Goal: Task Accomplishment & Management: Manage account settings

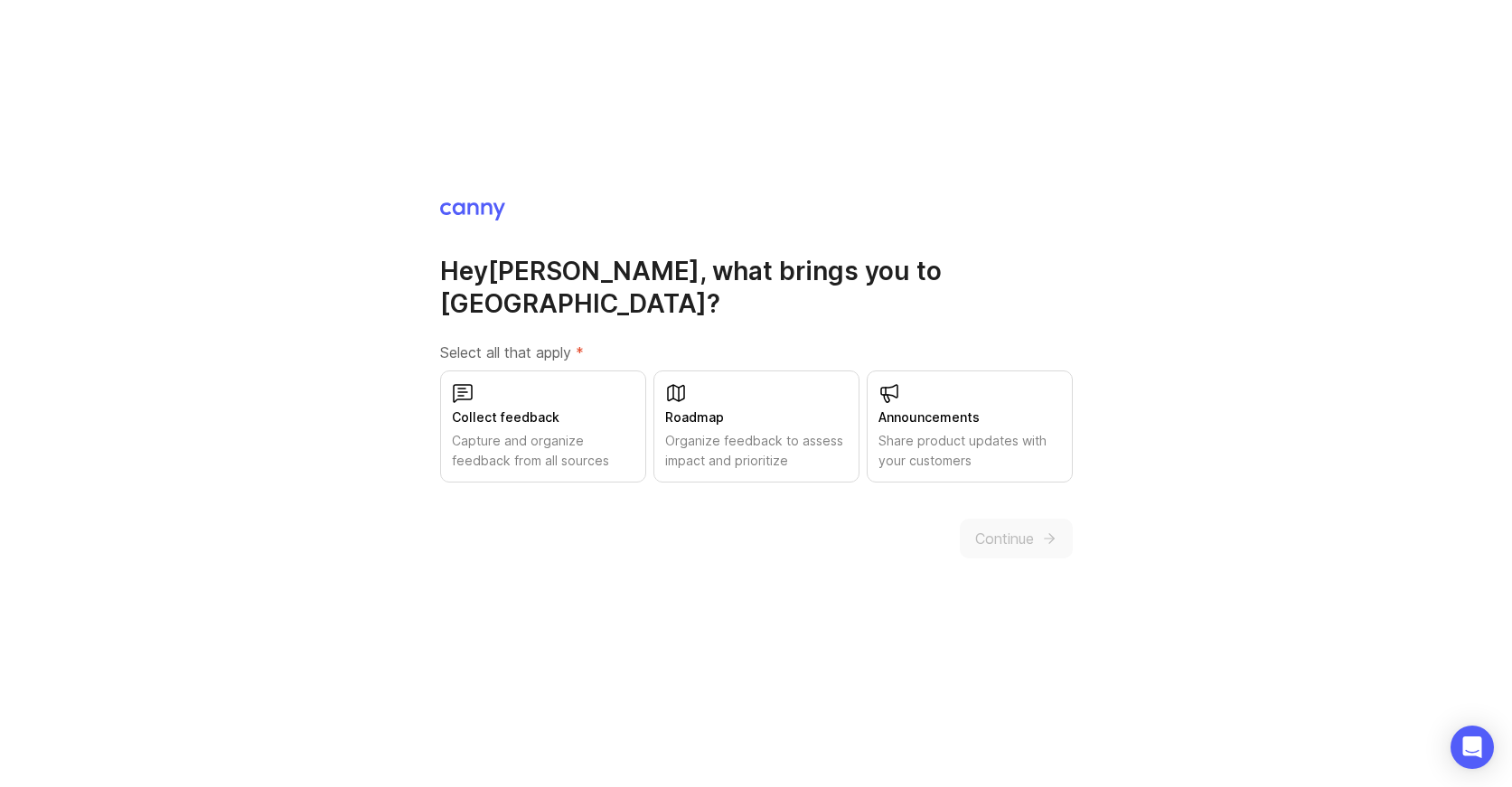
click at [758, 431] on div "Organize feedback to assess impact and prioritize" at bounding box center [756, 450] width 182 height 39
click at [983, 528] on span "Continue" at bounding box center [1004, 539] width 59 height 22
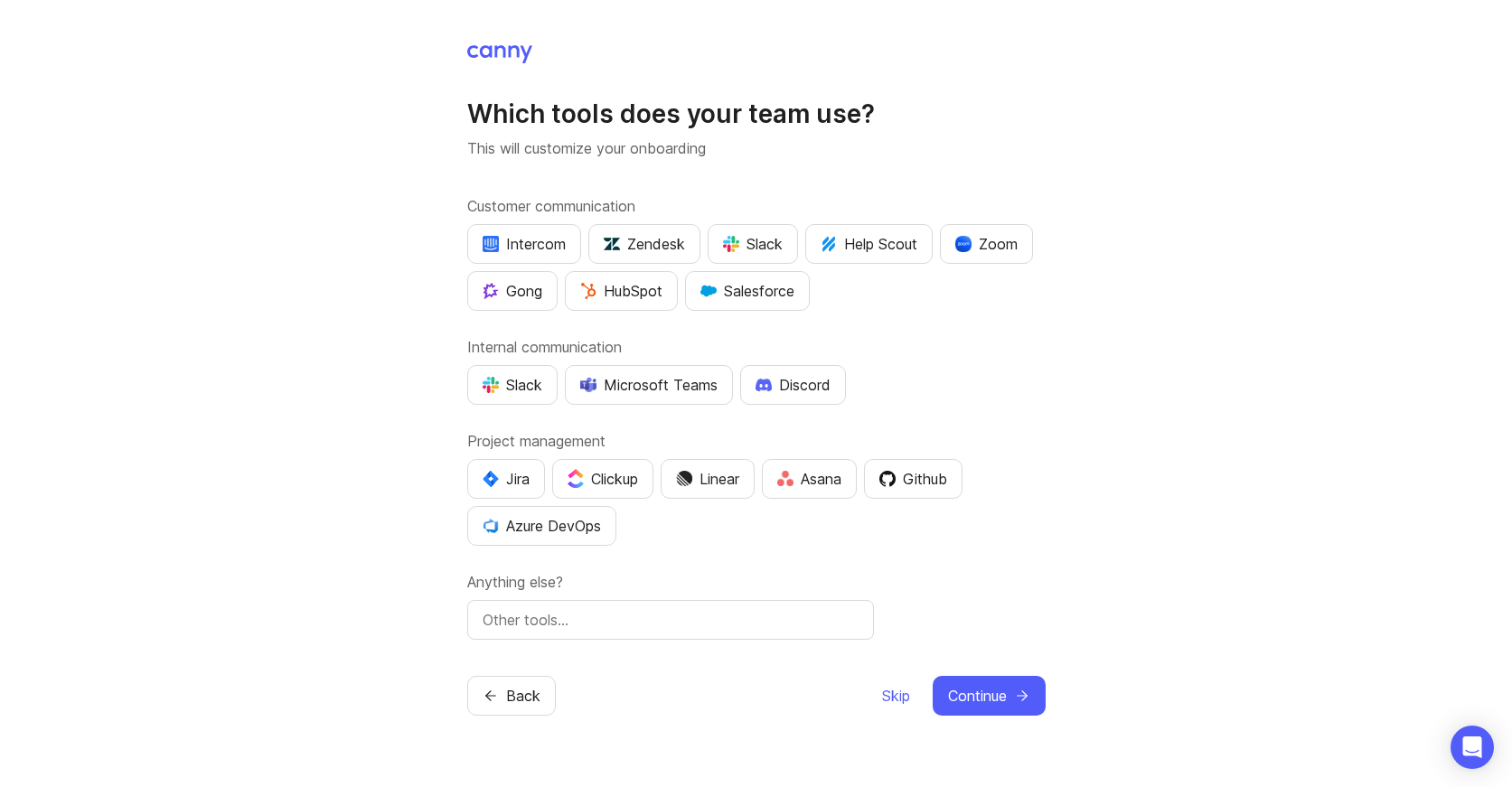
click at [610, 384] on div "Microsoft Teams" at bounding box center [649, 385] width 137 height 22
click at [901, 693] on span "Skip" at bounding box center [896, 695] width 28 height 22
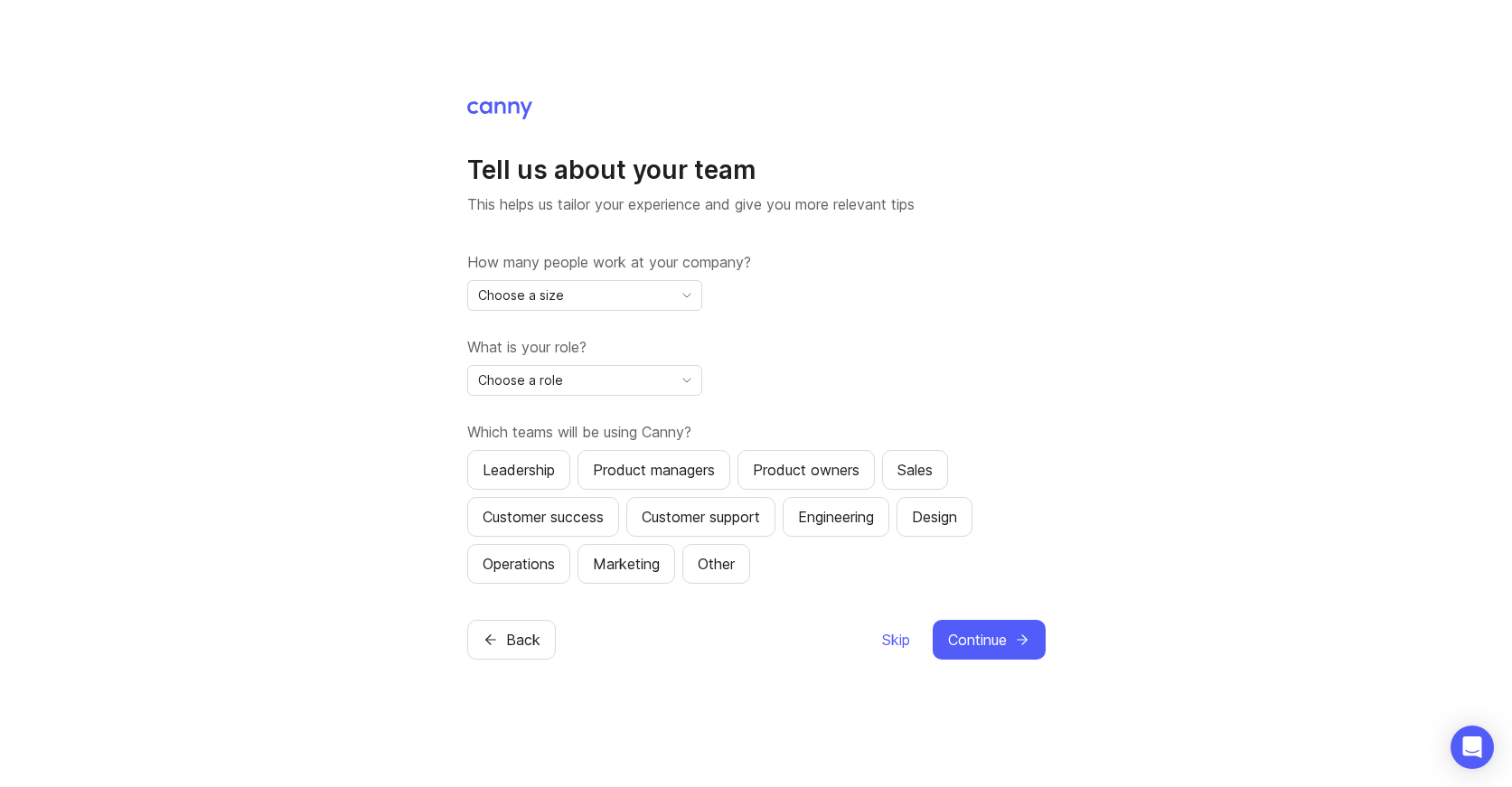
click at [899, 641] on span "Skip" at bounding box center [896, 640] width 28 height 22
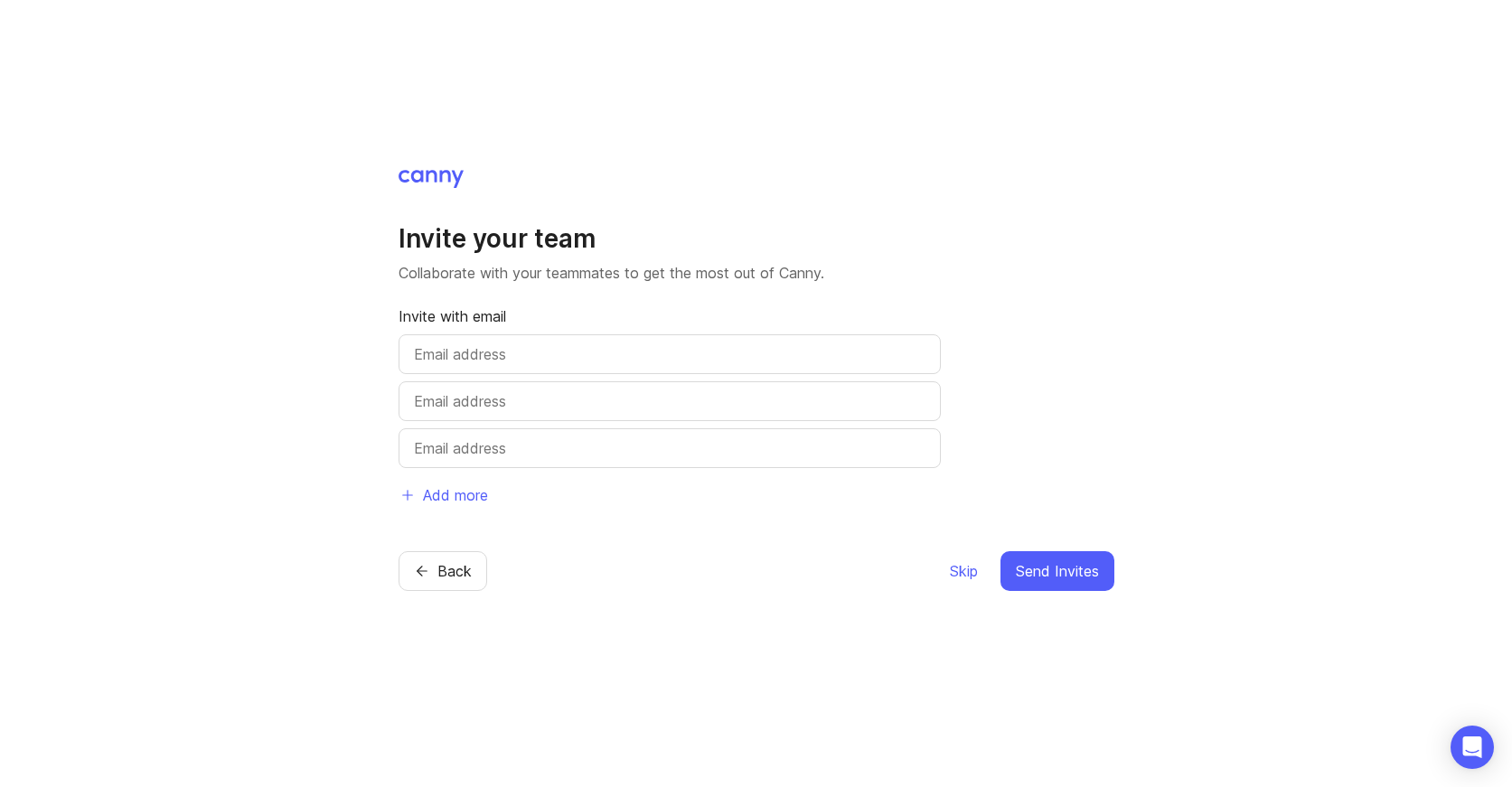
click at [495, 348] on input "text" at bounding box center [669, 354] width 512 height 22
type input "[EMAIL_ADDRESS][DOMAIN_NAME]"
type input "monty@24hourtek.com"
click at [1032, 575] on span "Send Invites" at bounding box center [1057, 571] width 83 height 22
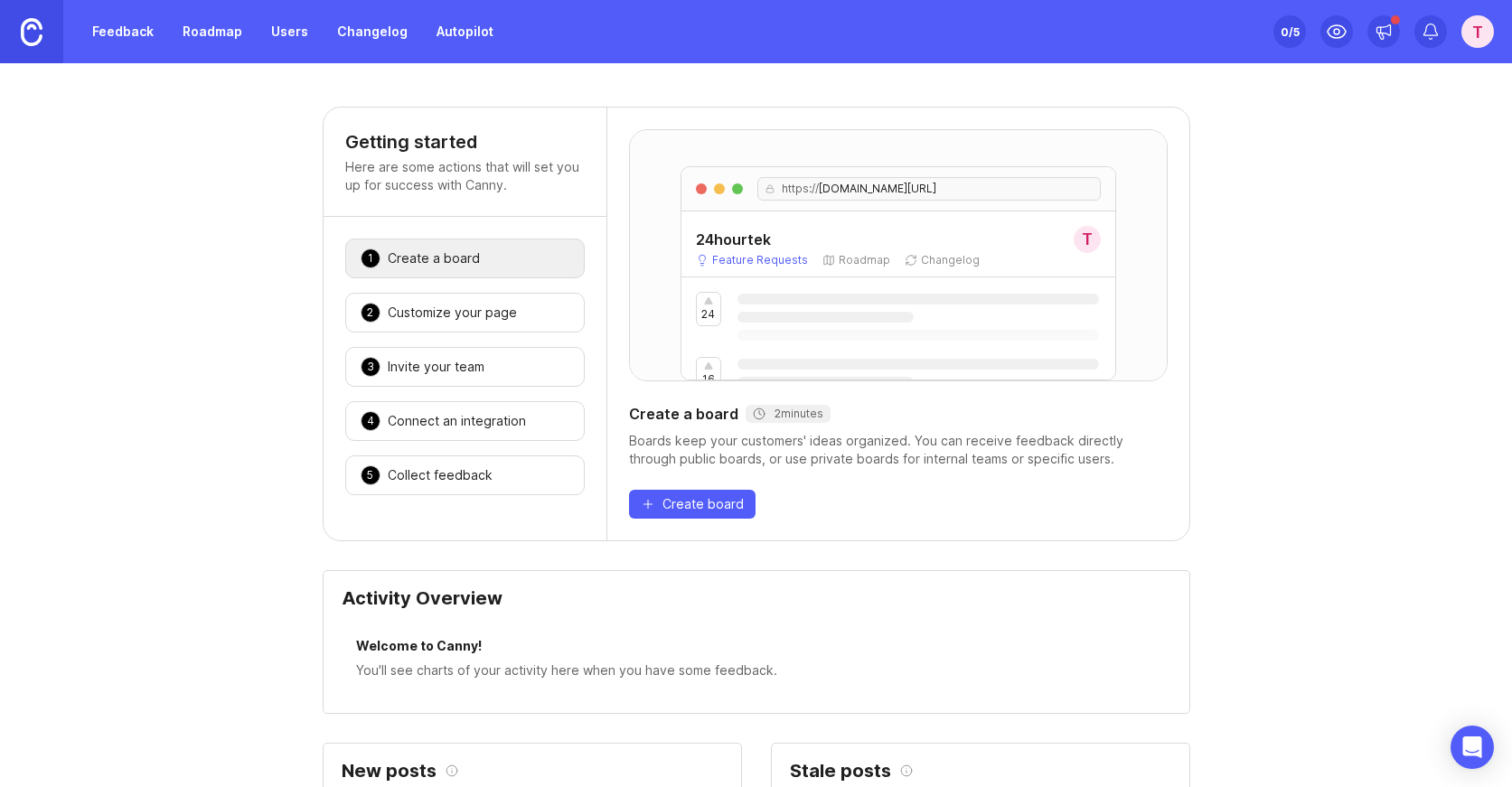
click at [186, 36] on link "Roadmap" at bounding box center [212, 32] width 81 height 33
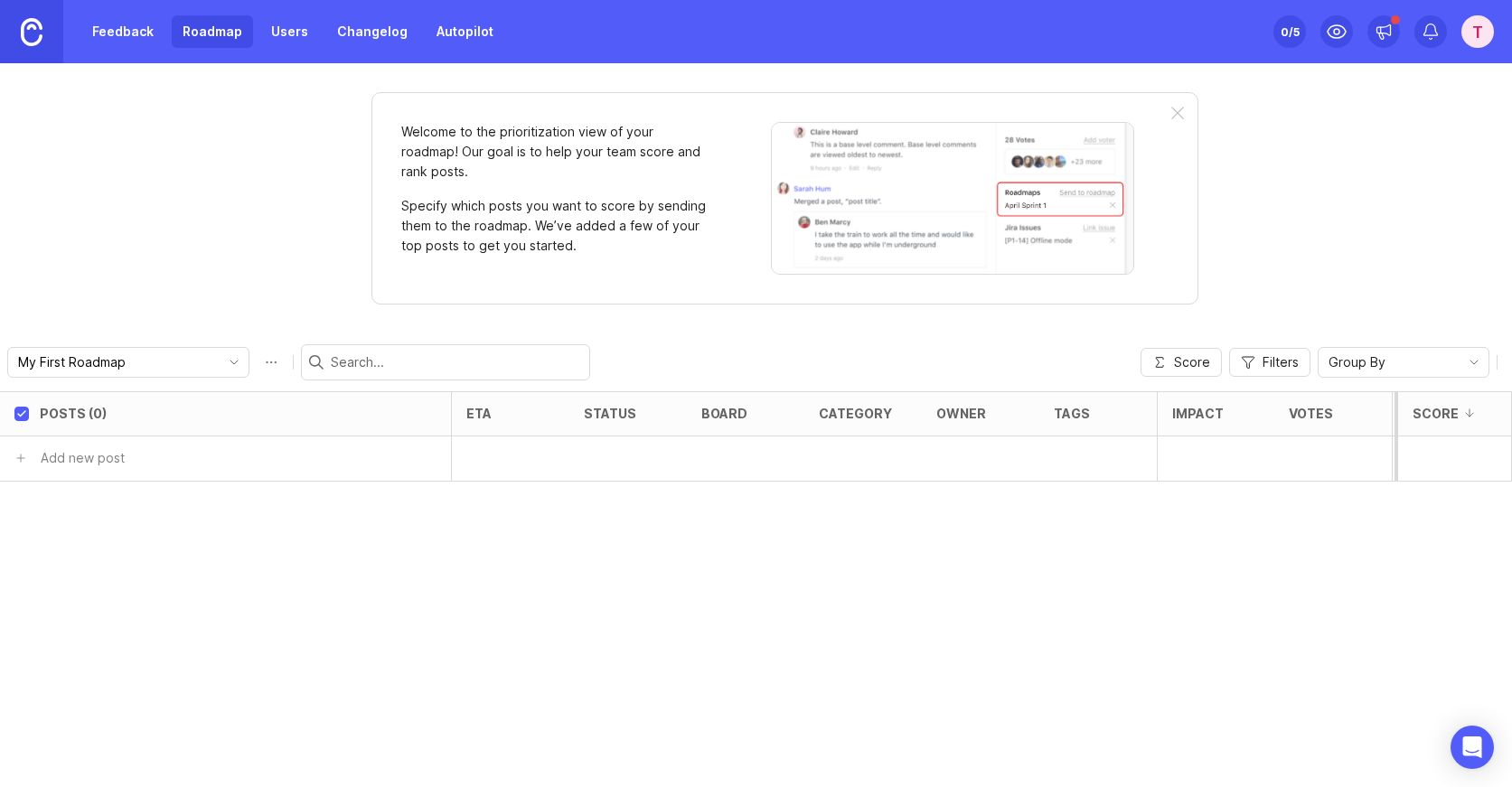
click at [142, 36] on link "Feedback" at bounding box center [123, 32] width 83 height 33
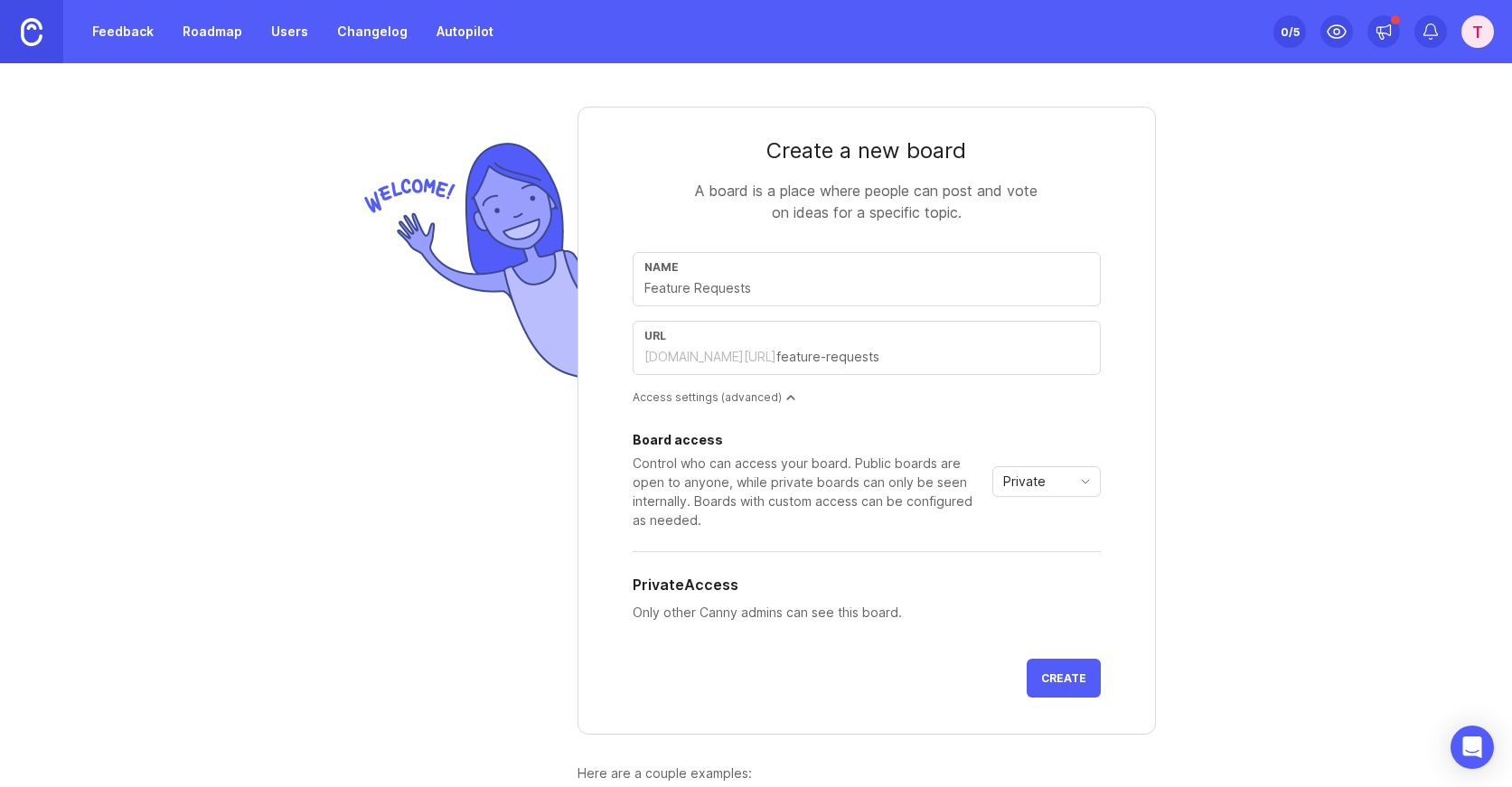
click at [223, 29] on link "Roadmap" at bounding box center [212, 32] width 81 height 33
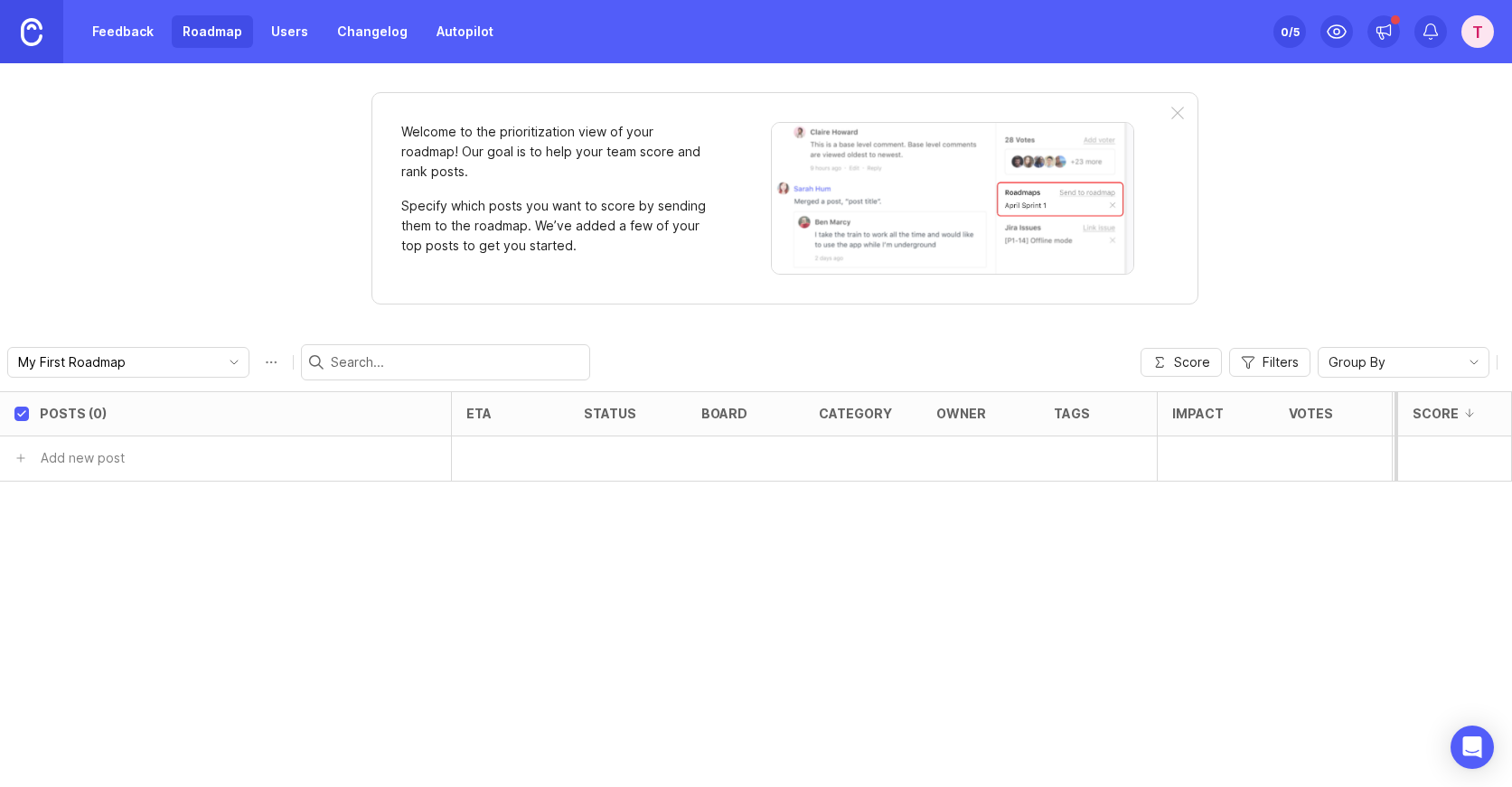
click at [158, 365] on input "My First Roadmap" at bounding box center [118, 362] width 200 height 20
click at [110, 405] on span "My First Roadmap" at bounding box center [73, 398] width 107 height 20
click at [433, 463] on div "button" at bounding box center [437, 460] width 9 height 9
click at [196, 458] on input "text" at bounding box center [167, 458] width 252 height 20
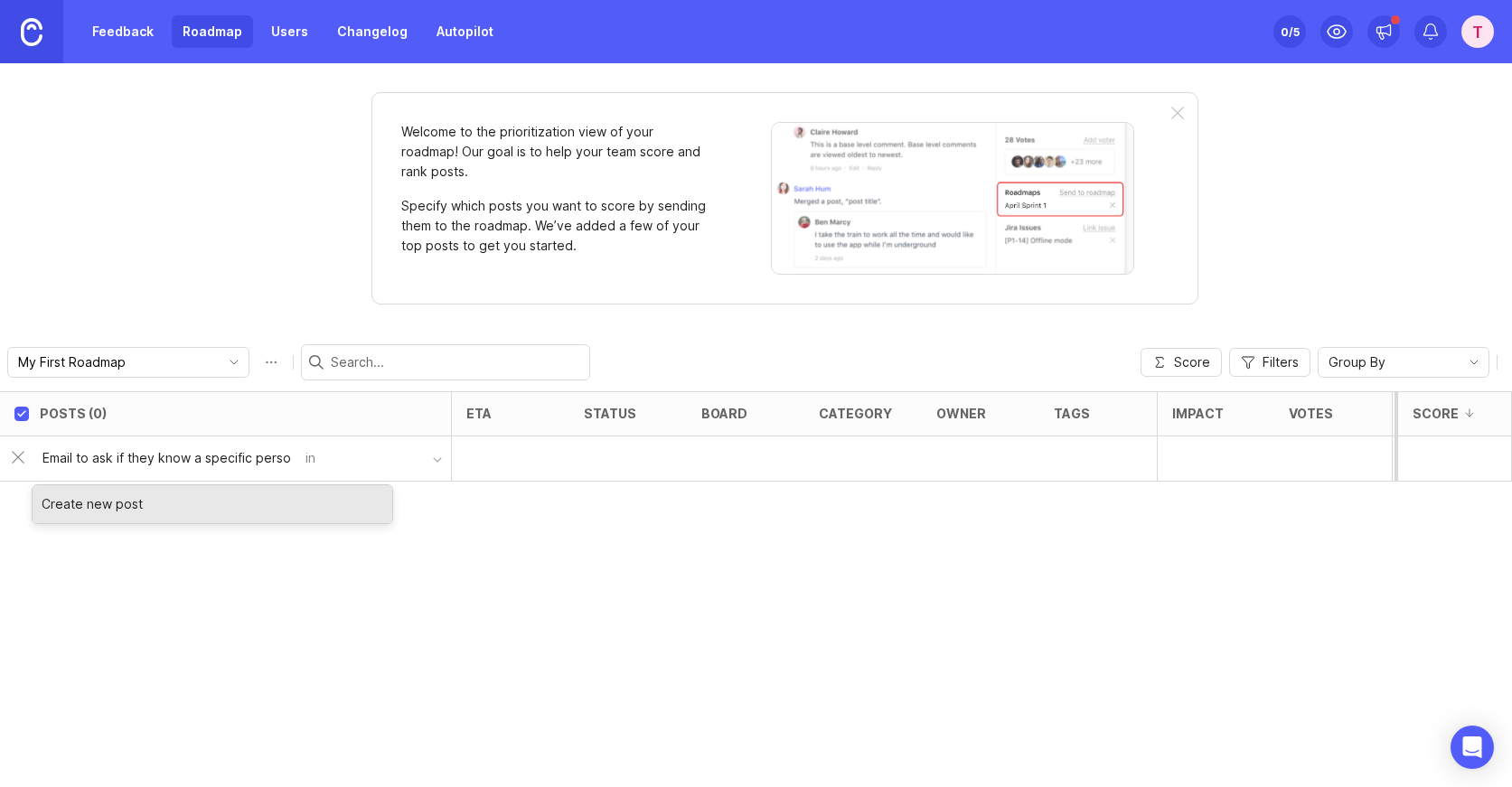
type input "Email to ask if they know a specific person"
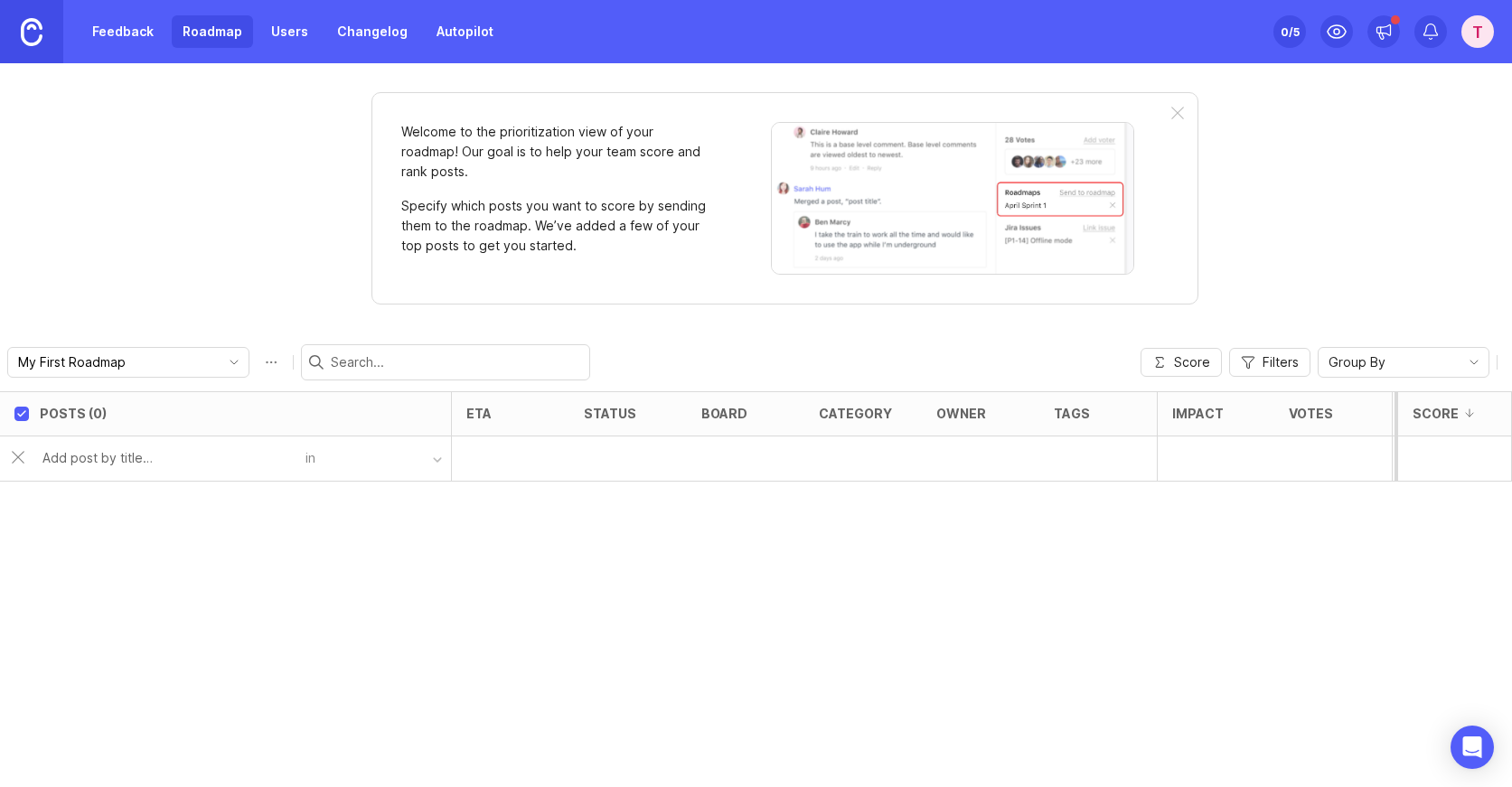
click at [411, 458] on button "button" at bounding box center [383, 458] width 135 height 27
click at [429, 458] on button "button" at bounding box center [383, 458] width 135 height 27
drag, startPoint x: 444, startPoint y: 461, endPoint x: 373, endPoint y: 460, distance: 71.0
click at [435, 461] on button "button" at bounding box center [383, 458] width 135 height 27
click at [315, 458] on div "in" at bounding box center [378, 458] width 146 height 27
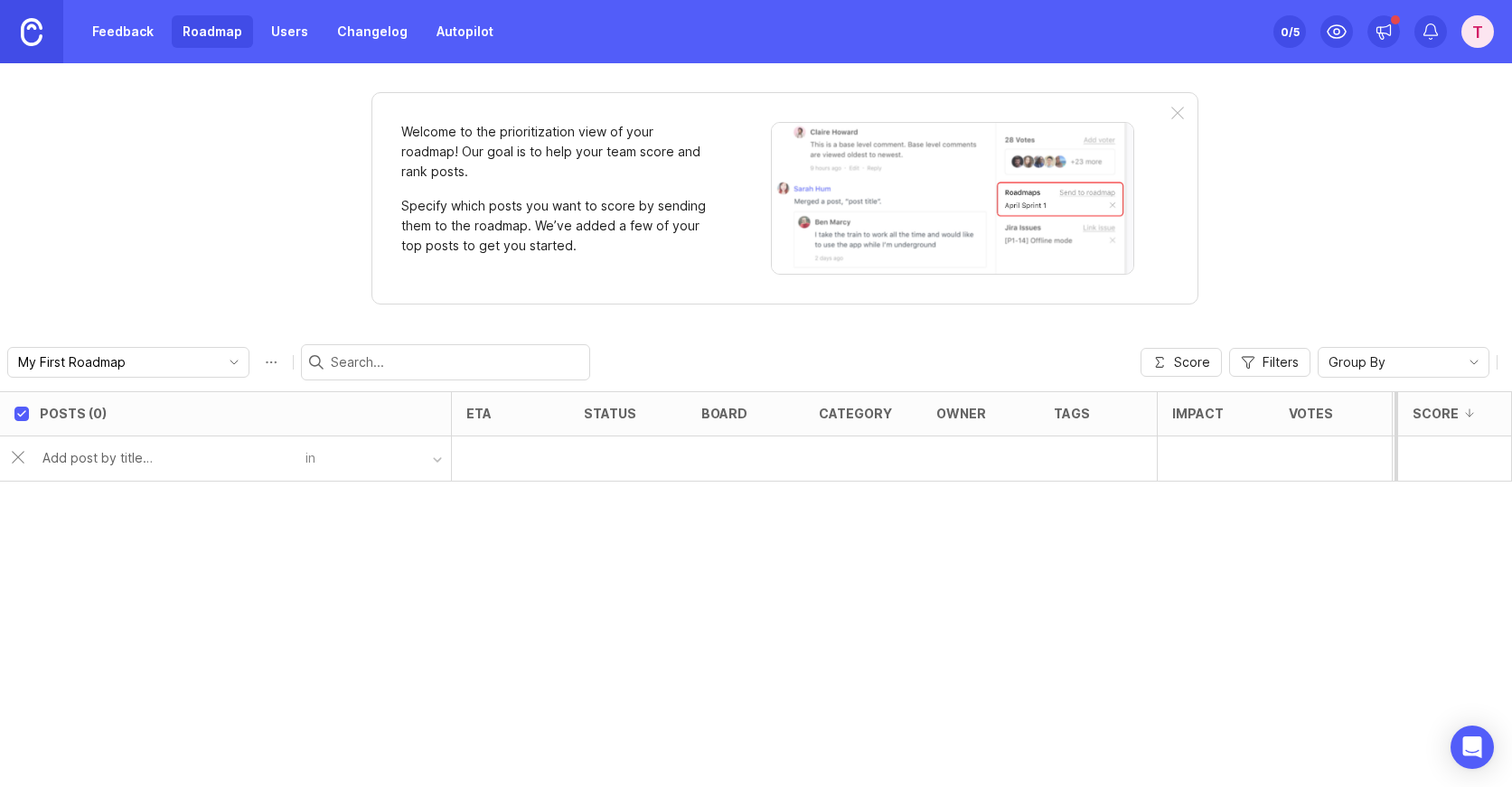
click at [234, 460] on input "text" at bounding box center [167, 458] width 252 height 20
click at [164, 430] on div "Posts (0)" at bounding box center [244, 413] width 411 height 43
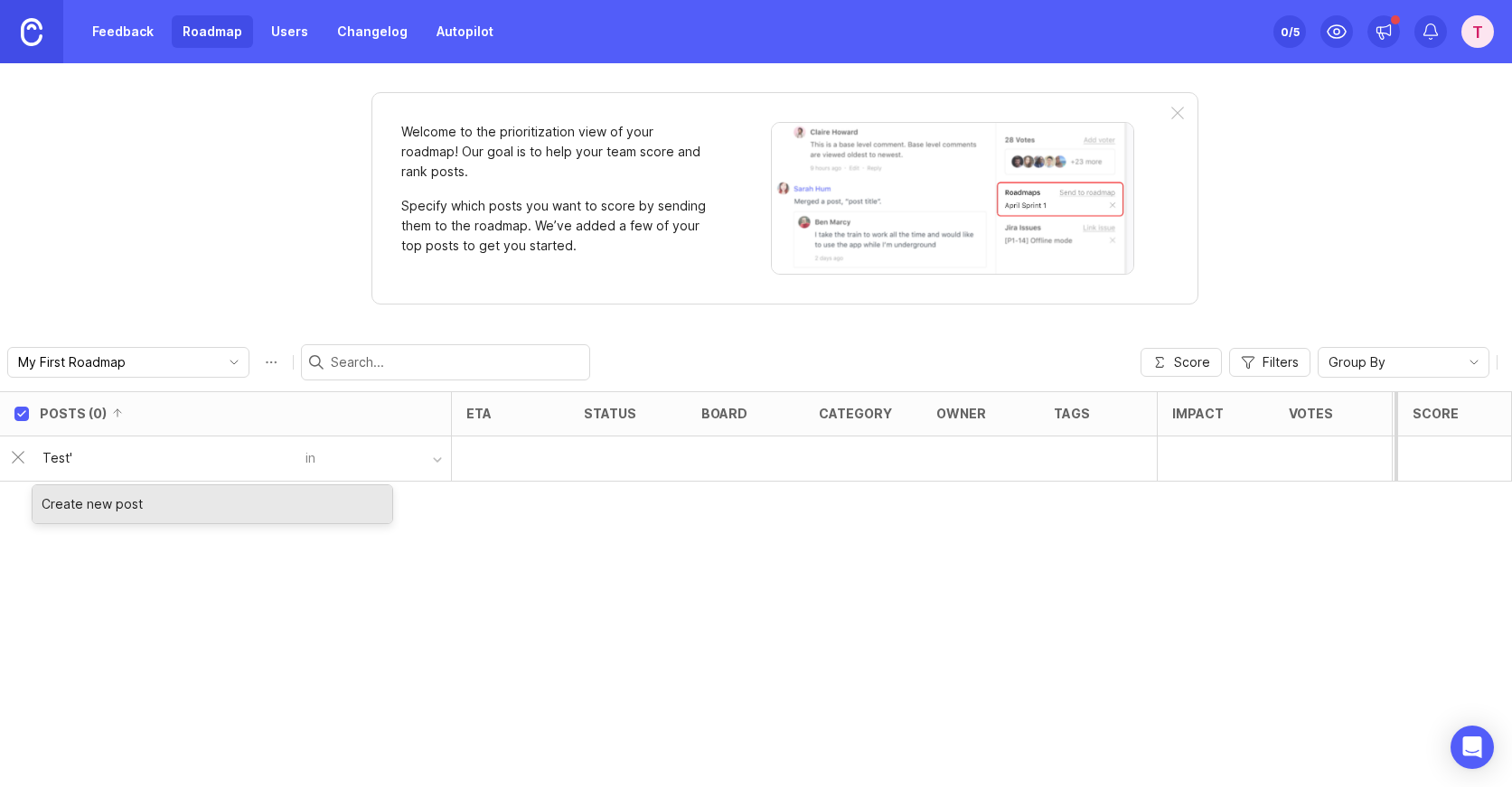
type input "Test'"
click at [127, 501] on div "Create new post" at bounding box center [212, 503] width 360 height 38
type input "test"
click at [438, 462] on div "button" at bounding box center [437, 460] width 9 height 9
click at [383, 459] on button "button" at bounding box center [383, 458] width 135 height 27
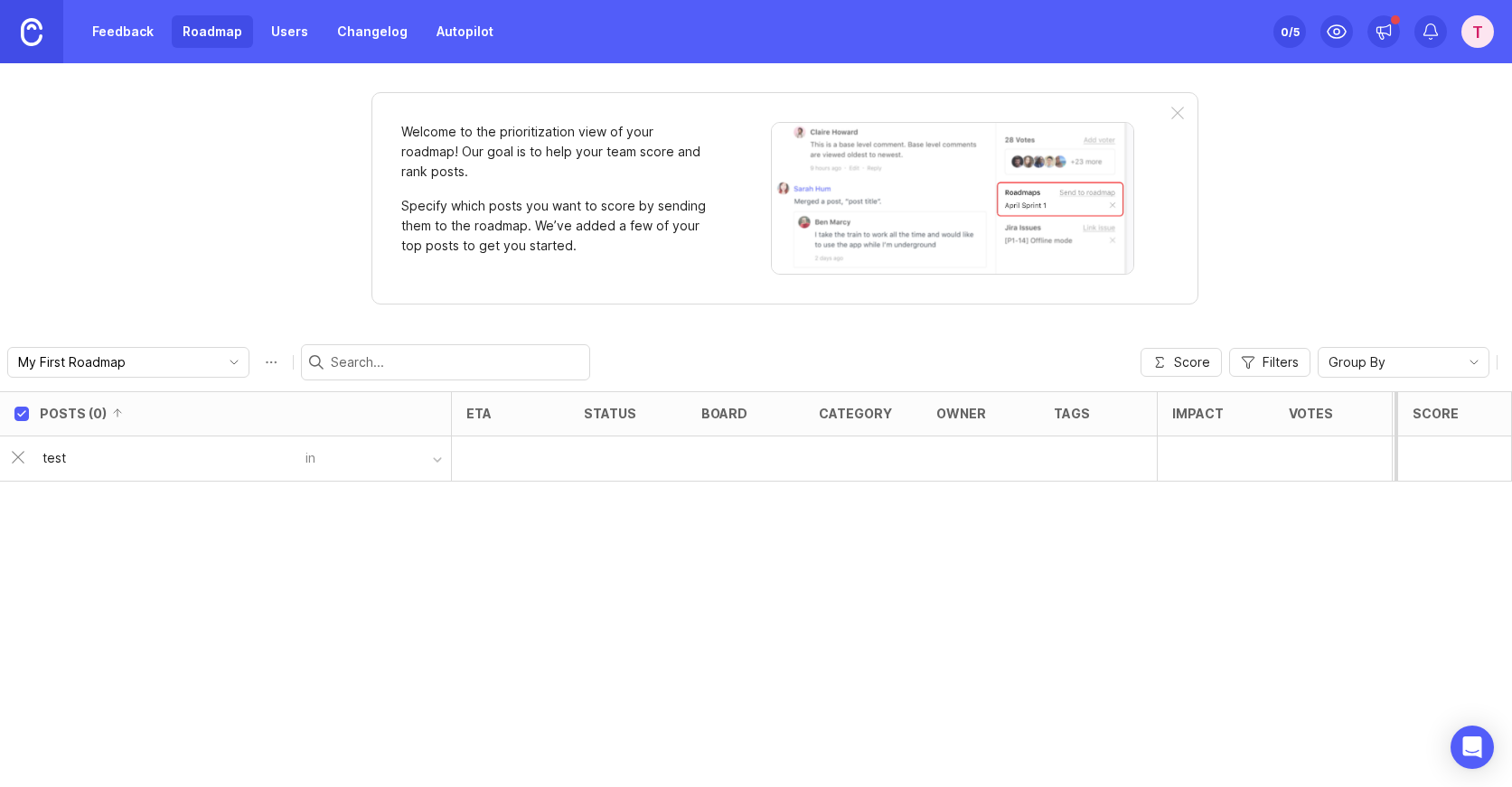
click at [332, 462] on button "button" at bounding box center [383, 458] width 135 height 27
click at [320, 462] on button "button" at bounding box center [383, 458] width 135 height 27
click at [501, 466] on div at bounding box center [511, 458] width 117 height 45
click at [470, 458] on div at bounding box center [511, 458] width 117 height 45
click at [373, 459] on button "button" at bounding box center [383, 458] width 135 height 27
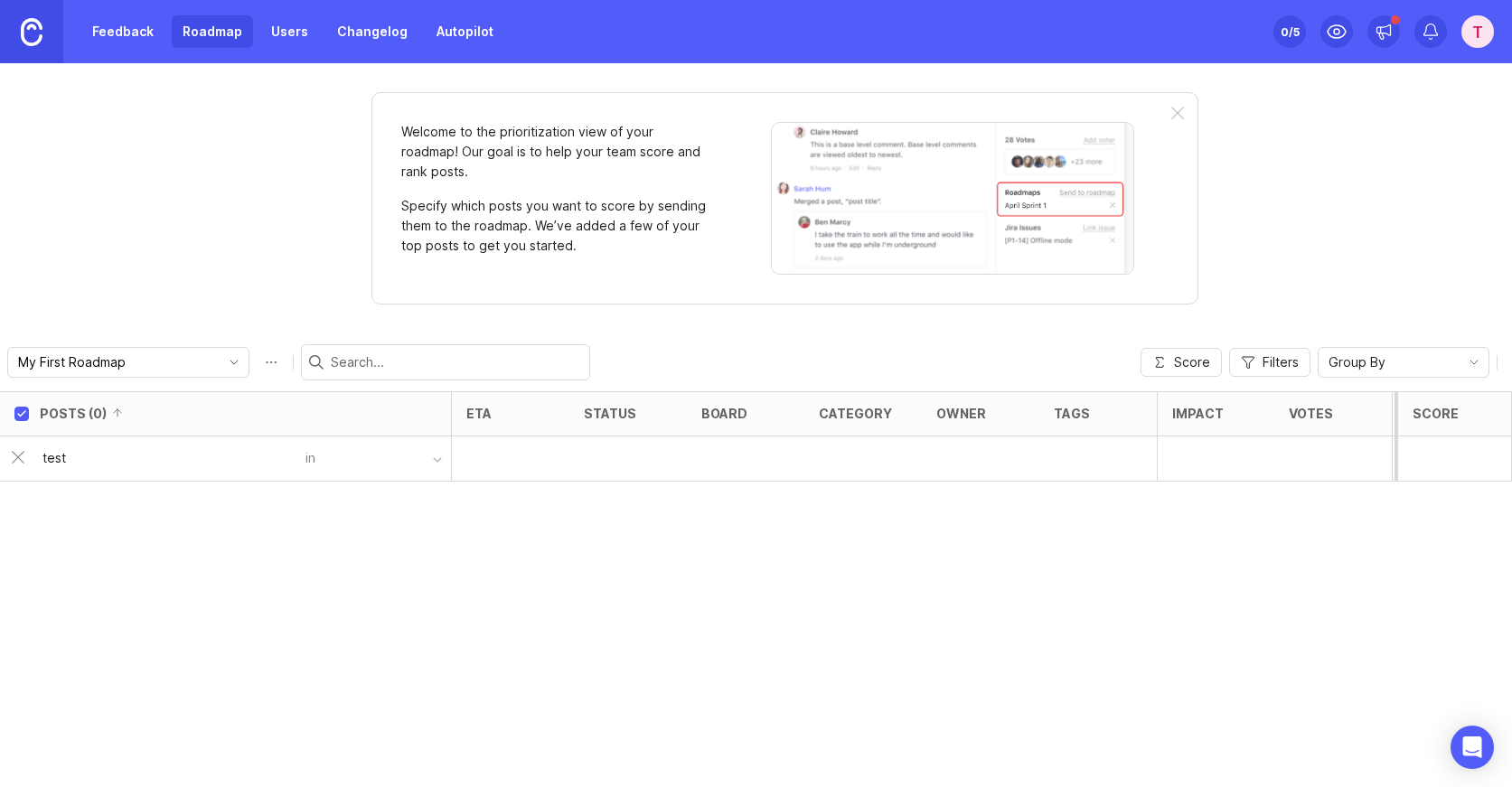
click at [60, 532] on div "Posts (0) eta status board category owner tags Impact Votes Effort Score test in" at bounding box center [756, 589] width 1512 height 395
click at [156, 364] on input "My First Roadmap" at bounding box center [118, 362] width 200 height 20
click at [105, 427] on span "Create new roadmap" at bounding box center [101, 428] width 127 height 18
click at [44, 463] on input "test" at bounding box center [167, 458] width 252 height 20
click at [42, 462] on input "test" at bounding box center [167, 458] width 252 height 20
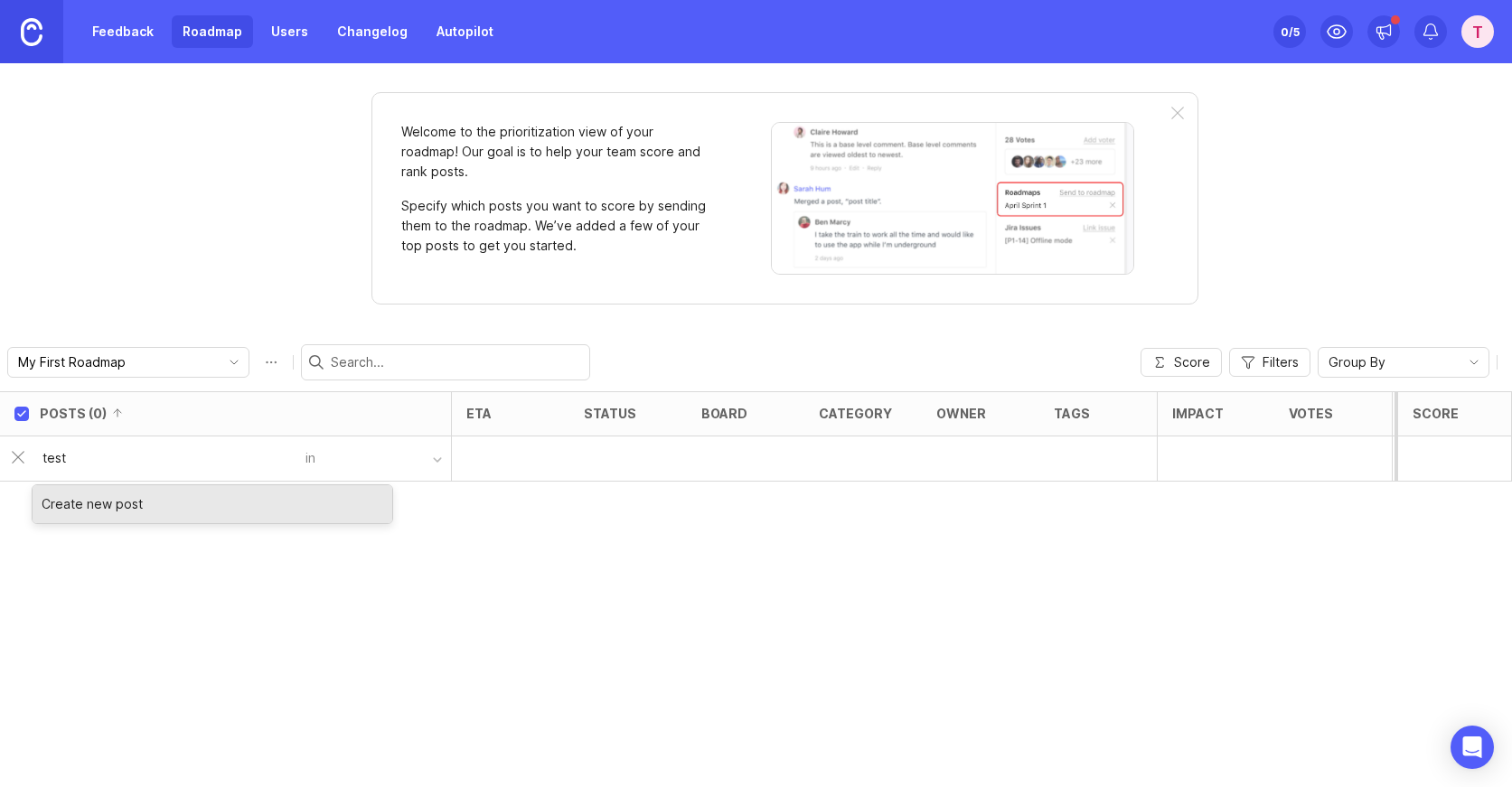
click at [42, 462] on input "test" at bounding box center [167, 458] width 252 height 20
type input "="
type input "Test"
click at [107, 507] on div "Create new post" at bounding box center [212, 503] width 360 height 38
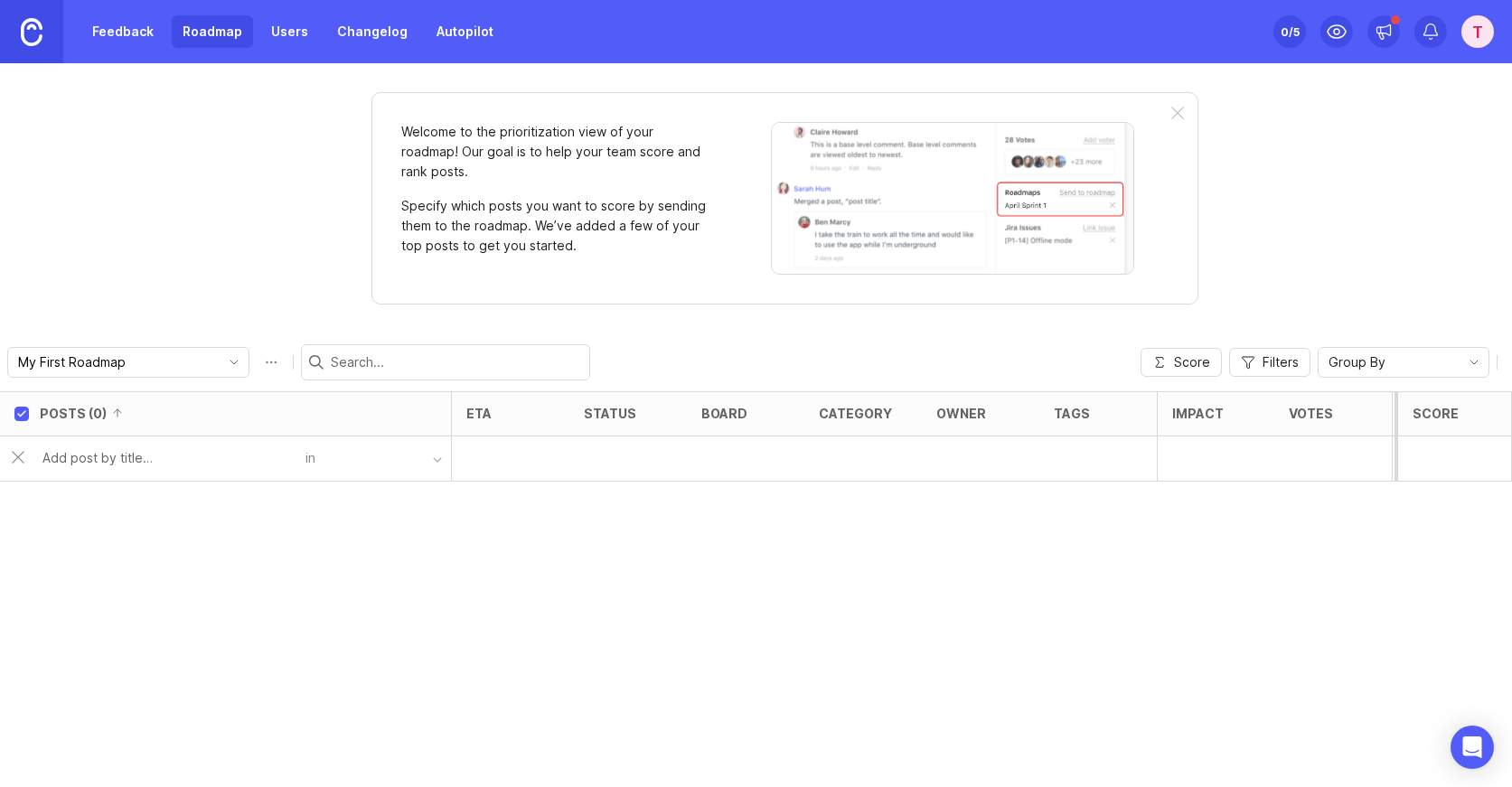
click at [1175, 109] on div at bounding box center [1178, 114] width 13 height 15
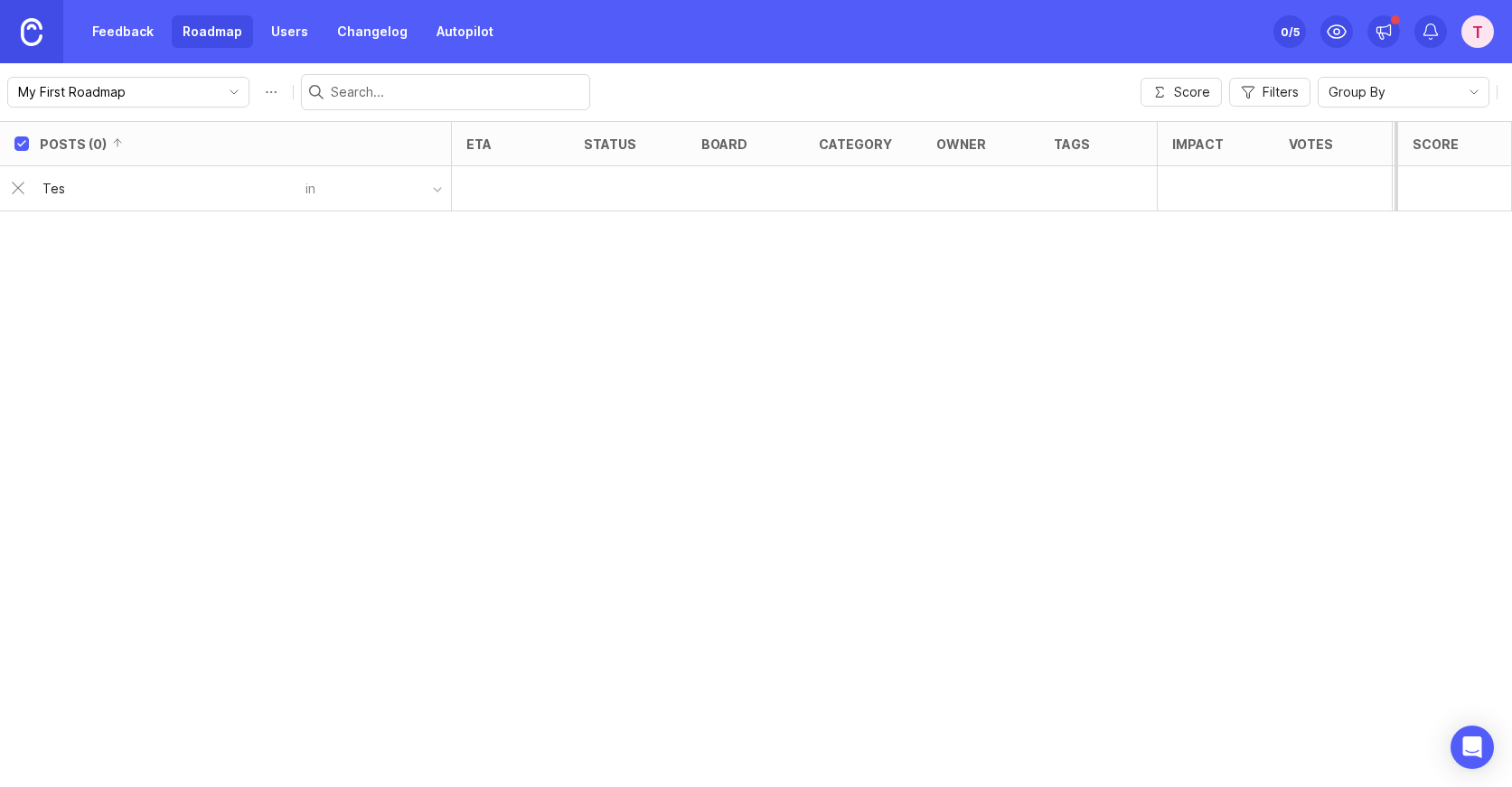
type input "Test"
click at [135, 27] on link "Feedback" at bounding box center [123, 32] width 83 height 33
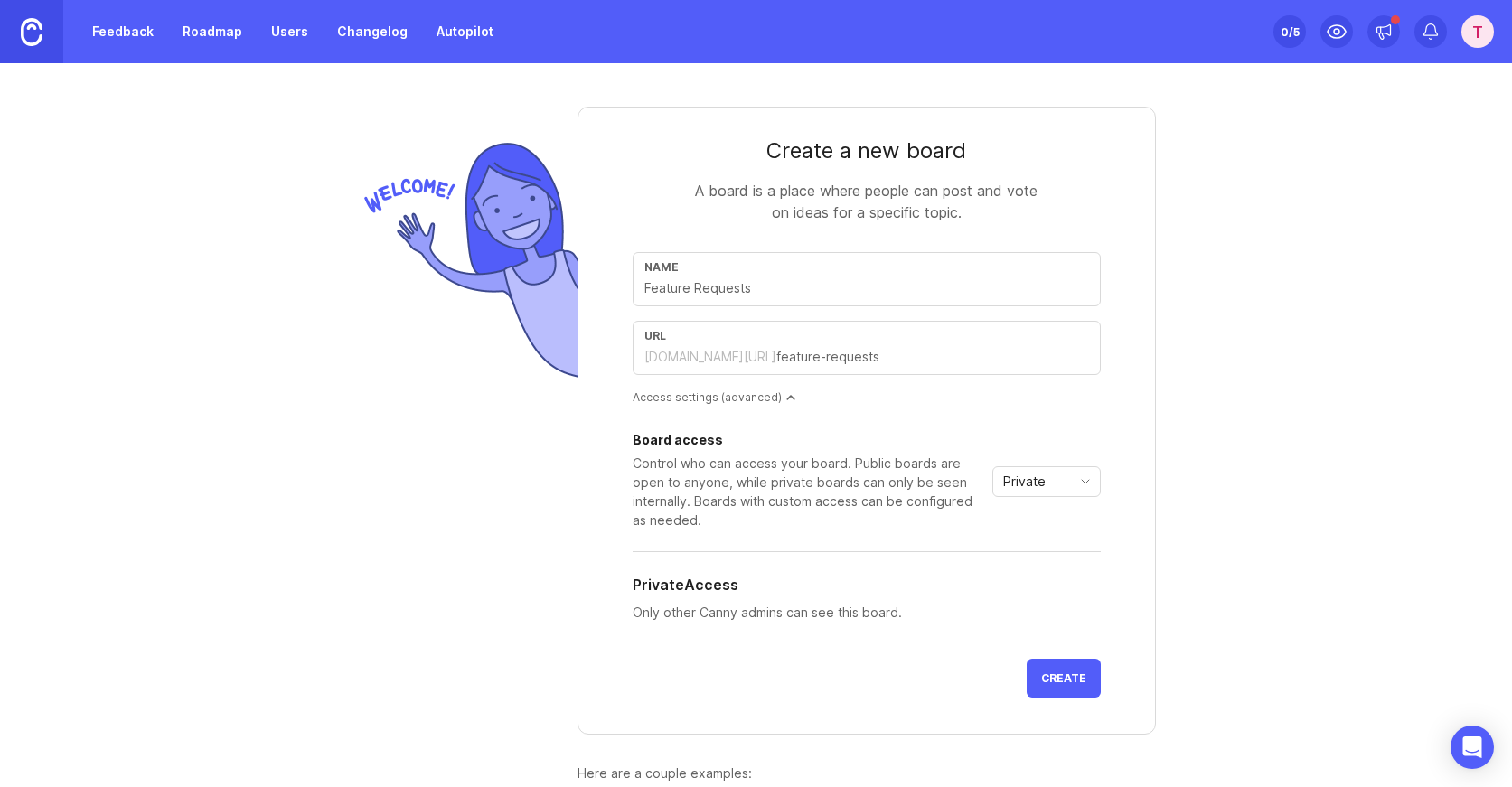
click at [197, 30] on link "Roadmap" at bounding box center [212, 32] width 81 height 33
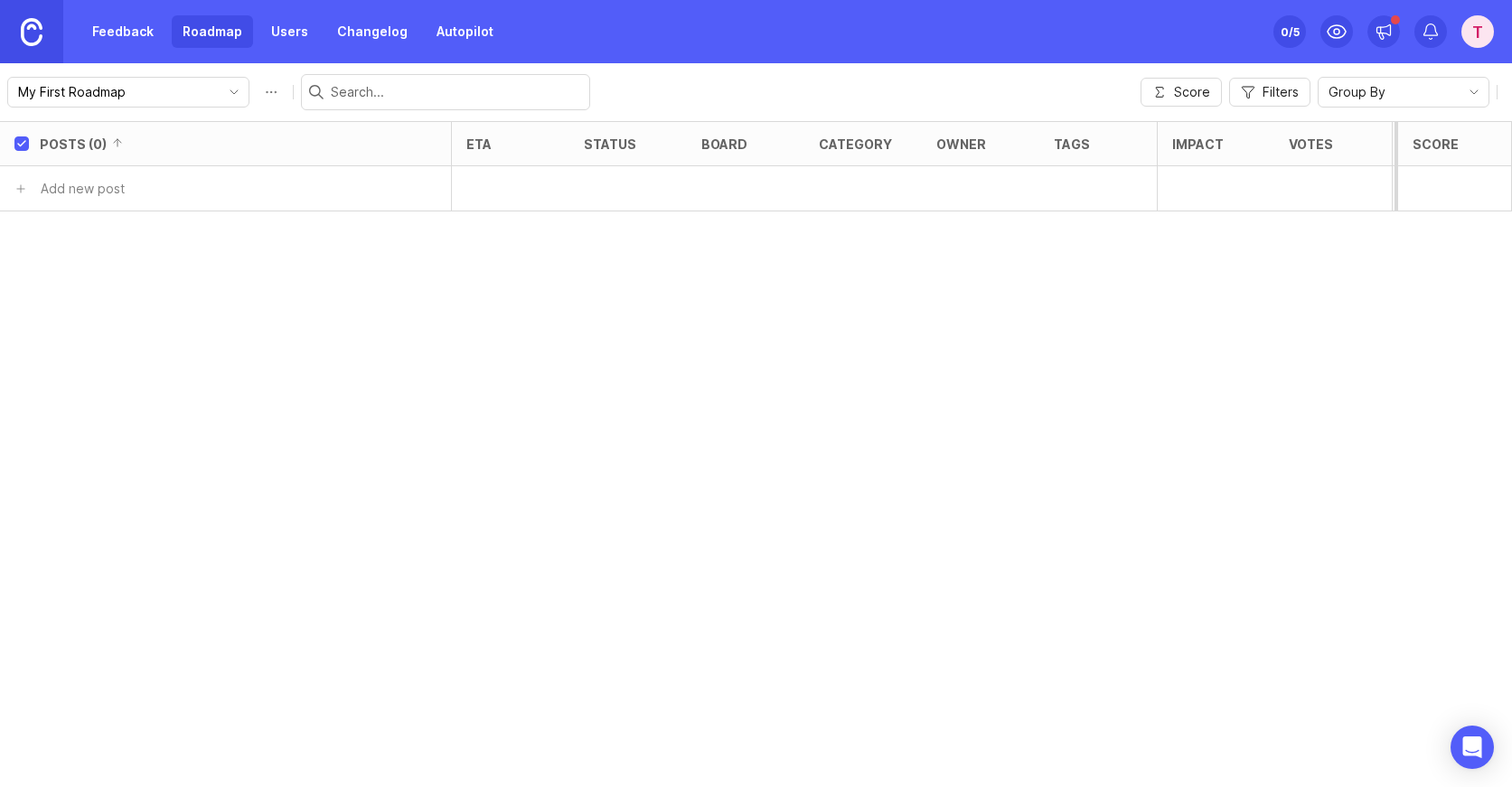
click at [256, 91] on button "Roadmap options" at bounding box center [271, 92] width 29 height 29
click at [120, 264] on div "Posts (0) eta status board category owner tags Impact Votes Effort Score Add ne…" at bounding box center [756, 454] width 1512 height 666
click at [276, 40] on link "Users" at bounding box center [289, 32] width 59 height 33
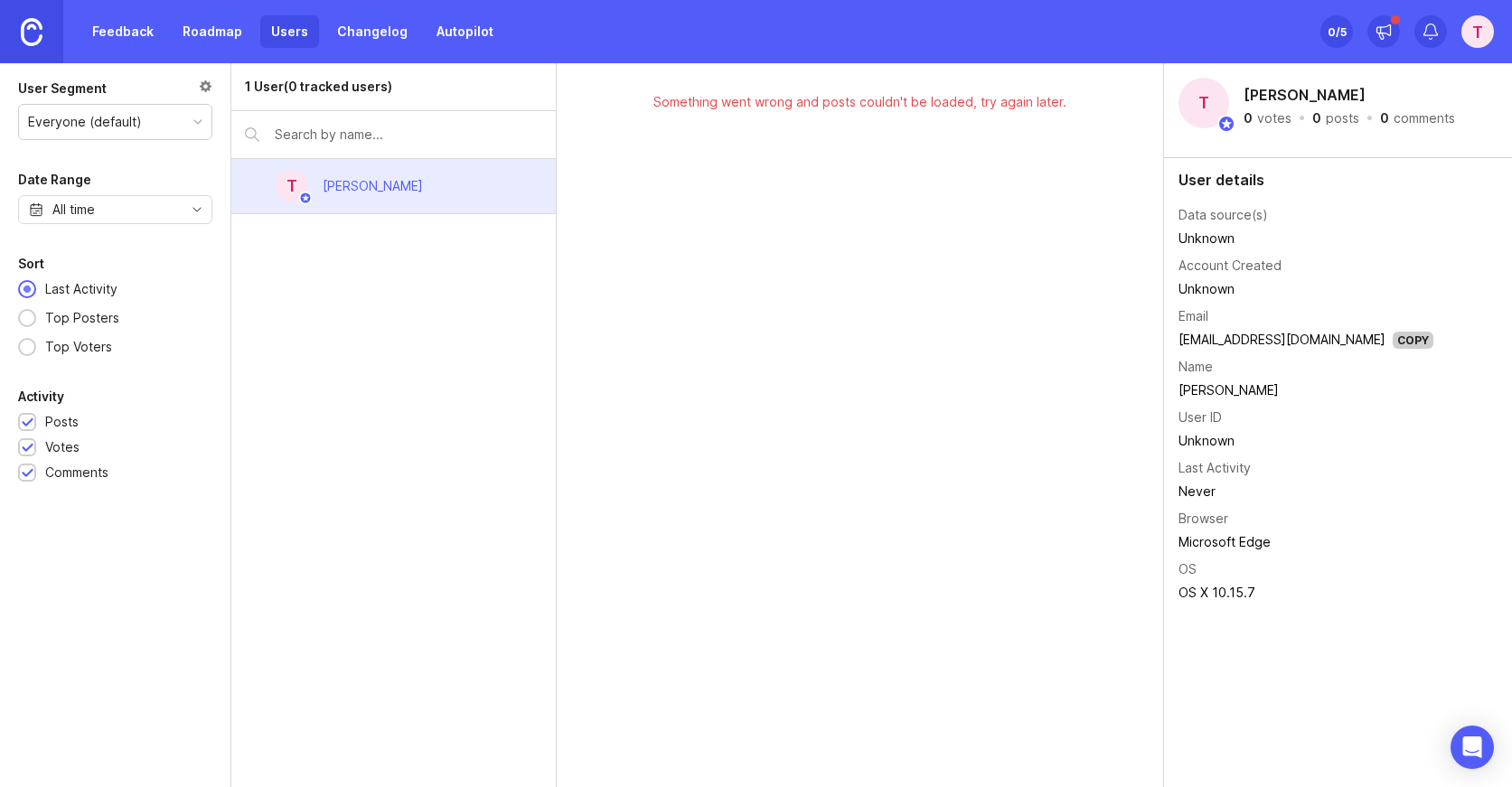
click at [502, 174] on div "T Todd Moss" at bounding box center [394, 187] width 324 height 55
click at [816, 189] on div "Something went wrong and posts couldn't be loaded, try again later." at bounding box center [859, 425] width 607 height 724
click at [1474, 31] on div "T" at bounding box center [1477, 32] width 33 height 33
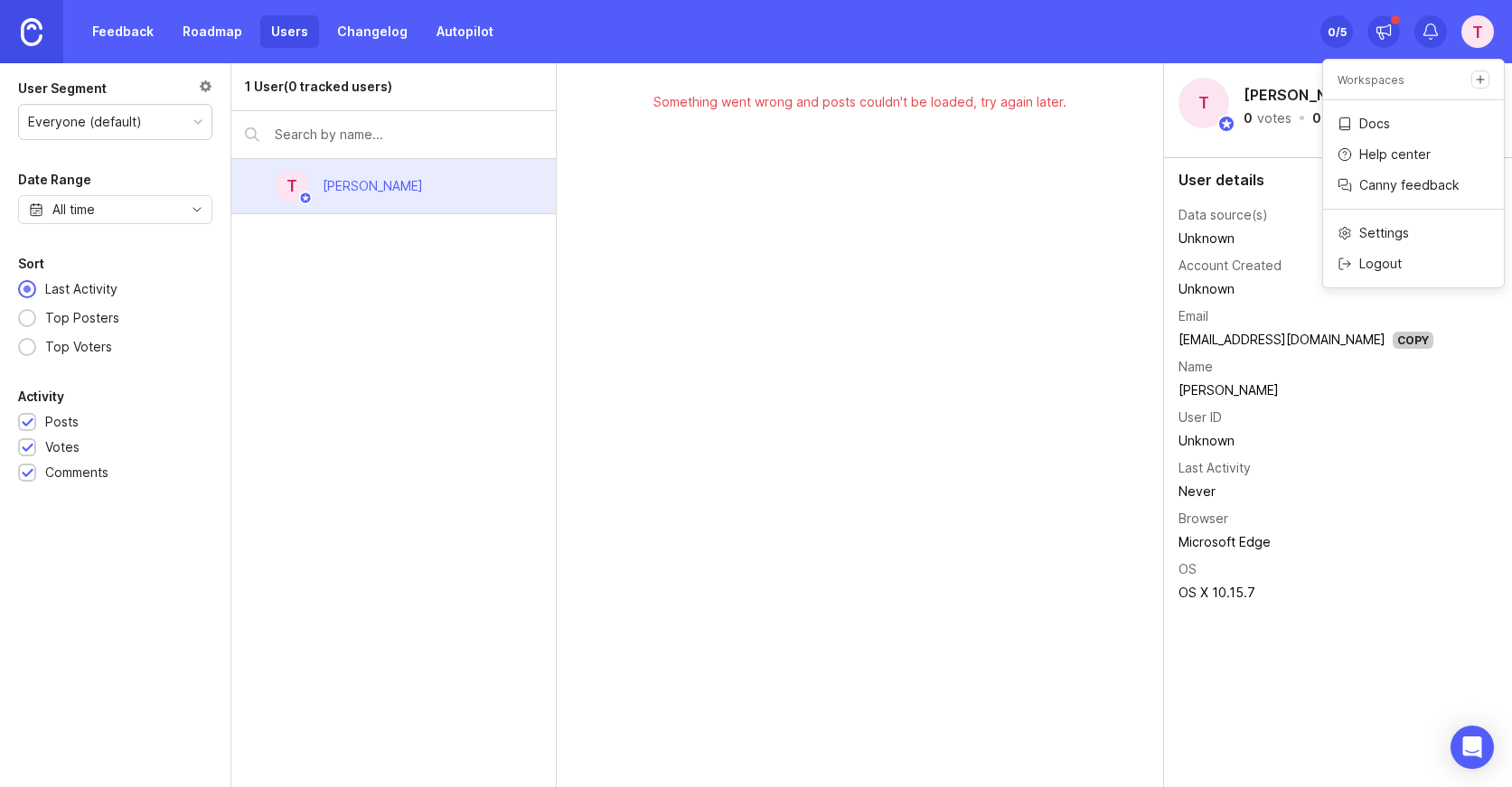
click at [1384, 264] on p "Logout" at bounding box center [1380, 264] width 42 height 18
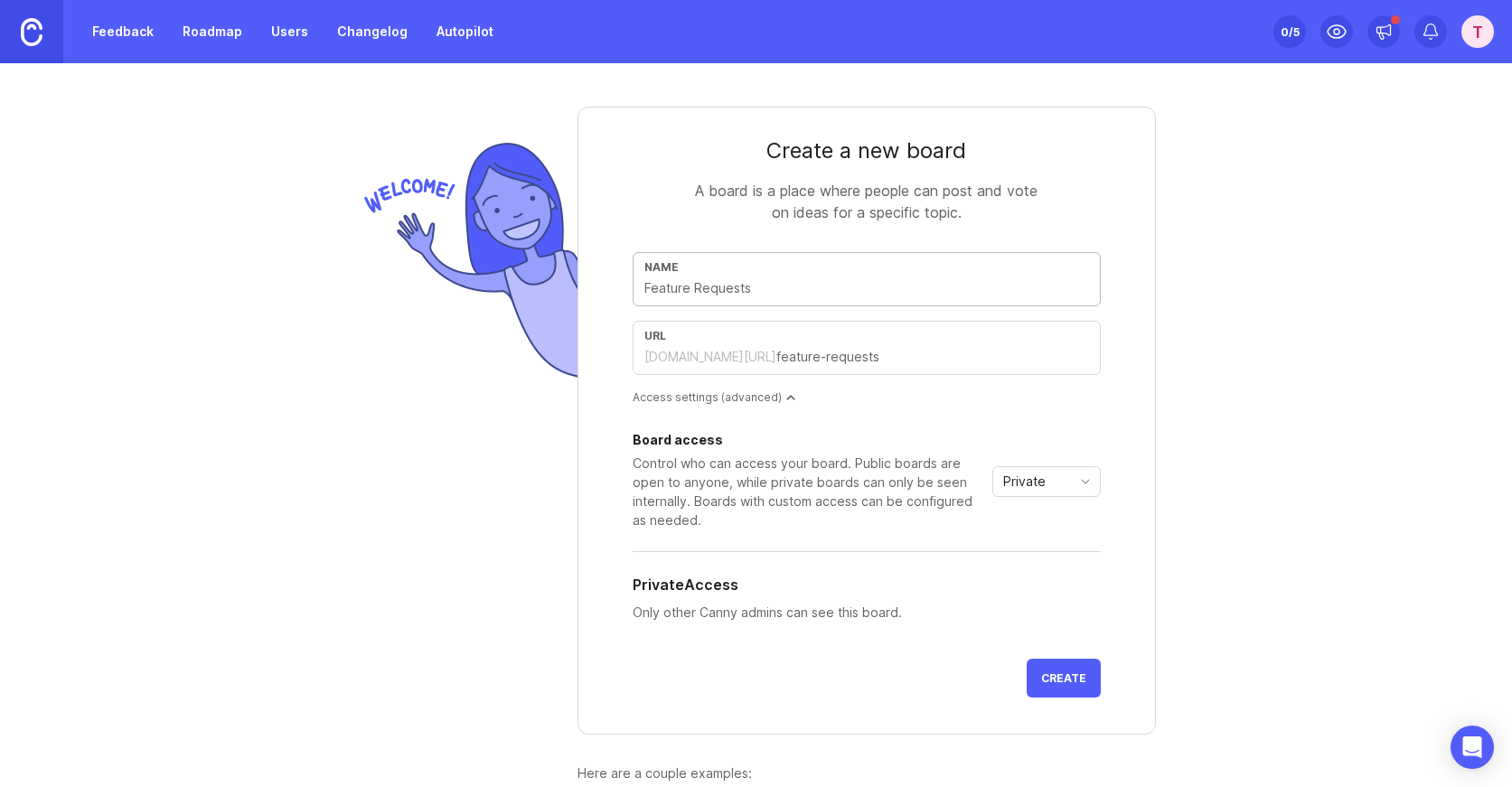
click at [676, 289] on input "text" at bounding box center [867, 288] width 445 height 20
type input "T"
type input "t"
type input "Te"
type input "te"
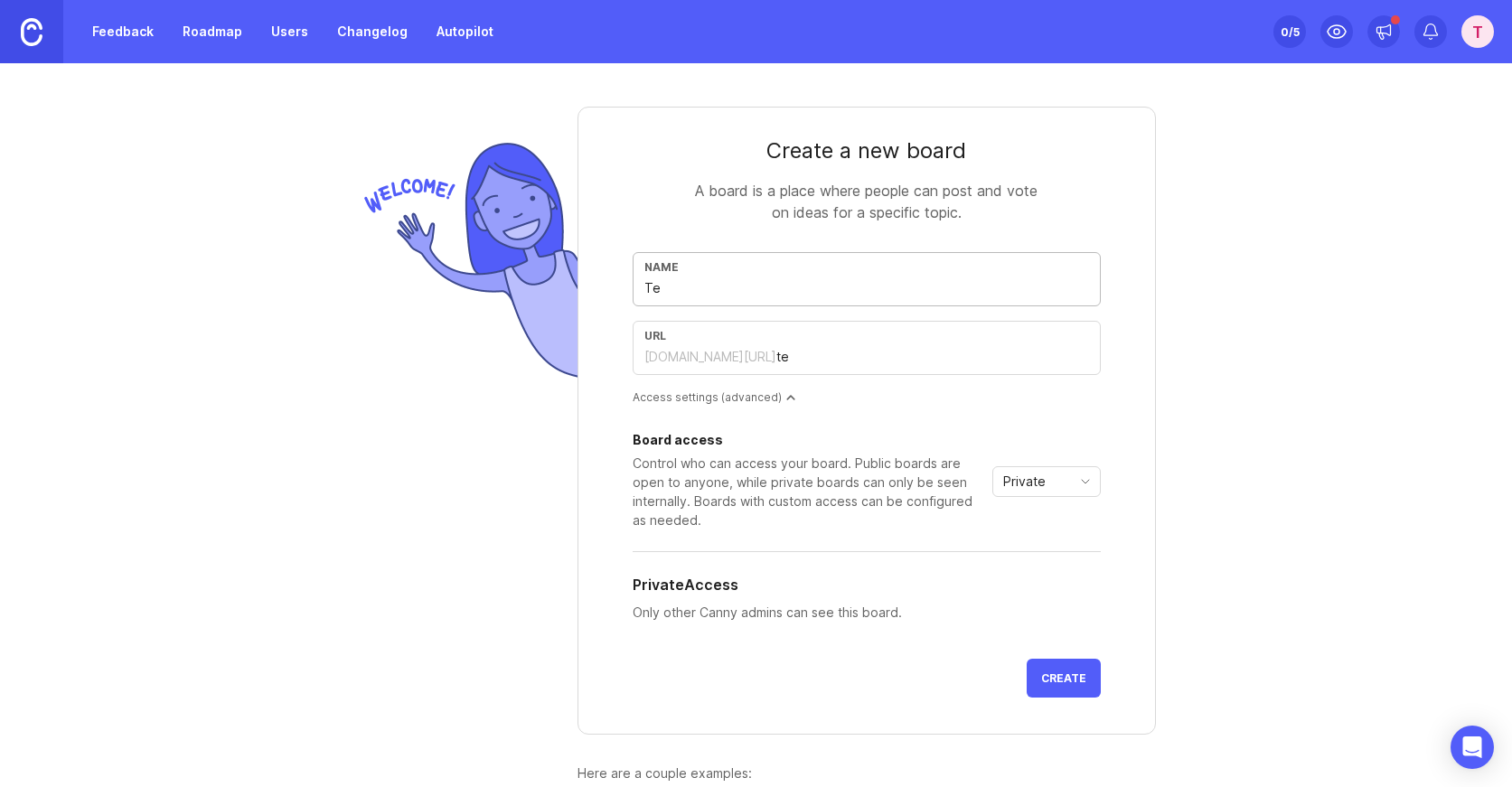
type input "Tes"
type input "tes"
type input "Test"
type input "test"
type input "Tes"
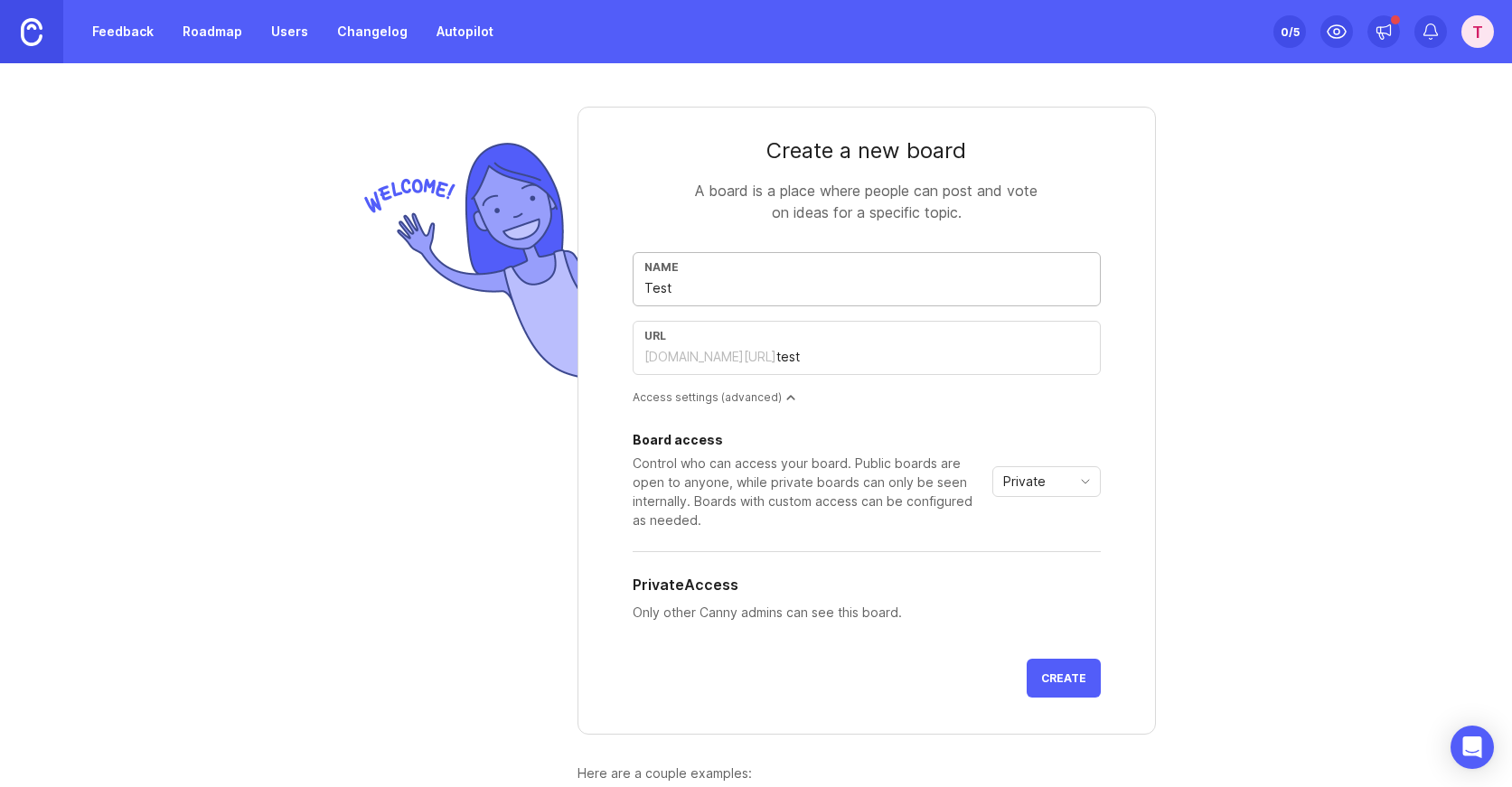
type input "tes"
type input "Te"
type input "te"
type input "T"
type input "t"
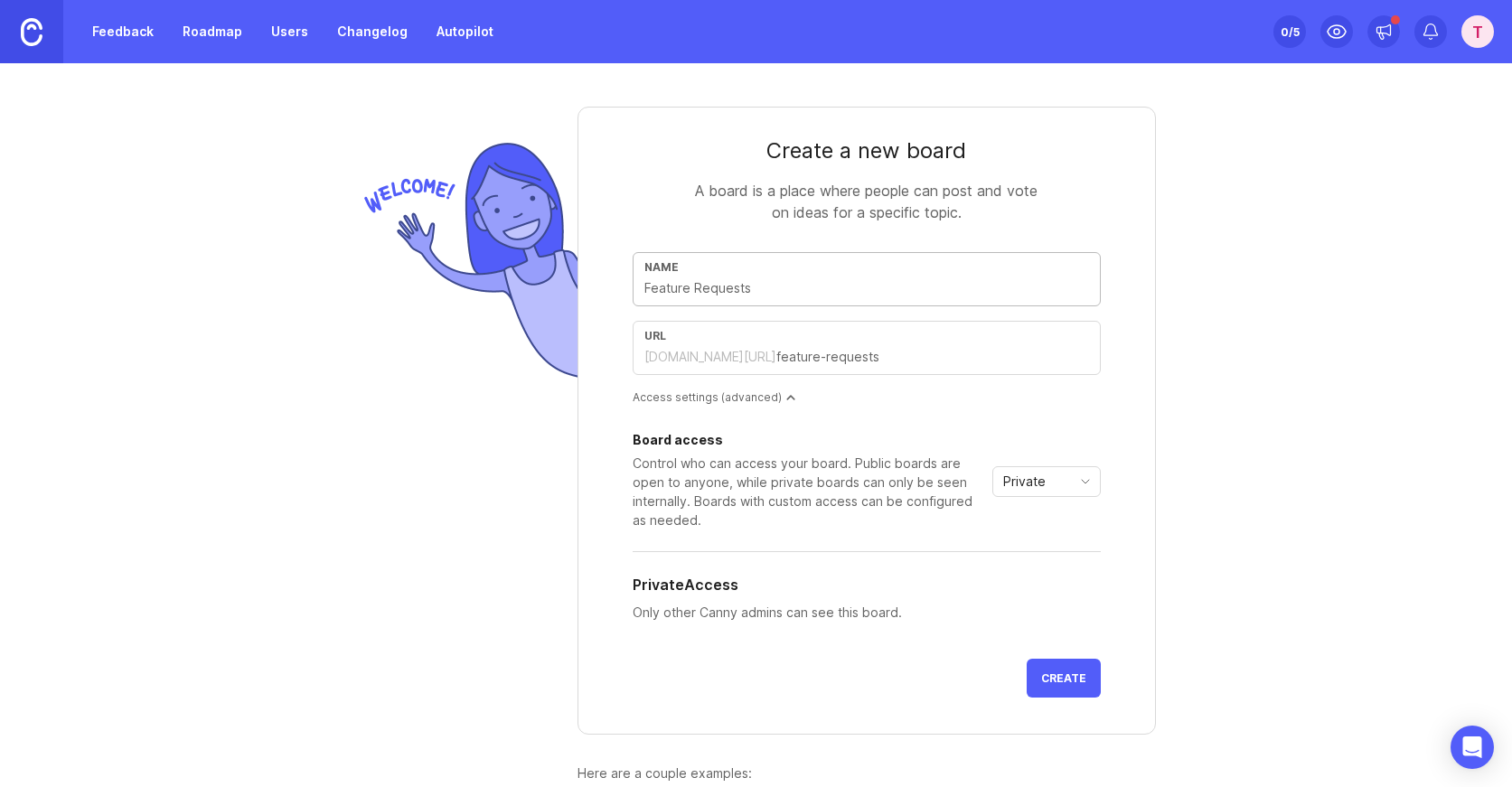
type input "2"
type input "24"
type input "24h"
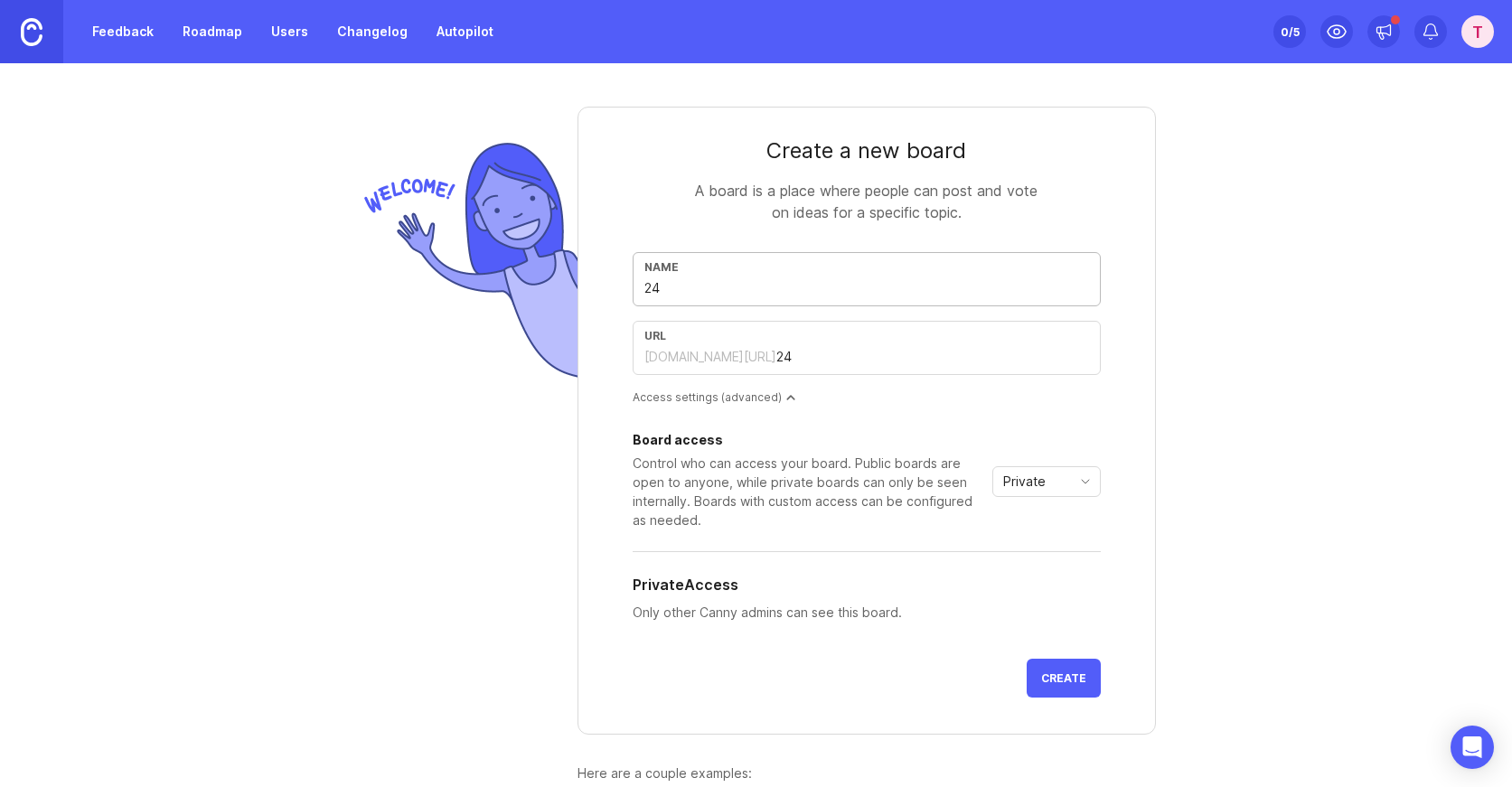
type input "24h"
type input "24ho"
type input "24hou"
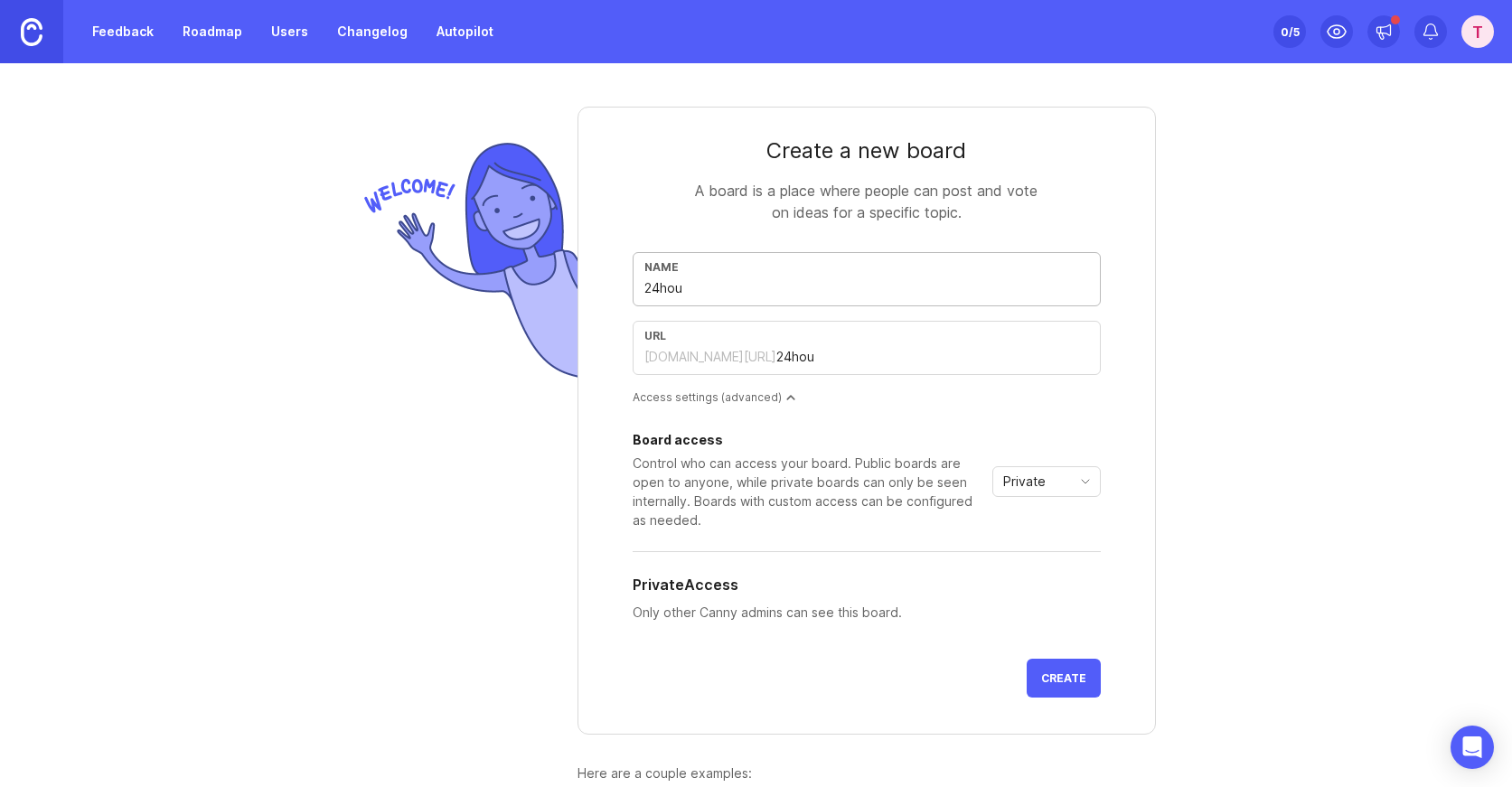
type input "24hour"
type input "24hourt"
type input "24hourte"
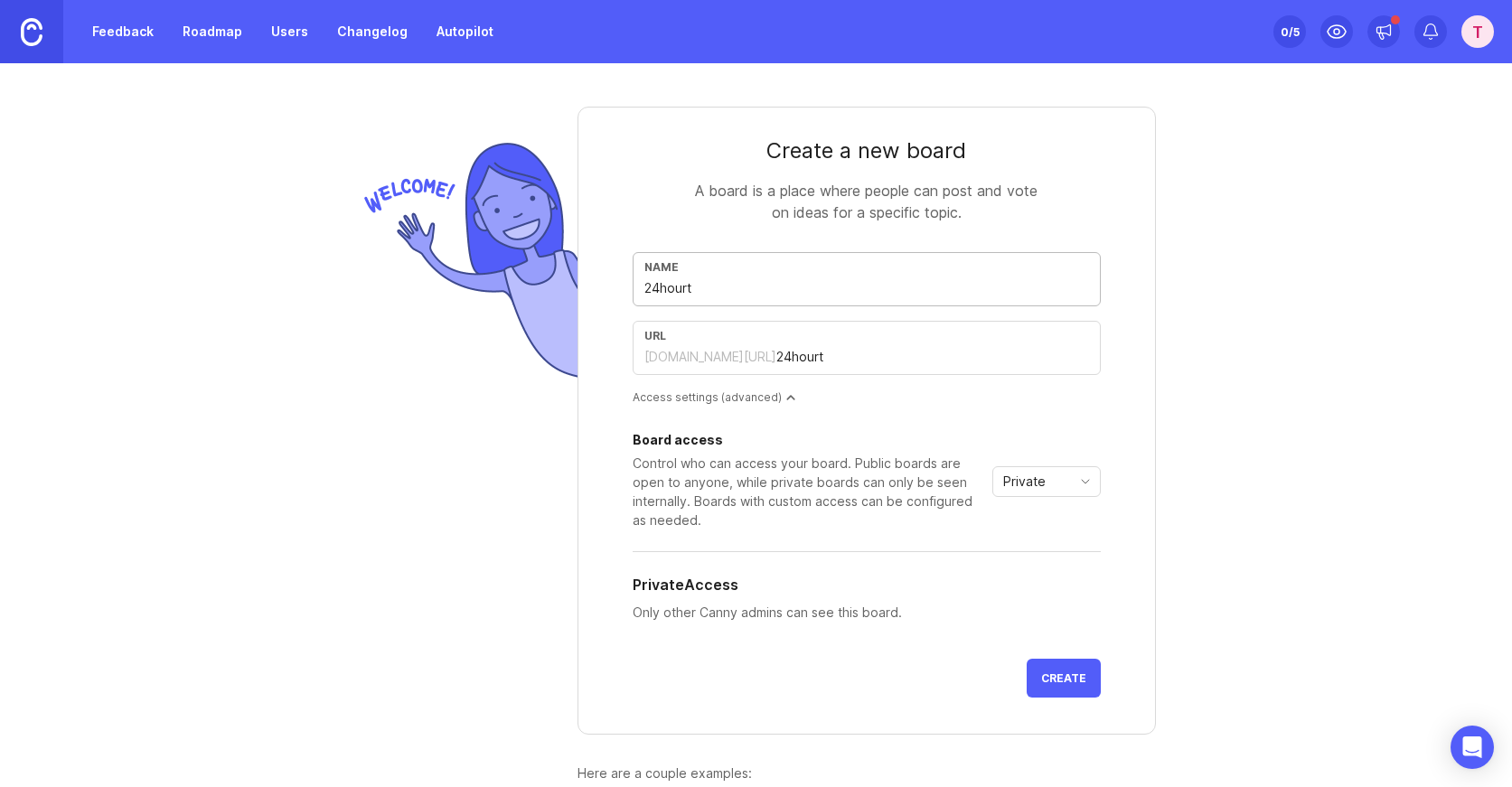
type input "24hourte"
type input "24hourtek"
type input "24hourtek E"
type input "24hourtek-e"
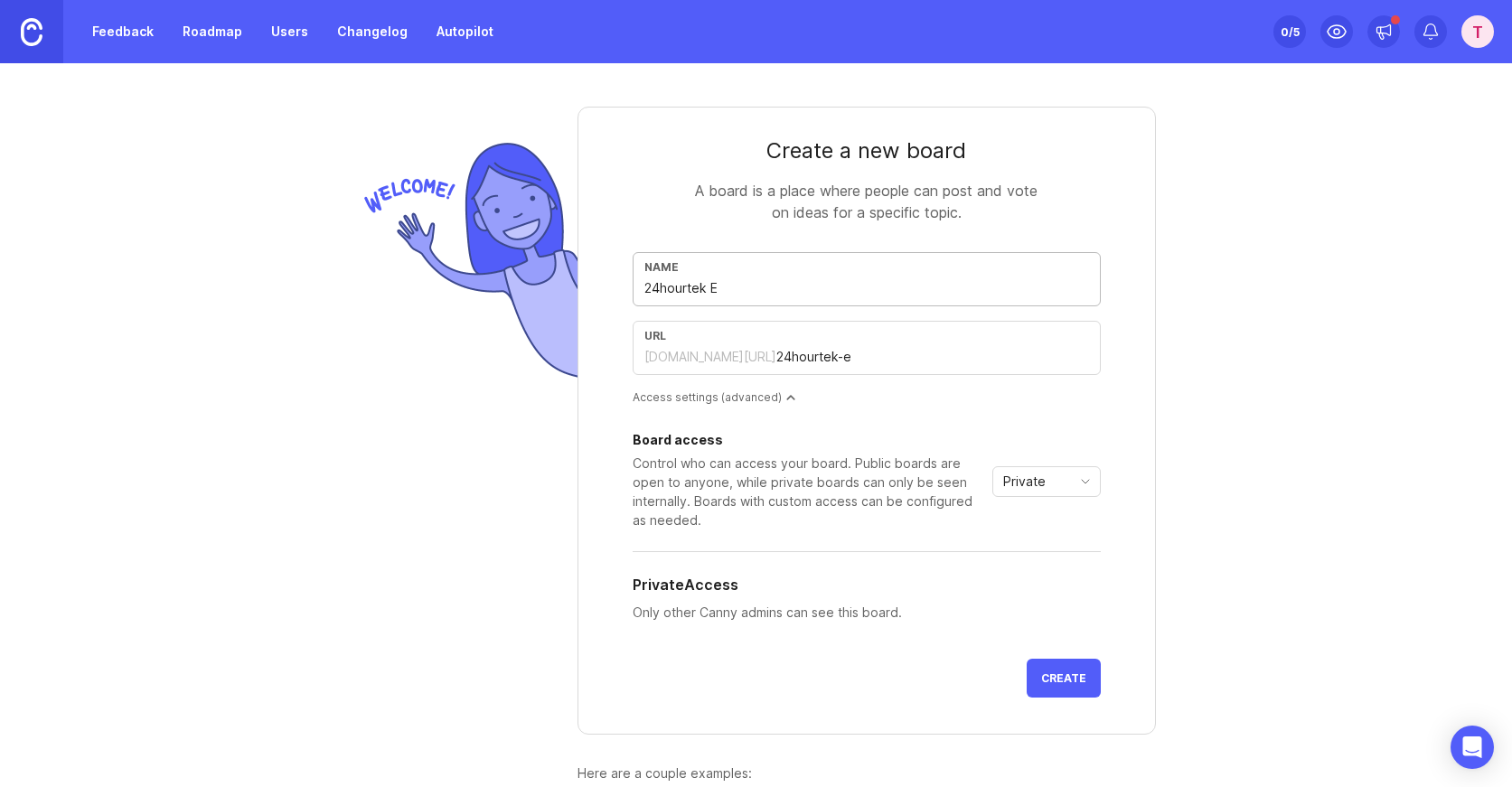
type input "24hourtek Em"
type input "24hourtek-em"
type input "24hourtek Ema"
type input "24hourtek-ema"
type input "24hourtek Emai"
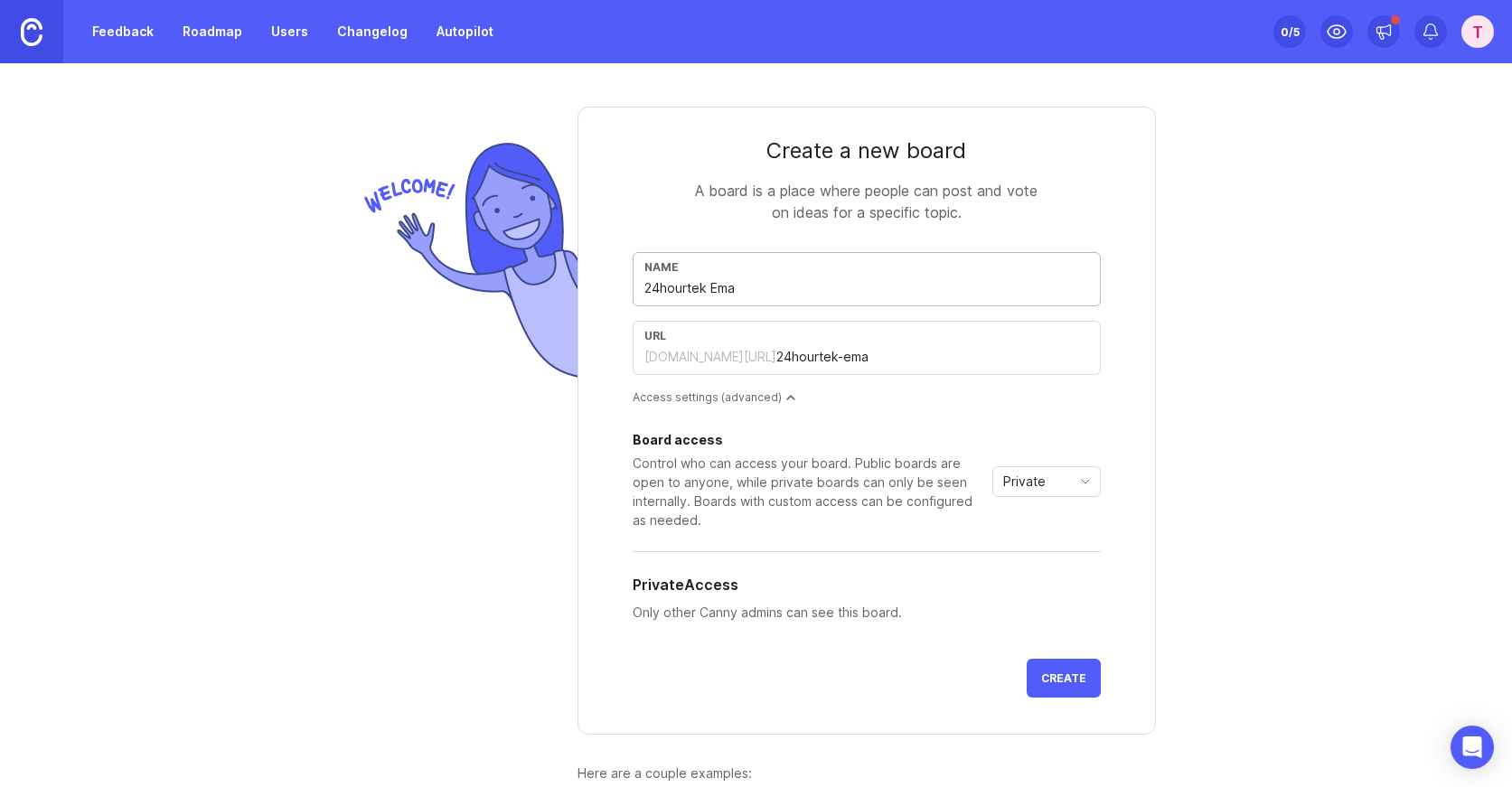
type input "24hourtek-emai"
type input "24hourtek Ema"
type input "24hourtek-ema"
type input "24hourtek Em"
type input "24hourtek-em"
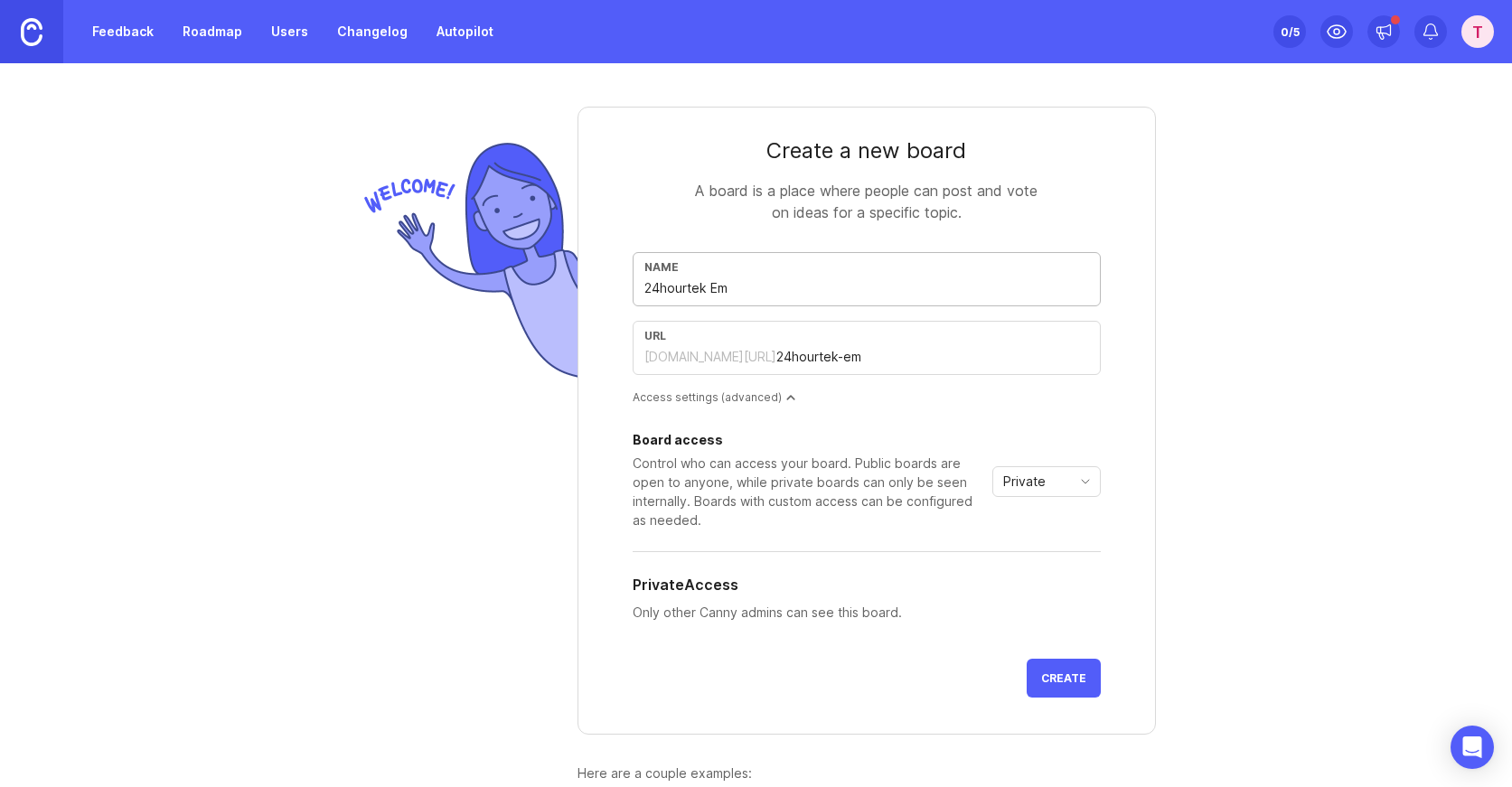
type input "24hourtek E"
type input "24hourtek-e"
type input "24hourtek"
type input "24hourtek M"
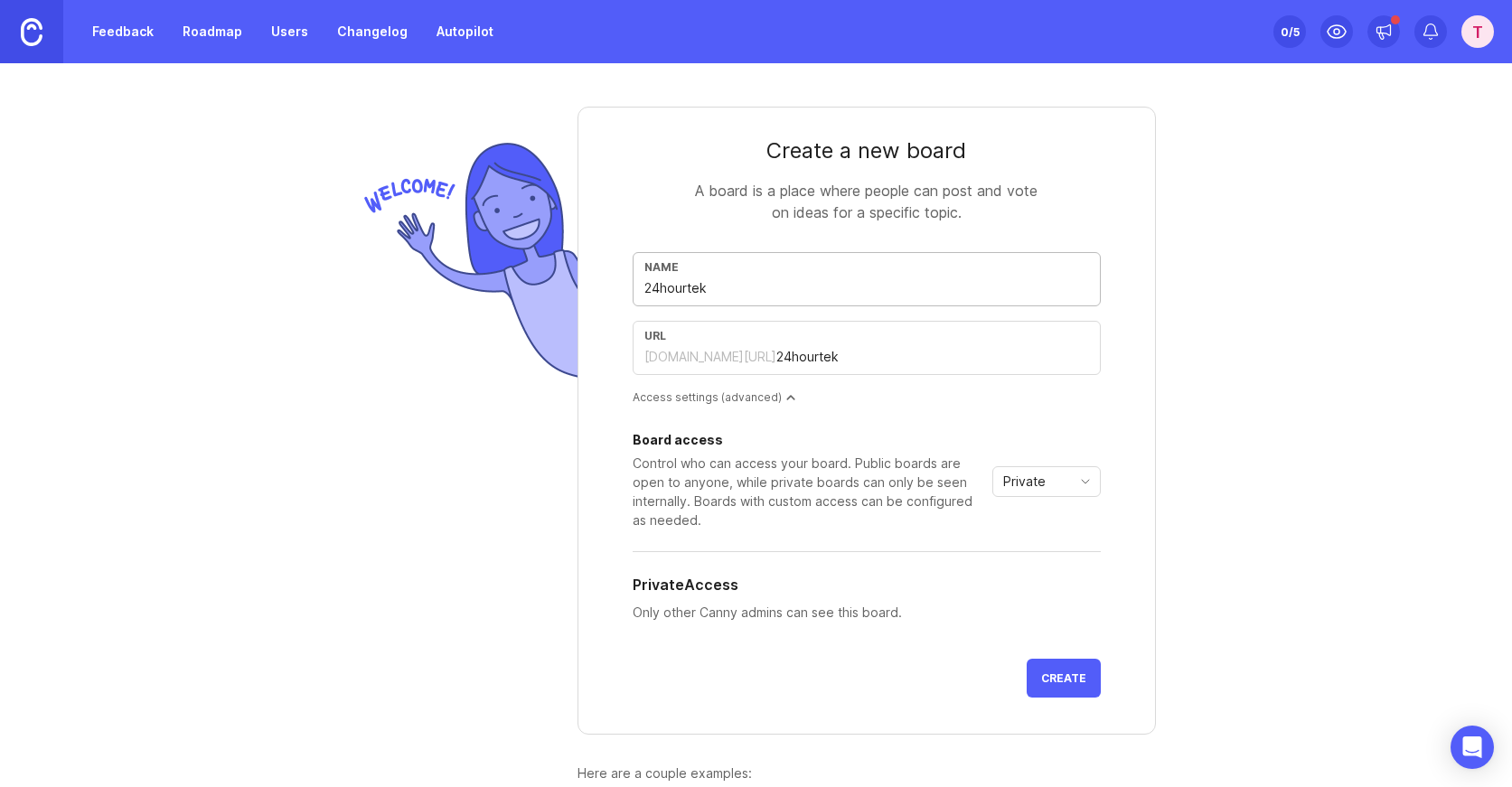
type input "24hourtek-m"
type input "24hourtek Ma"
type input "24hourtek-ma"
type input "24hourtek Mar"
type input "24hourtek-mar"
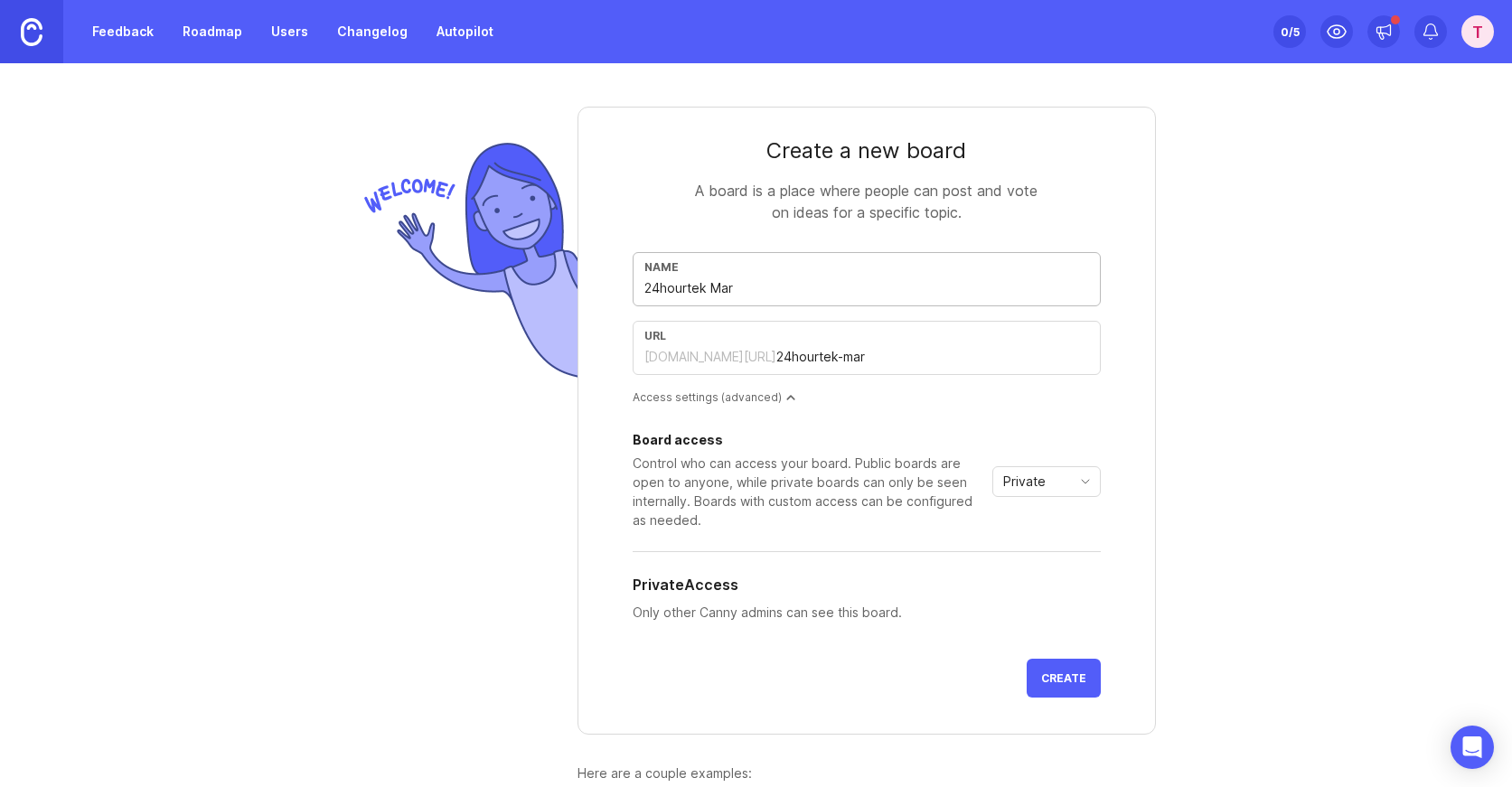
type input "24hourtek Mark"
type input "24hourtek-mark"
type input "24hourtek Marke"
type input "24hourtek-marke"
type input "24hourtek Market"
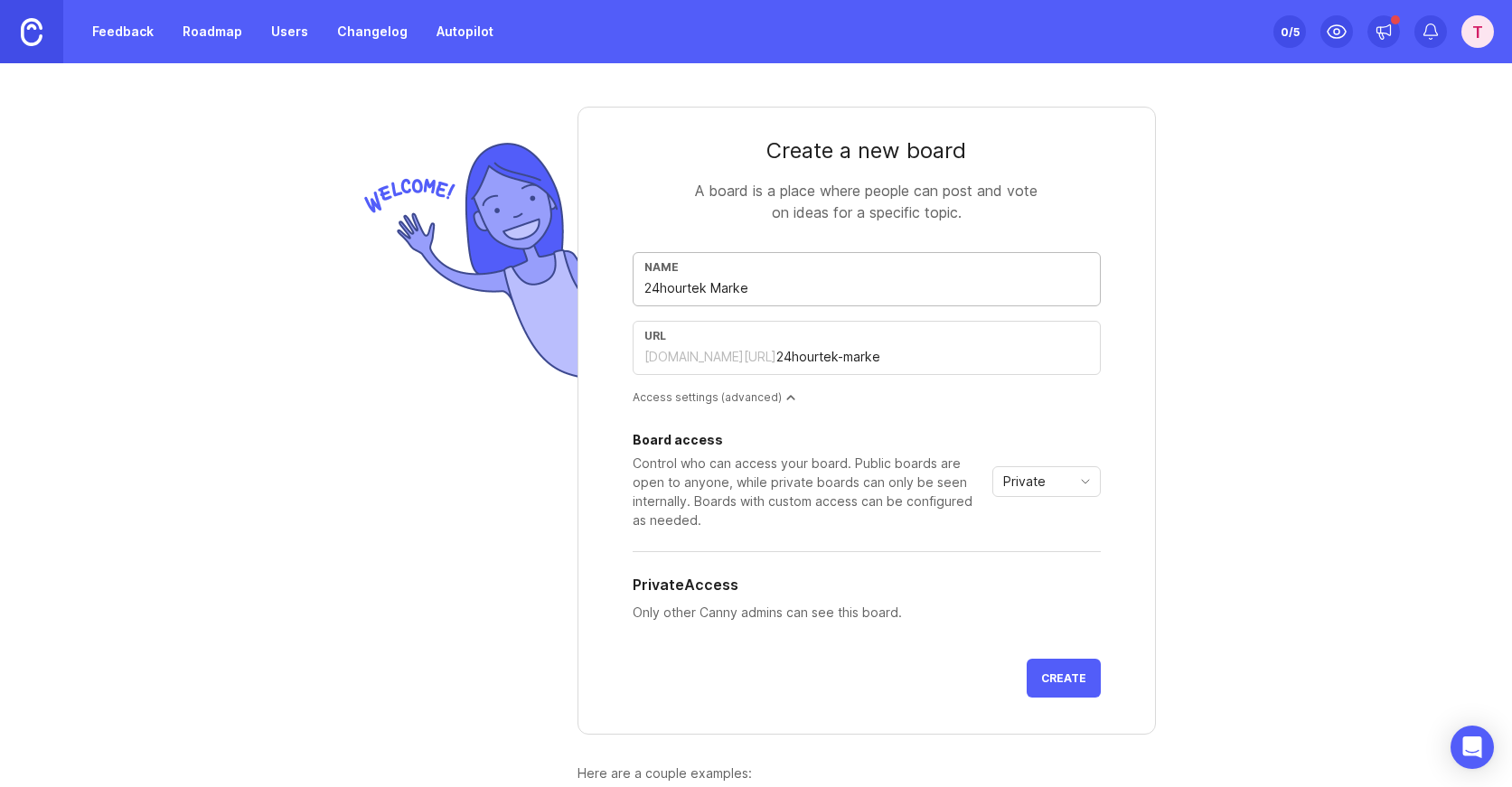
type input "24hourtek-market"
type input "24hourtek Marketi"
type input "24hourtek-marketi"
type input "24hourtek Marketin"
type input "24hourtek-marketin"
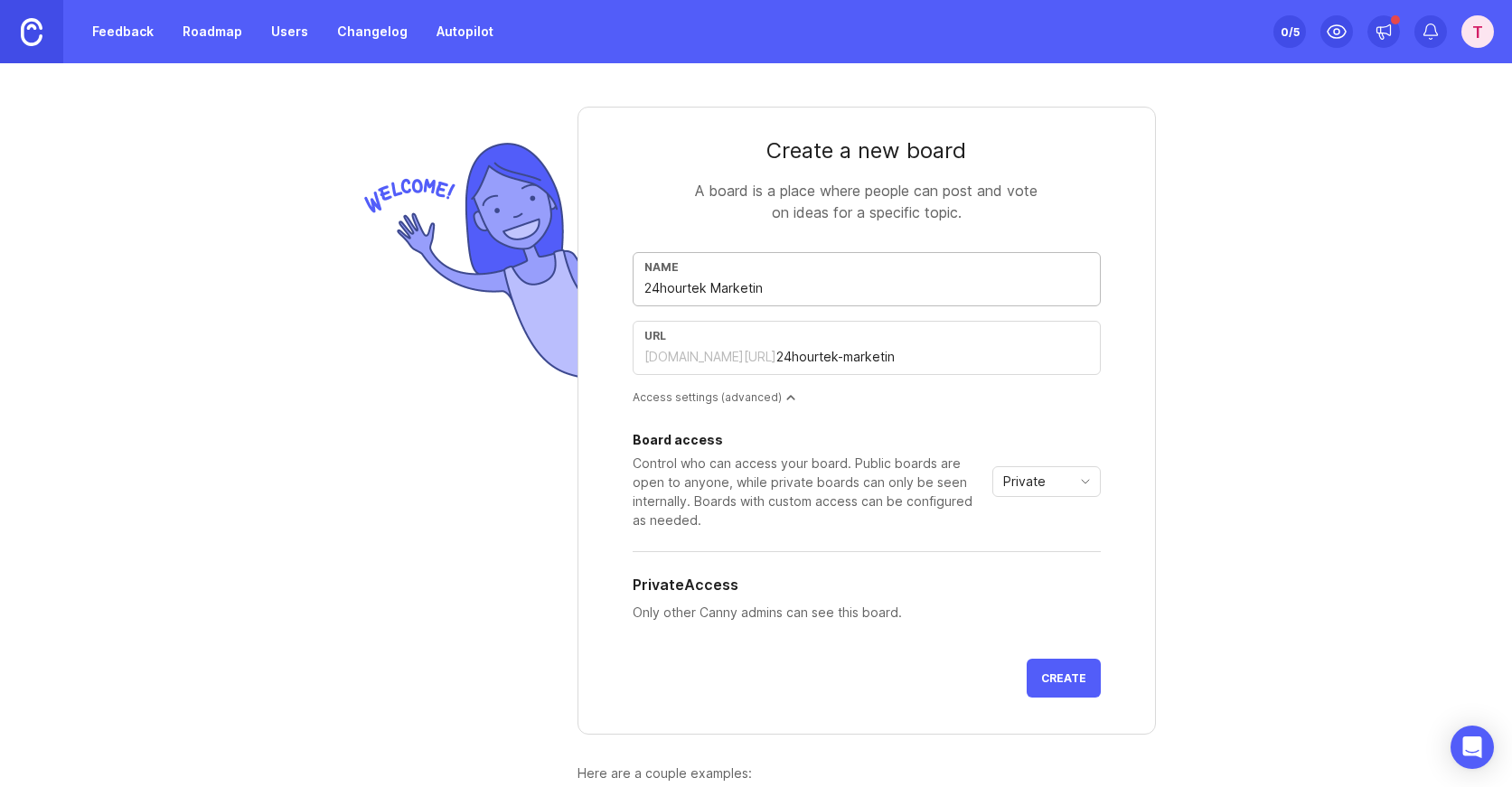
type input "24hourtek Marketing"
type input "24hourtek-marketing"
type input "24hourtek Marketing C"
type input "24hourtek-marketing-c"
type input "24hourtek Marketing Ca"
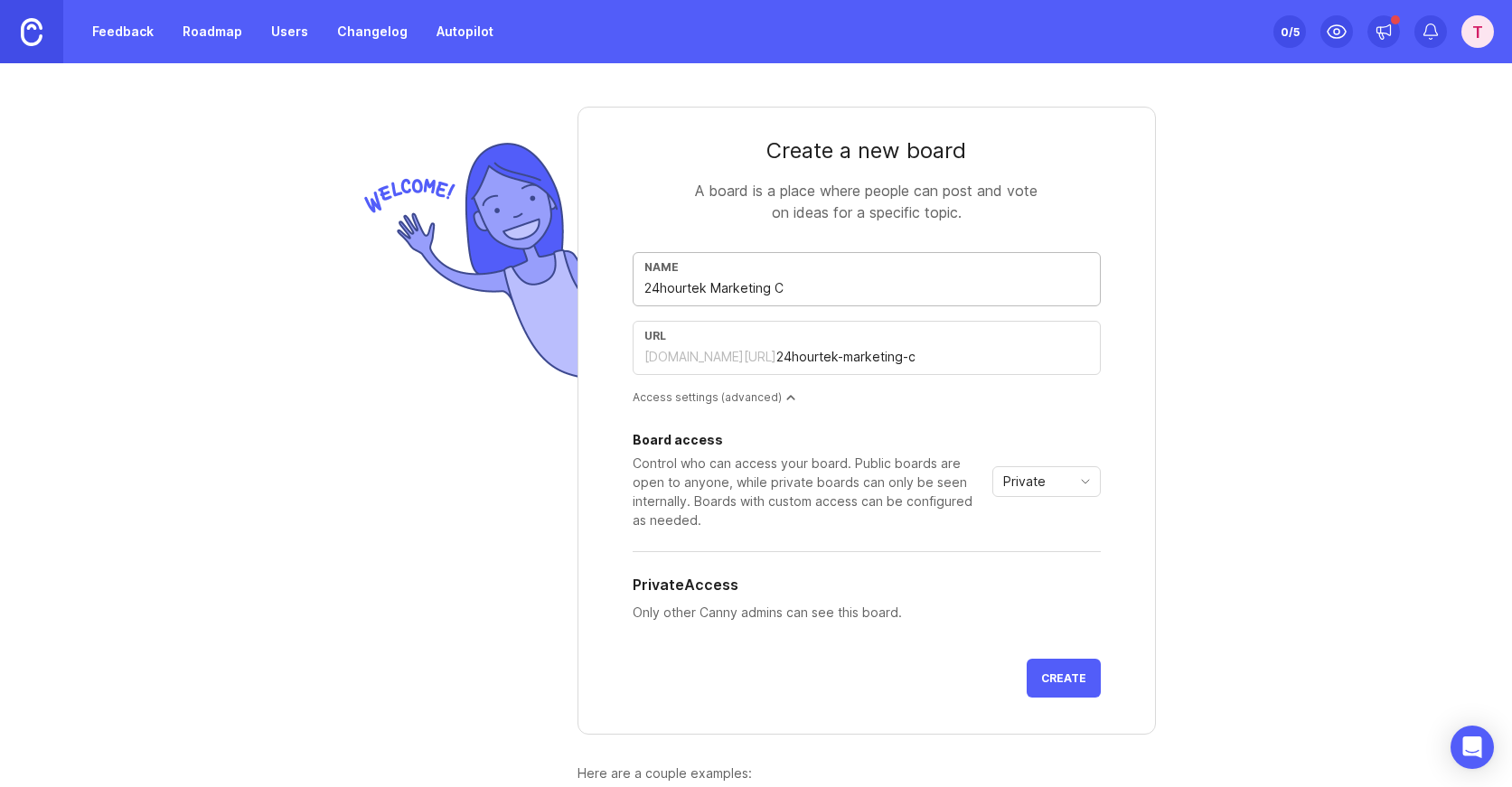
type input "24hourtek-marketing-ca"
type input "24hourtek Marketing Cam"
type input "24hourtek-marketing-cam"
type input "24hourtek Marketing Camp"
type input "24hourtek-marketing-camp"
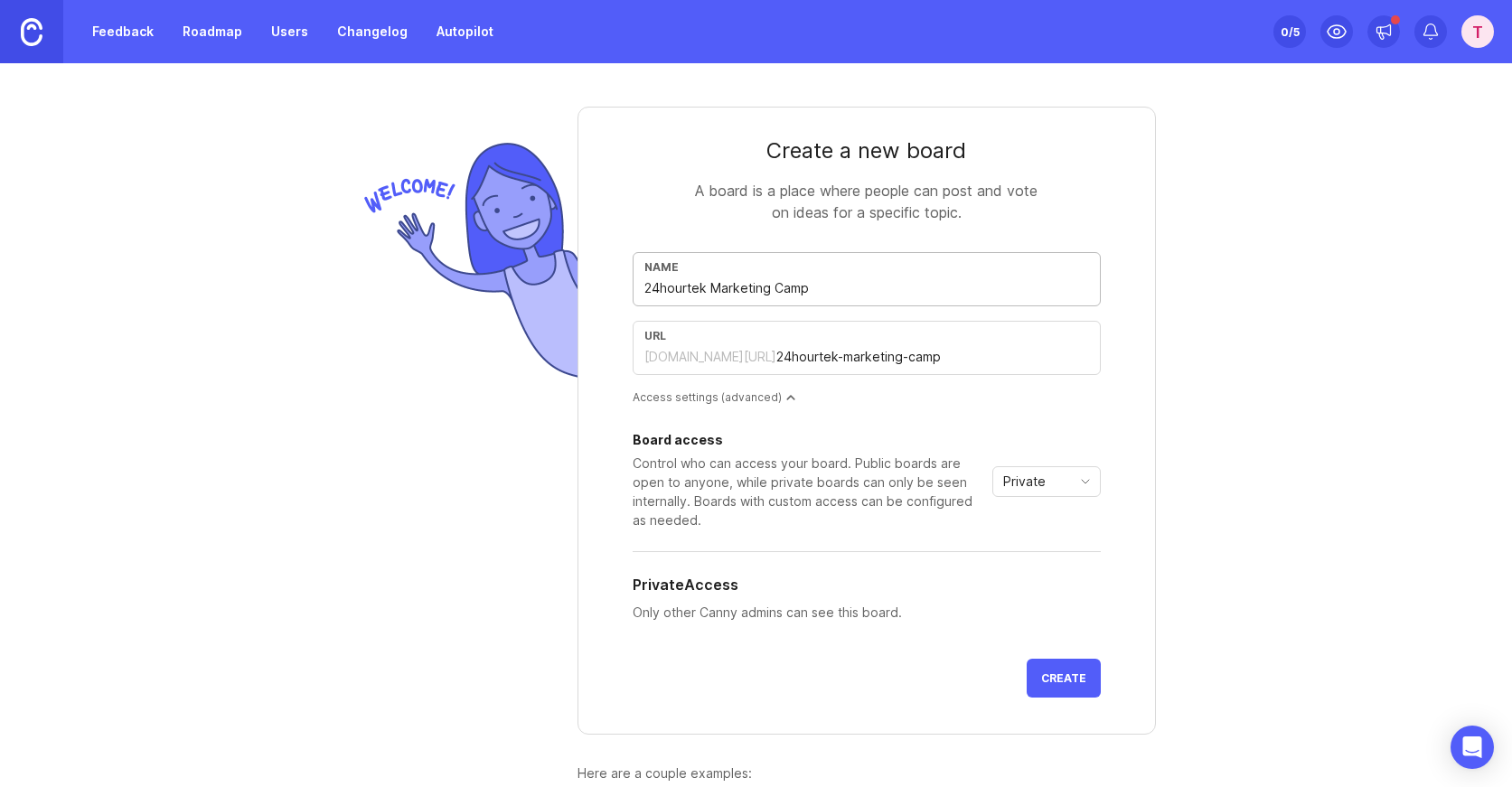
type input "24hourtek Marketing Campa"
type input "24hourtek-marketing-campa"
type input "24hourtek Marketing Campag"
type input "24hourtek-marketing-campag"
type input "24hourtek Marketing Campagi"
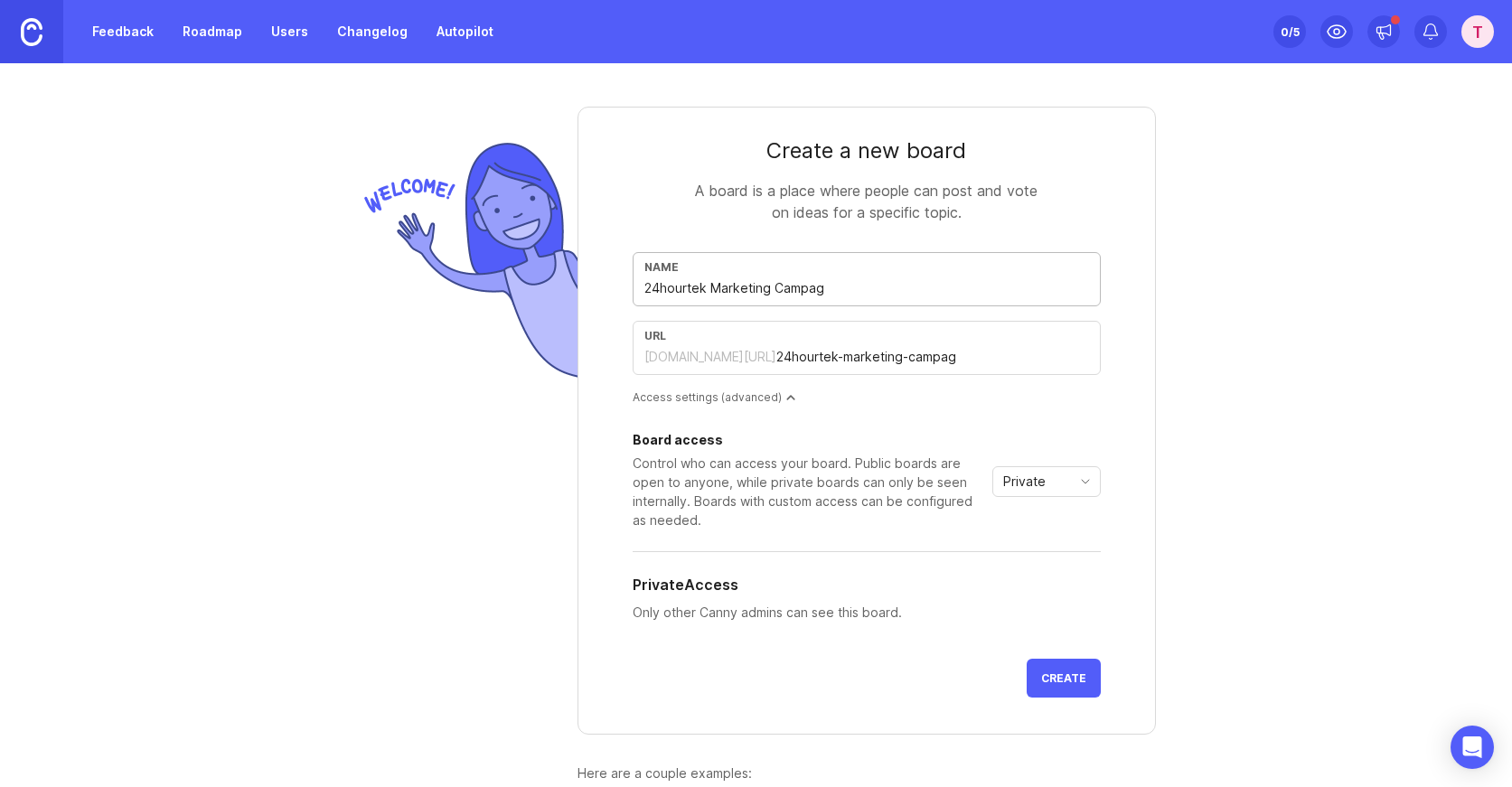
type input "24hourtek-marketing-campagi"
type input "24hourtek Marketing Campagin"
type input "24hourtek-marketing-campagin"
type input "24hourtek Marketing Campagi"
type input "24hourtek-marketing-campagi"
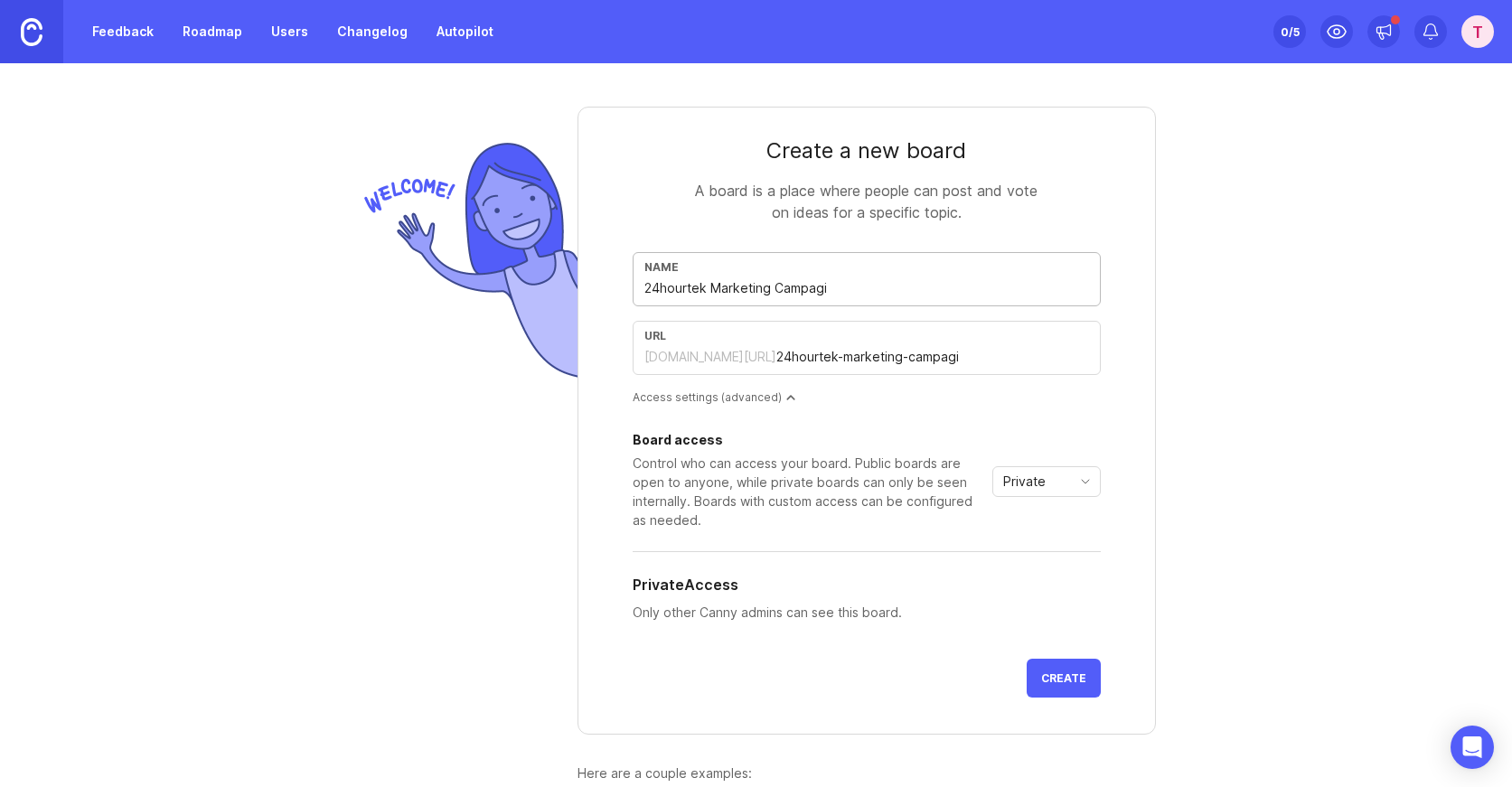
type input "24hourtek Marketing Campag"
type input "24hourtek-marketing-campag"
type input "24hourtek Marketing Campa"
type input "24hourtek-marketing-campa"
type input "24hourtek Marketing Camp"
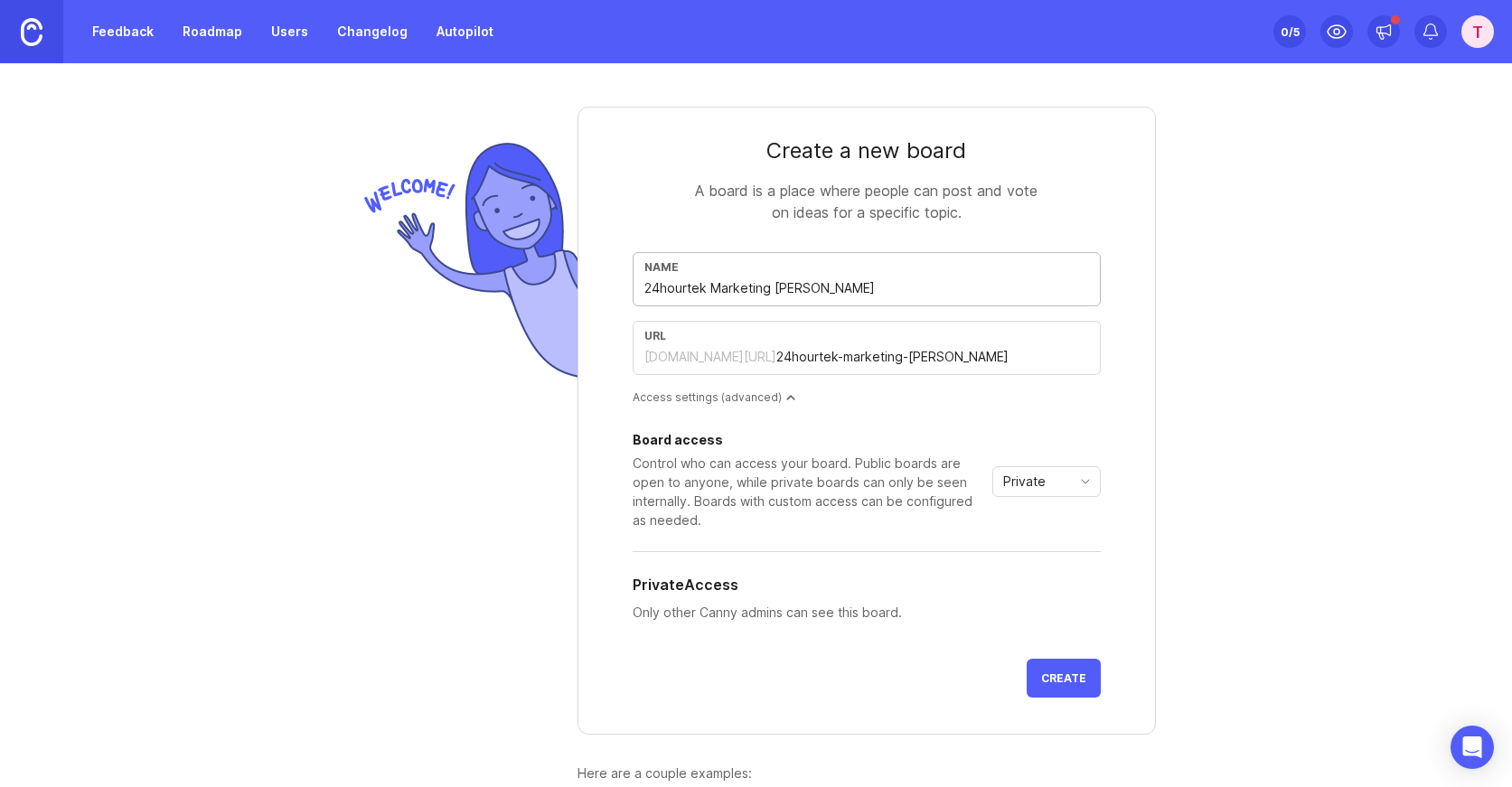
type input "24hourtek-marketing-camp"
type input "24hourtek Marketing Cam"
type input "24hourtek-marketing-cam"
type input "24hourtek Marketing Ca"
type input "24hourtek-marketing-ca"
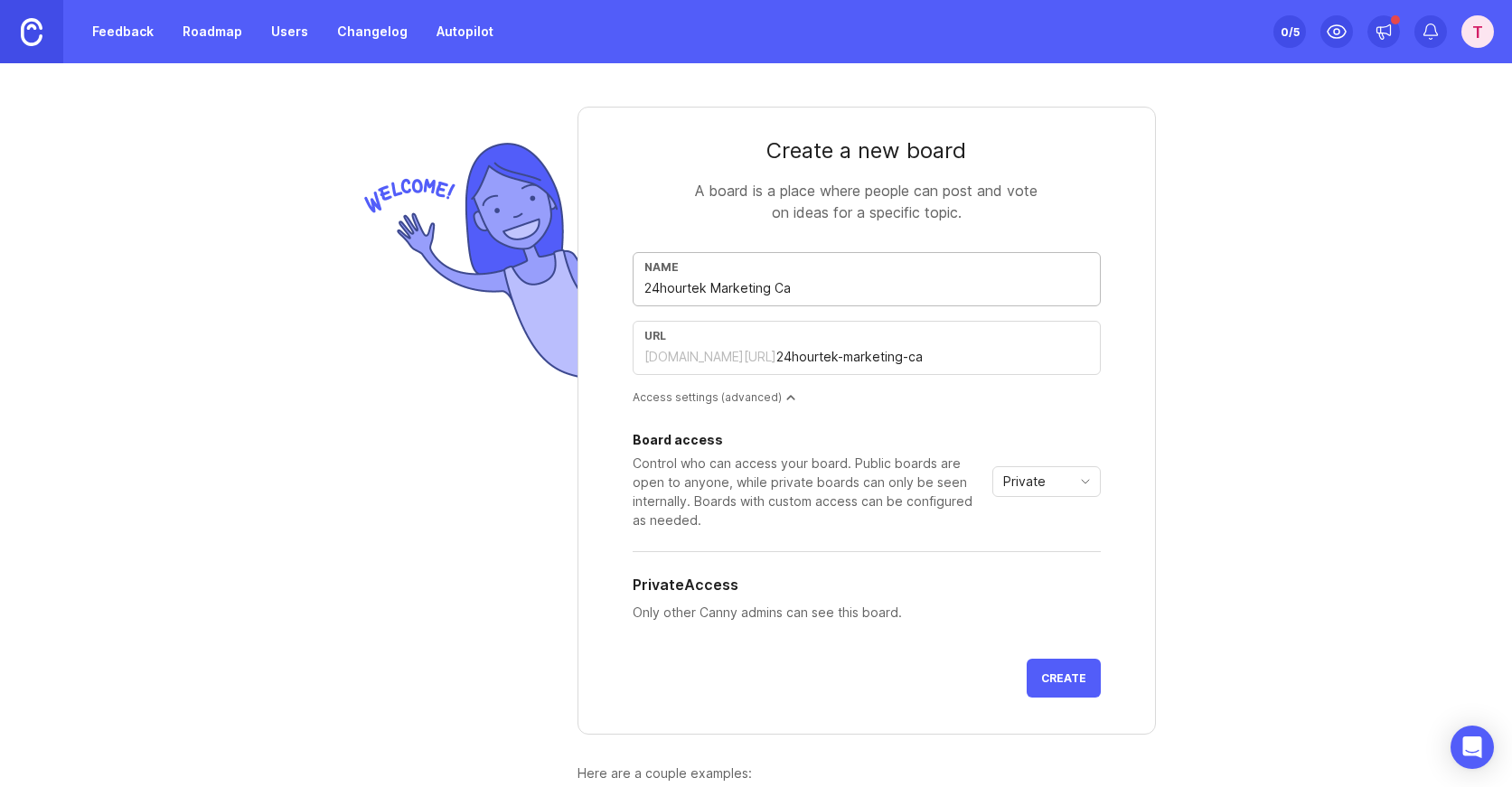
type input "24hourtek Marketing C"
type input "24hourtek-marketing-c"
type input "24hourtek Marketing"
type input "24hourtek-marketing"
type input "24hourtek Marketing I"
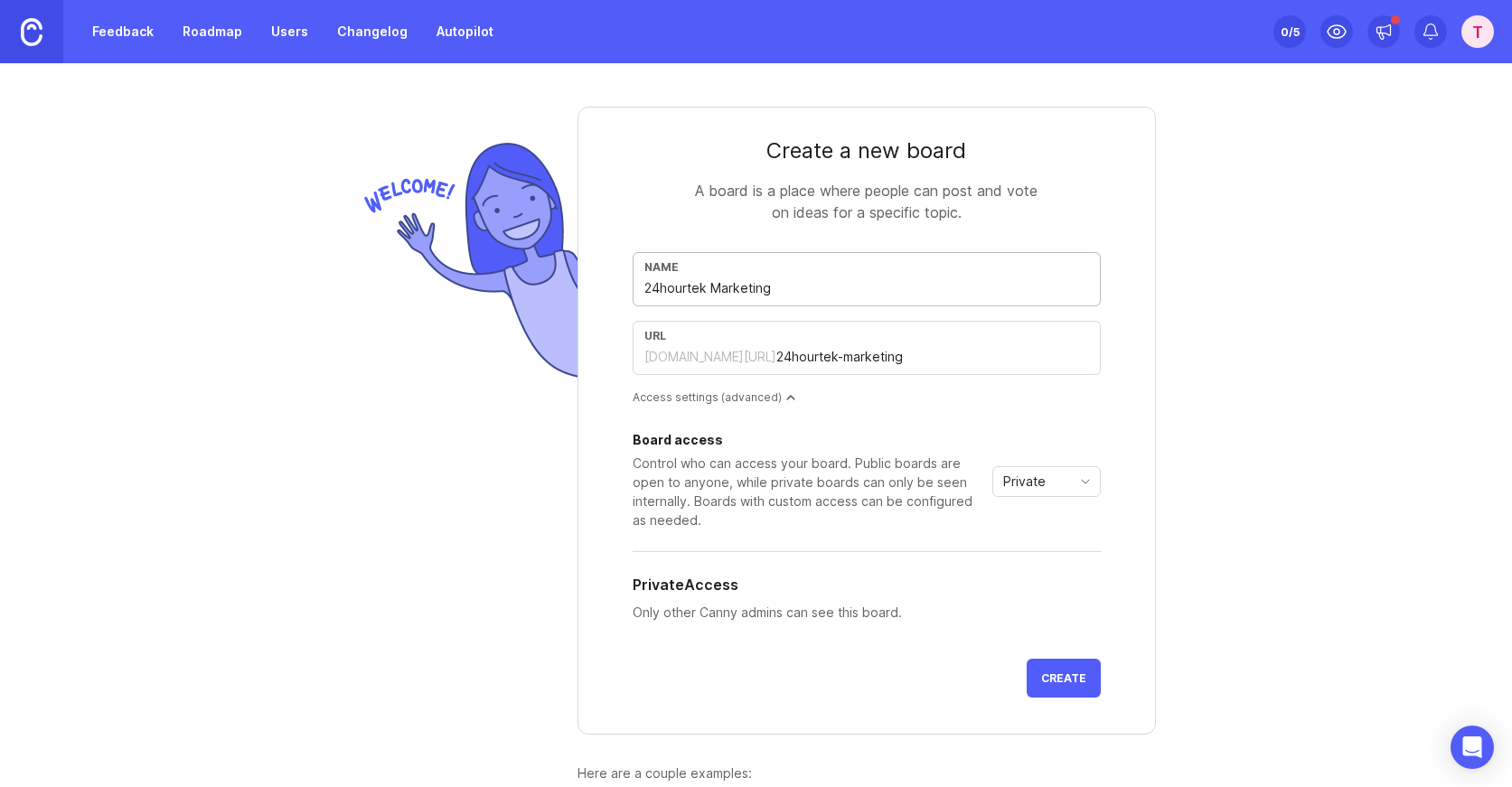
type input "24hourtek-marketing-i"
type input "24hourtek Marketing"
type input "24hourtek-marketing"
click at [666, 299] on div "Name 24hourtek Marketing" at bounding box center [866, 278] width 468 height 54
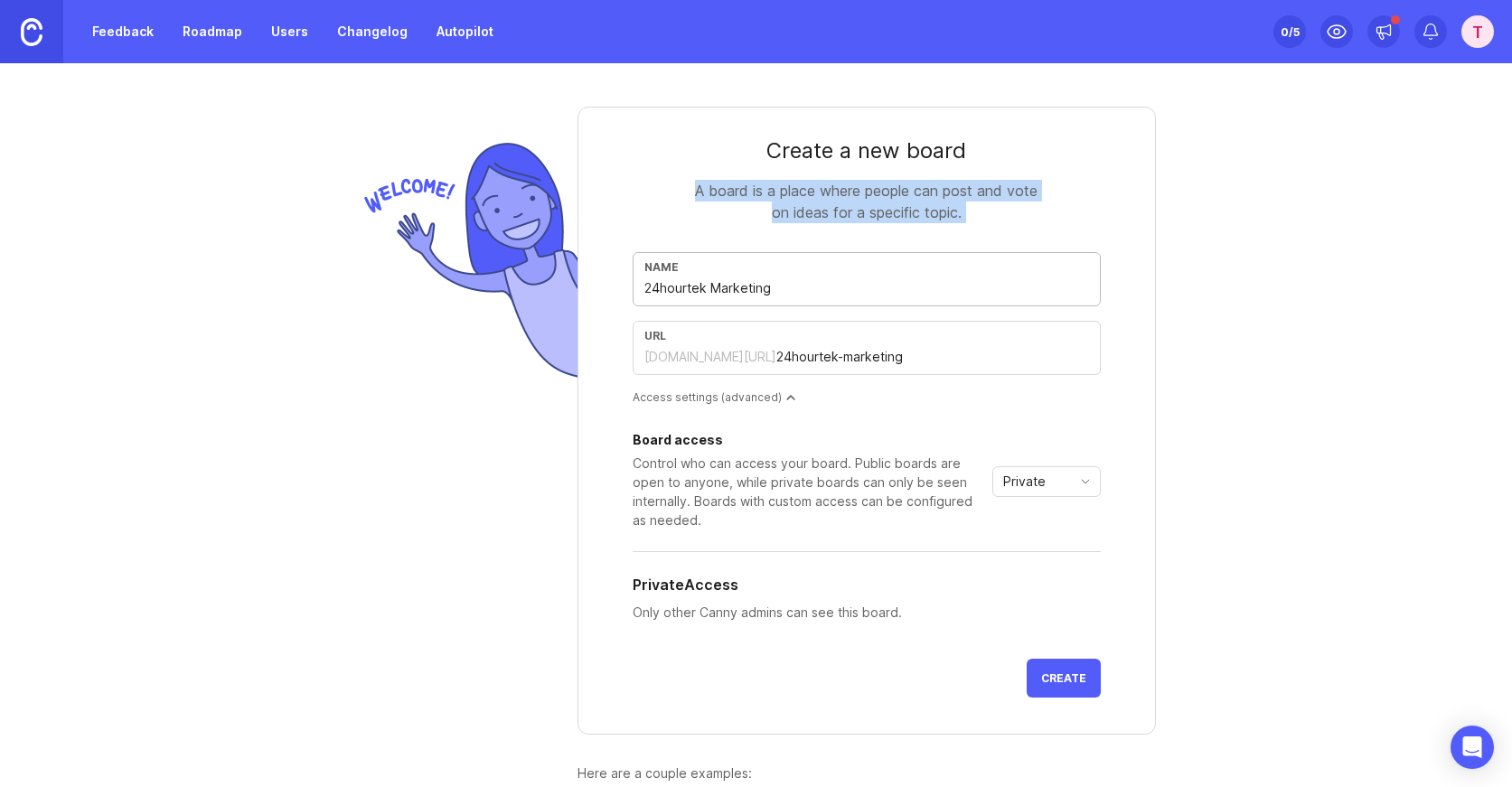
click at [666, 299] on div "Name 24hourtek Marketing" at bounding box center [866, 278] width 468 height 54
click at [674, 289] on input "24hourtek Marketing" at bounding box center [867, 288] width 445 height 20
type input "M"
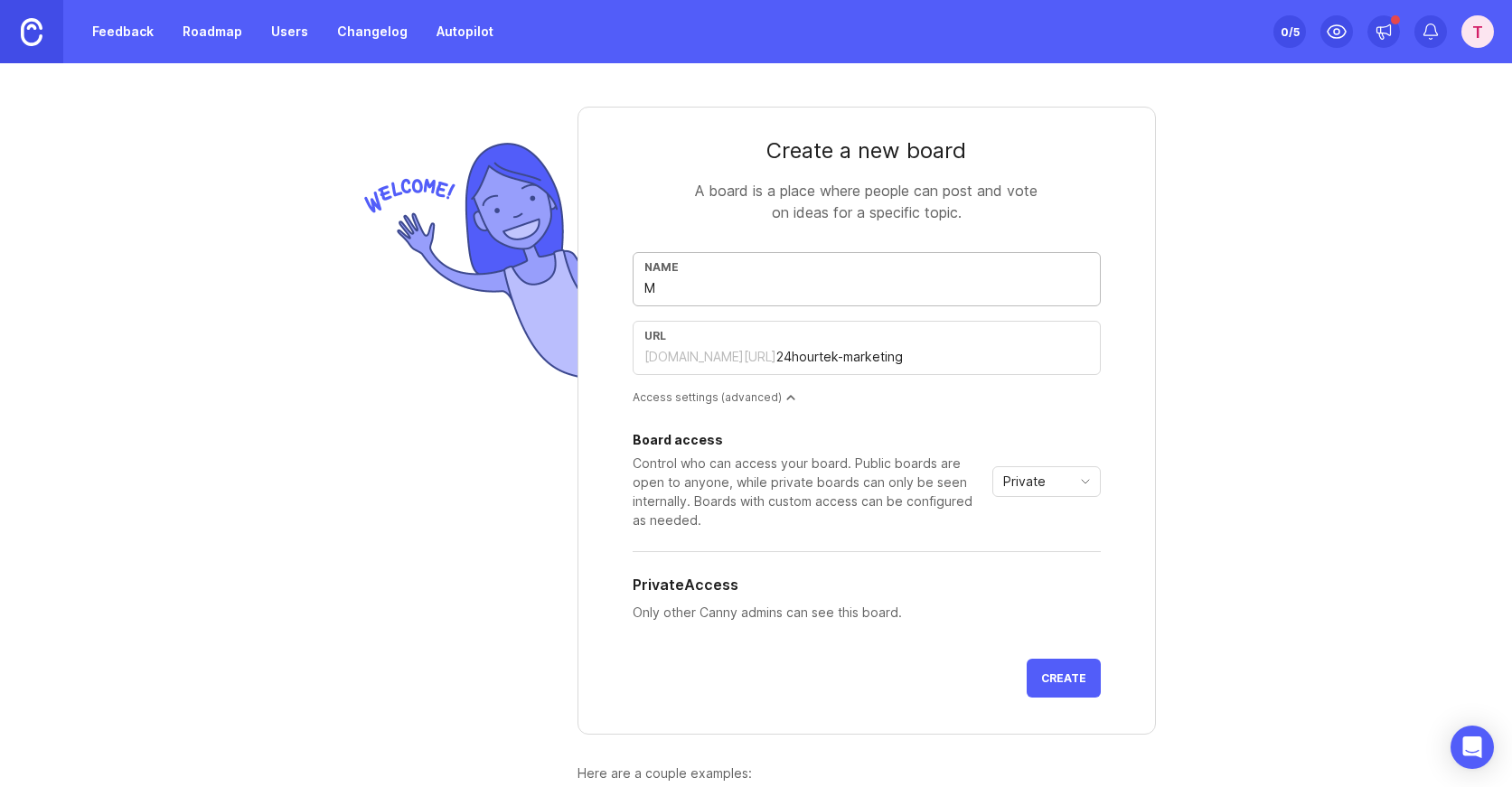
type input "m"
type input "Ma"
type input "ma"
type input "Mar"
type input "mar"
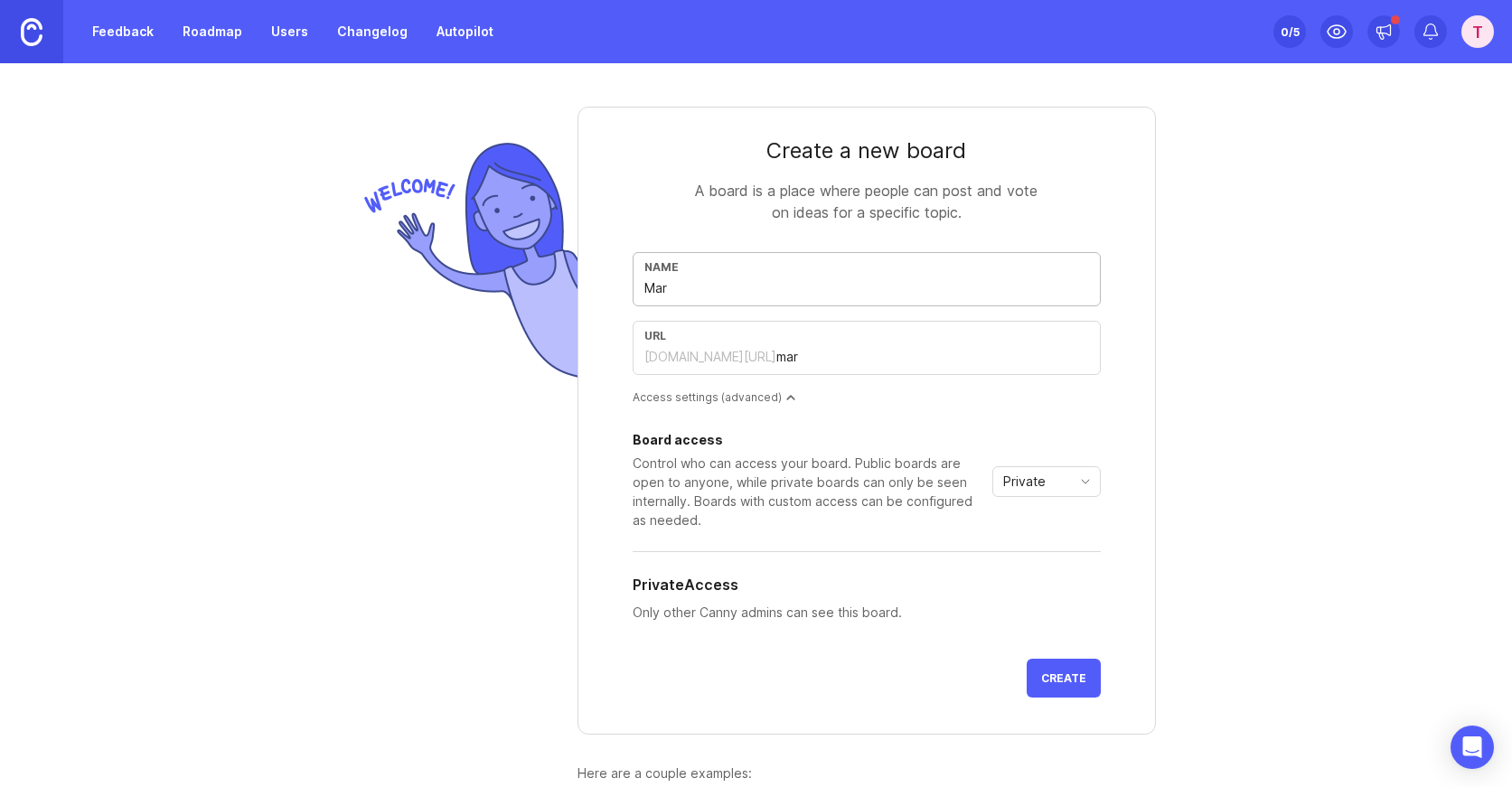
type input "Mare"
type input "mare"
type input "Marek"
type input "marek"
type input "Marekt"
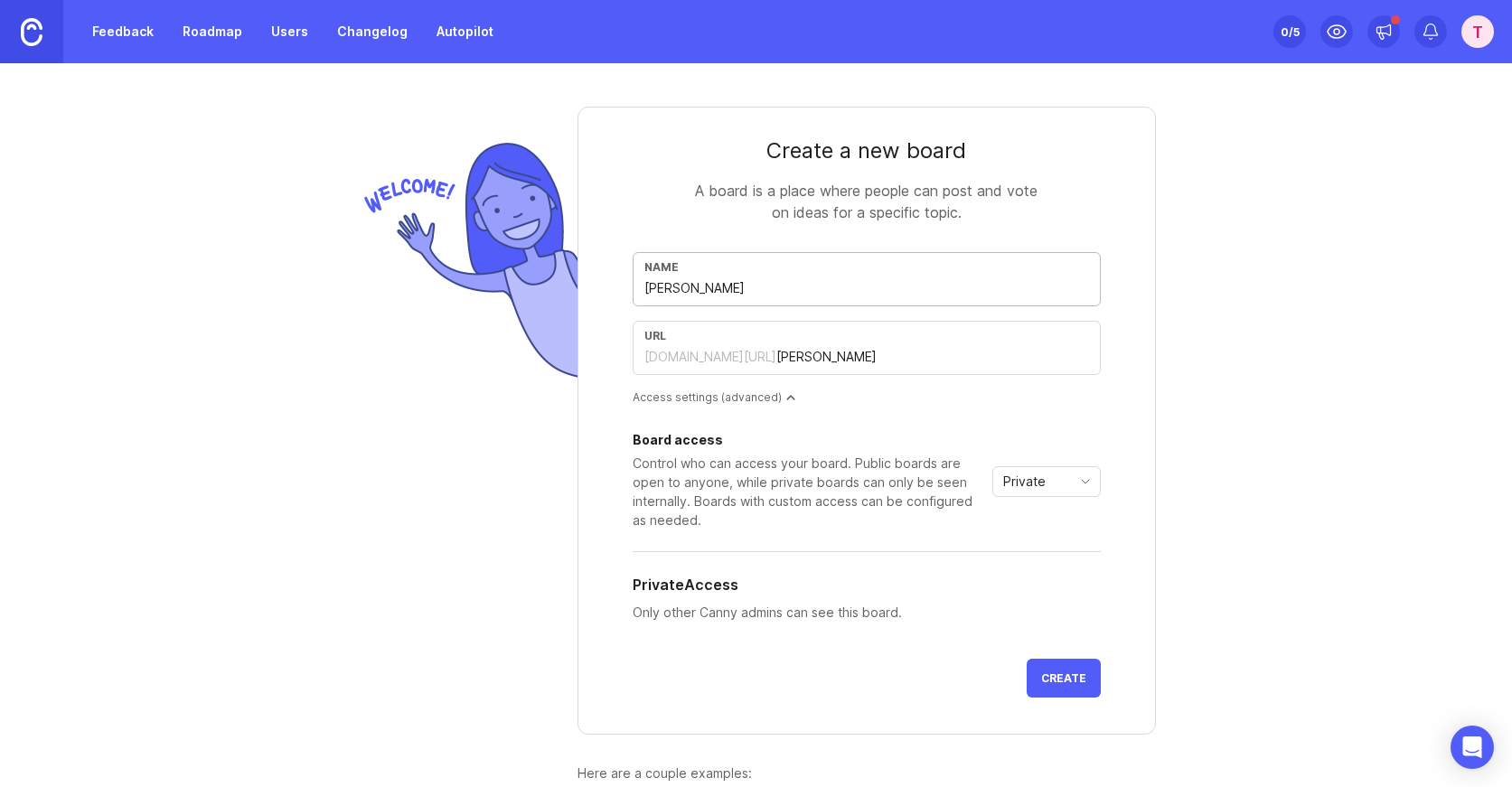
type input "marekt"
type input "Marekti"
type input "marekti"
type input "Marektin"
type input "marektin"
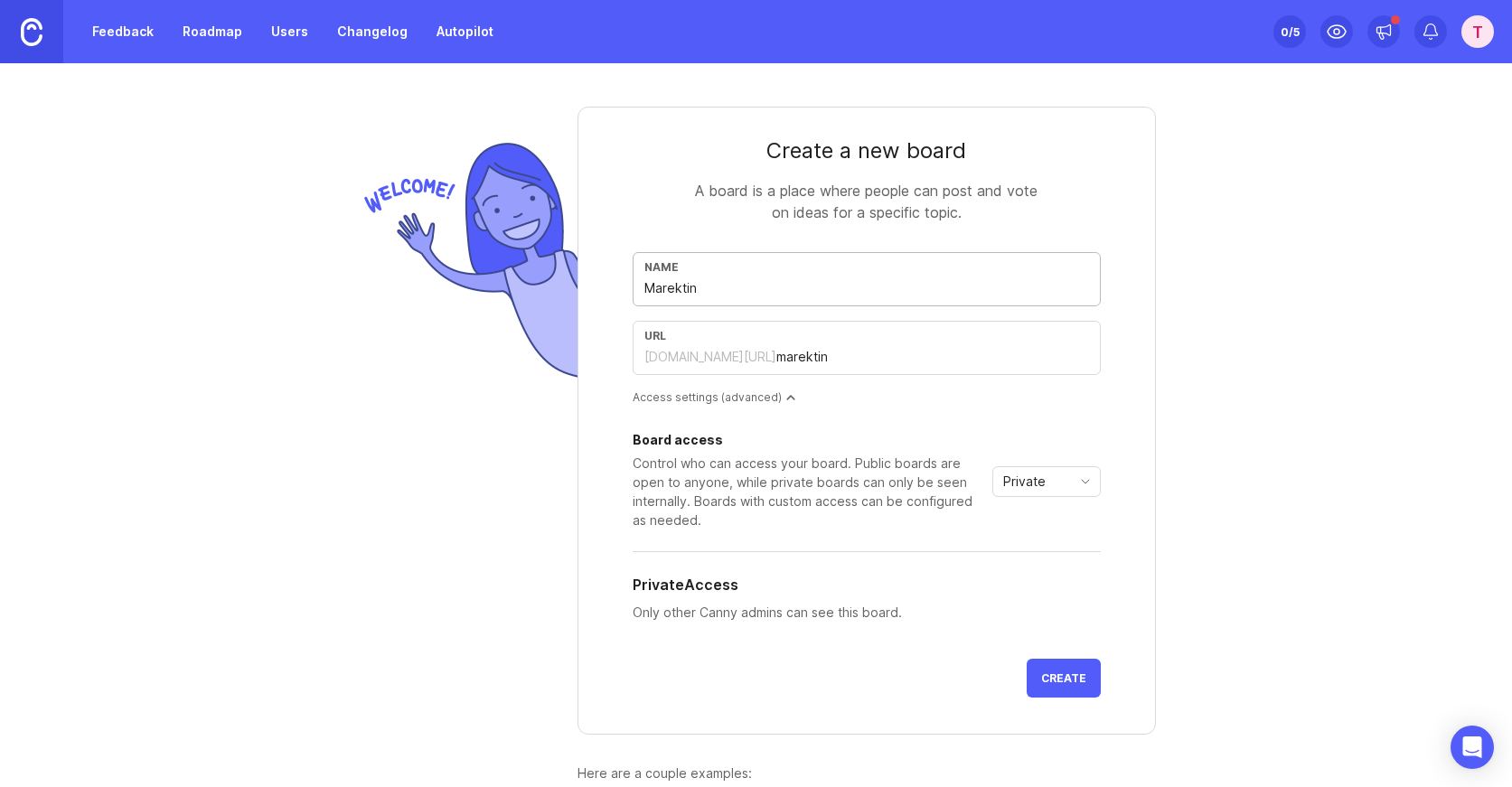
type input "Marekting"
type input "marekting"
type input "Marektin"
type input "marektin"
type input "Marekti"
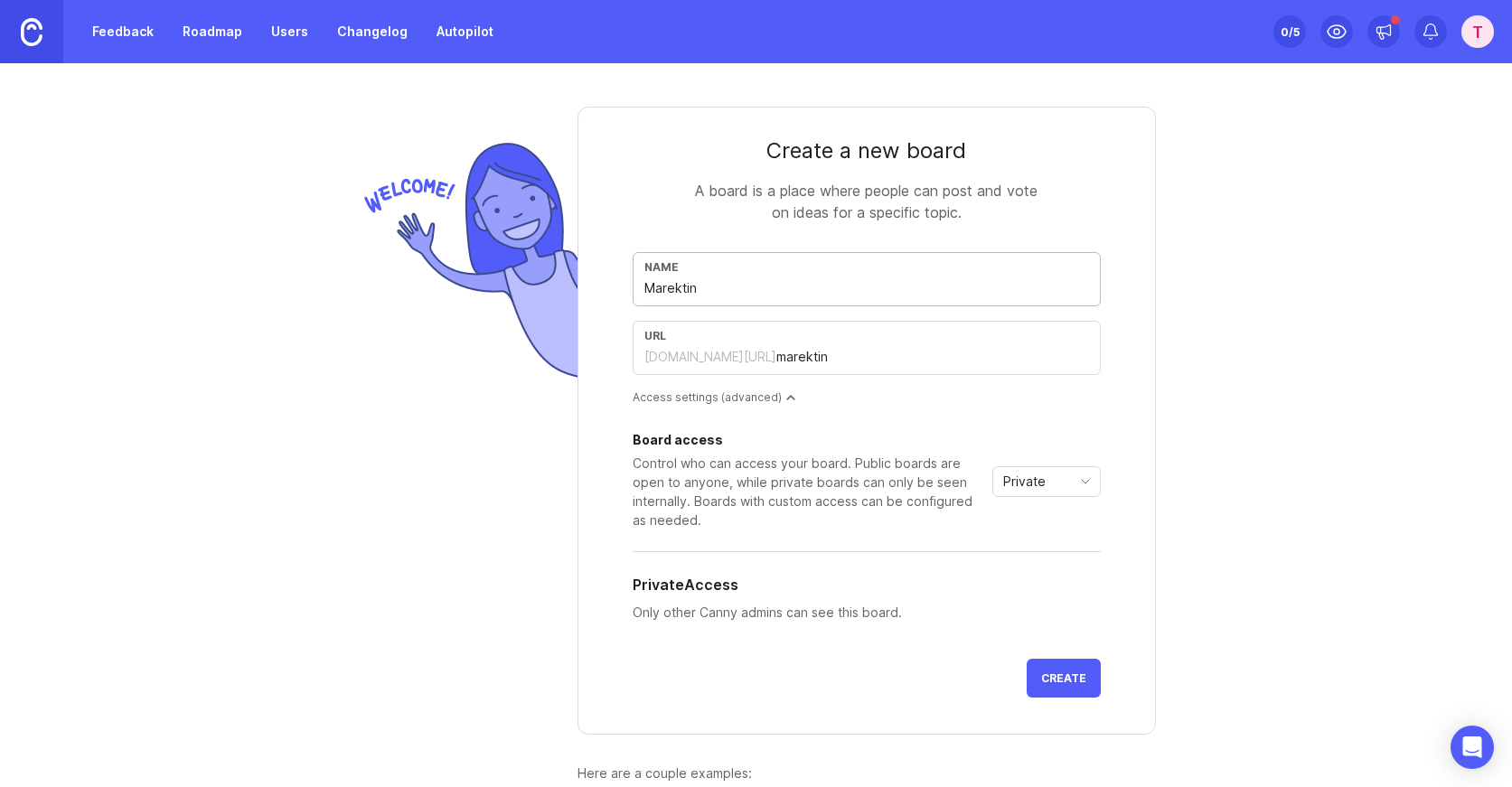
type input "marekti"
type input "Marekt"
type input "marekt"
type input "Marek"
type input "marek"
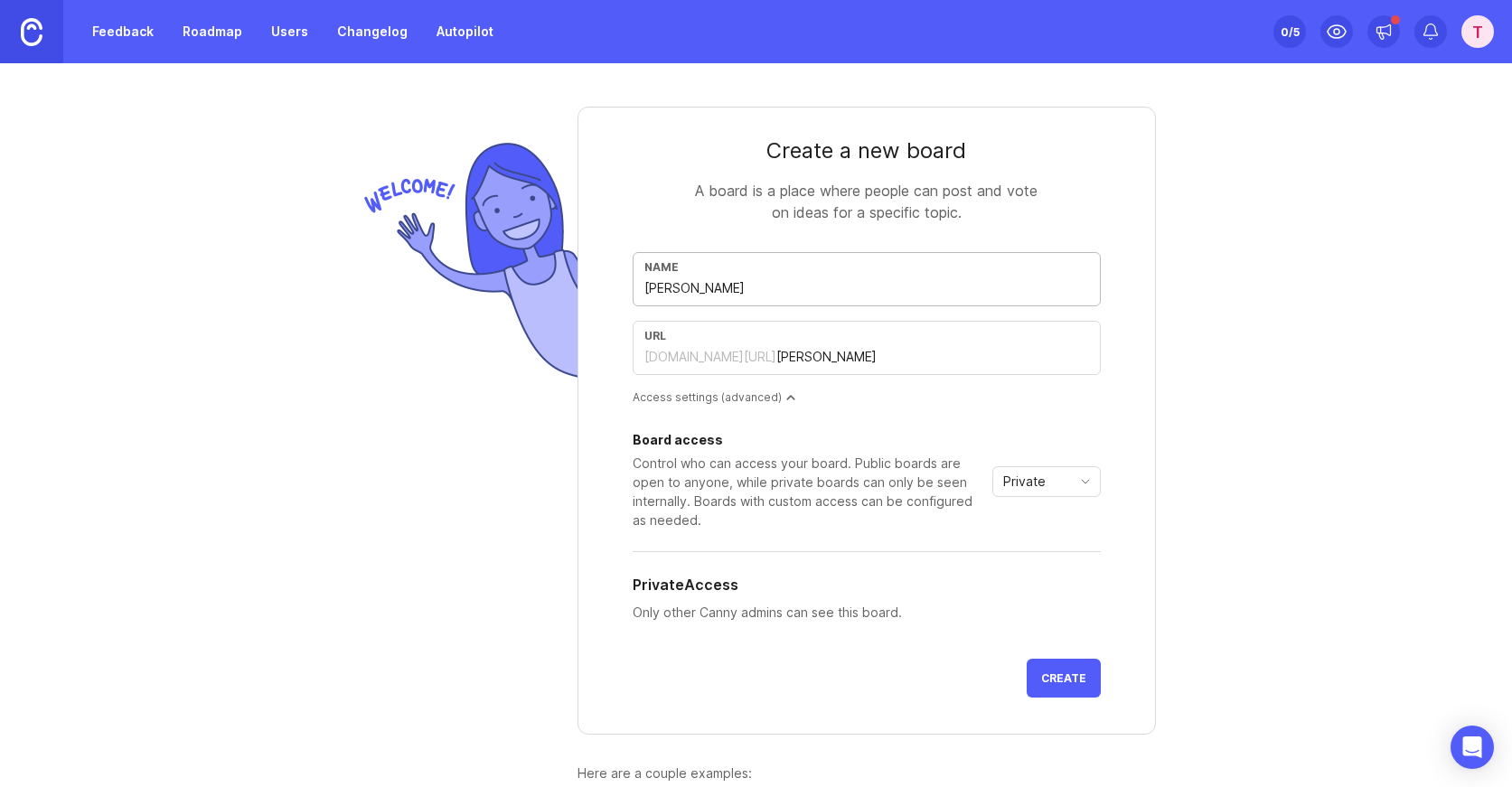
type input "Mare"
type input "mare"
type input "Mar"
type input "mar"
type input "Mark"
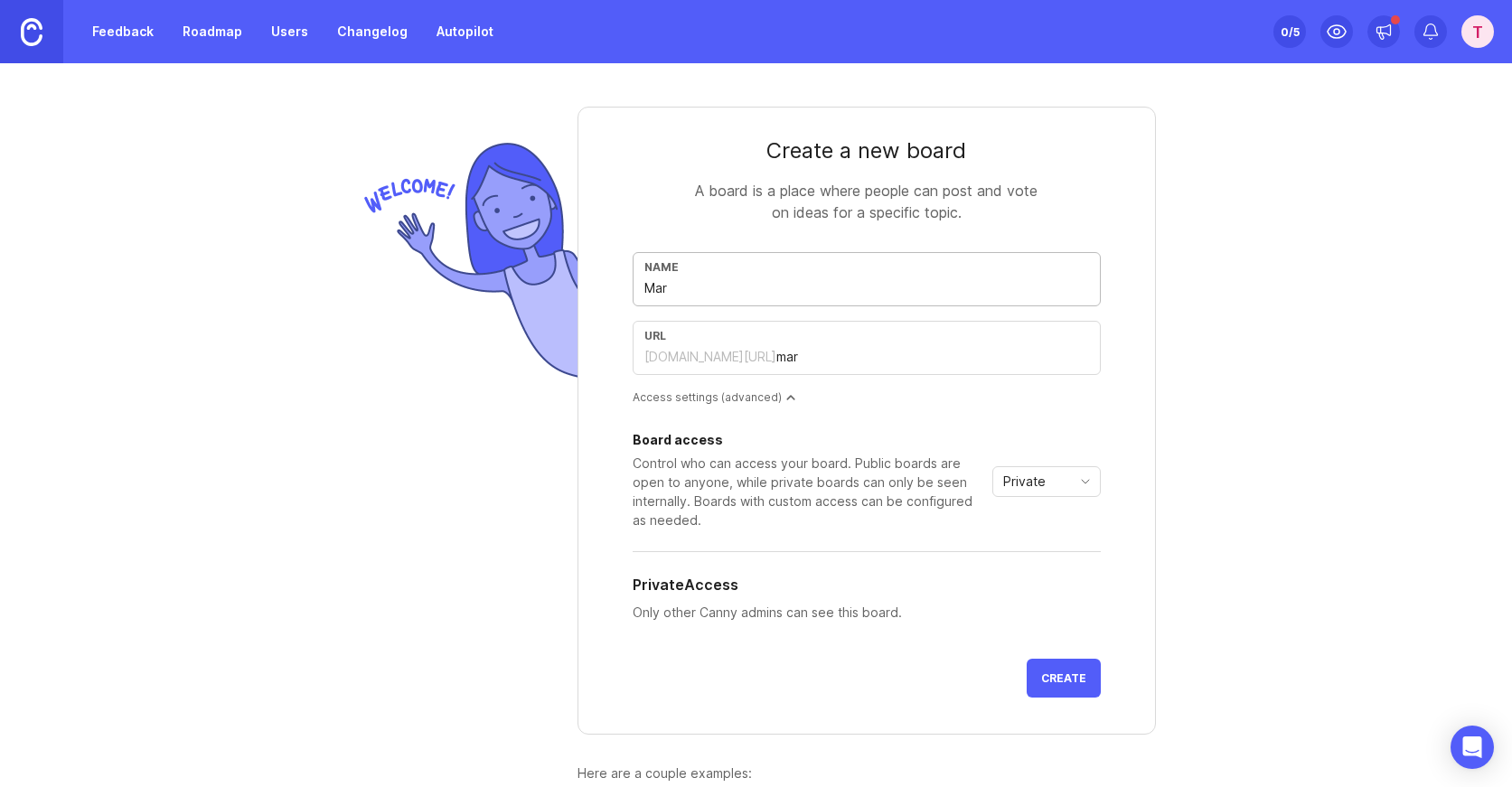
type input "mark"
type input "Marke"
type input "marke"
type input "Market"
type input "market"
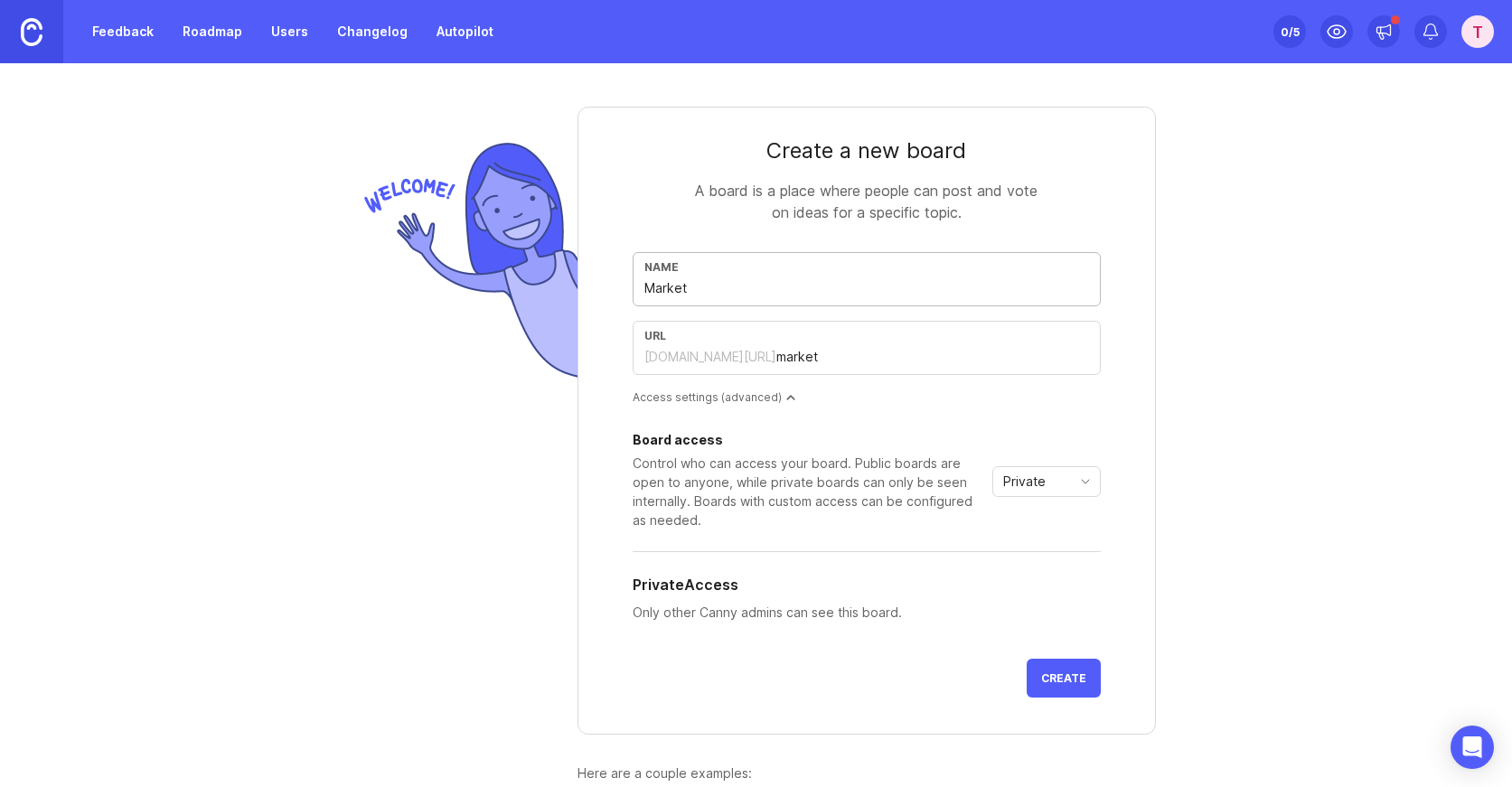
type input "Marketi"
type input "marketi"
type input "Marketin"
type input "marketin"
type input "Marketing"
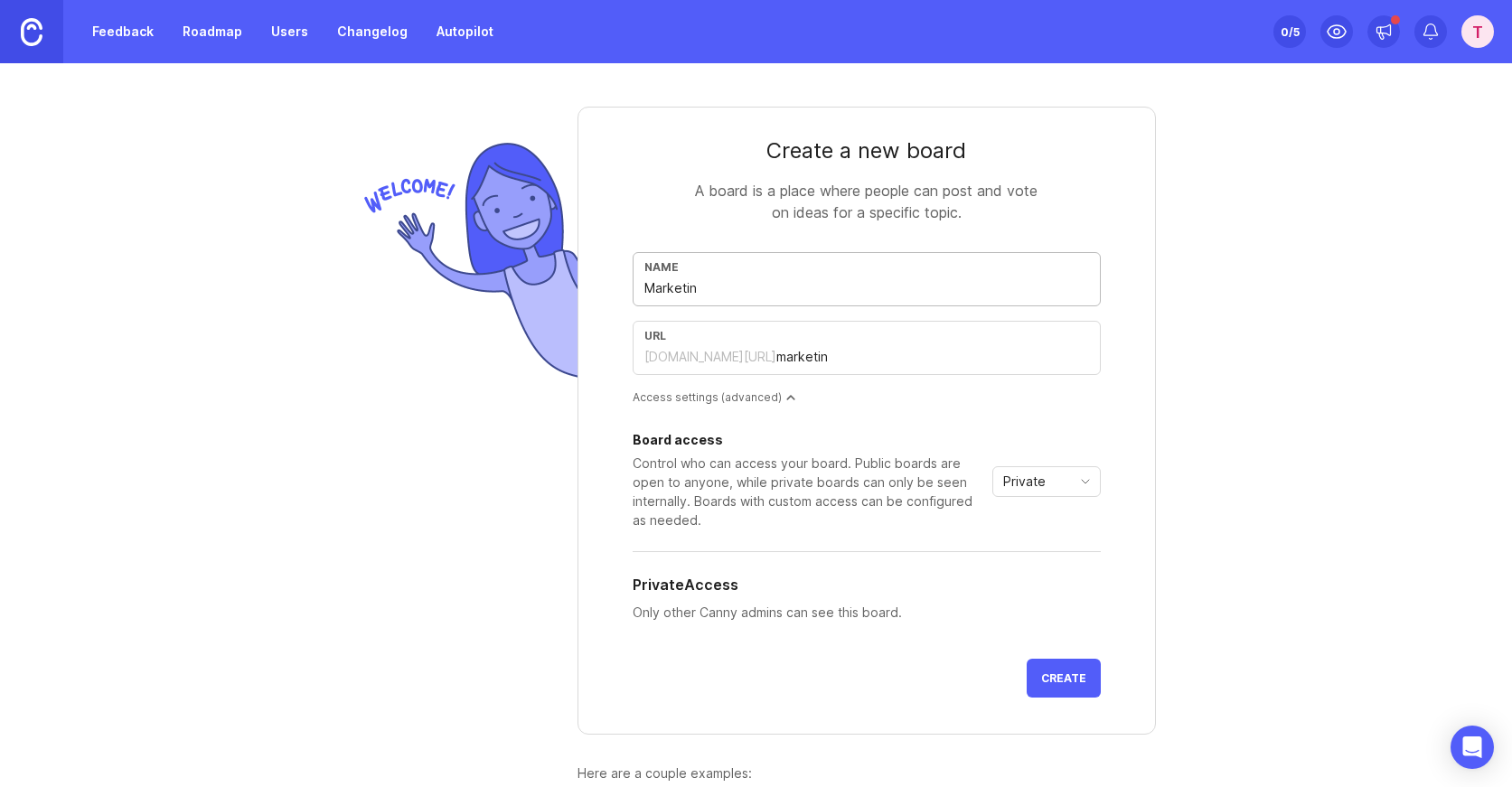
type input "marketing"
type input "Marketing"
click at [1067, 486] on div "Private" at bounding box center [1031, 481] width 78 height 29
click at [1182, 500] on div "Create a new board A board is a place where people can post and vote on ideas f…" at bounding box center [756, 482] width 868 height 839
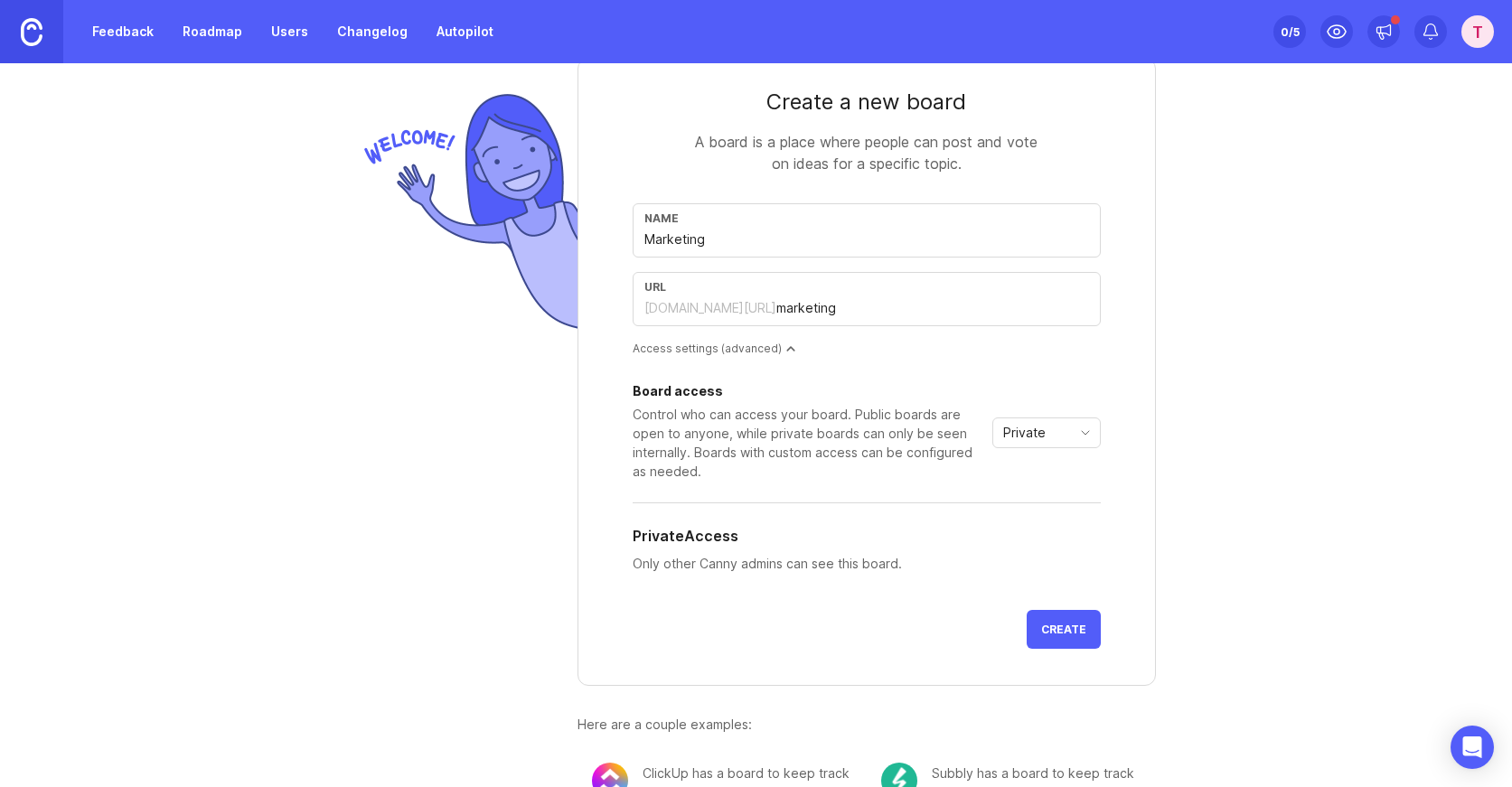
scroll to position [51, 0]
click at [1060, 628] on span "Create" at bounding box center [1063, 626] width 45 height 14
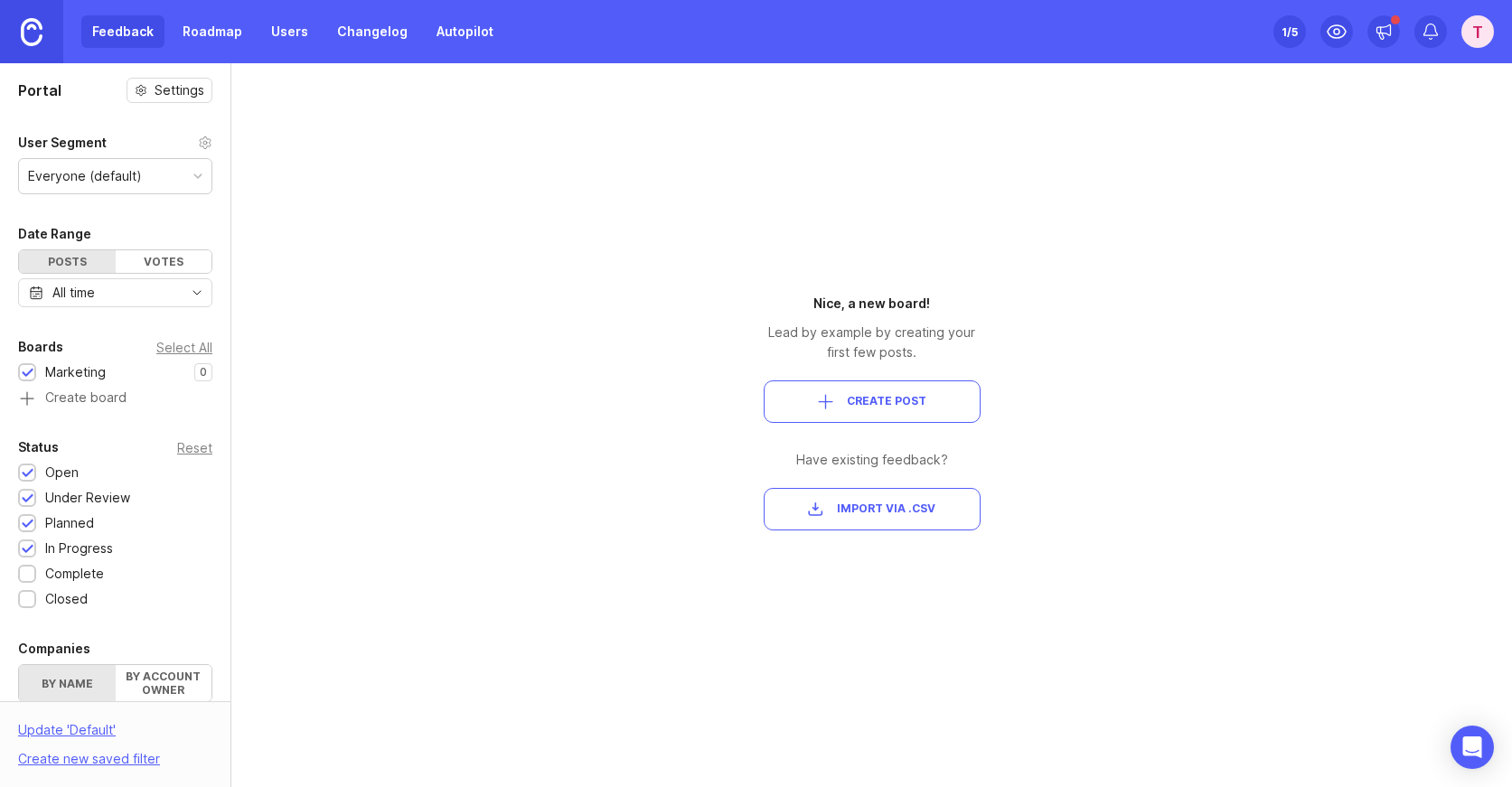
click at [869, 404] on span "Create Post" at bounding box center [886, 401] width 80 height 16
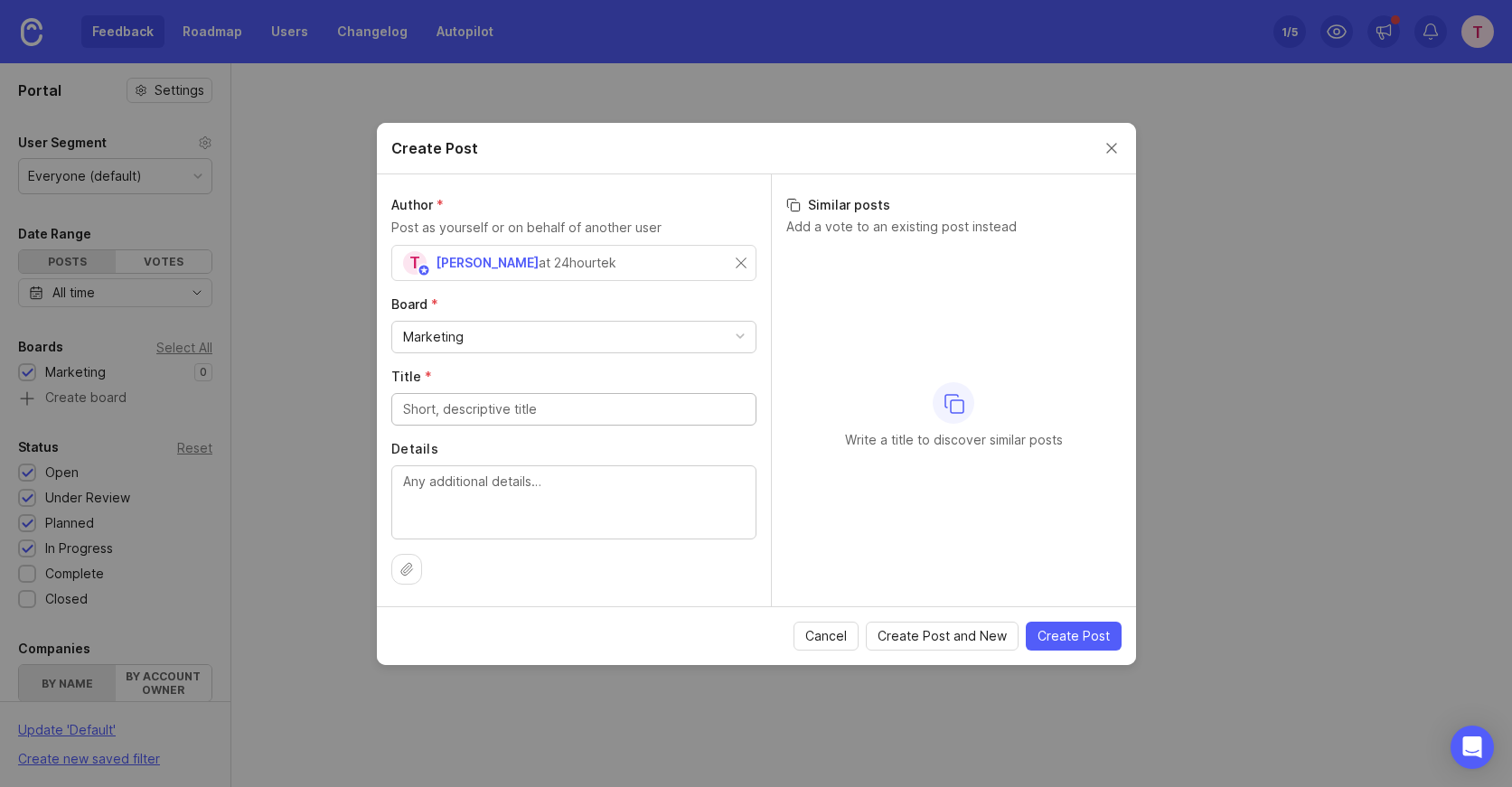
click at [457, 411] on input "Title *" at bounding box center [573, 409] width 341 height 20
type input "Email campaign asking do you know this person"
click at [1052, 629] on span "Create Post" at bounding box center [1073, 636] width 72 height 18
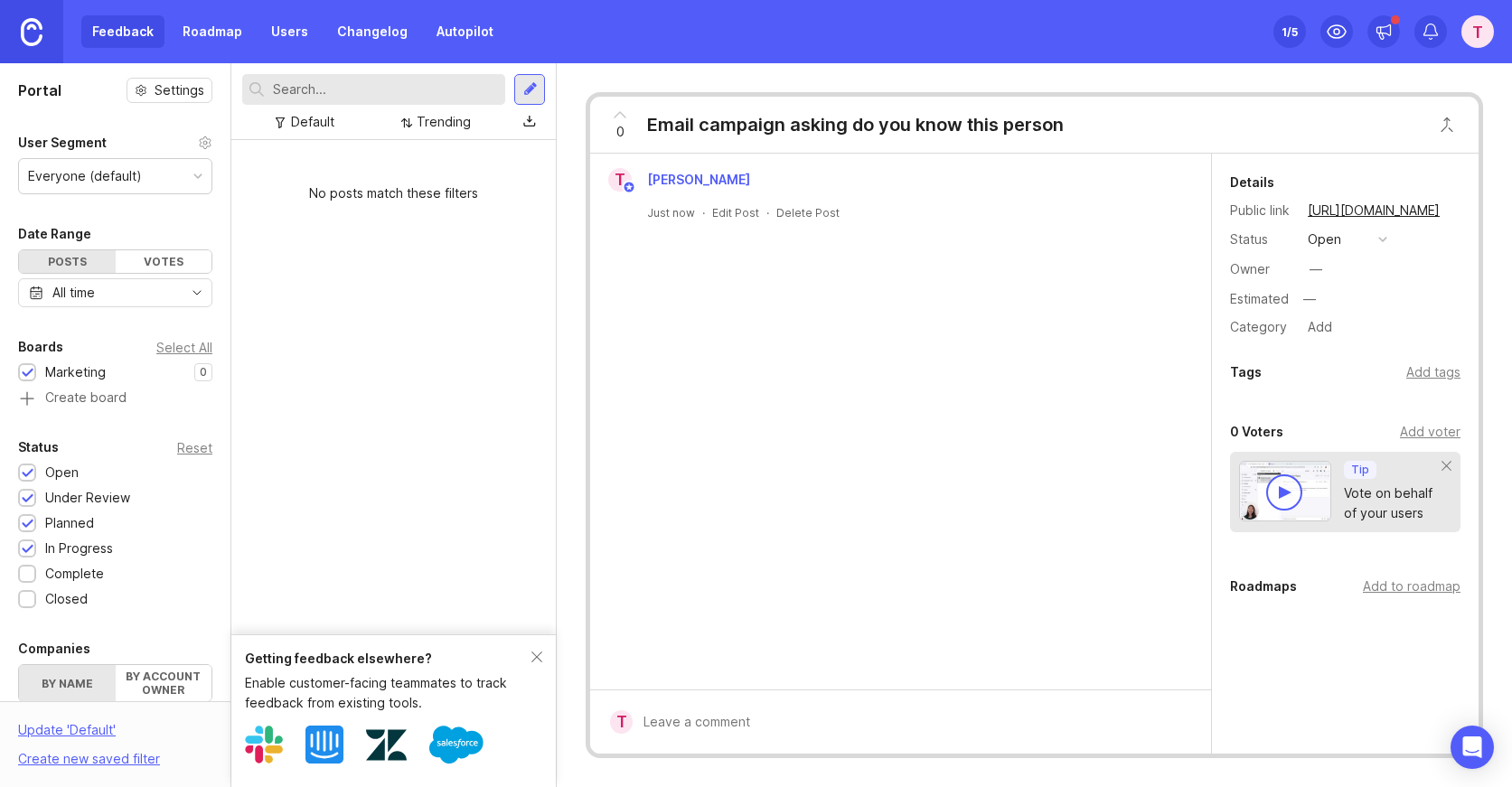
click at [1342, 243] on button "open" at bounding box center [1347, 240] width 91 height 24
click at [1356, 309] on div "under review" at bounding box center [1357, 305] width 92 height 16
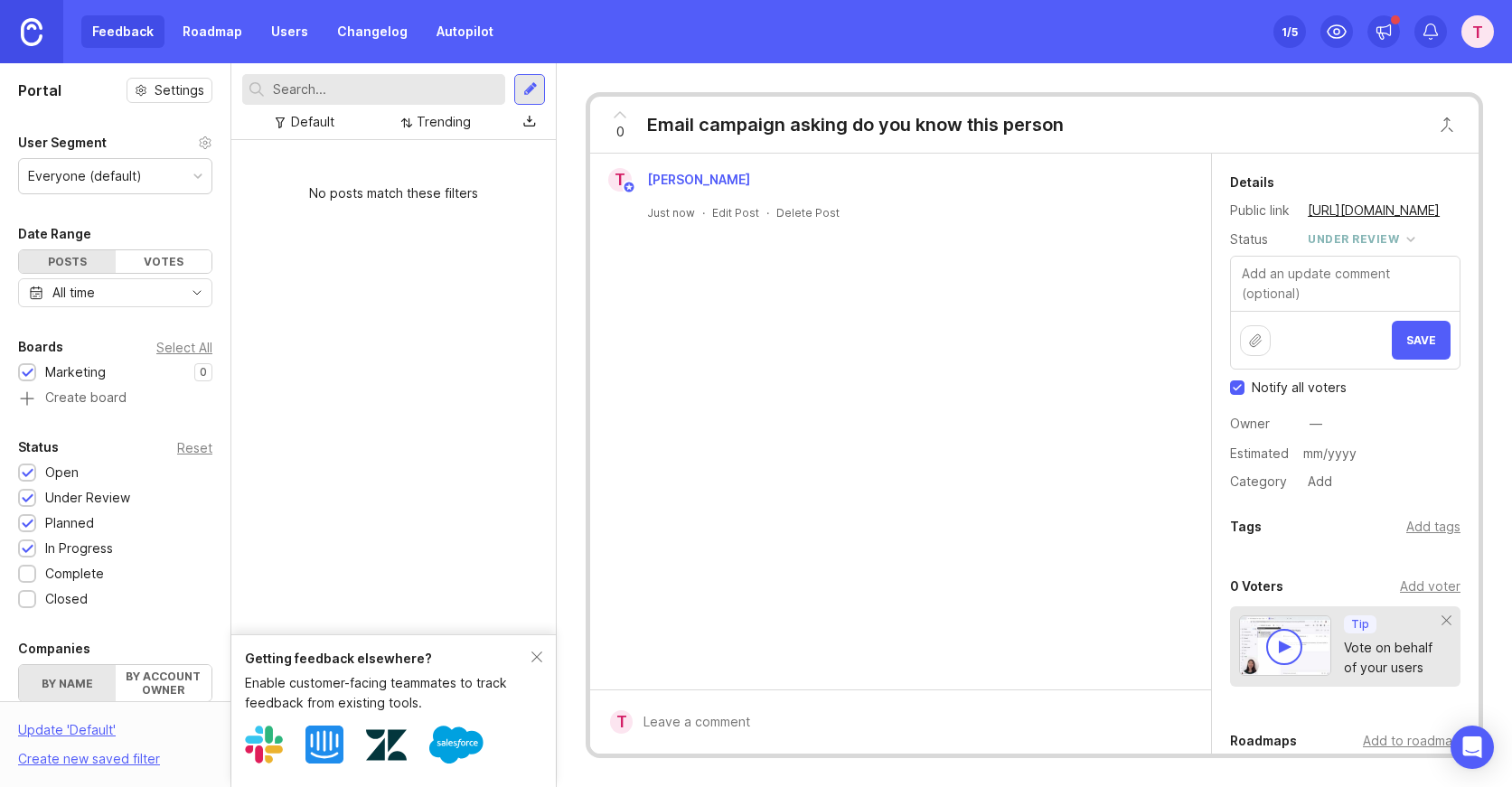
click at [1316, 432] on div "—" at bounding box center [1316, 424] width 13 height 20
click at [1366, 408] on div "Details Public link https://24hourtek.canny.io/marketing/p/email-campaign-askin…" at bounding box center [1345, 332] width 266 height 321
click at [1319, 497] on div "Details Public link https://24hourtek.canny.io/marketing/p/email-campaign-askin…" at bounding box center [1345, 538] width 266 height 770
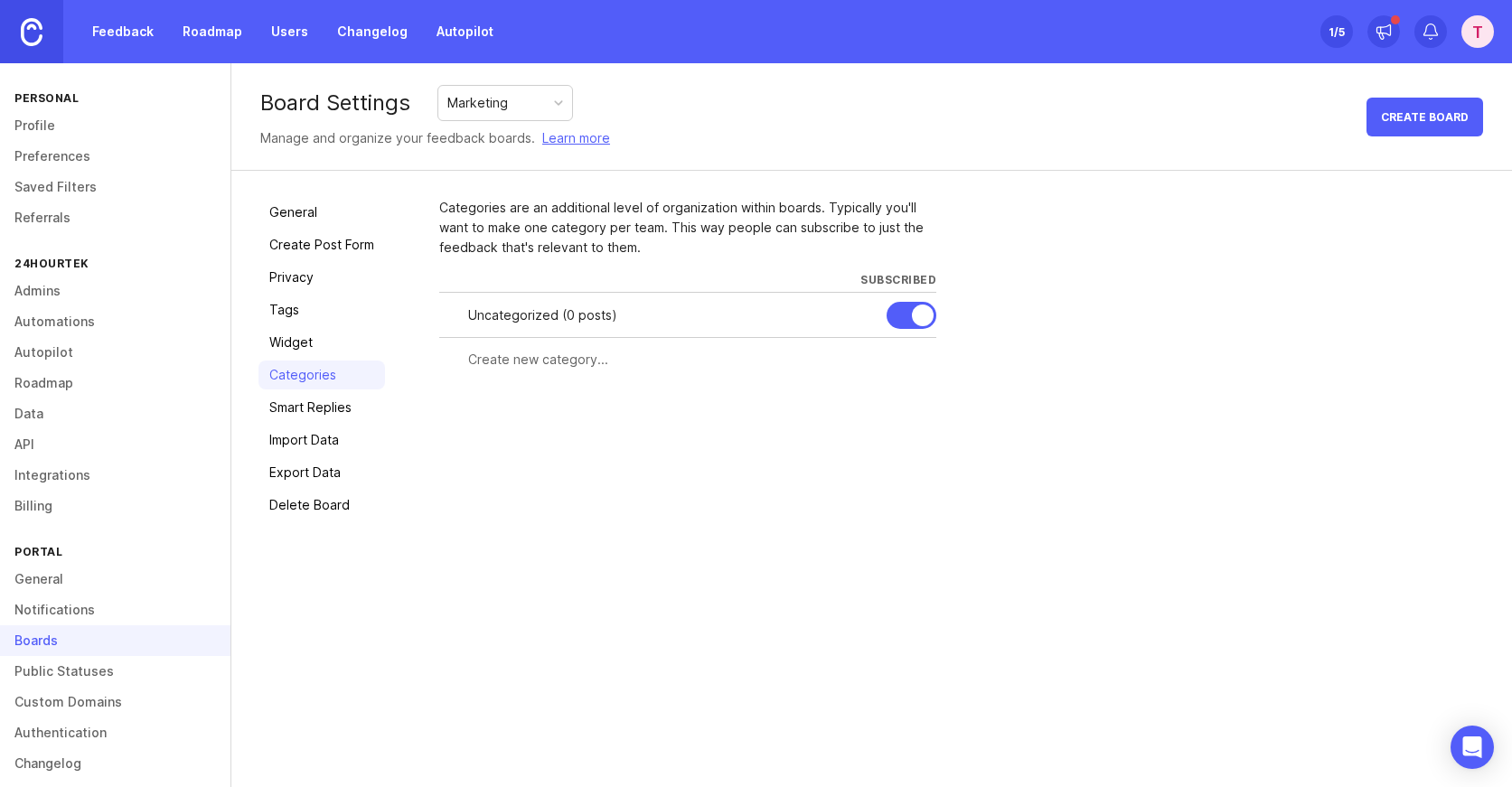
click at [530, 368] on input "text" at bounding box center [697, 360] width 458 height 20
type input "Email"
click at [896, 392] on span "Create" at bounding box center [901, 393] width 45 height 14
click at [585, 404] on input "text" at bounding box center [617, 404] width 299 height 20
type input "In Person"
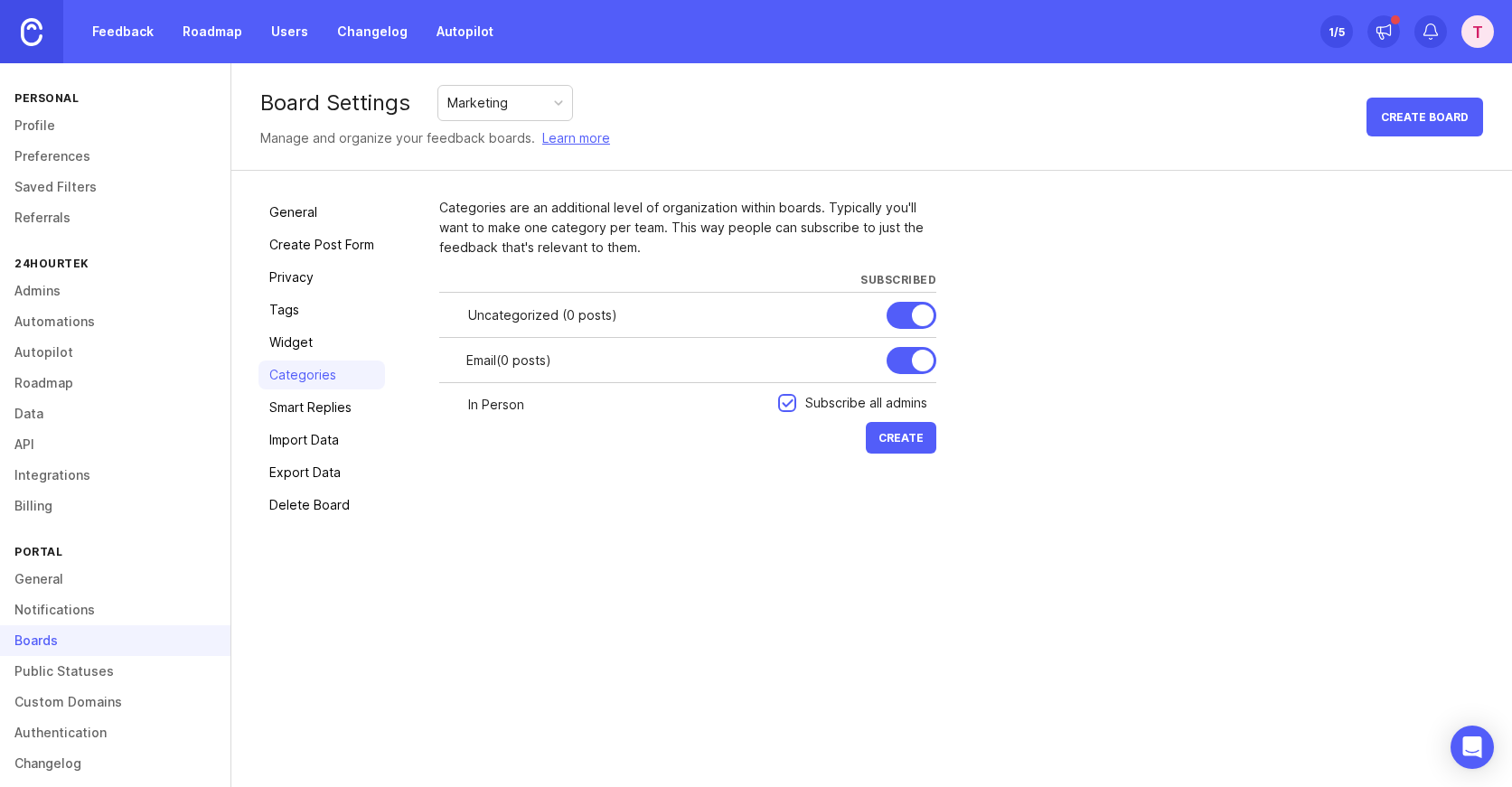
click at [896, 441] on span "Create" at bounding box center [901, 437] width 45 height 14
click at [535, 451] on input "text" at bounding box center [617, 450] width 299 height 20
type input "Phone"
click at [902, 476] on span "Create" at bounding box center [901, 482] width 45 height 14
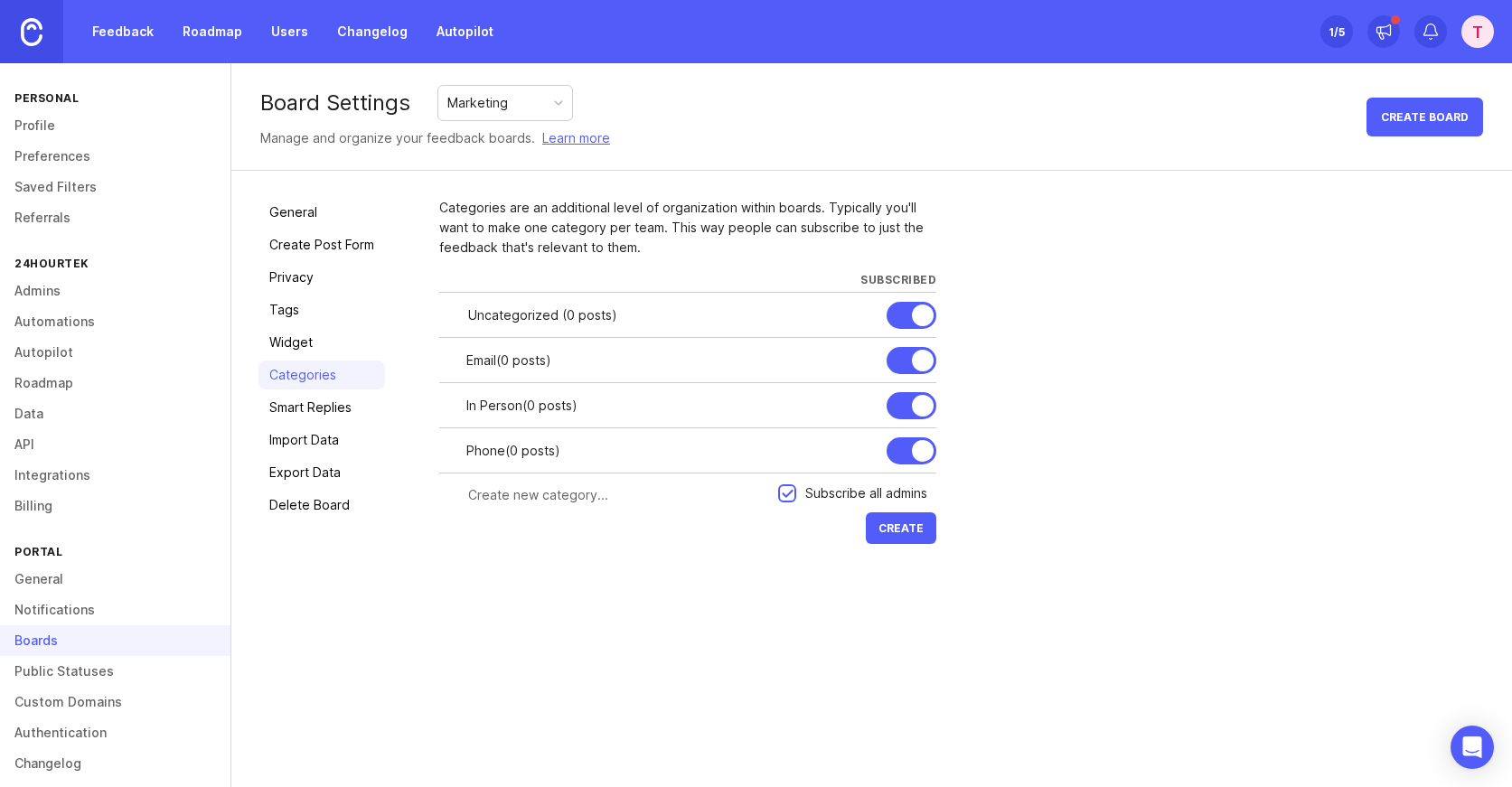
click at [587, 503] on input "text" at bounding box center [617, 495] width 299 height 20
type input "Social Media"
click at [928, 534] on button "Create" at bounding box center [901, 528] width 70 height 32
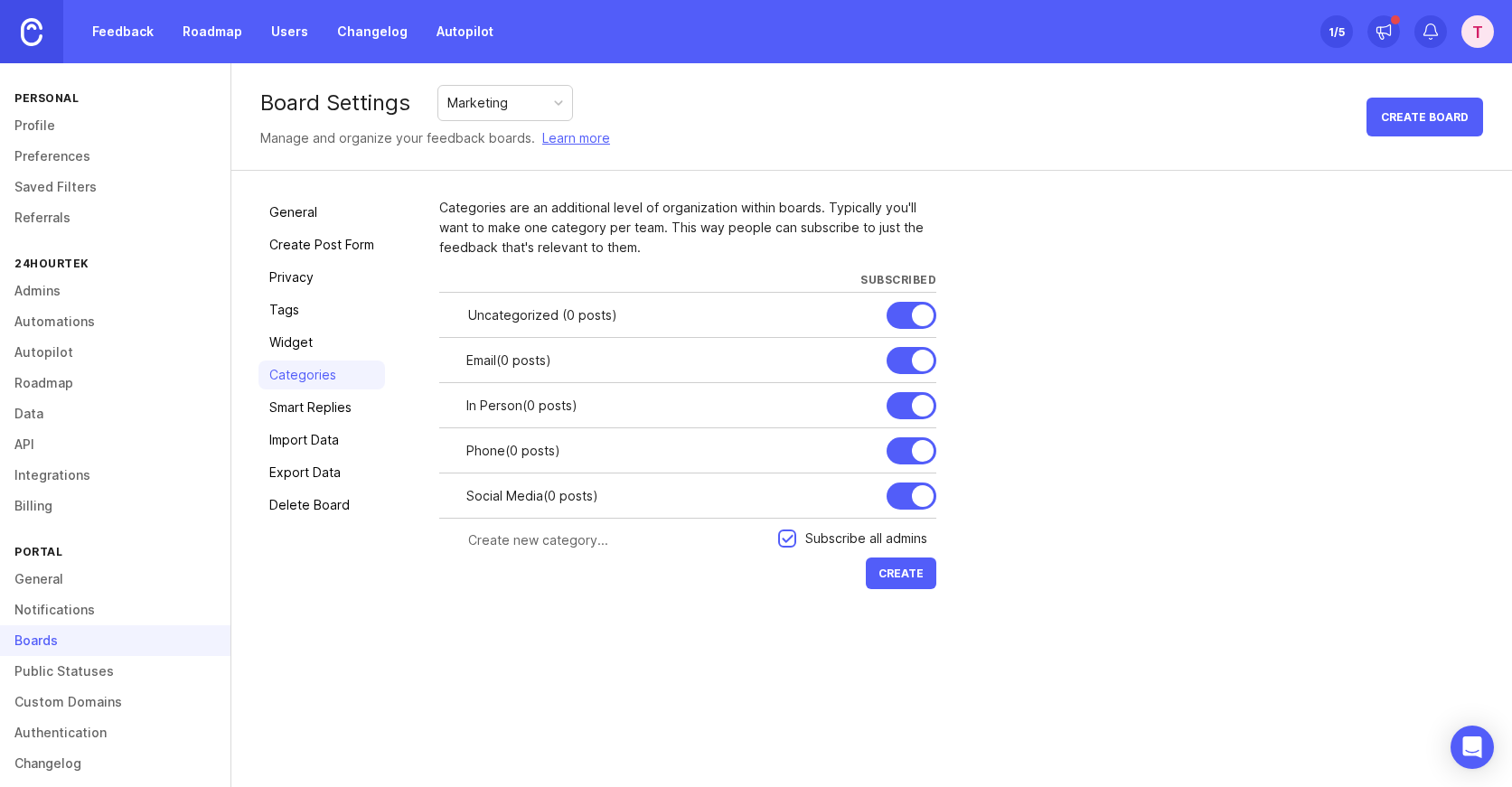
click at [522, 542] on input "text" at bounding box center [617, 541] width 299 height 20
type input "Blog"
click at [891, 578] on span "Create" at bounding box center [901, 573] width 45 height 14
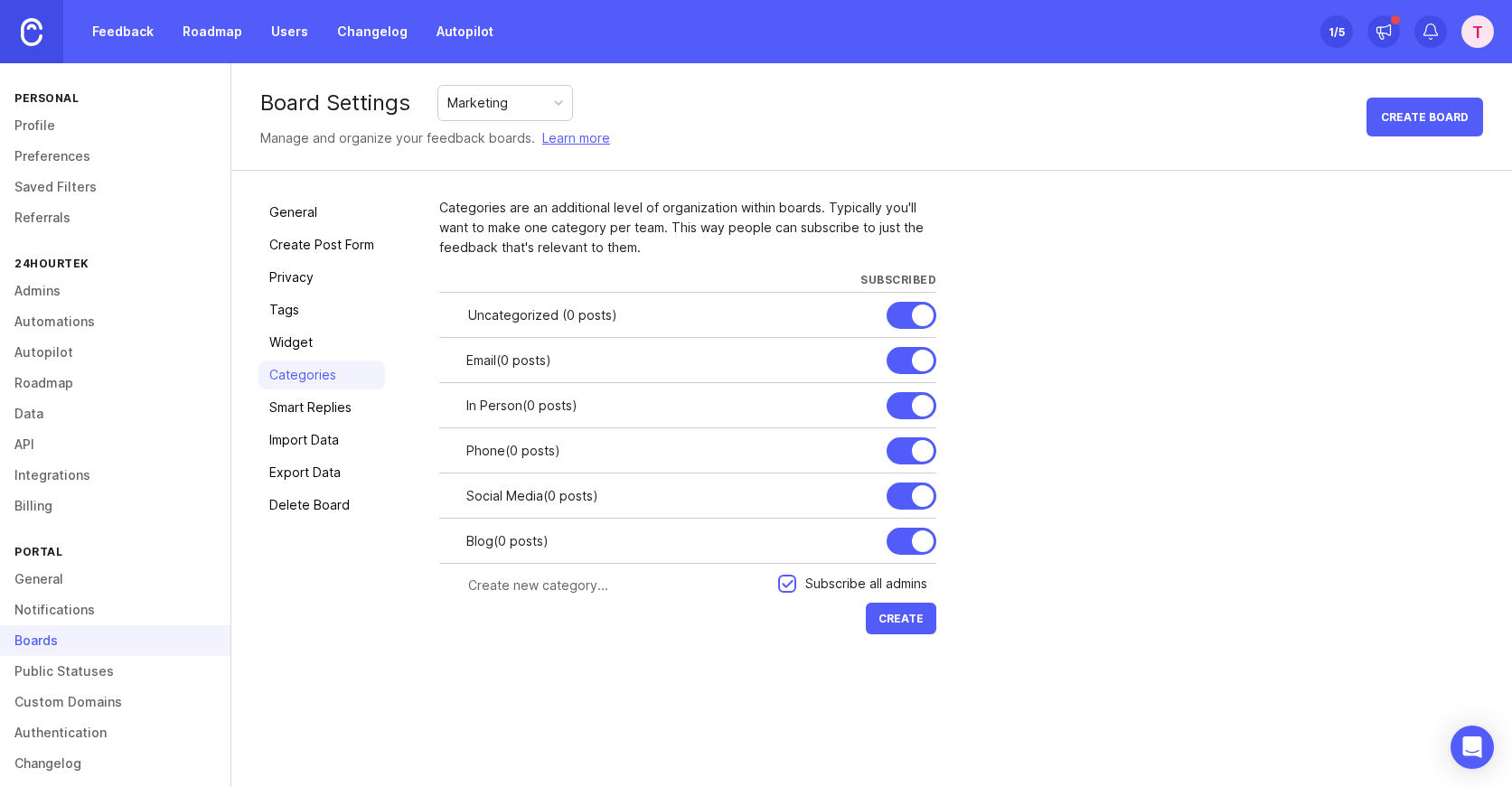
click at [41, 380] on link "Roadmap" at bounding box center [115, 383] width 231 height 31
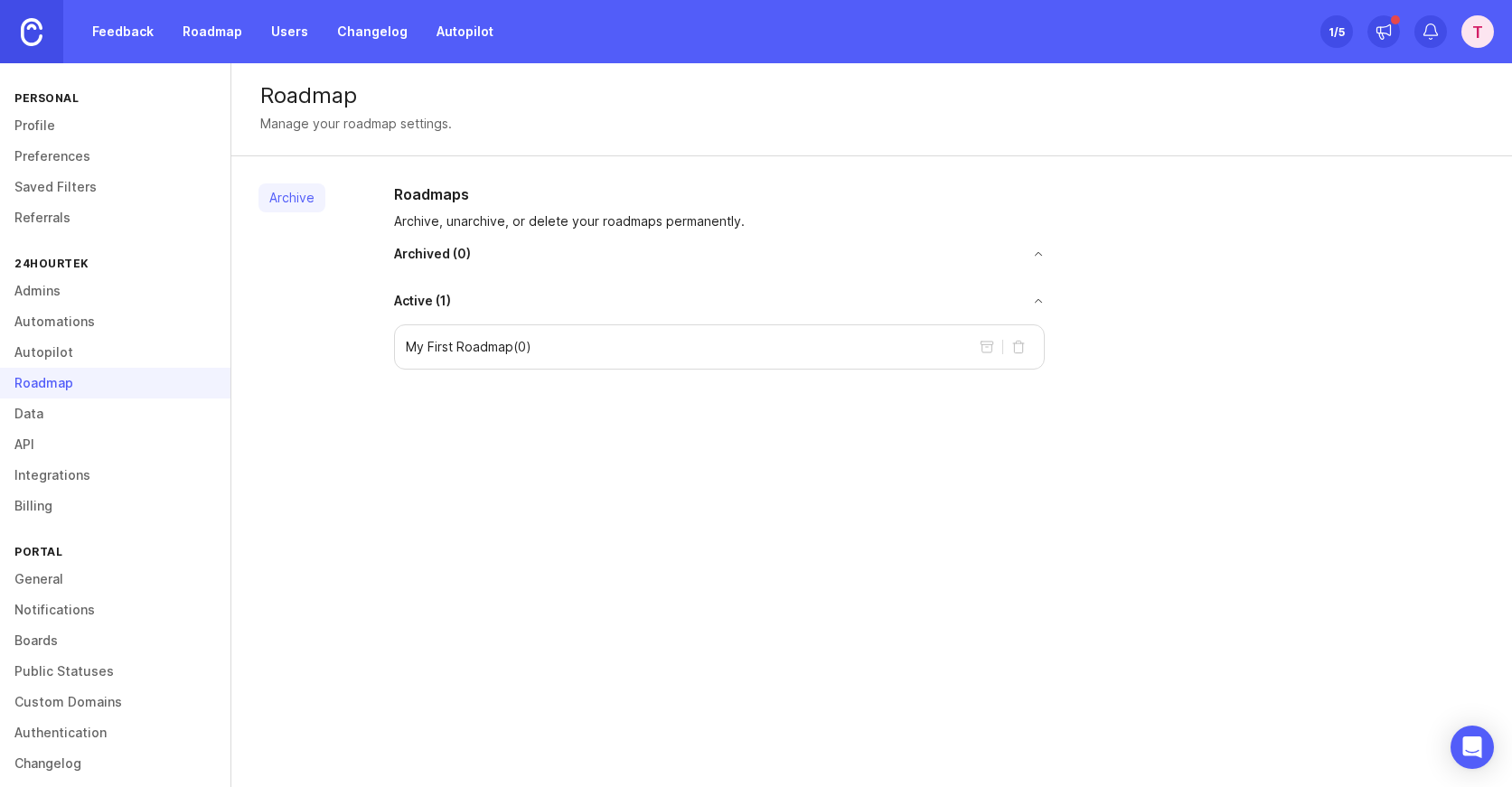
click at [126, 34] on link "Feedback" at bounding box center [123, 32] width 83 height 33
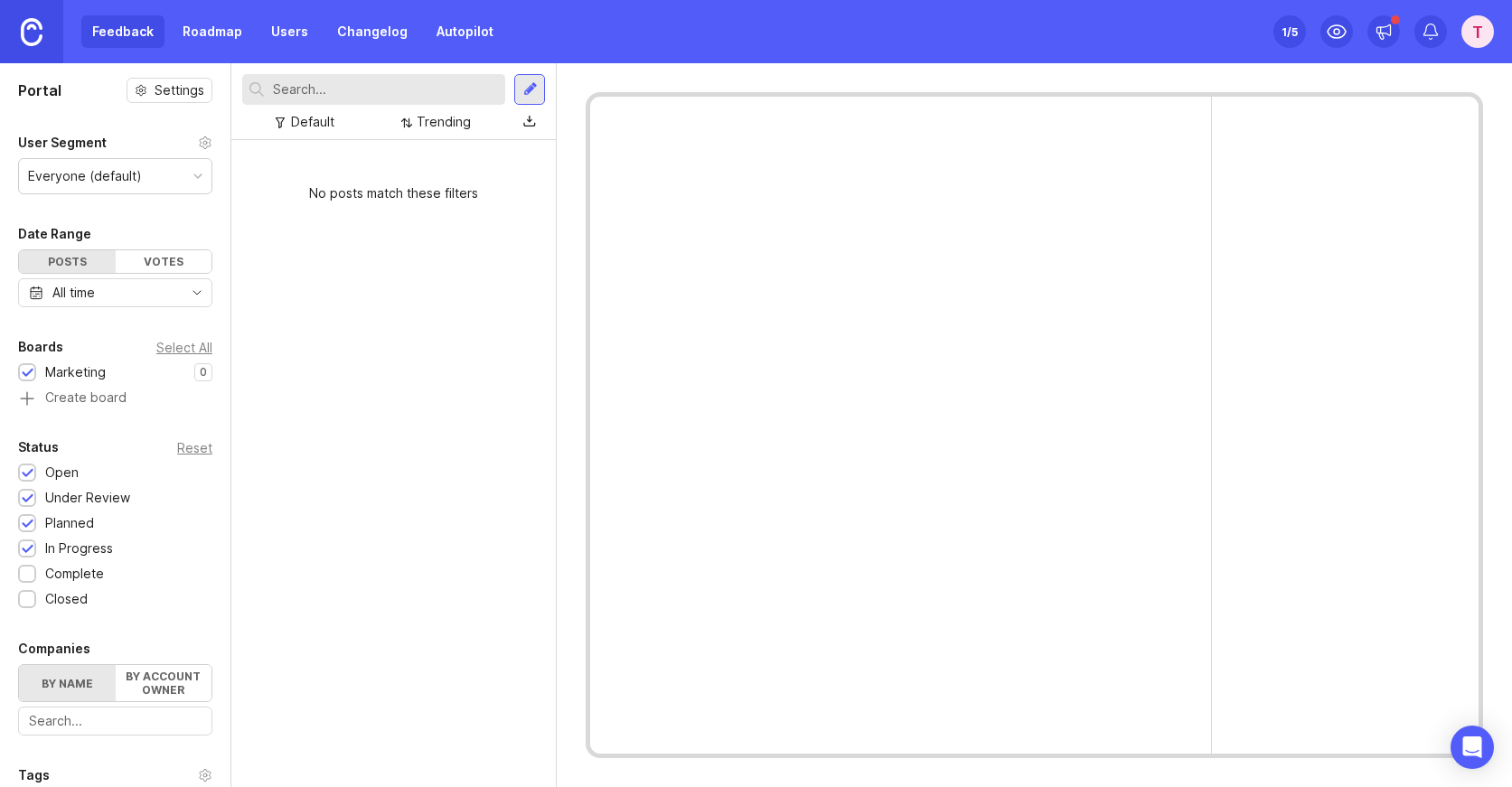
click at [139, 166] on div "Everyone (default)" at bounding box center [115, 177] width 192 height 35
click at [138, 268] on div "Votes" at bounding box center [164, 261] width 97 height 23
click at [75, 264] on div "Posts" at bounding box center [68, 261] width 97 height 23
click at [208, 29] on link "Roadmap" at bounding box center [212, 32] width 81 height 33
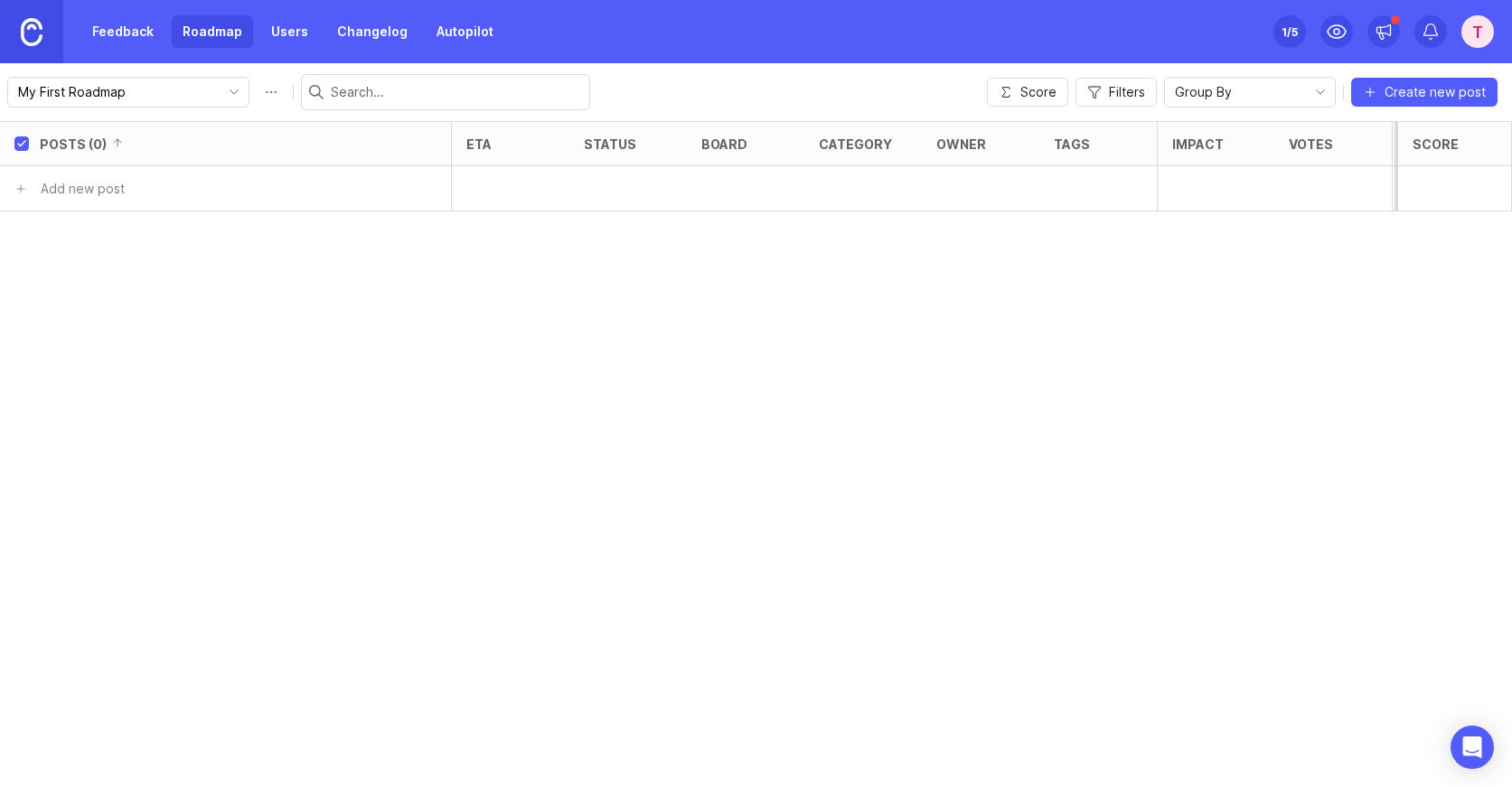
click at [154, 28] on link "Feedback" at bounding box center [123, 32] width 83 height 33
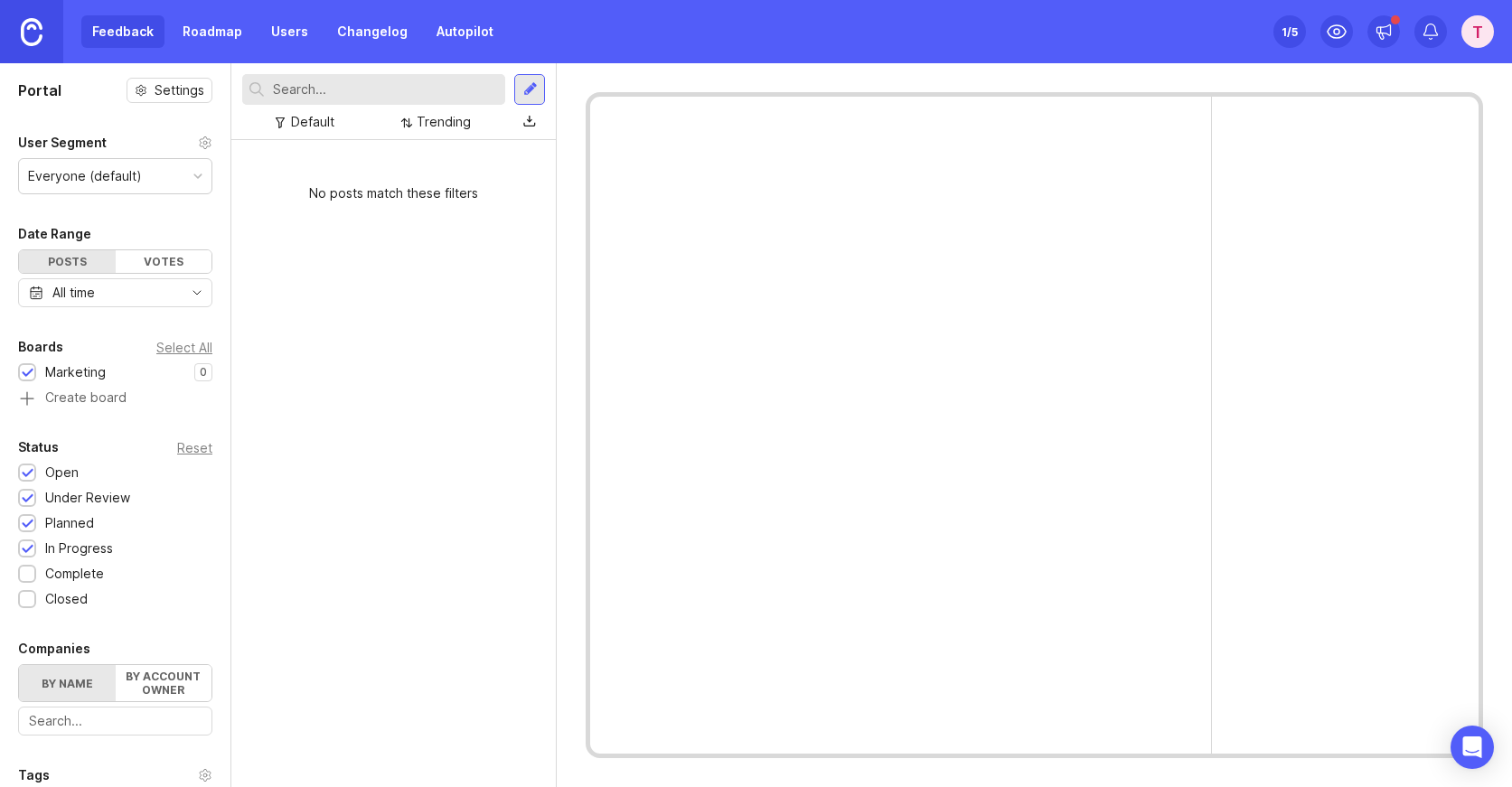
click at [18, 27] on link at bounding box center [31, 31] width 63 height 63
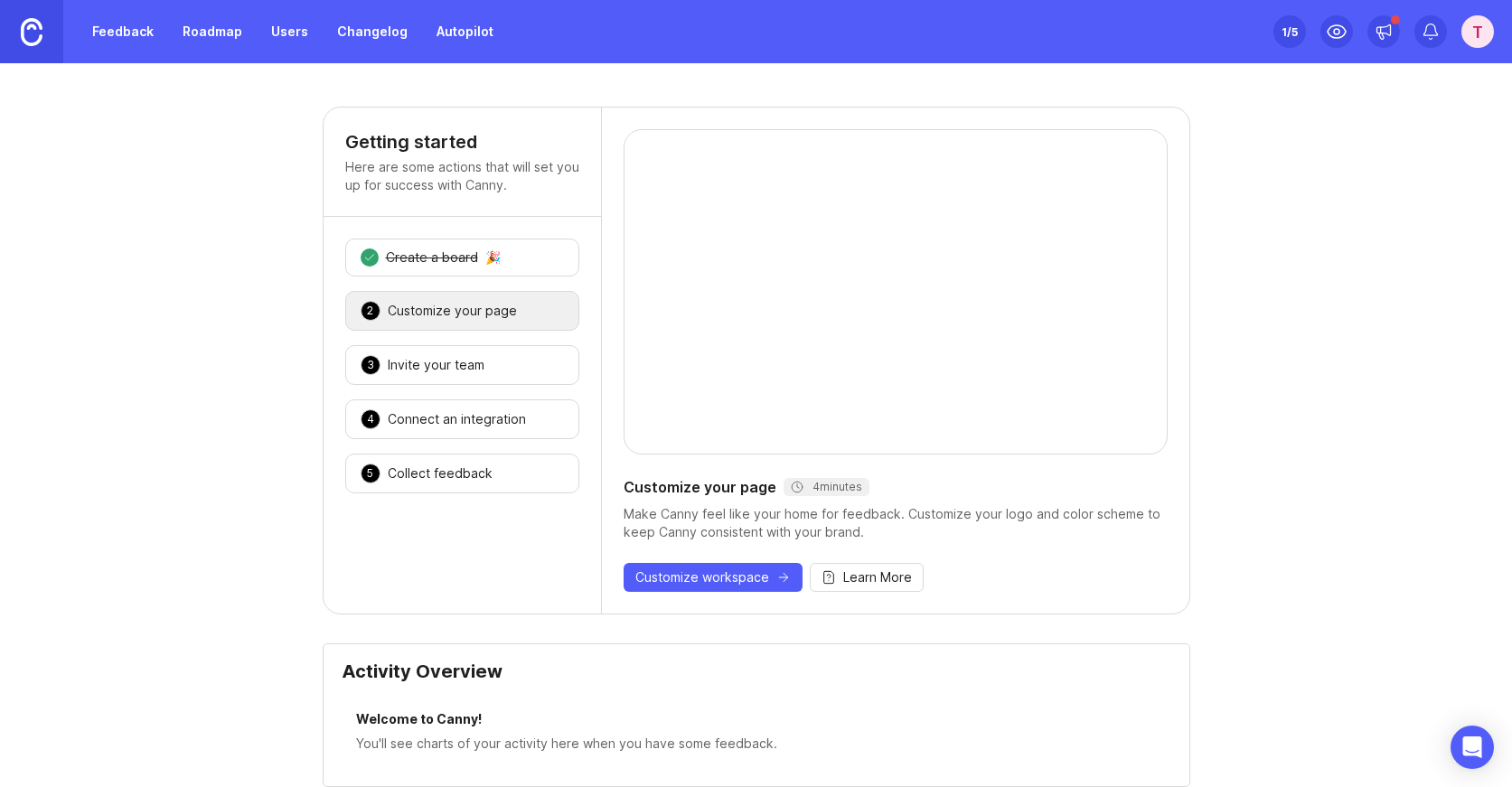
click at [451, 304] on div "Customize your page" at bounding box center [452, 311] width 129 height 18
click at [459, 360] on div "Invite your team" at bounding box center [437, 365] width 97 height 18
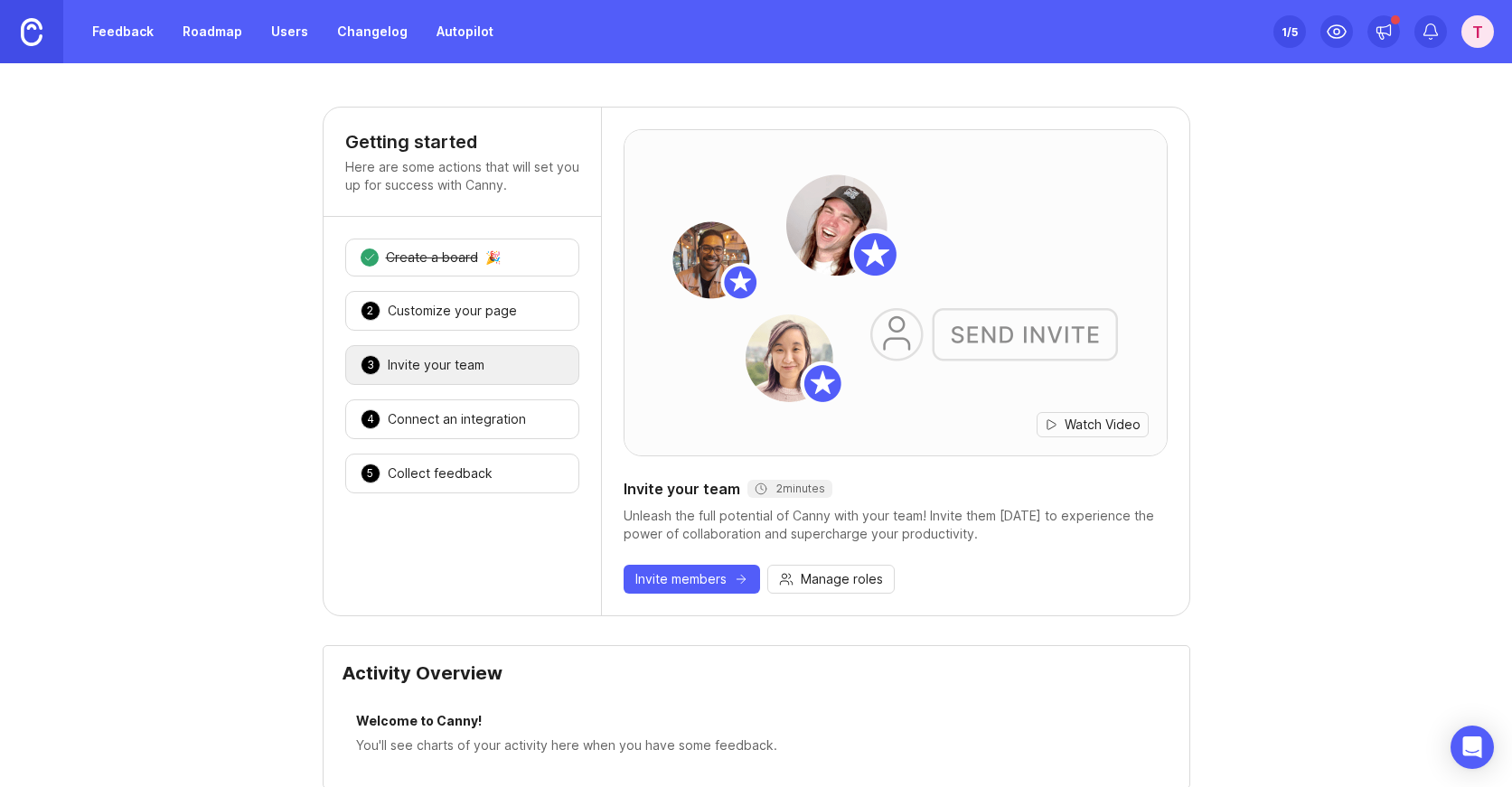
click at [449, 414] on div "Connect an integration" at bounding box center [457, 419] width 138 height 18
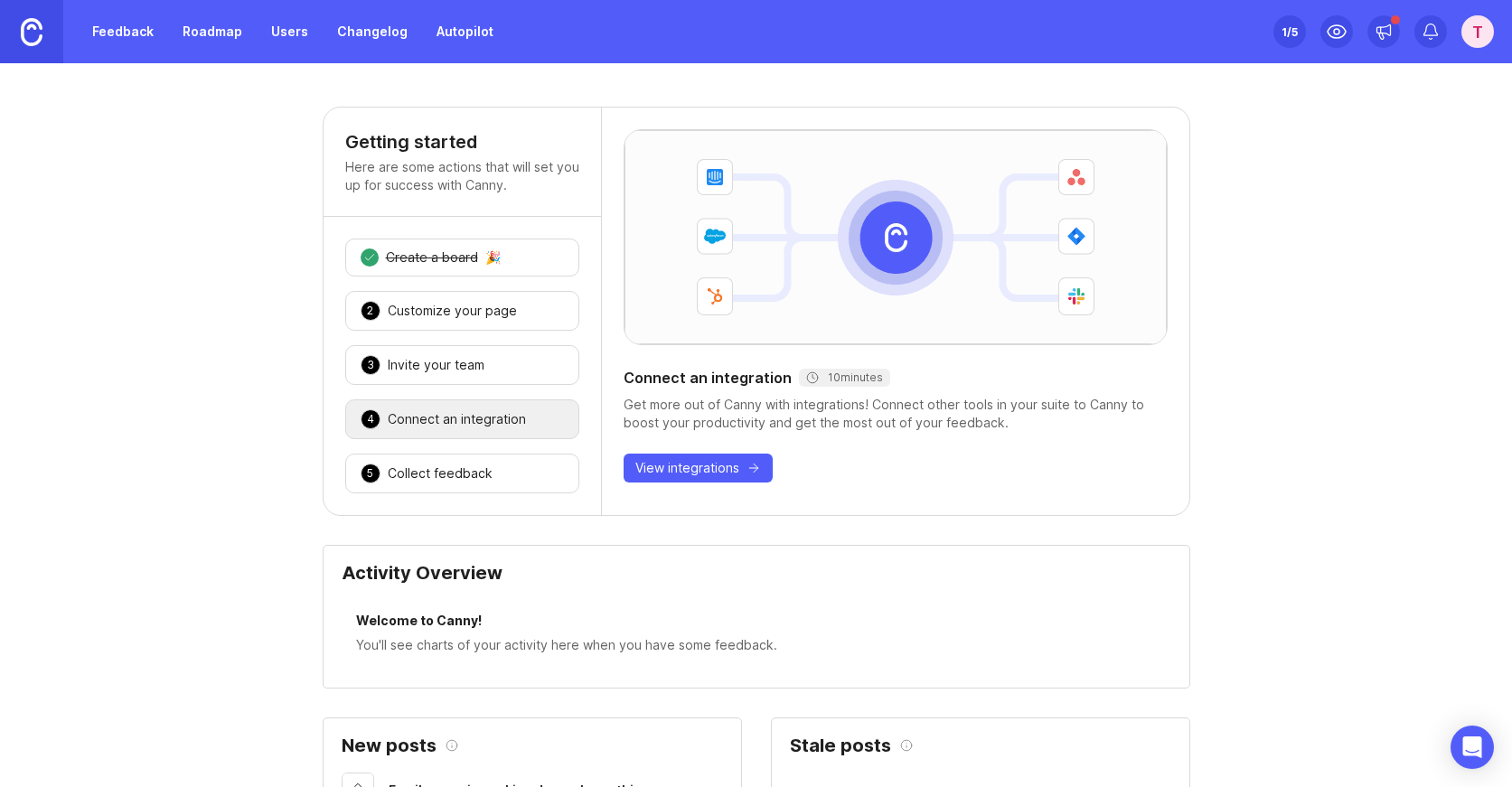
click at [447, 463] on div "5 Collect feedback 🎉" at bounding box center [462, 473] width 234 height 39
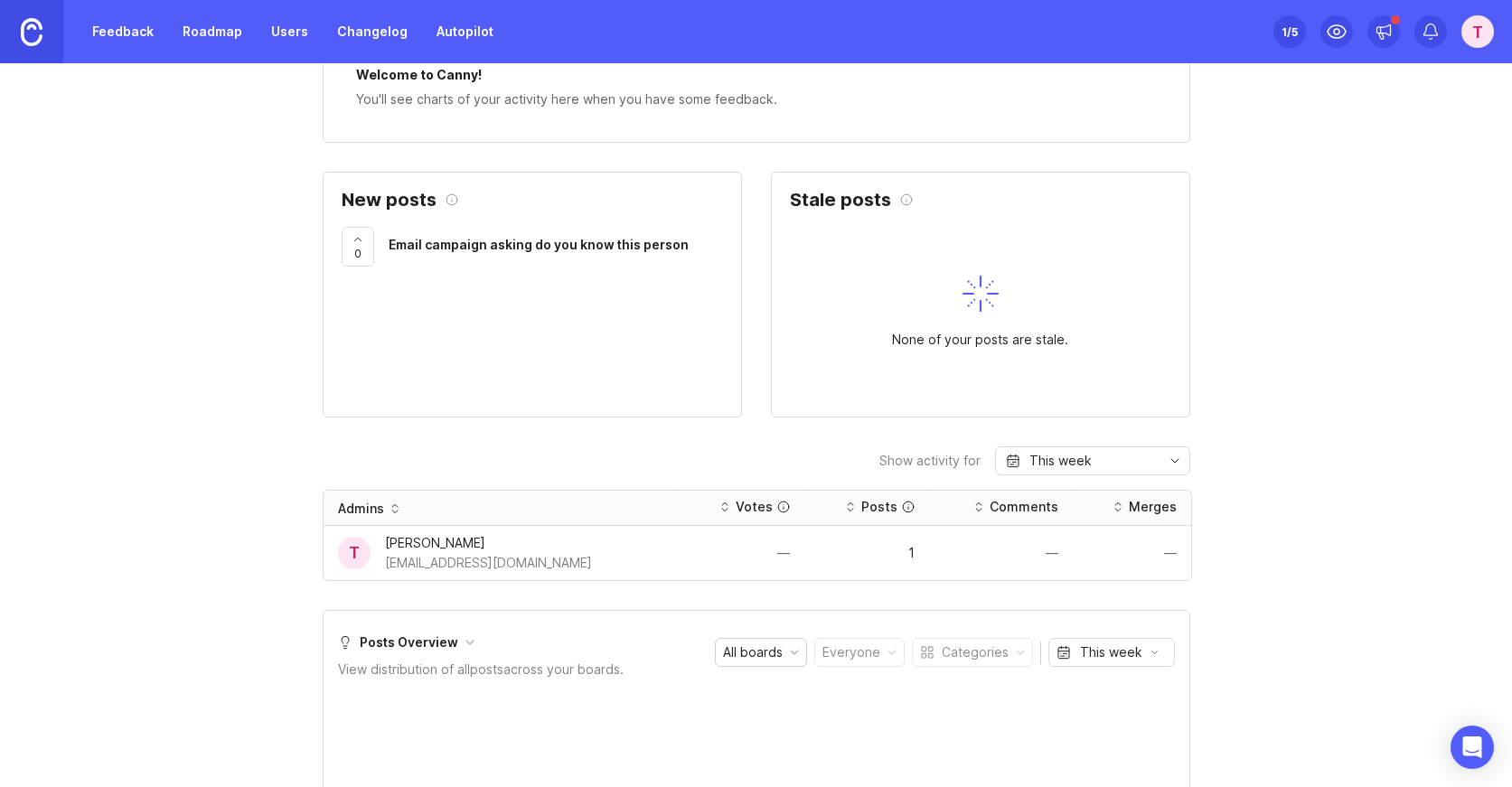
scroll to position [1160, 0]
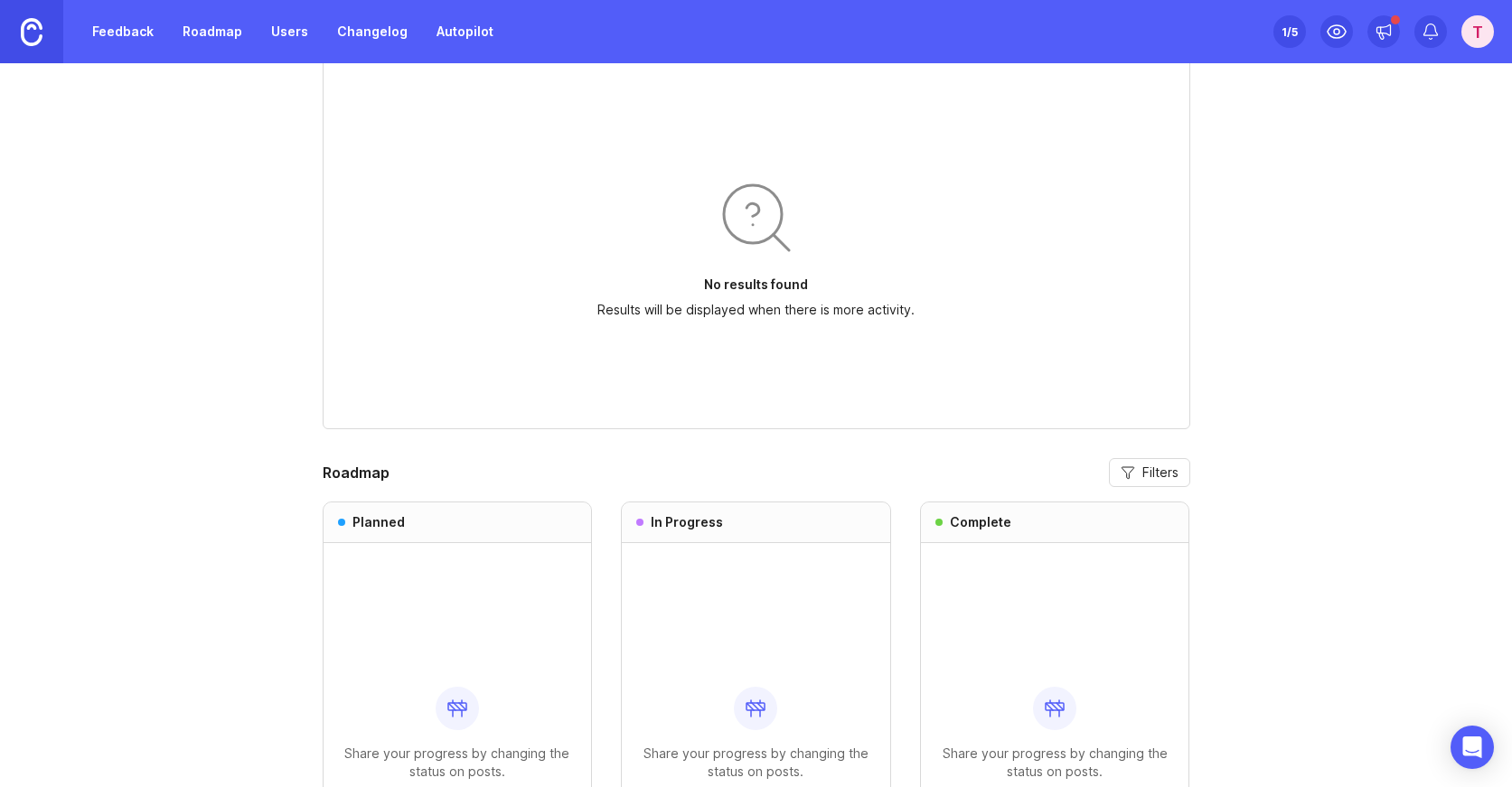
click at [1159, 472] on span "Filters" at bounding box center [1160, 472] width 36 height 18
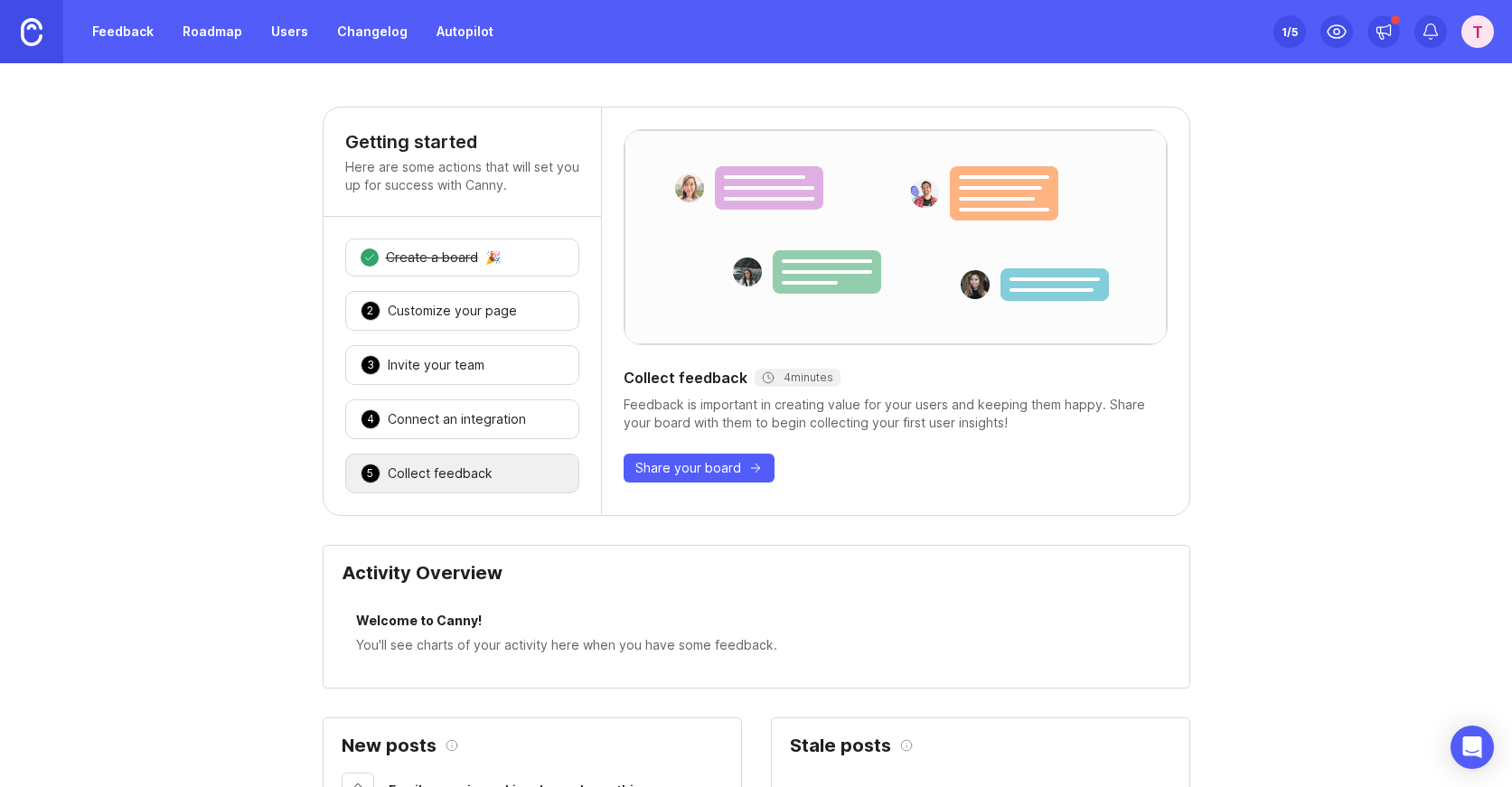
click at [336, 34] on link "Changelog" at bounding box center [372, 32] width 92 height 33
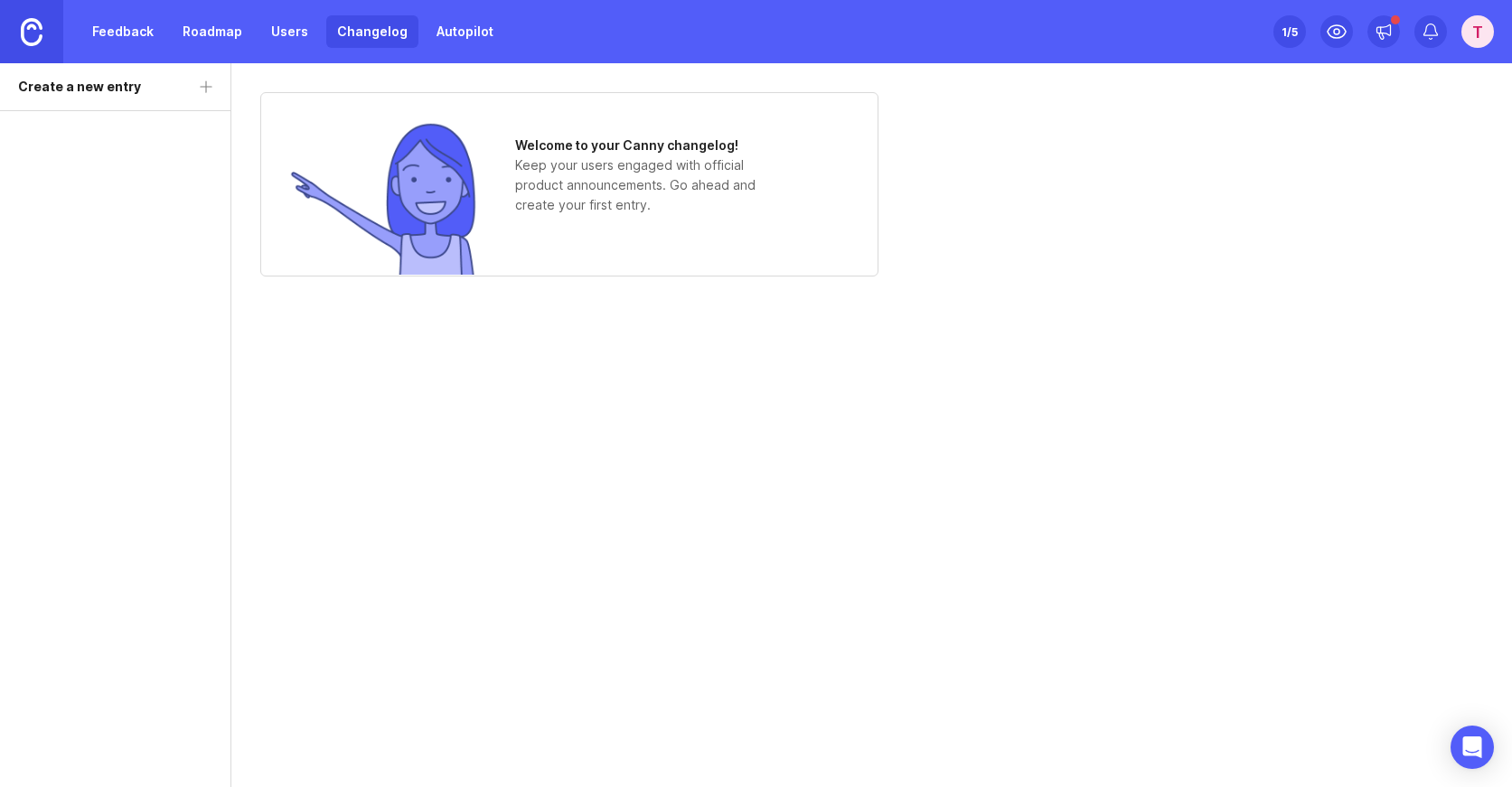
click at [278, 29] on link "Users" at bounding box center [289, 32] width 59 height 33
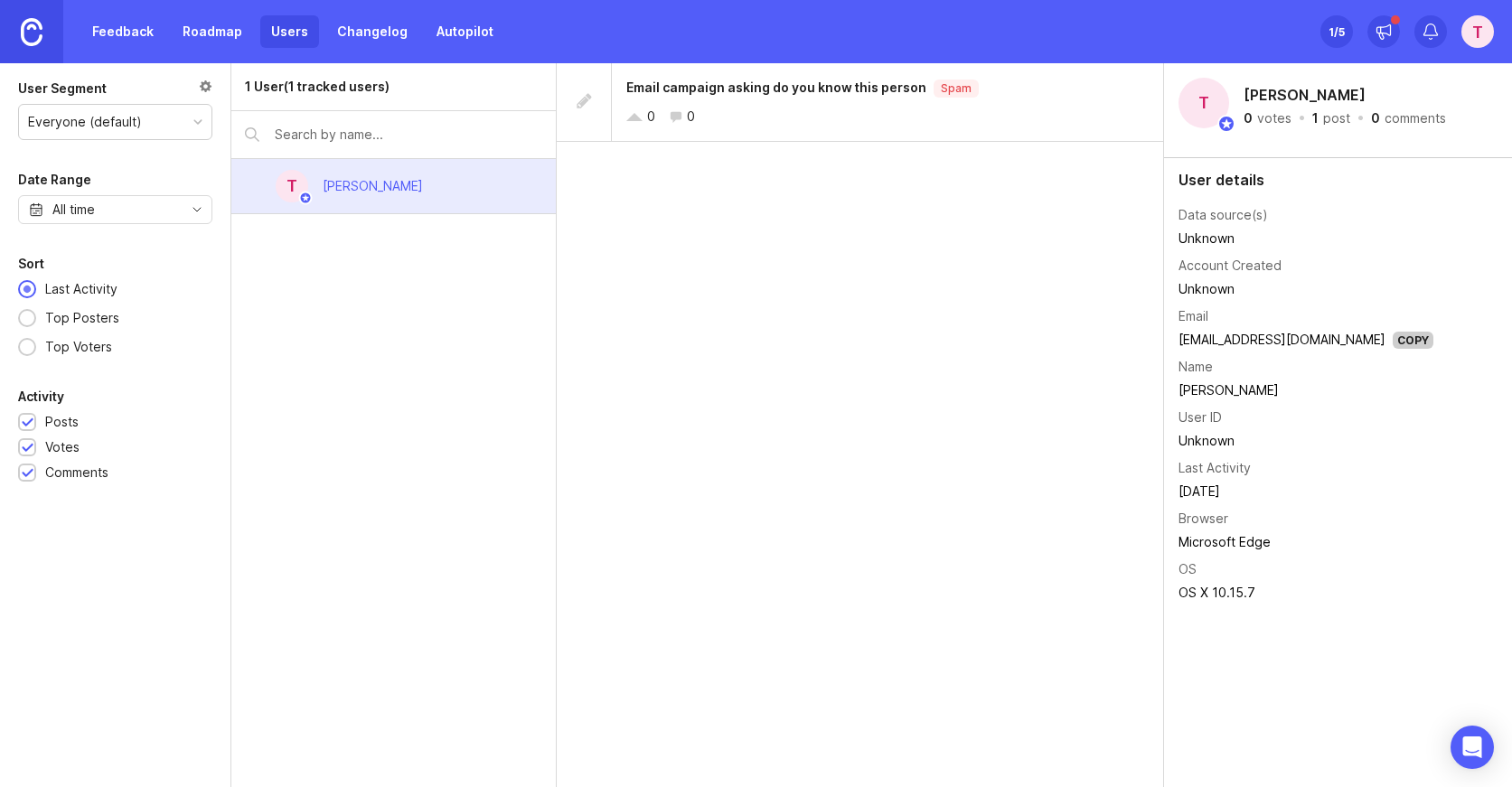
click at [199, 31] on link "Roadmap" at bounding box center [212, 32] width 81 height 33
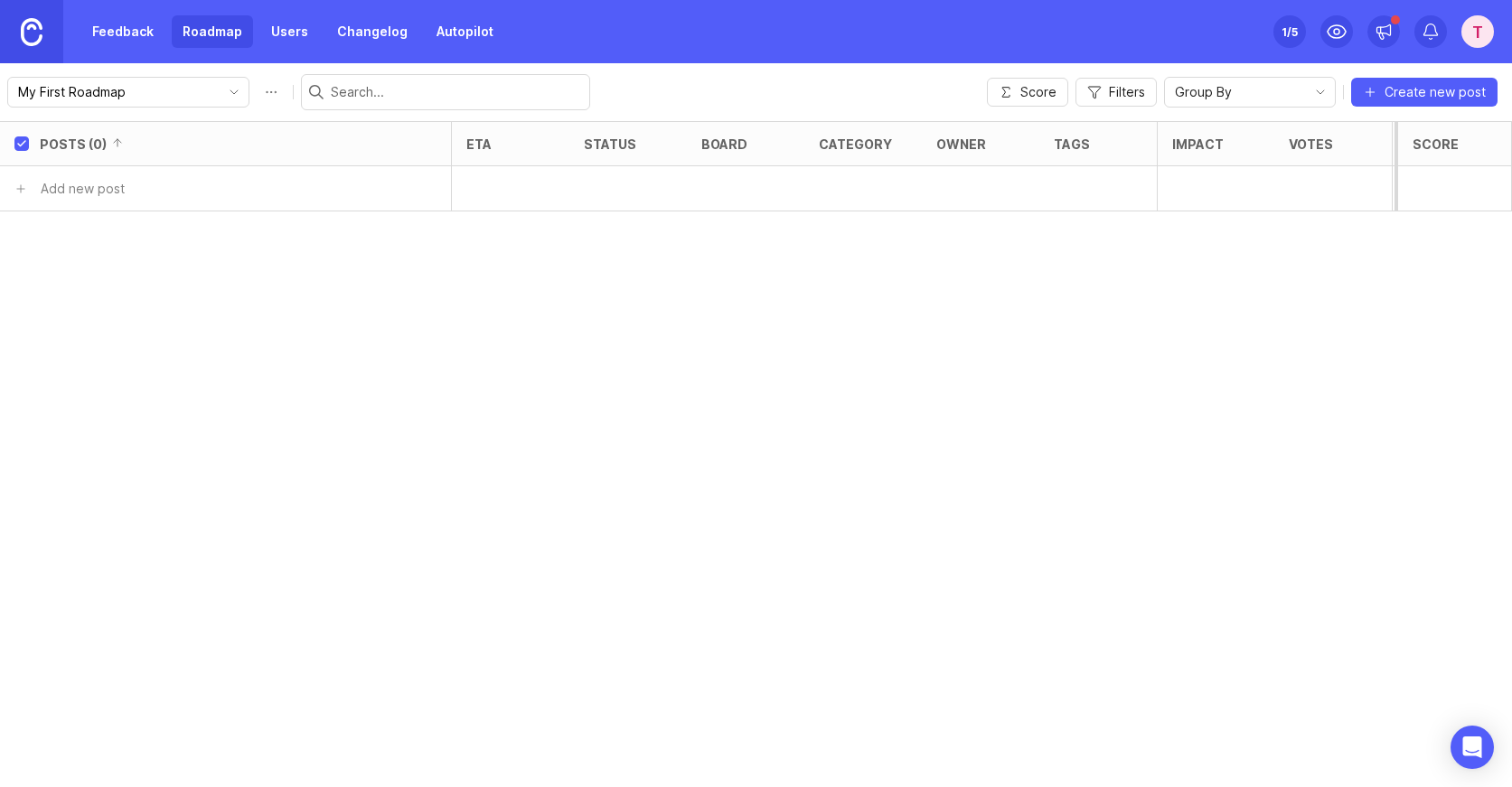
click at [119, 101] on input "My First Roadmap" at bounding box center [118, 92] width 200 height 20
click at [256, 92] on button "Roadmap options" at bounding box center [271, 92] width 29 height 29
click at [1319, 91] on icon "toggle icon" at bounding box center [1321, 92] width 29 height 15
click at [1319, 91] on icon "toggle icon" at bounding box center [1321, 92] width 7 height 4
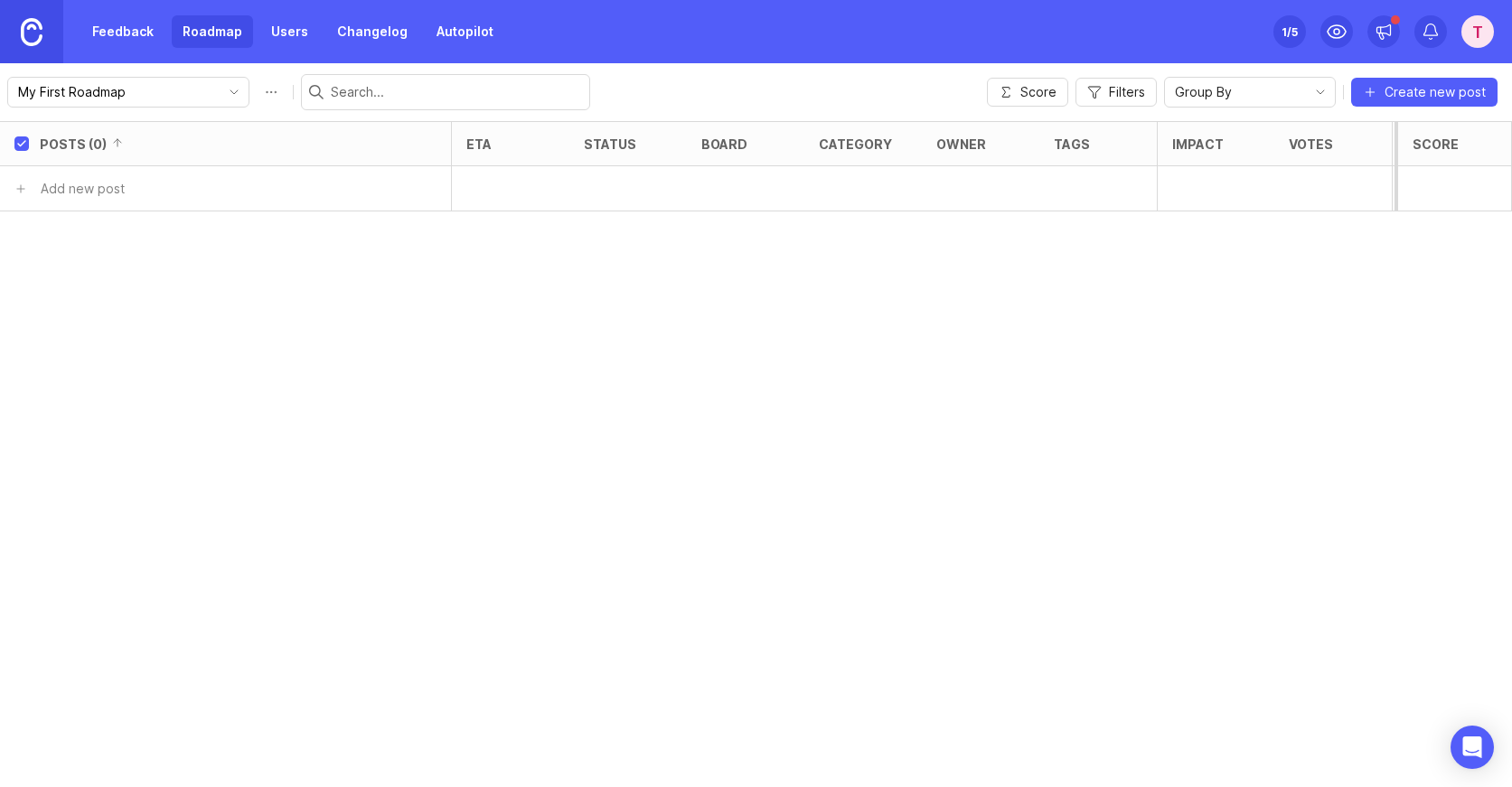
click at [1394, 103] on button "Create new post" at bounding box center [1424, 92] width 146 height 29
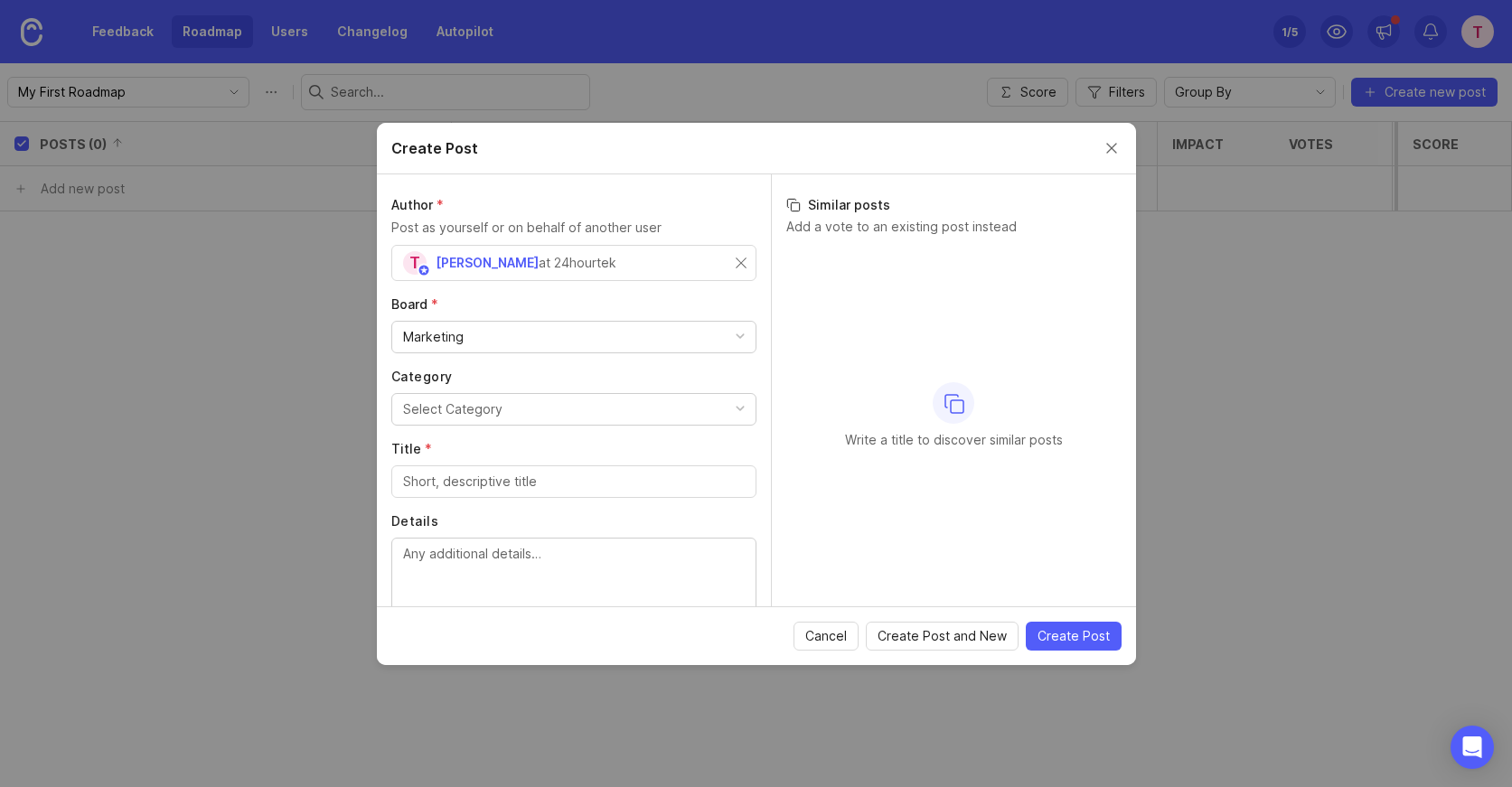
click at [826, 632] on span "Cancel" at bounding box center [826, 636] width 41 height 18
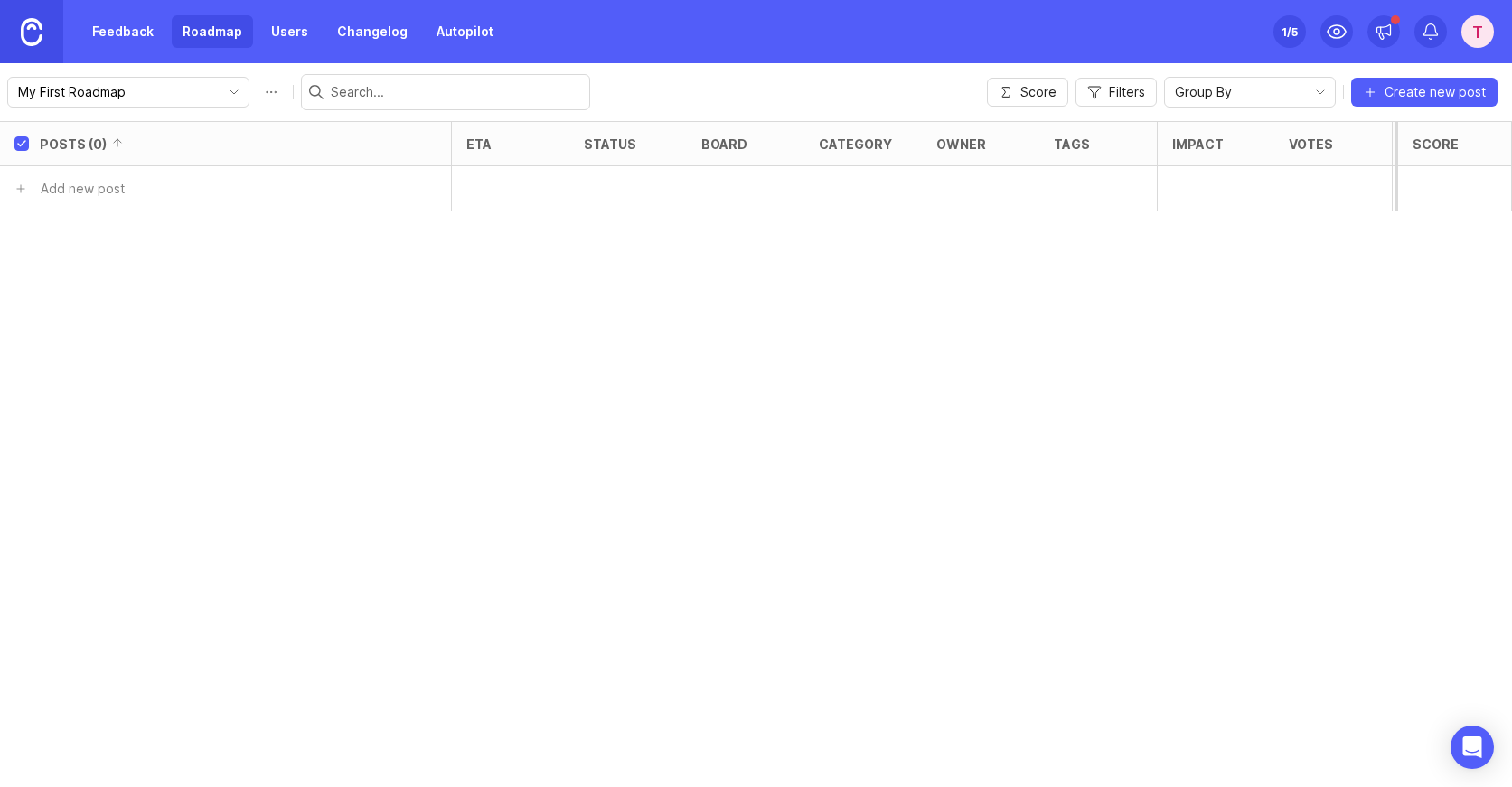
click at [160, 29] on link "Feedback" at bounding box center [123, 32] width 83 height 33
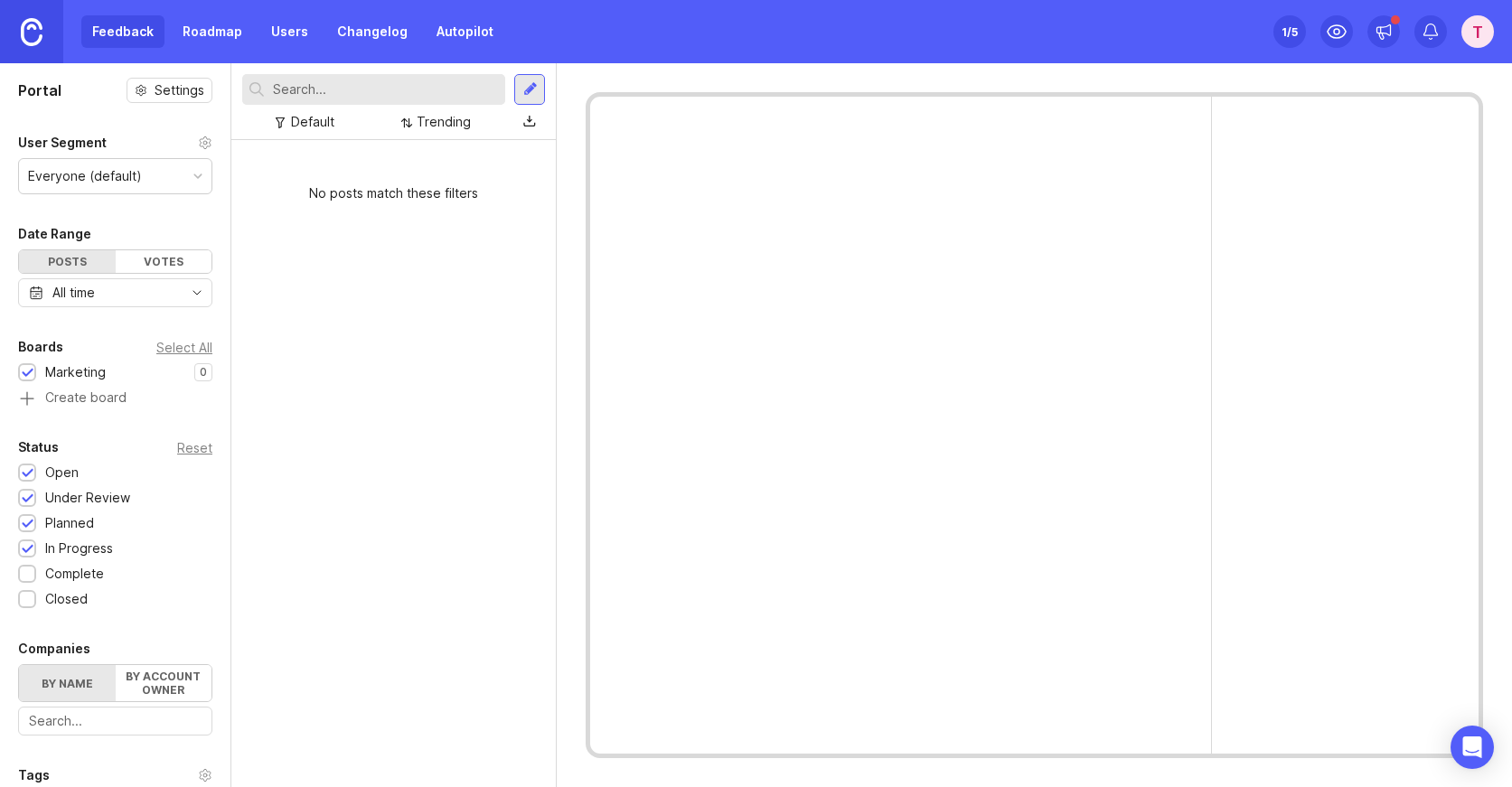
click at [135, 34] on div "Feedback Roadmap Users Changelog Autopilot" at bounding box center [293, 32] width 423 height 33
click at [198, 45] on link "Roadmap" at bounding box center [212, 32] width 81 height 33
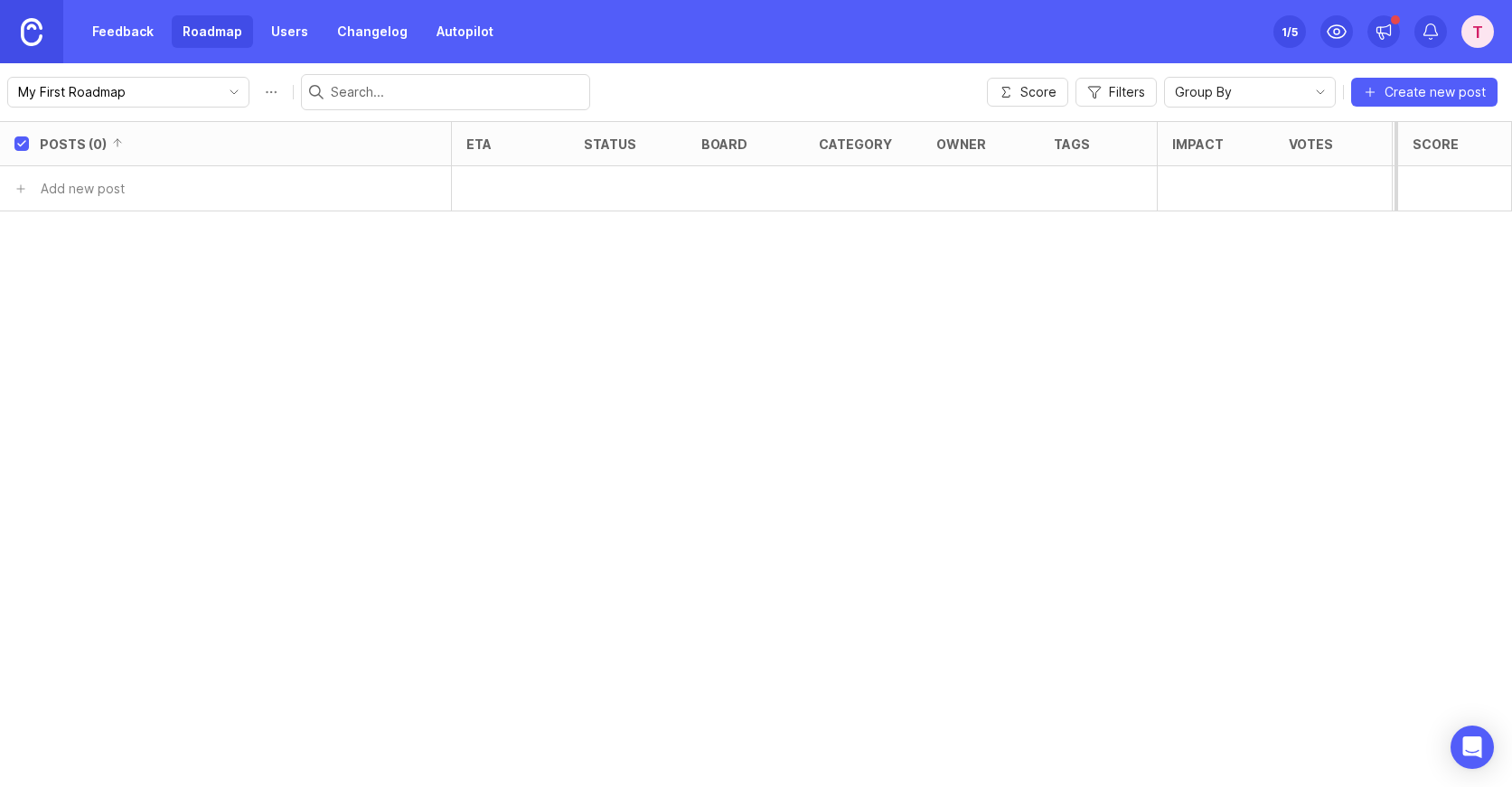
click at [285, 36] on link "Users" at bounding box center [289, 32] width 59 height 33
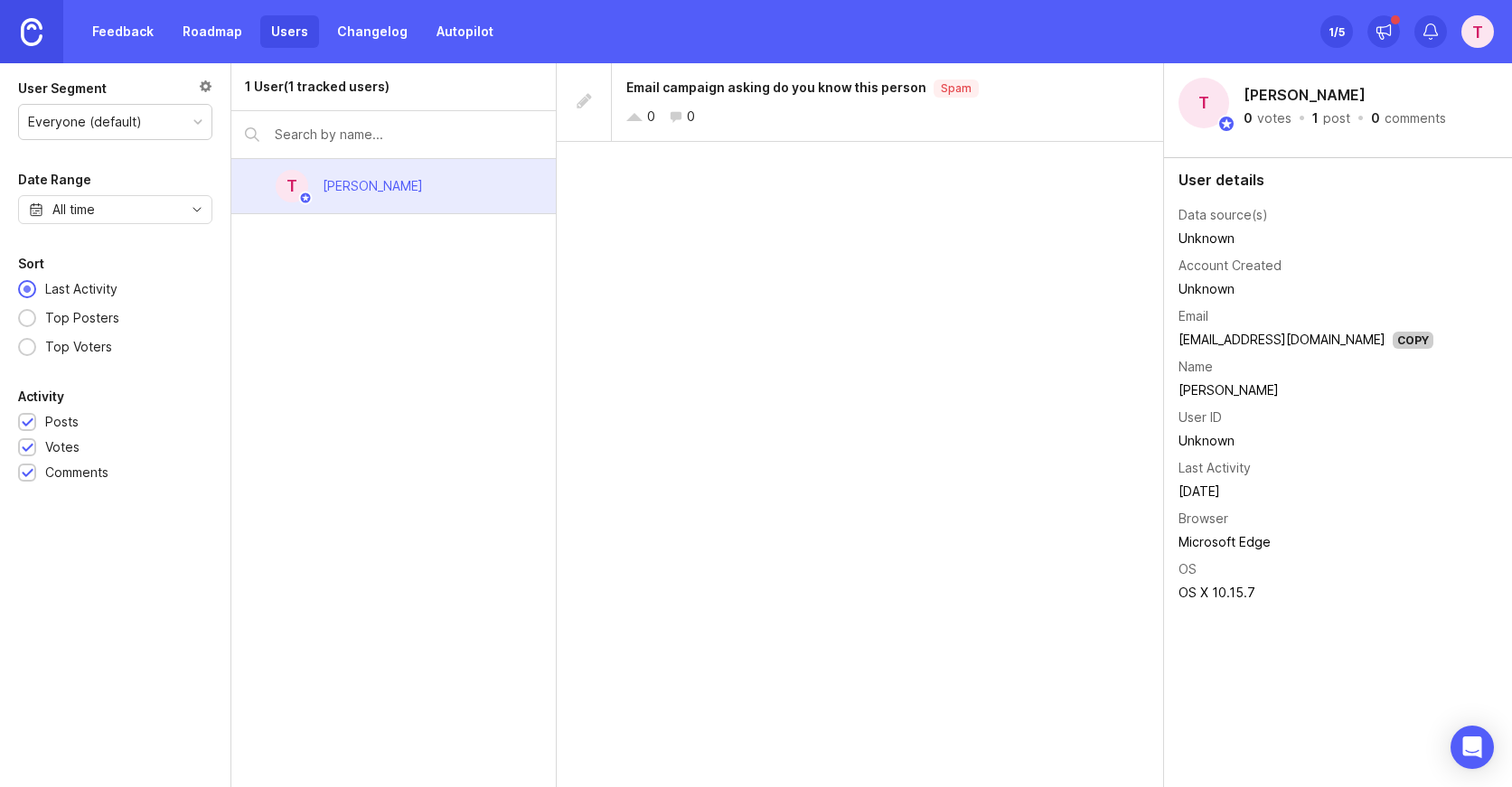
click at [342, 34] on link "Changelog" at bounding box center [372, 32] width 92 height 33
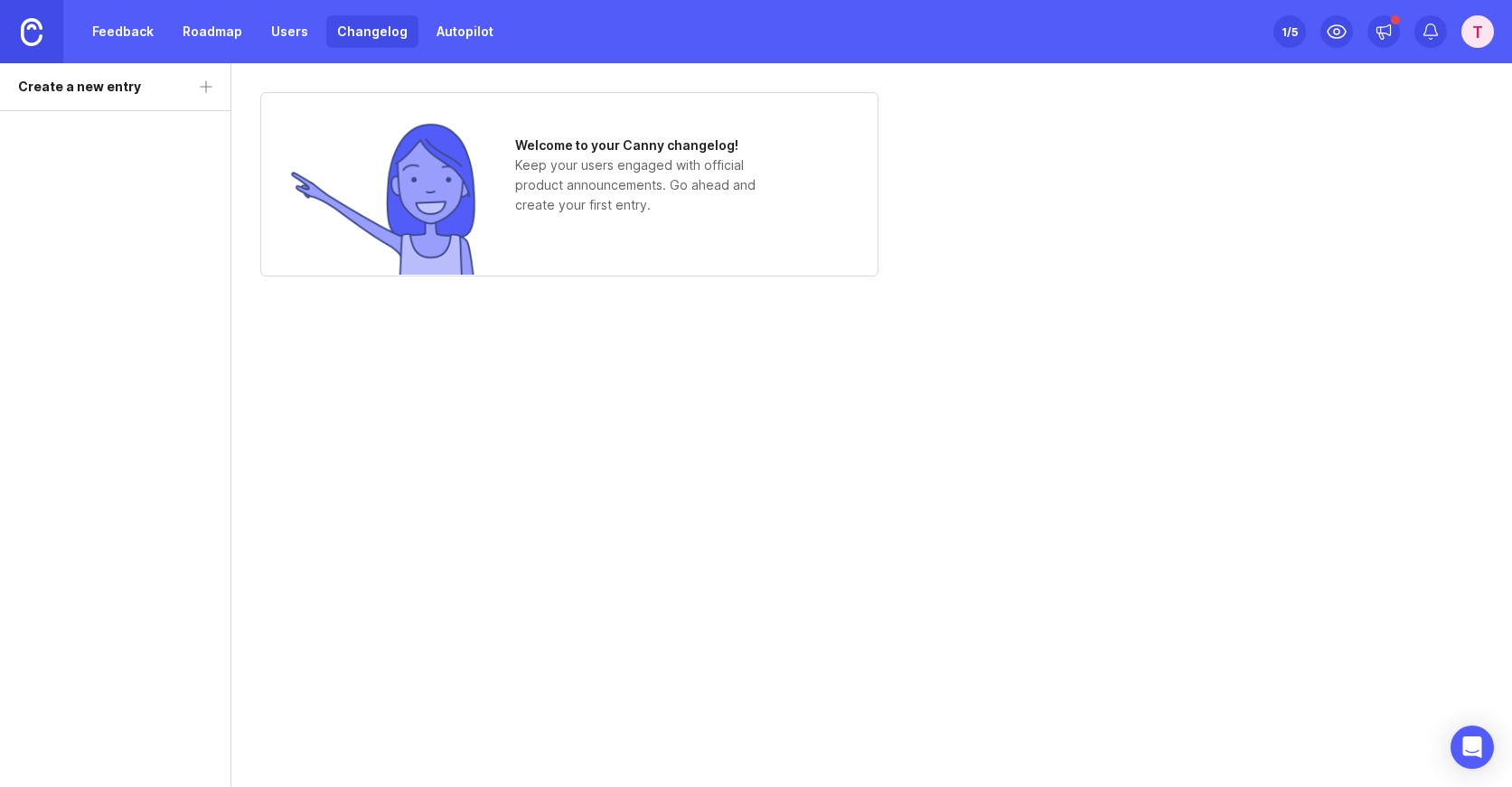
click at [1477, 35] on div "T" at bounding box center [1477, 32] width 33 height 33
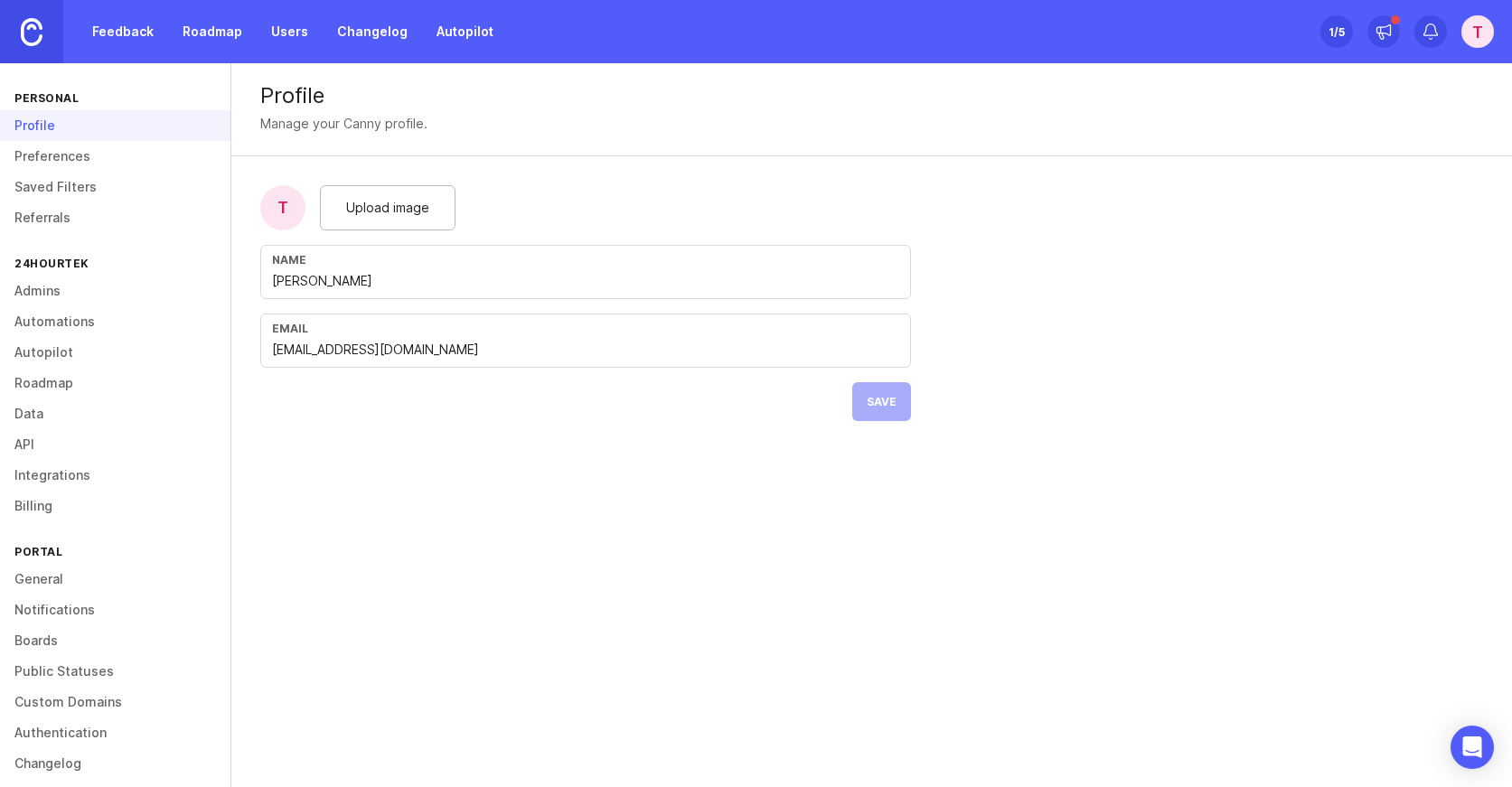
click at [55, 137] on div "Profile" at bounding box center [115, 125] width 231 height 31
click at [59, 152] on link "Preferences" at bounding box center [115, 156] width 231 height 31
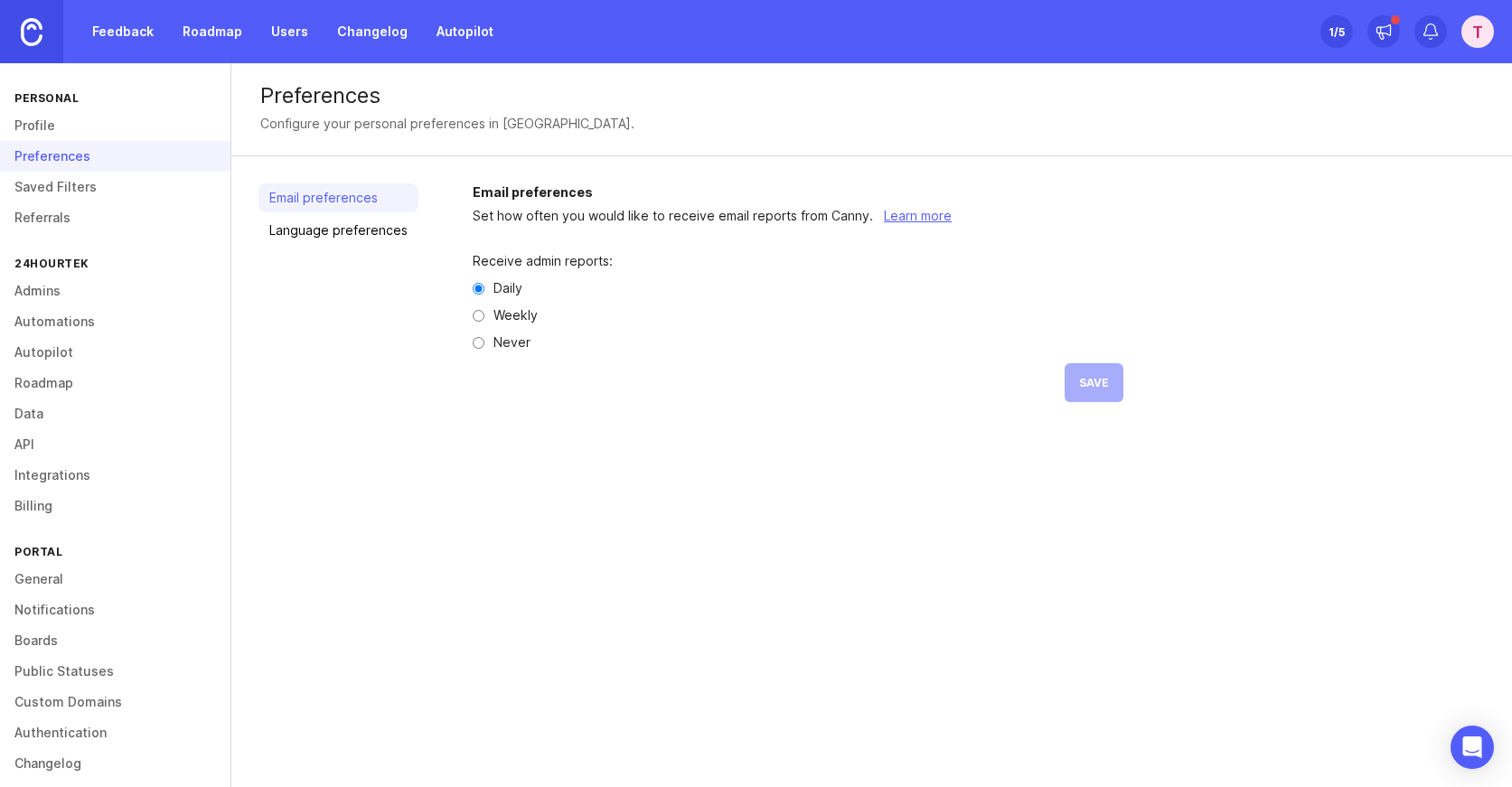
click at [60, 175] on link "Saved Filters" at bounding box center [115, 188] width 231 height 31
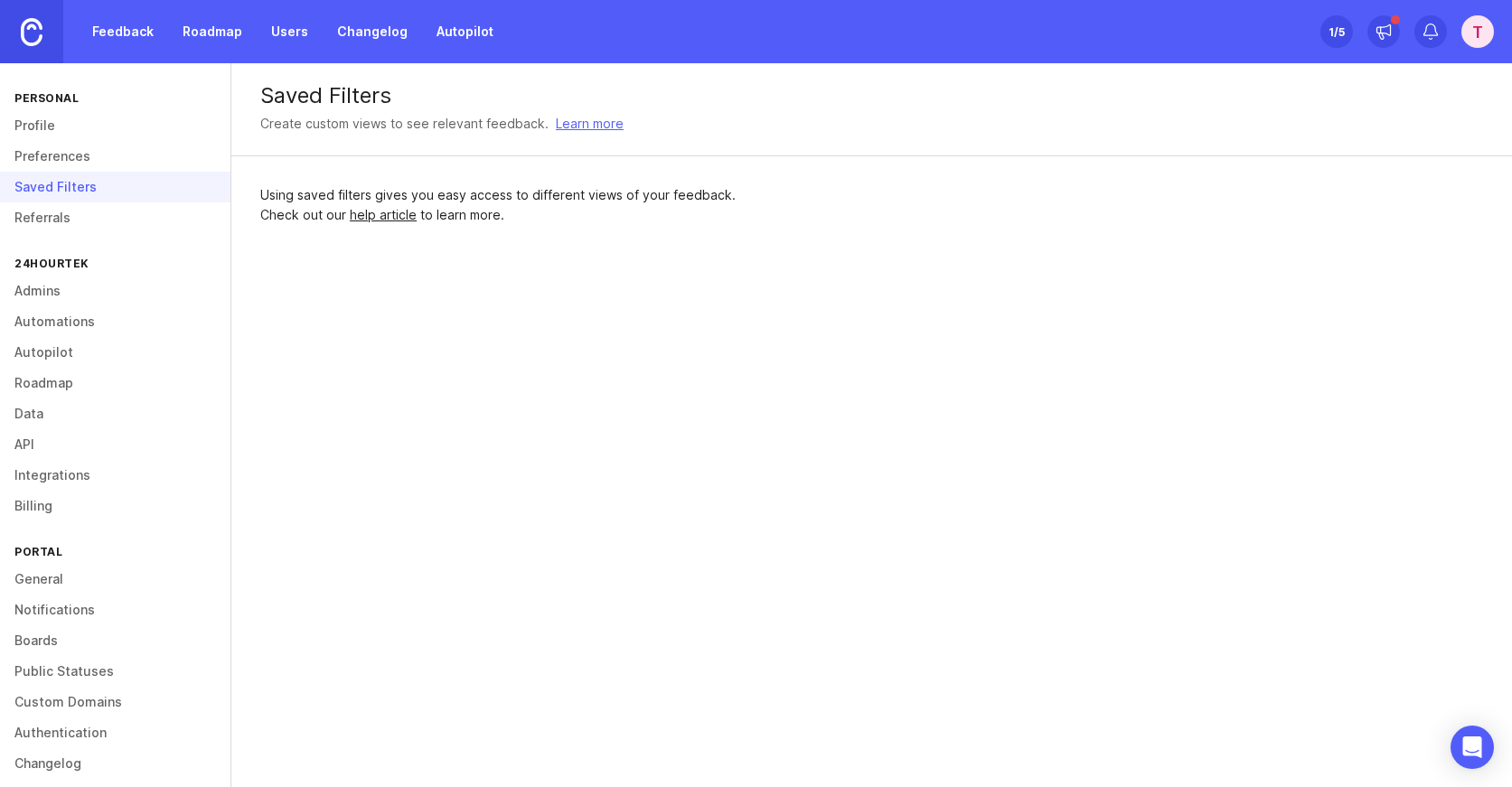
click at [52, 232] on link "Referrals" at bounding box center [115, 218] width 231 height 31
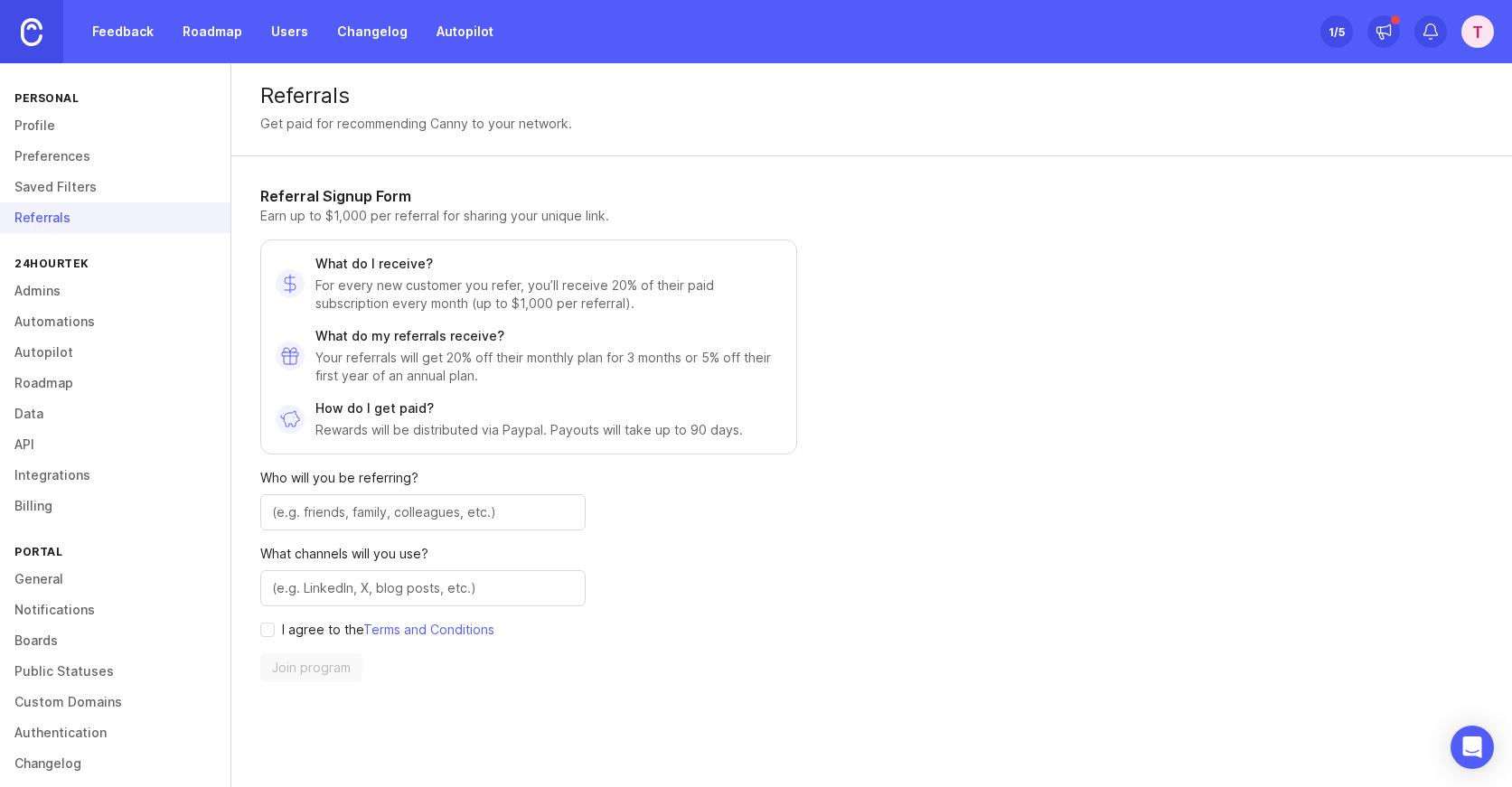
click at [67, 265] on div "24hourtek" at bounding box center [115, 263] width 231 height 25
click at [53, 285] on link "Admins" at bounding box center [115, 291] width 231 height 31
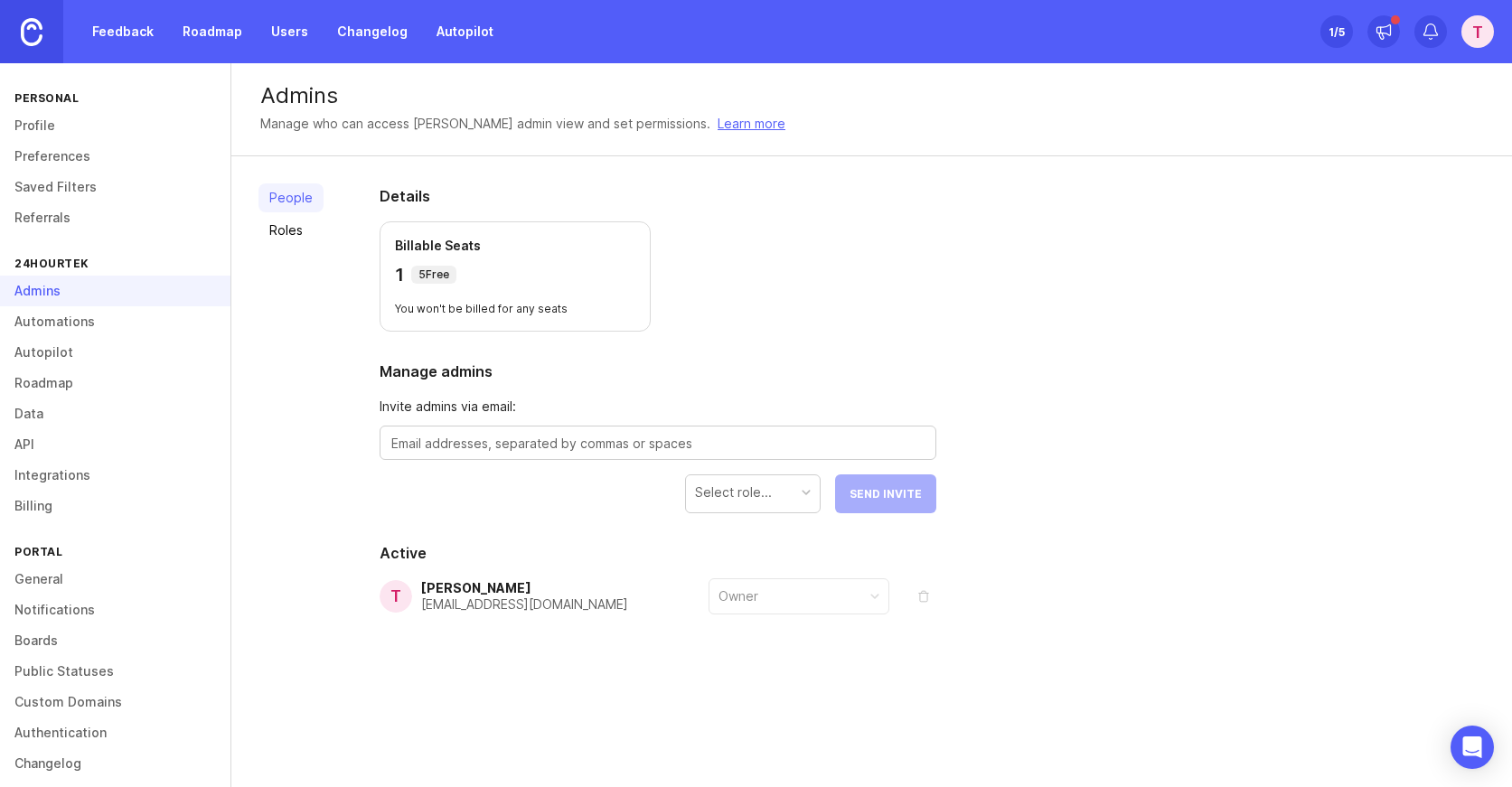
click at [54, 322] on link "Automations" at bounding box center [115, 322] width 231 height 31
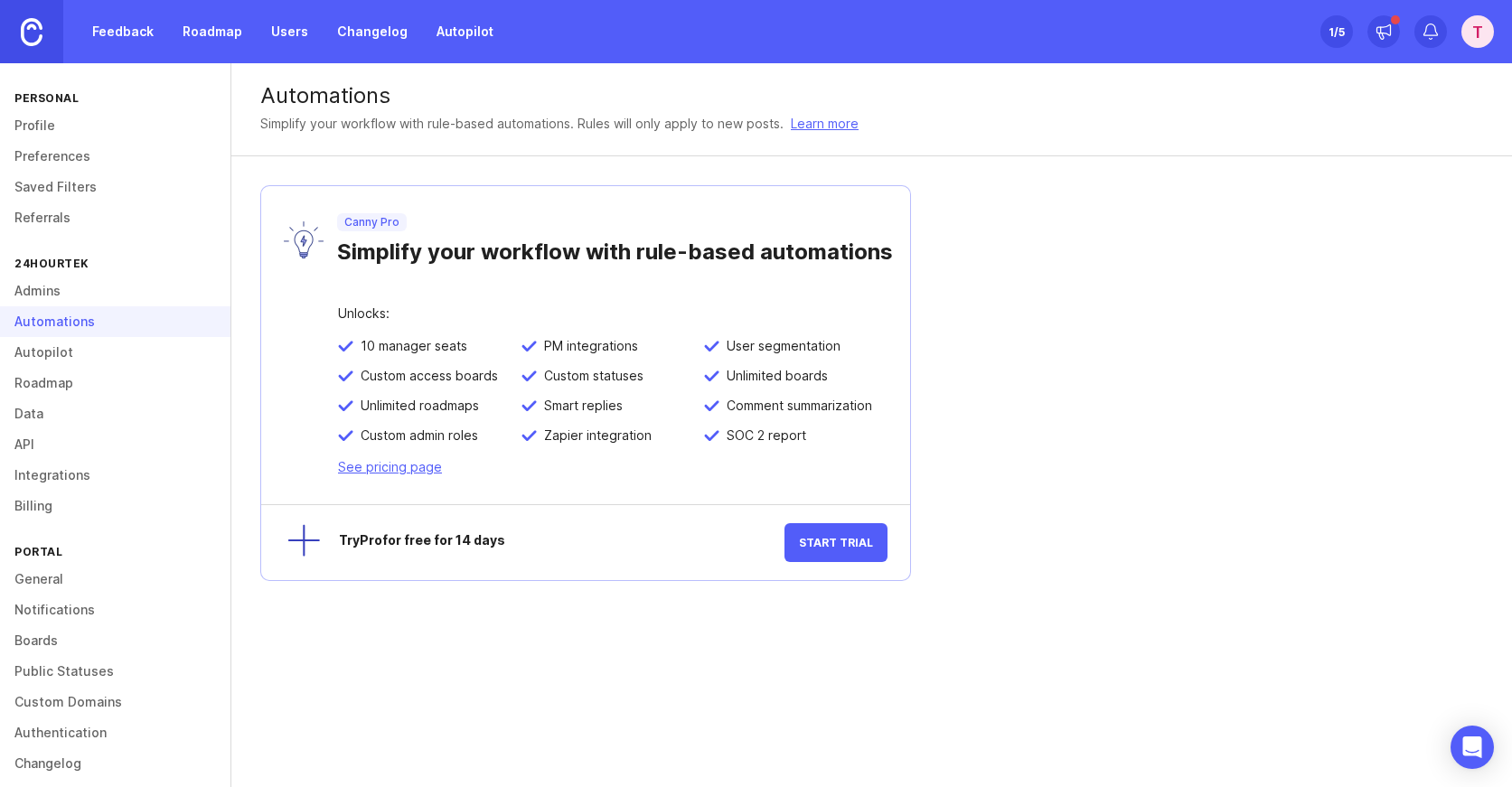
click at [49, 354] on link "Autopilot" at bounding box center [115, 352] width 231 height 31
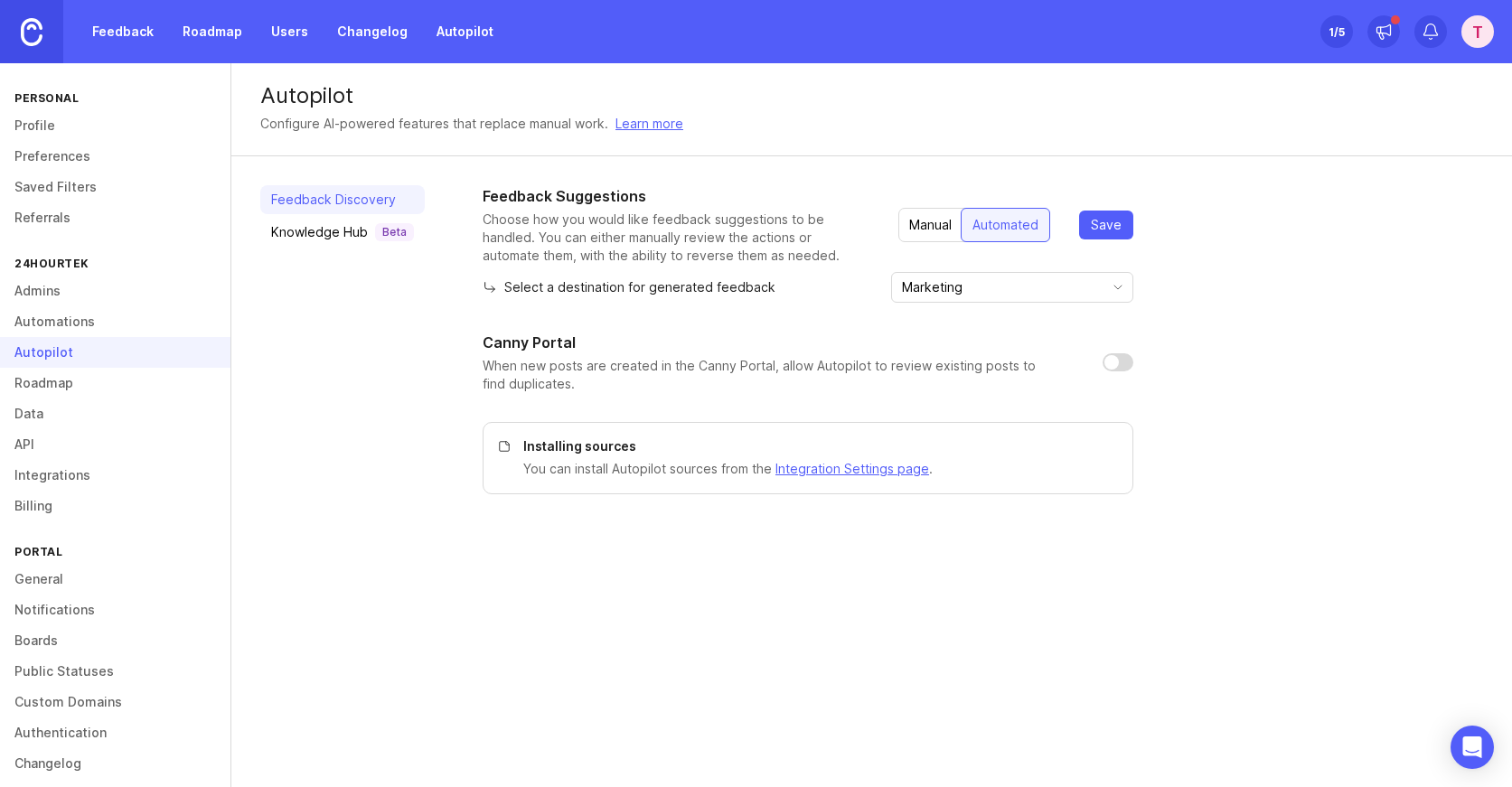
click at [59, 391] on link "Roadmap" at bounding box center [115, 383] width 231 height 31
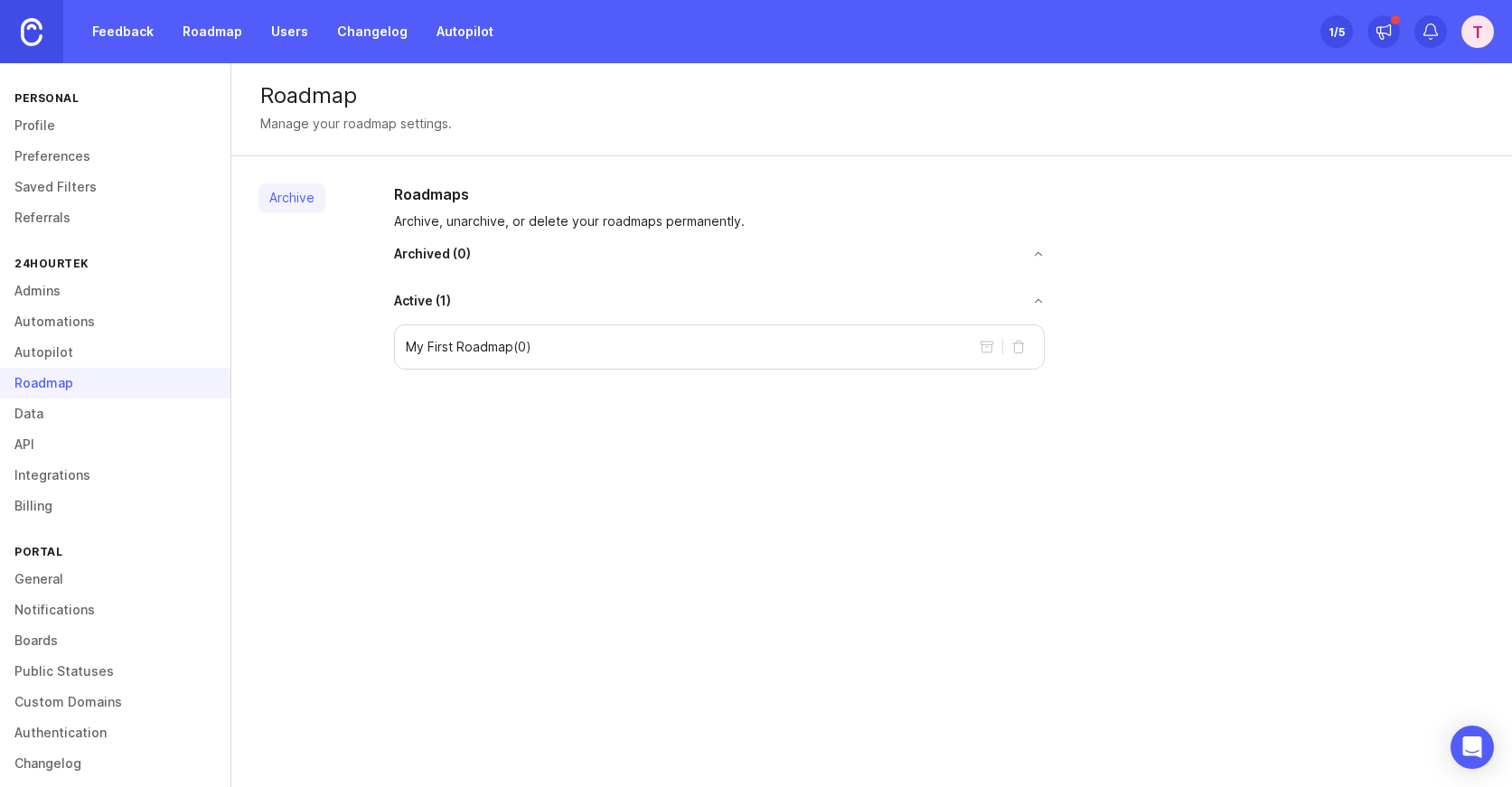
click at [303, 201] on link "Archive" at bounding box center [291, 198] width 67 height 29
click at [473, 339] on p "My First Roadmap ( 0 )" at bounding box center [468, 347] width 125 height 18
click at [451, 350] on p "My First Roadmap ( 0 )" at bounding box center [468, 347] width 125 height 18
click at [48, 409] on link "Data" at bounding box center [115, 414] width 231 height 31
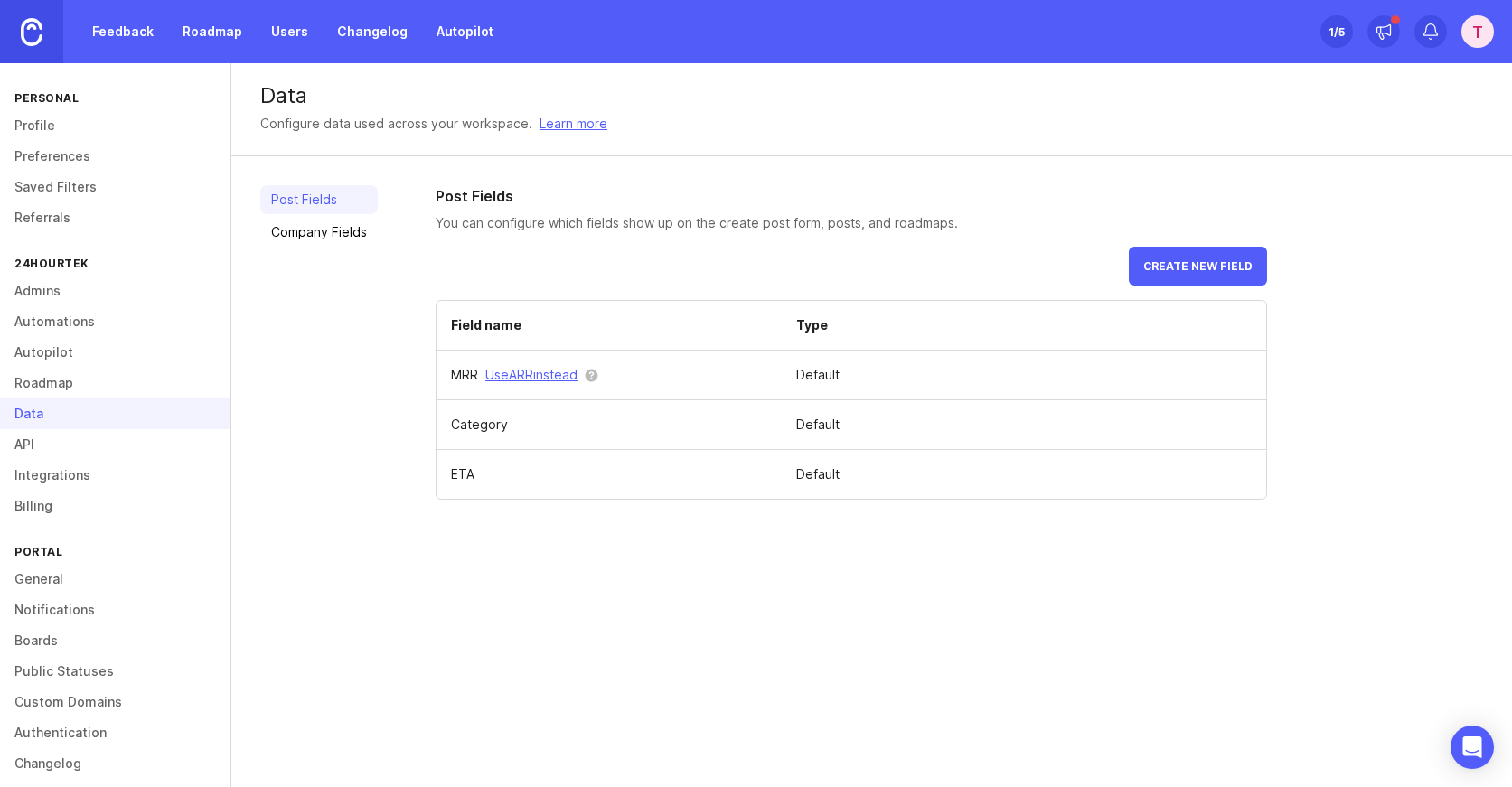
click at [38, 457] on link "API" at bounding box center [115, 445] width 231 height 31
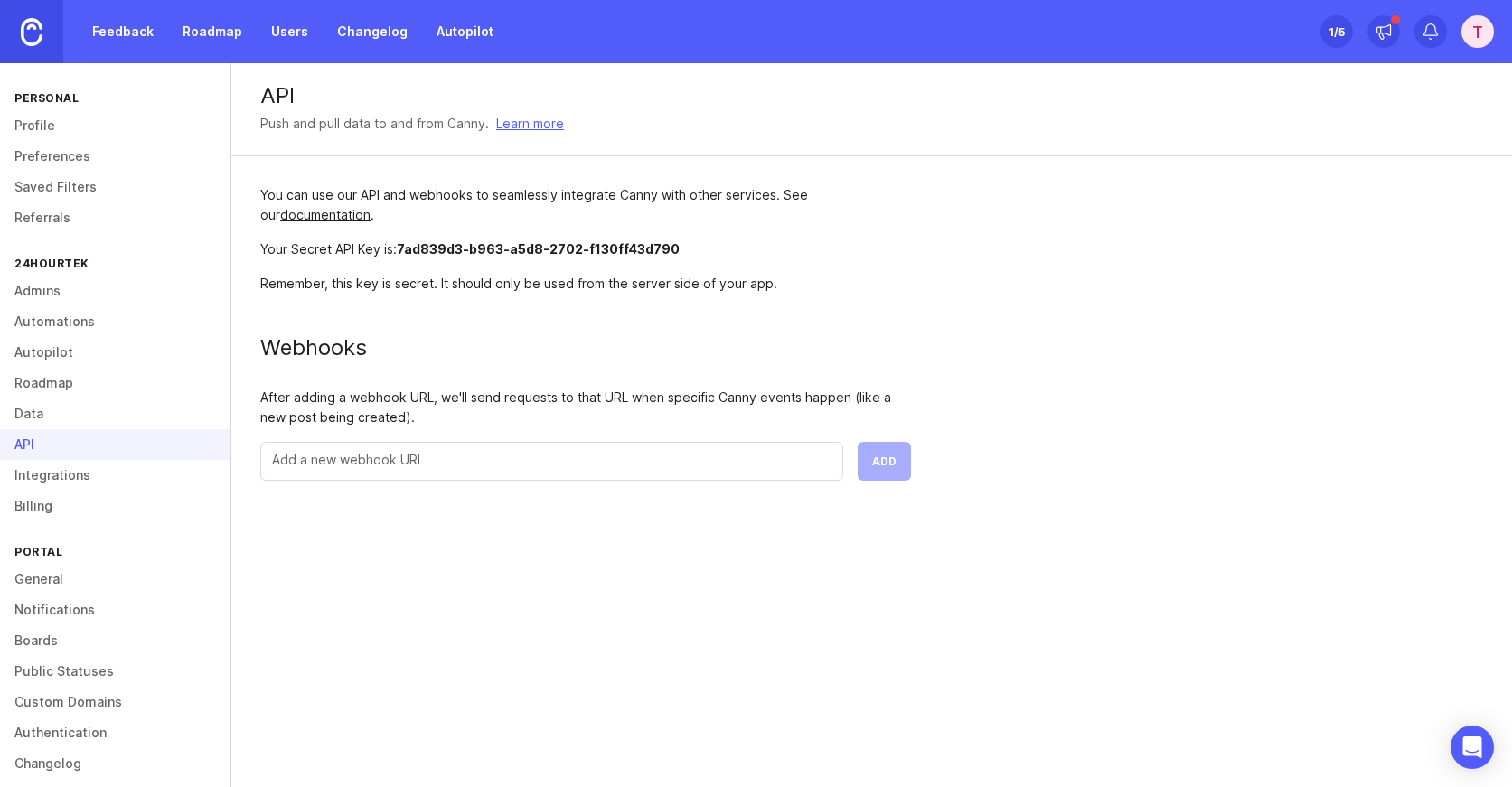
click at [37, 479] on link "Integrations" at bounding box center [115, 476] width 231 height 31
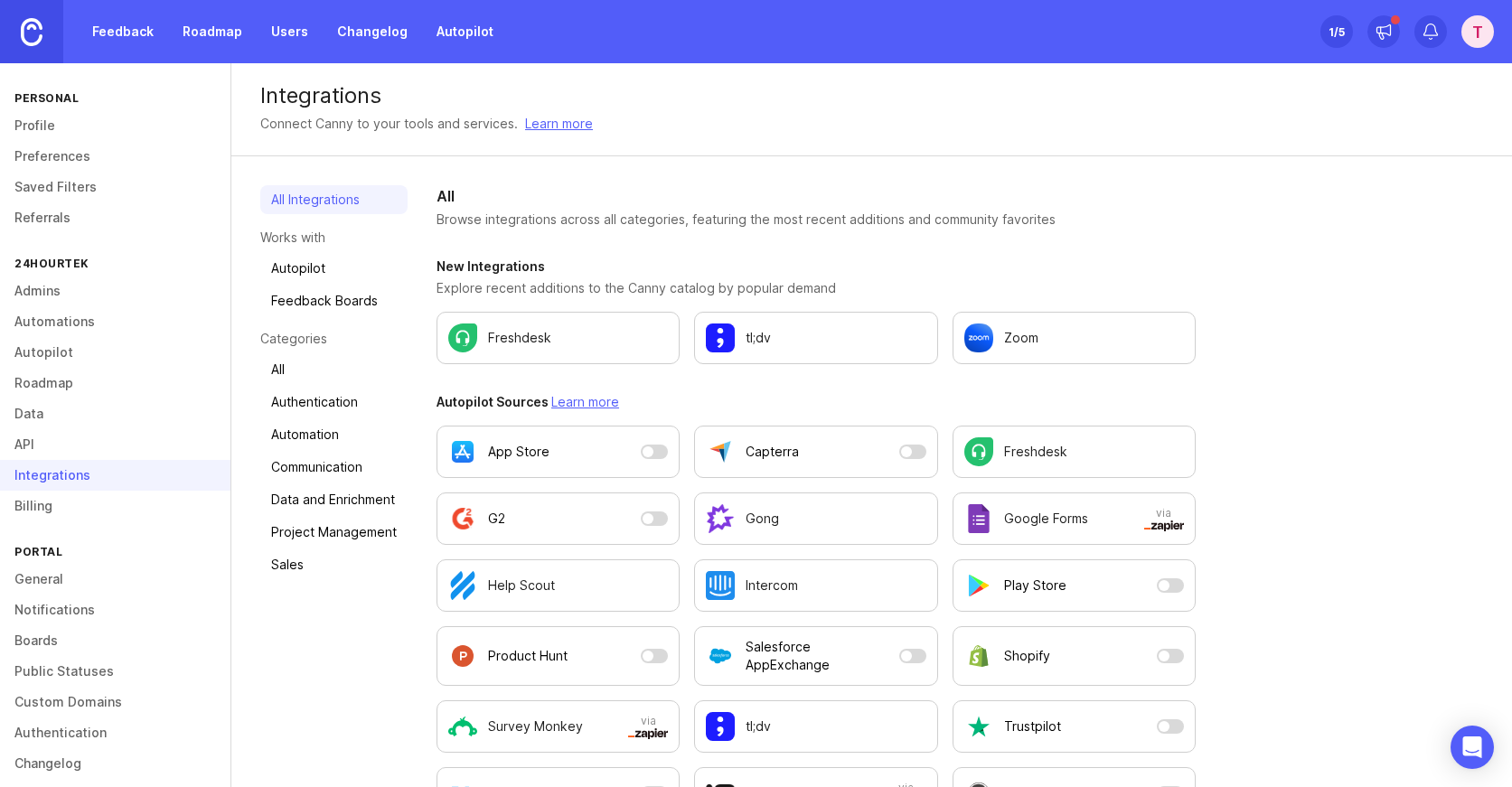
click at [40, 504] on link "Billing" at bounding box center [115, 506] width 231 height 31
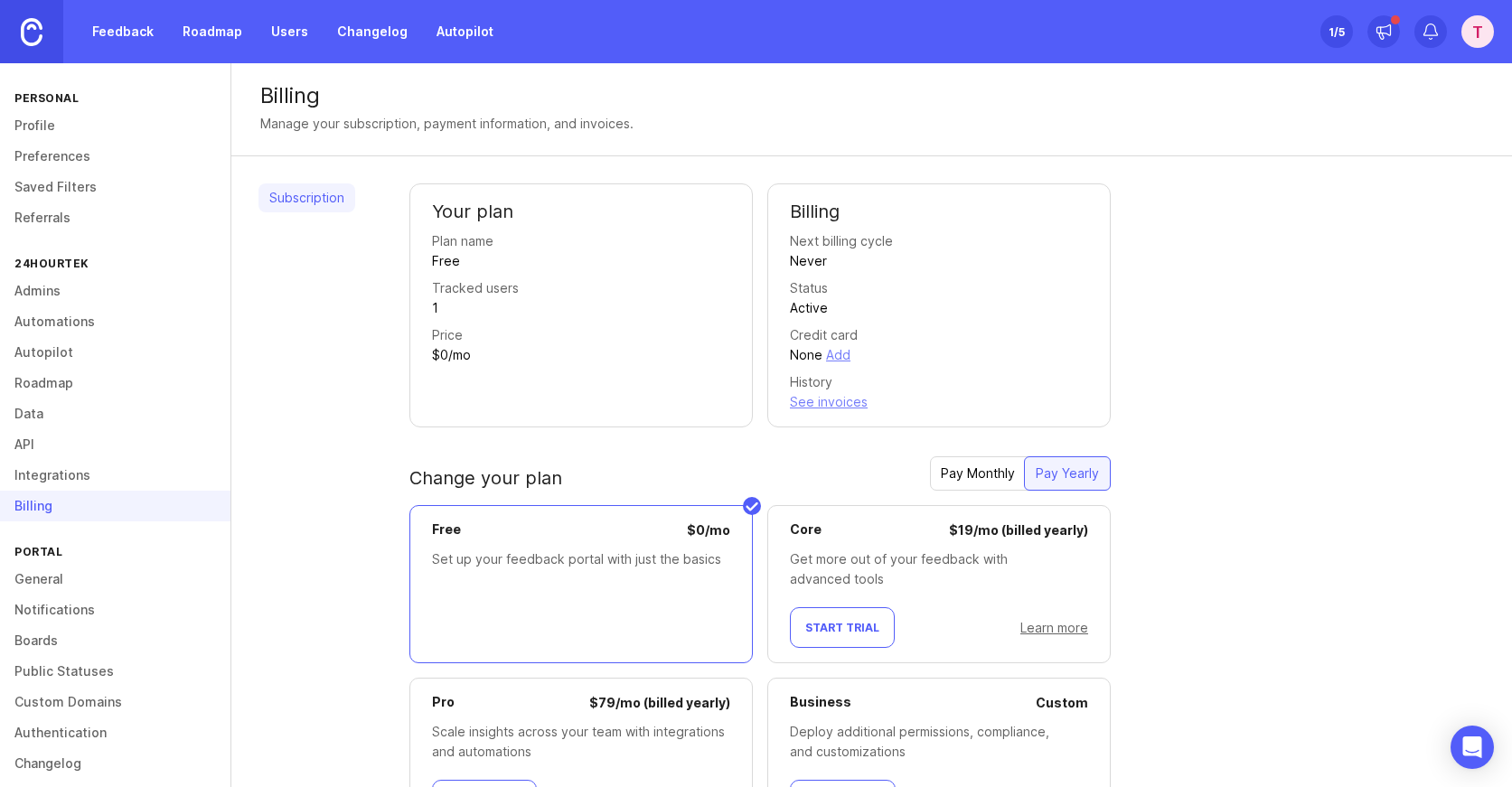
click at [47, 568] on link "General" at bounding box center [115, 579] width 231 height 31
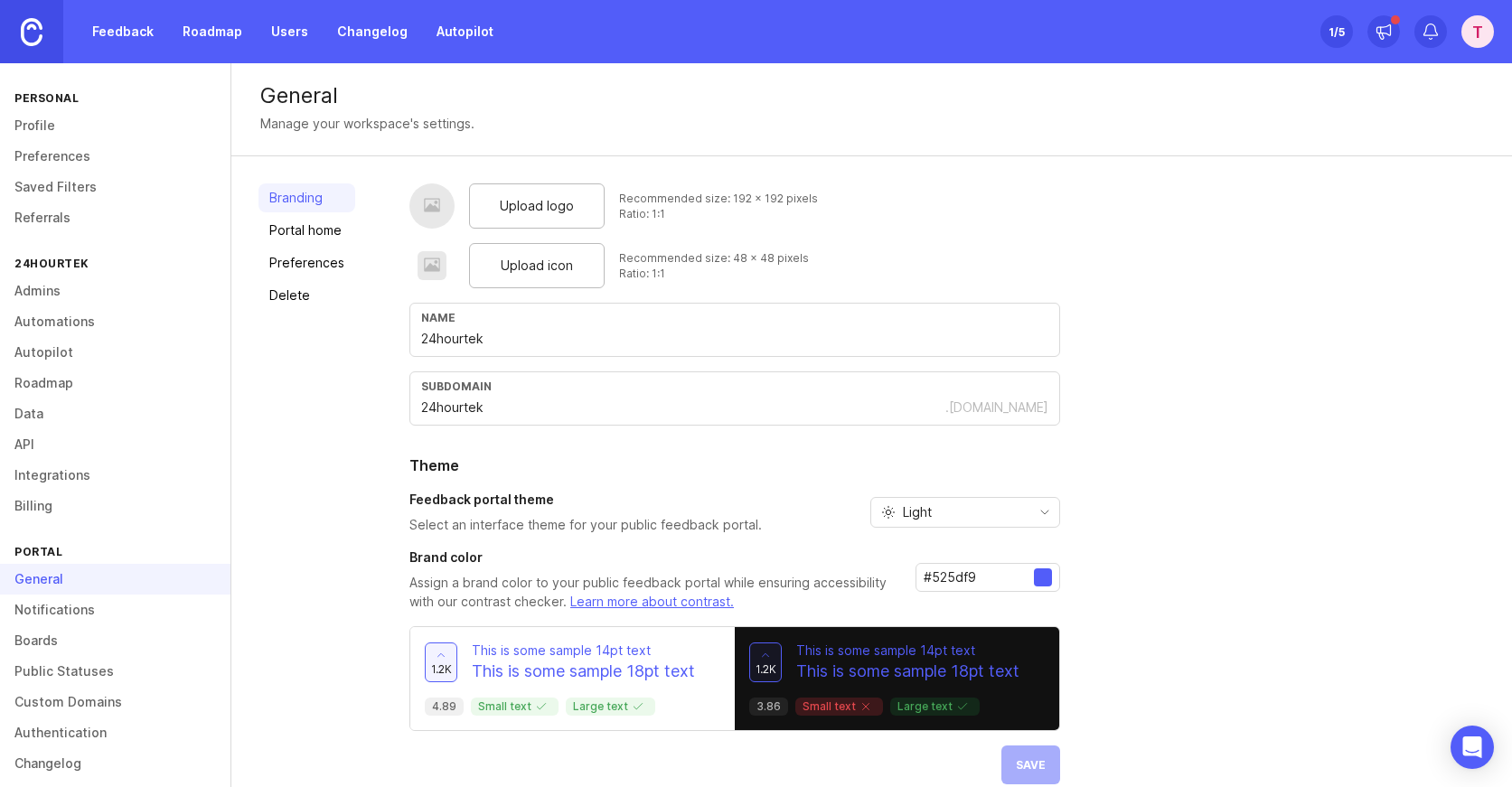
scroll to position [15, 0]
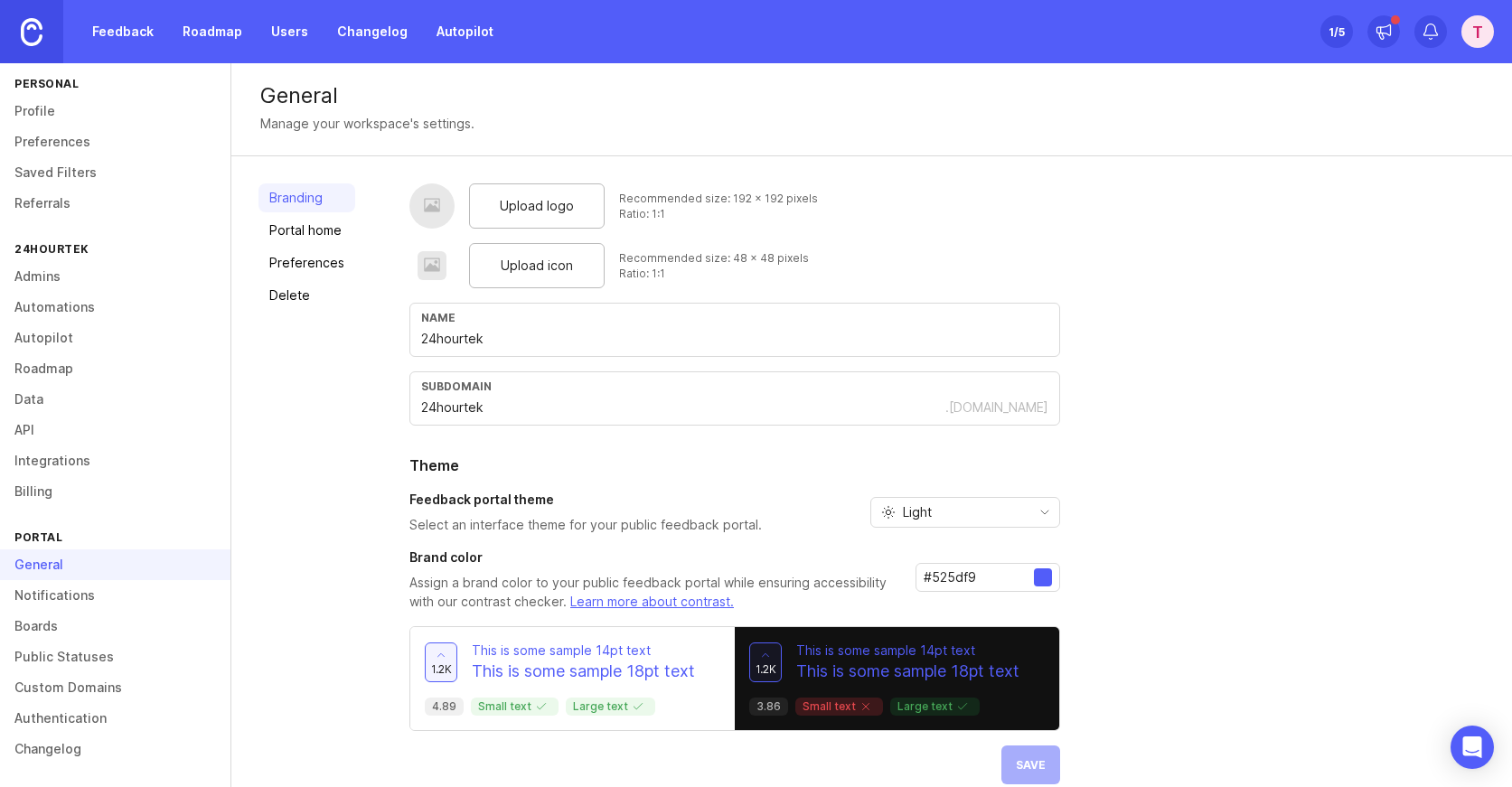
click at [69, 564] on div "General" at bounding box center [115, 565] width 231 height 31
click at [59, 585] on link "Notifications" at bounding box center [115, 596] width 231 height 31
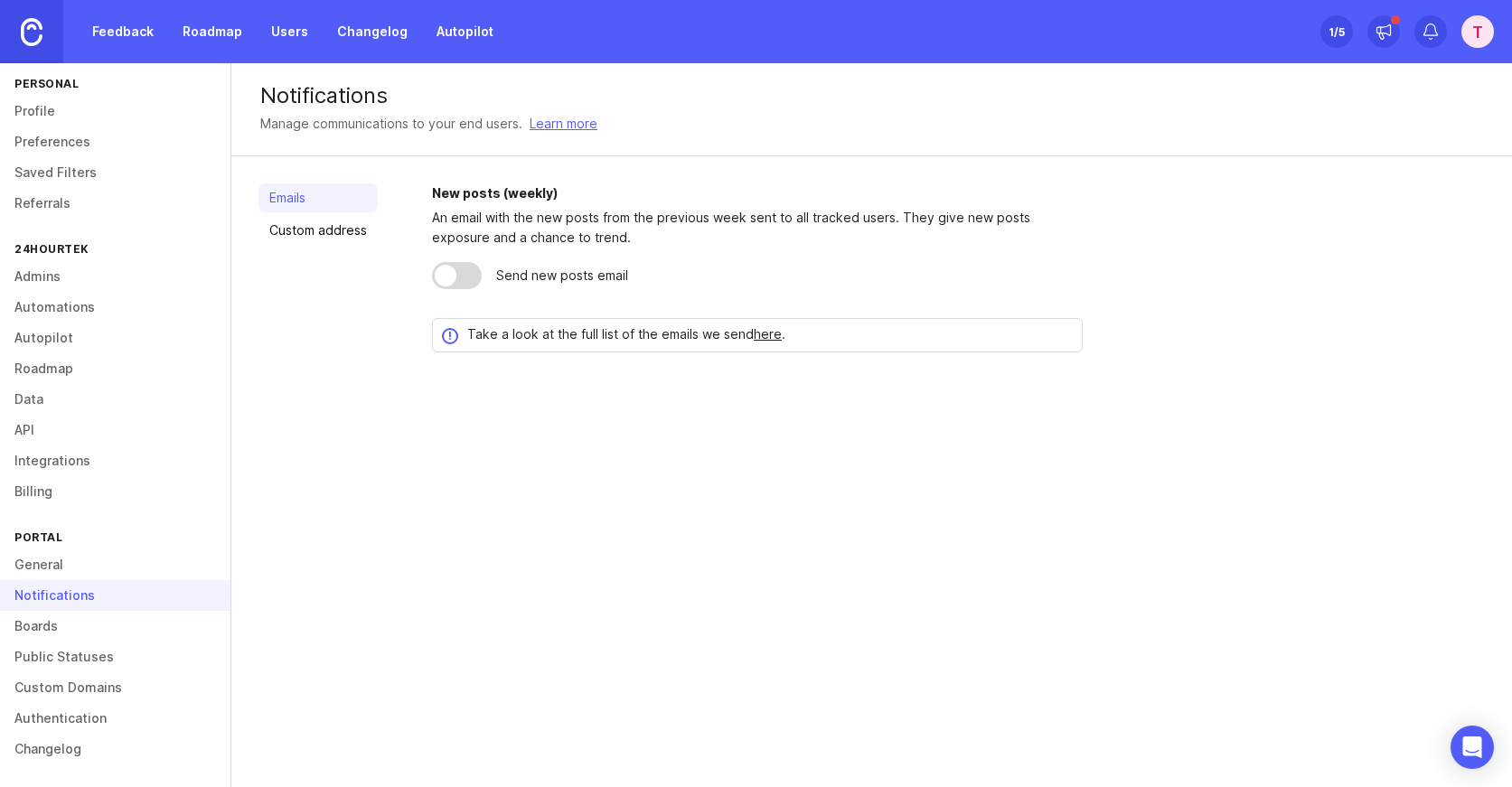
click at [52, 621] on link "Boards" at bounding box center [115, 626] width 231 height 31
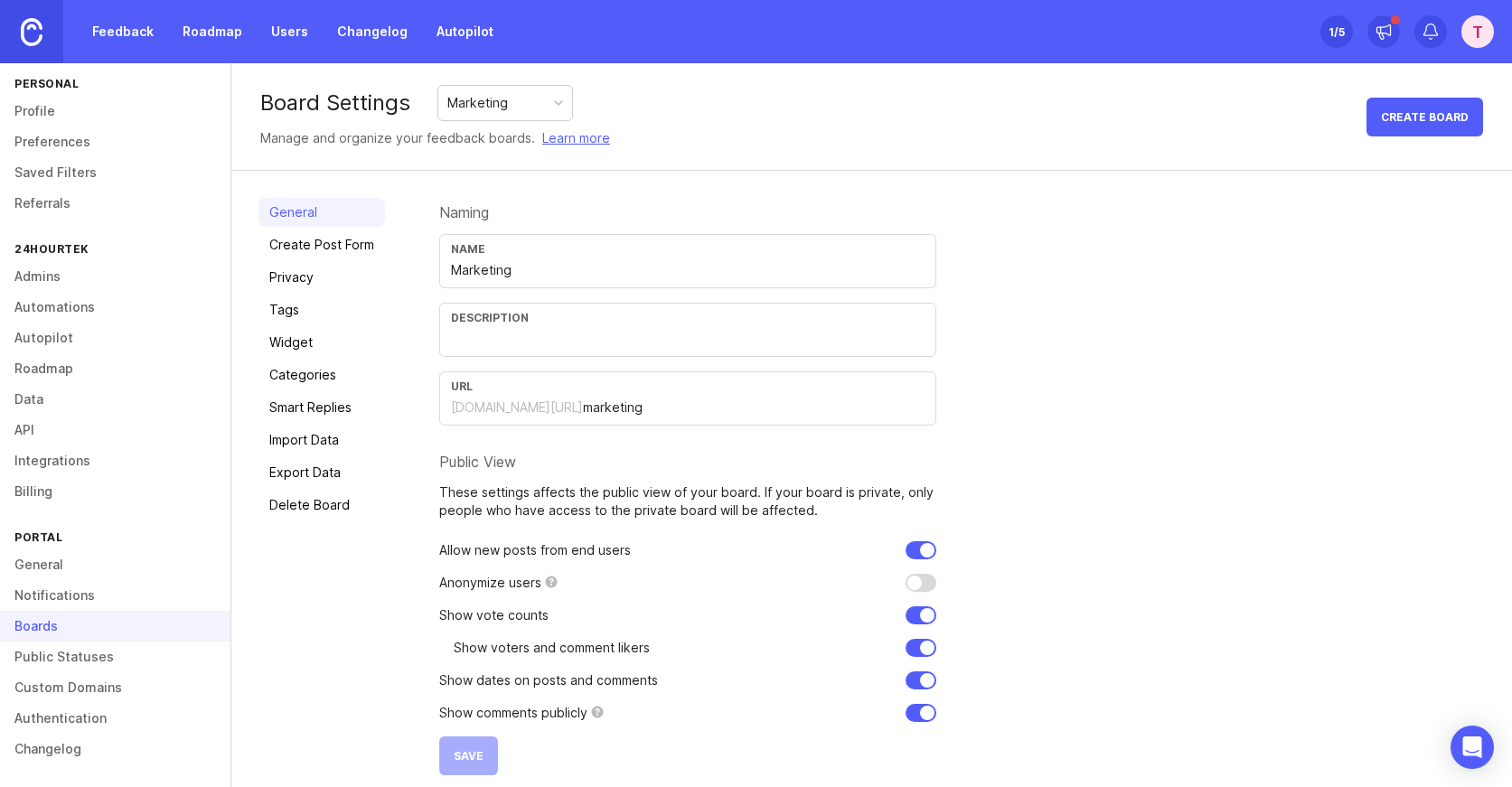
click at [47, 424] on link "API" at bounding box center [115, 430] width 231 height 31
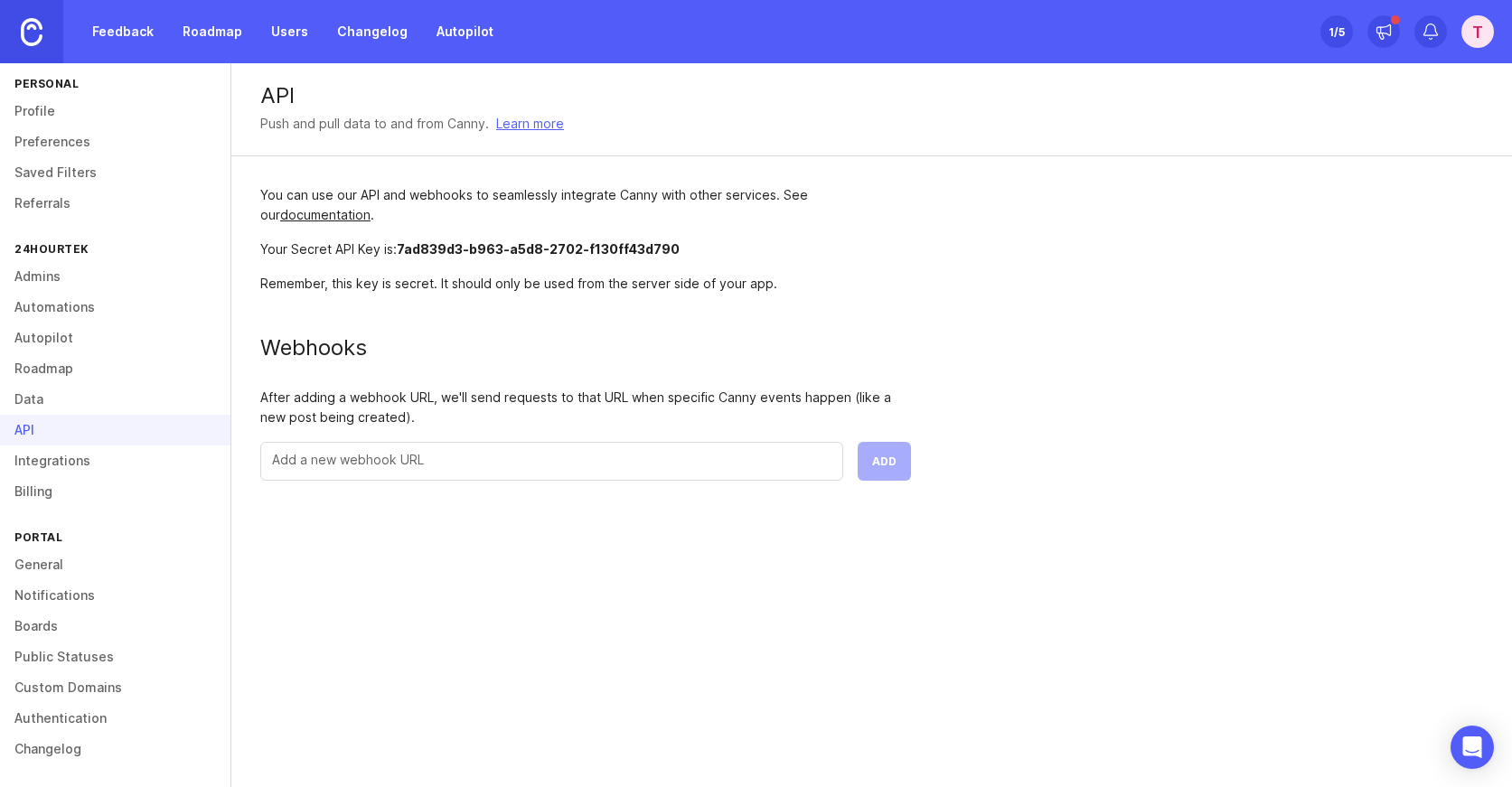
click at [41, 568] on link "General" at bounding box center [115, 565] width 231 height 31
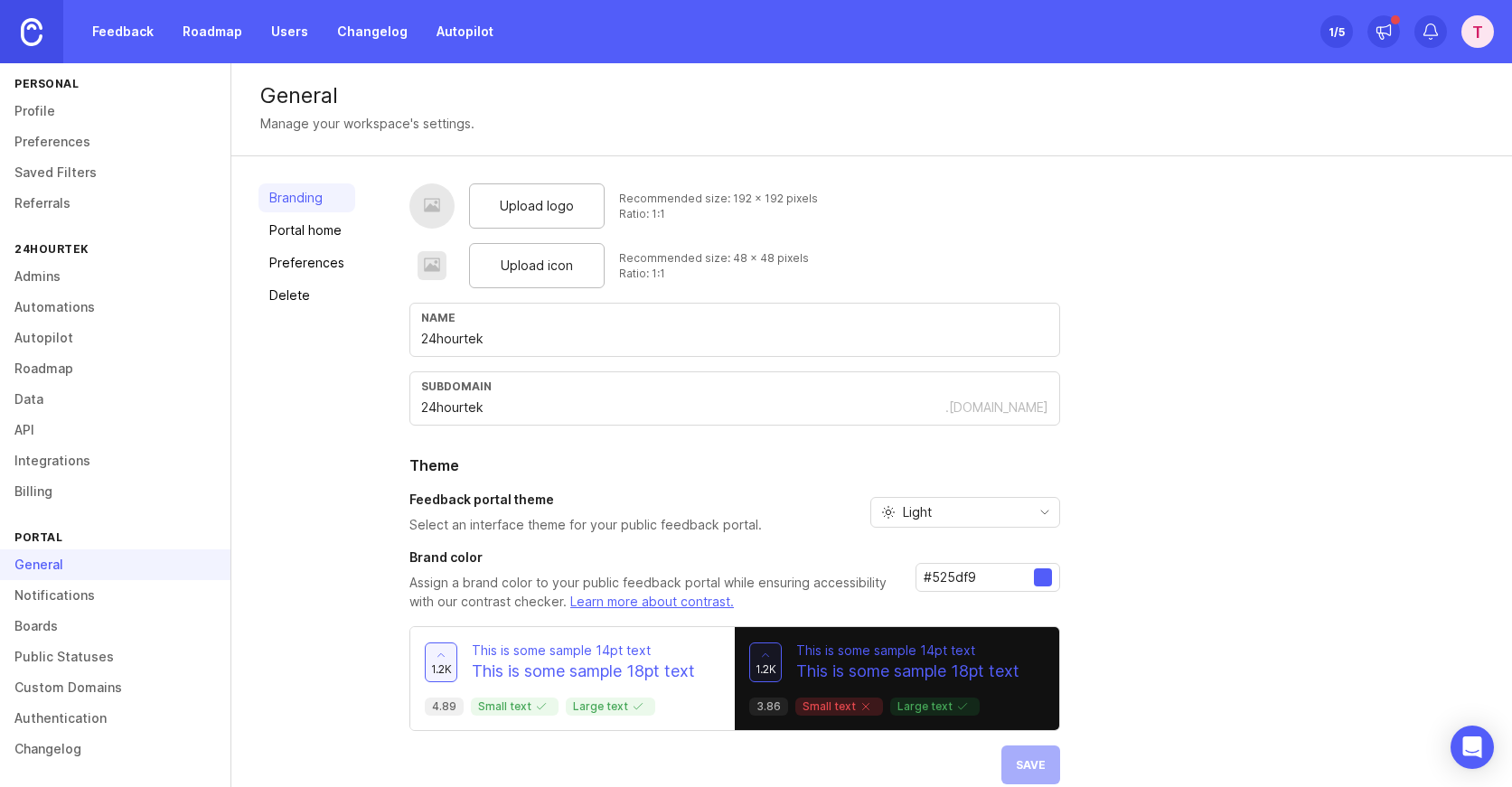
click at [29, 427] on link "API" at bounding box center [115, 430] width 231 height 31
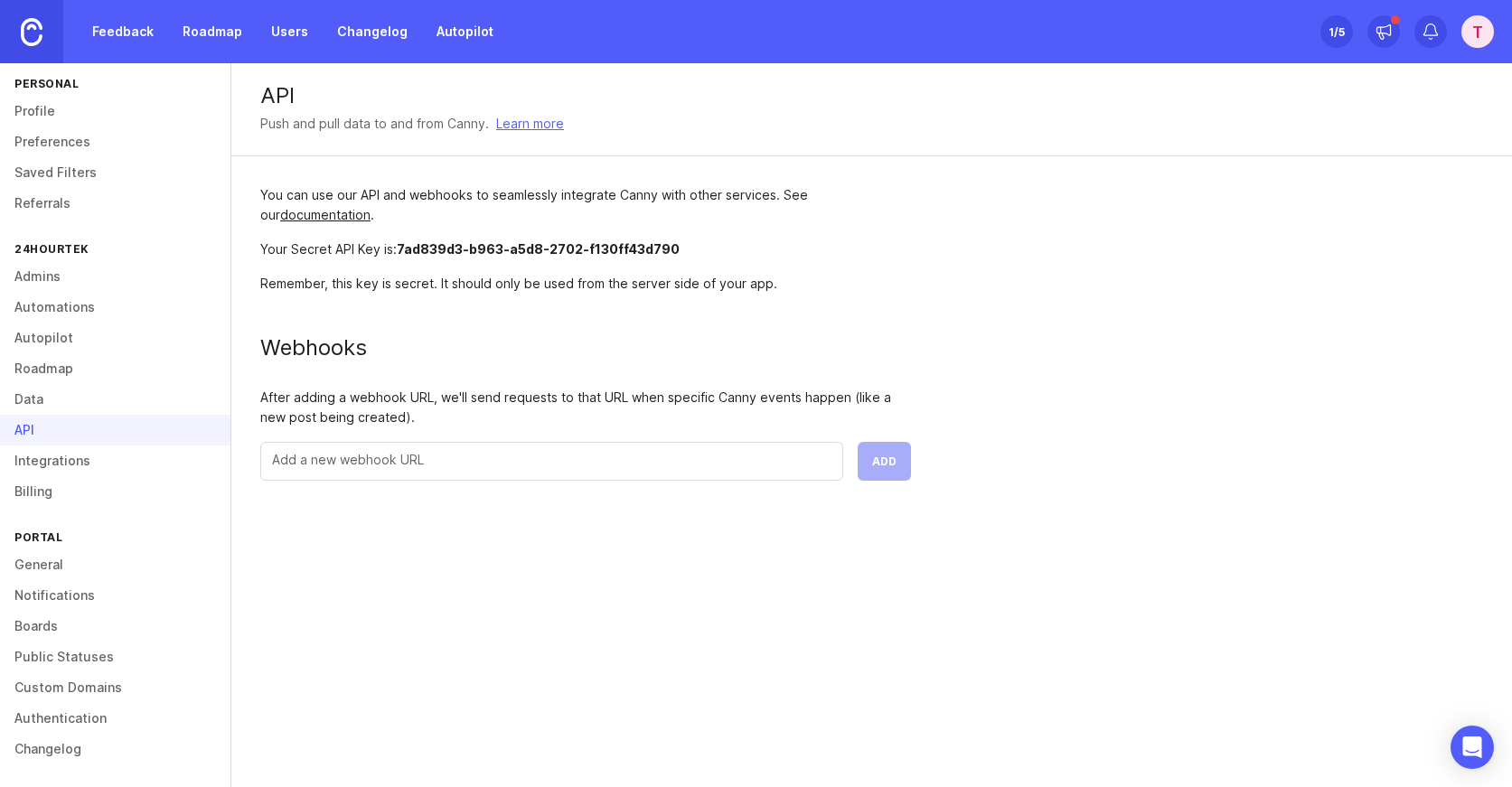
click at [359, 214] on link "documentation" at bounding box center [325, 214] width 91 height 16
click at [73, 466] on link "Integrations" at bounding box center [115, 461] width 231 height 31
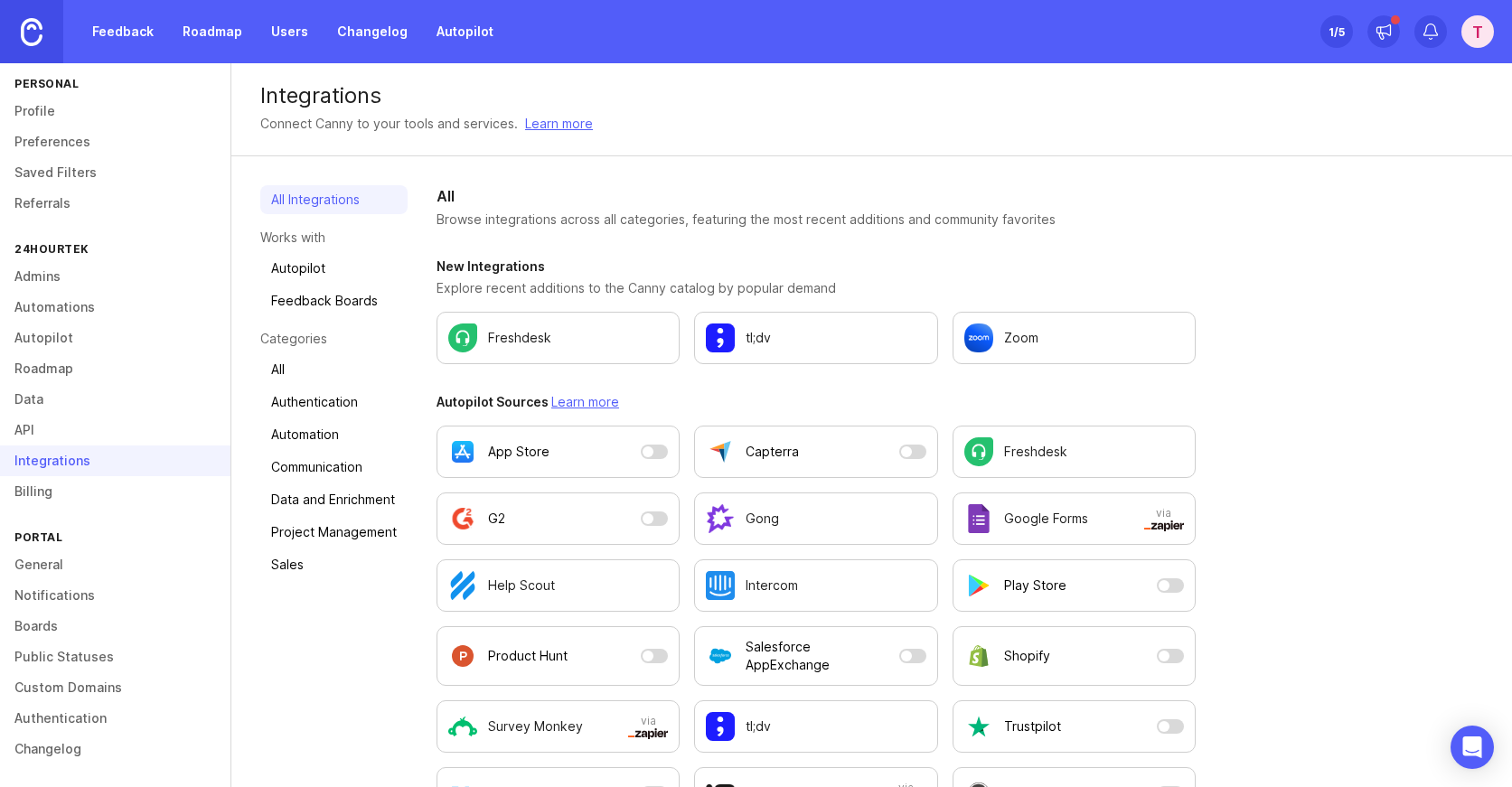
click at [331, 432] on link "Automation" at bounding box center [333, 435] width 147 height 29
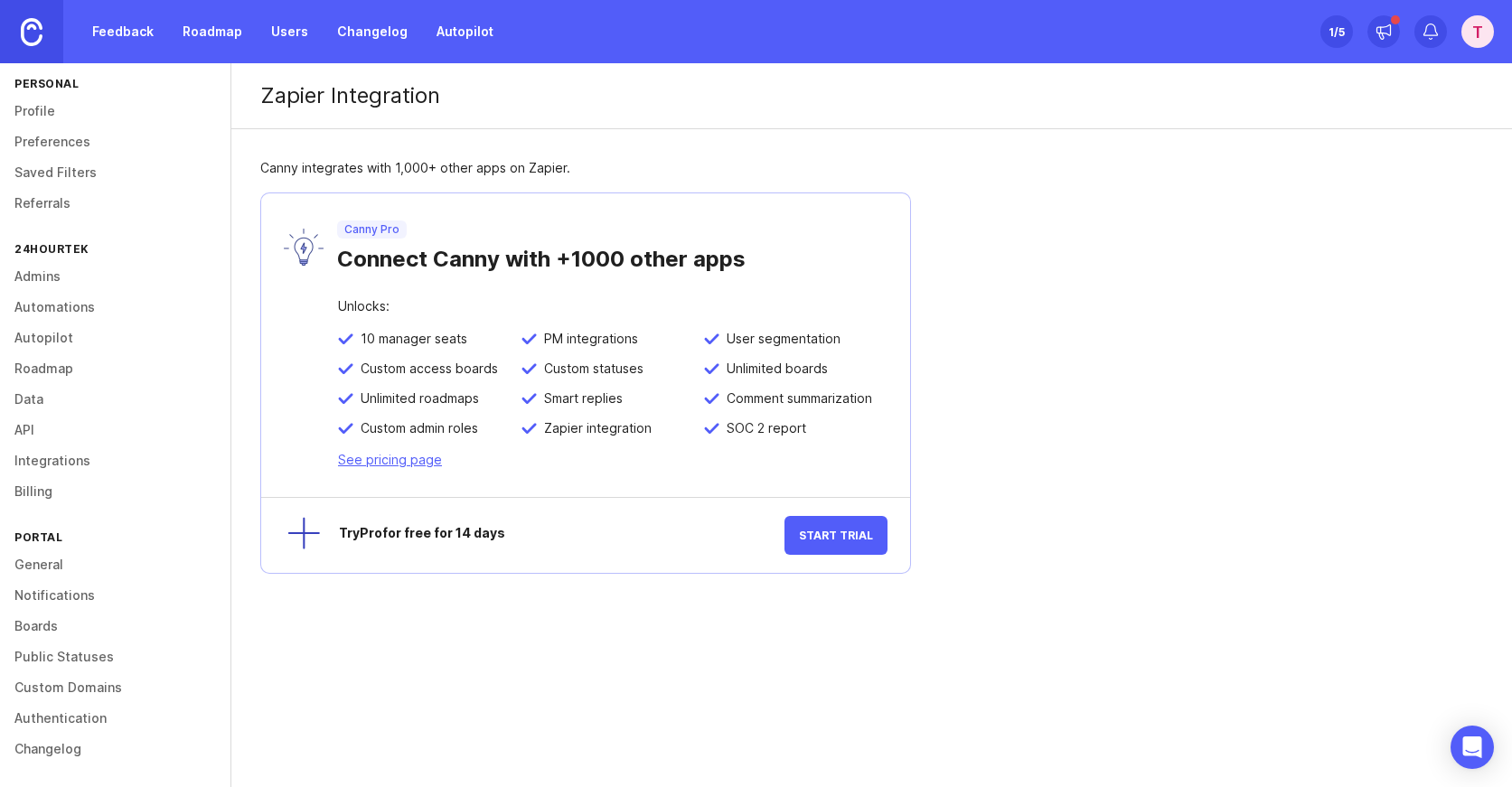
click at [46, 628] on link "Boards" at bounding box center [115, 626] width 231 height 31
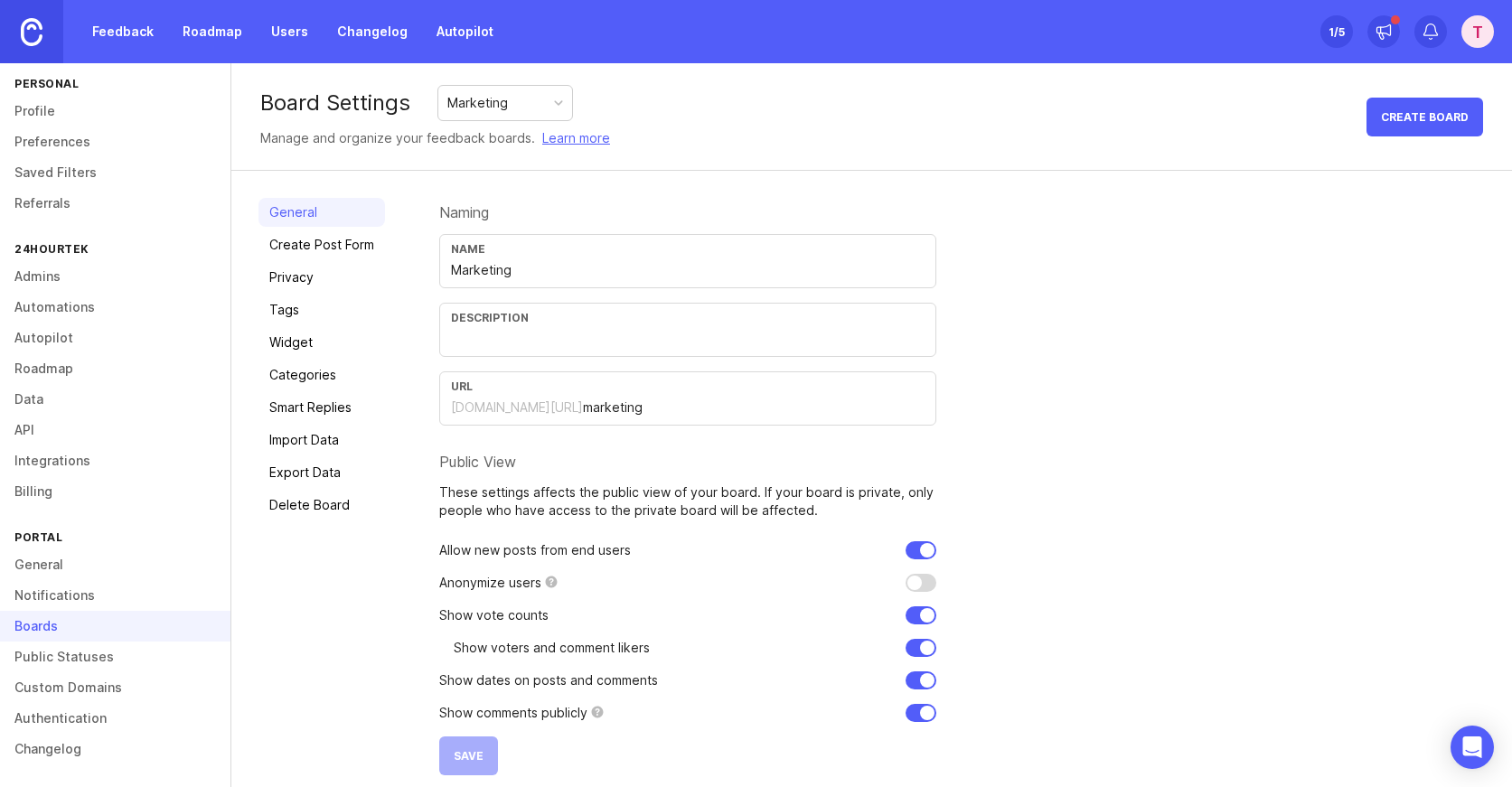
scroll to position [15, 0]
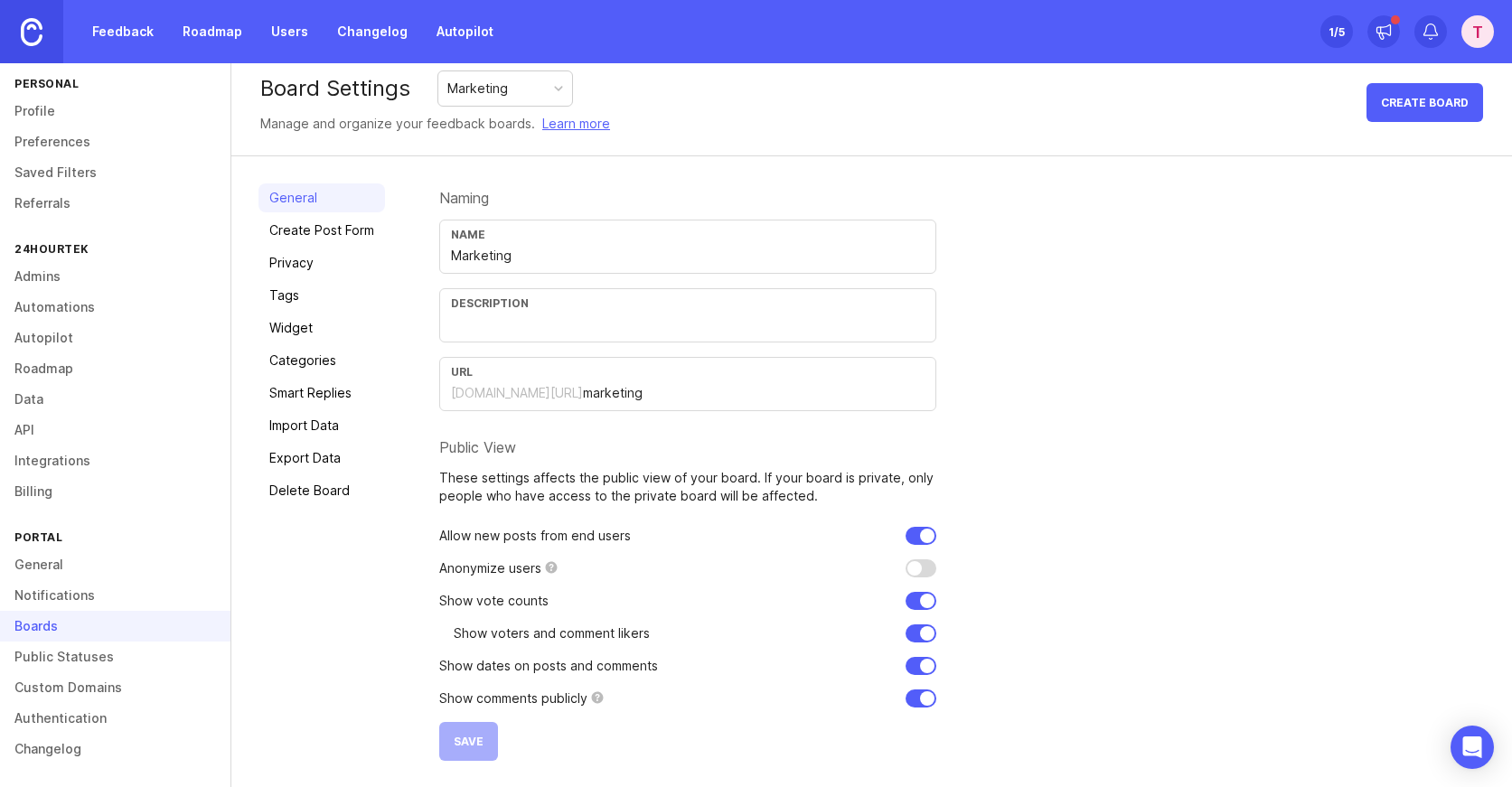
click at [532, 92] on div "Marketing" at bounding box center [505, 89] width 134 height 35
click at [316, 339] on link "Widget" at bounding box center [321, 329] width 126 height 29
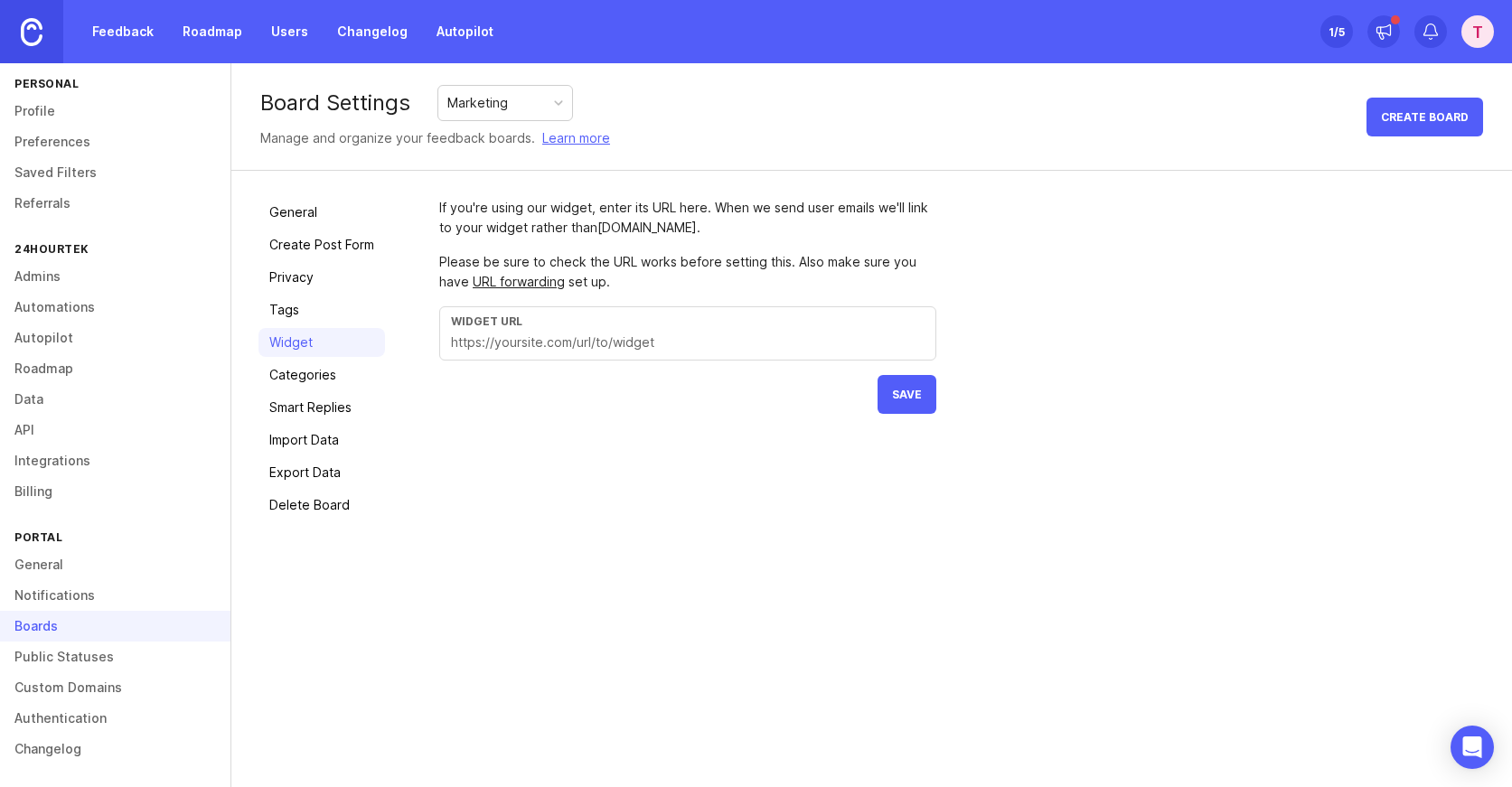
click at [312, 401] on link "Smart Replies" at bounding box center [321, 407] width 126 height 29
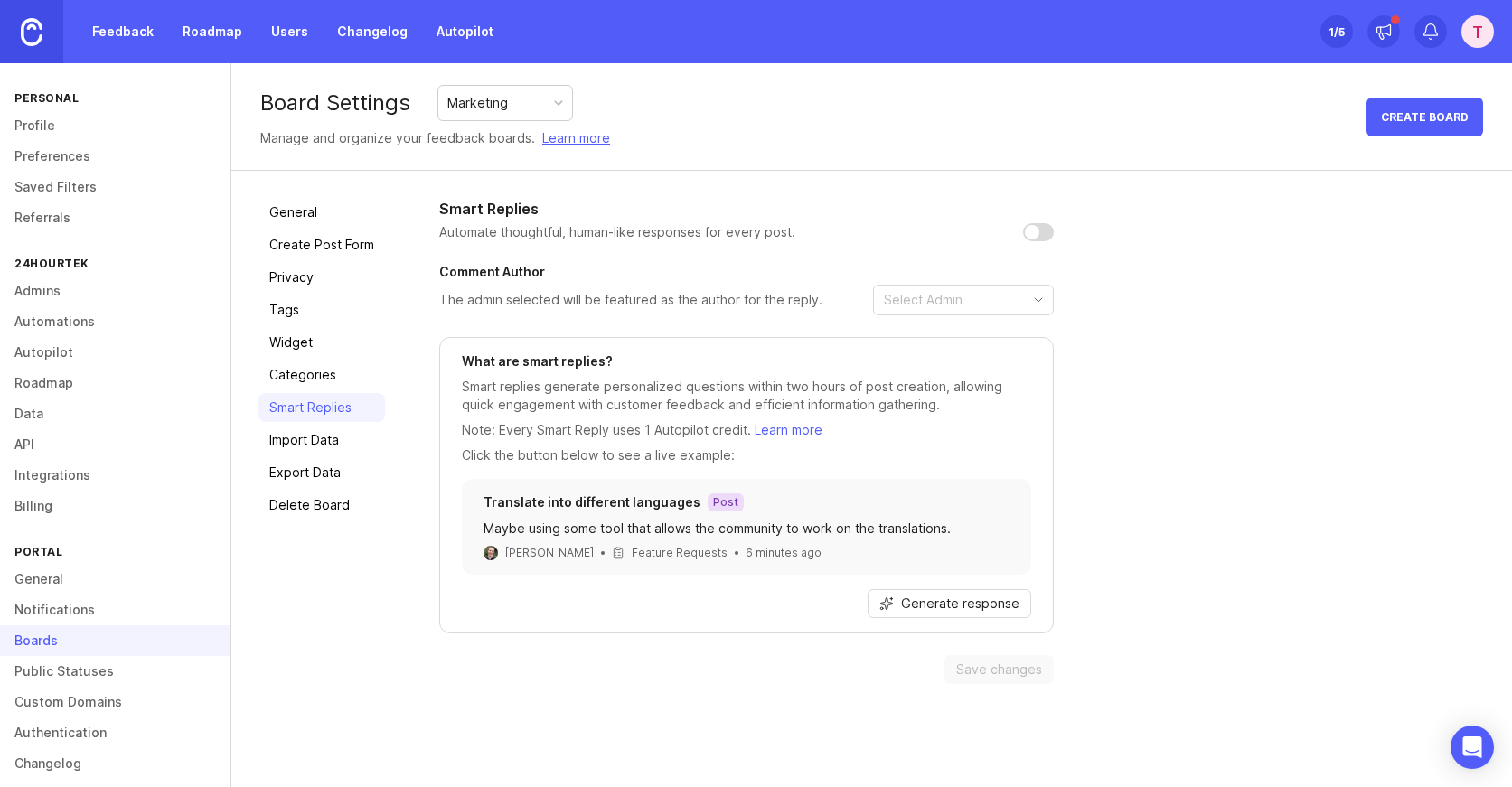
click at [210, 33] on link "Roadmap" at bounding box center [212, 32] width 81 height 33
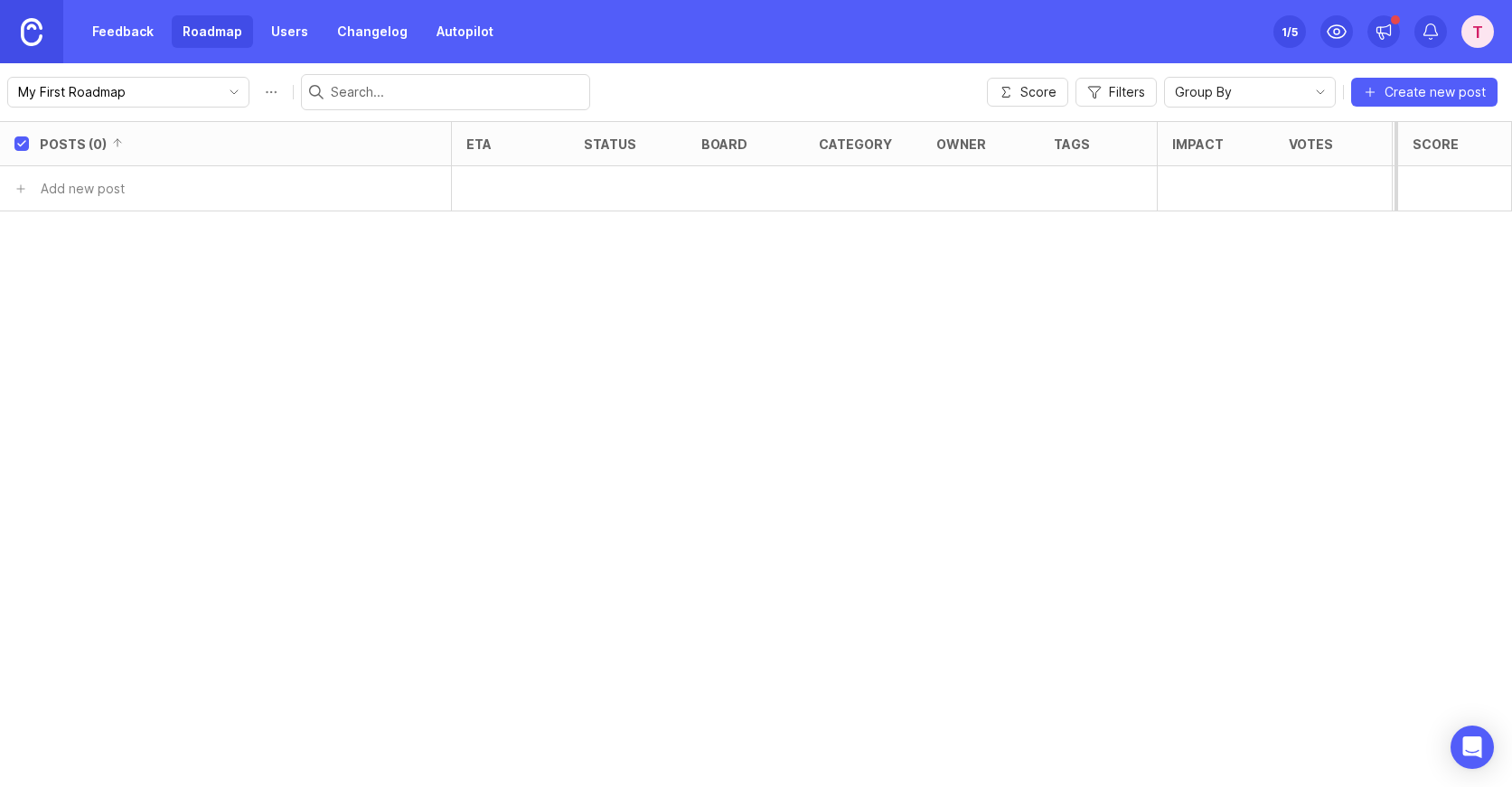
click at [127, 93] on input "My First Roadmap" at bounding box center [118, 92] width 200 height 20
click at [122, 151] on span "Create new roadmap" at bounding box center [101, 158] width 127 height 18
click at [1294, 91] on div "Group By" at bounding box center [1236, 92] width 141 height 29
click at [1239, 122] on li "Board" at bounding box center [1253, 126] width 170 height 30
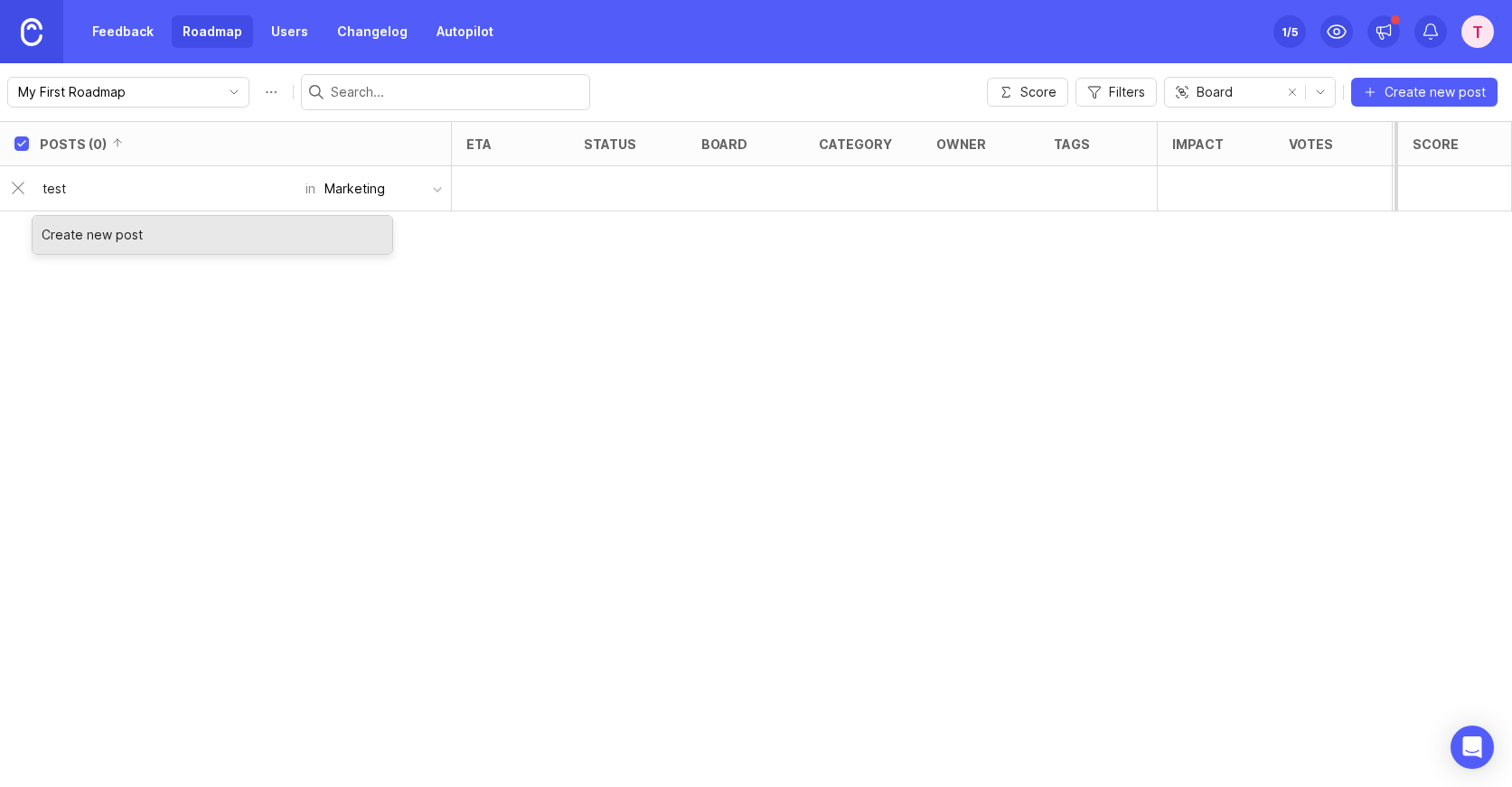
type input "test"
click at [108, 242] on div "Create new post" at bounding box center [212, 234] width 360 height 38
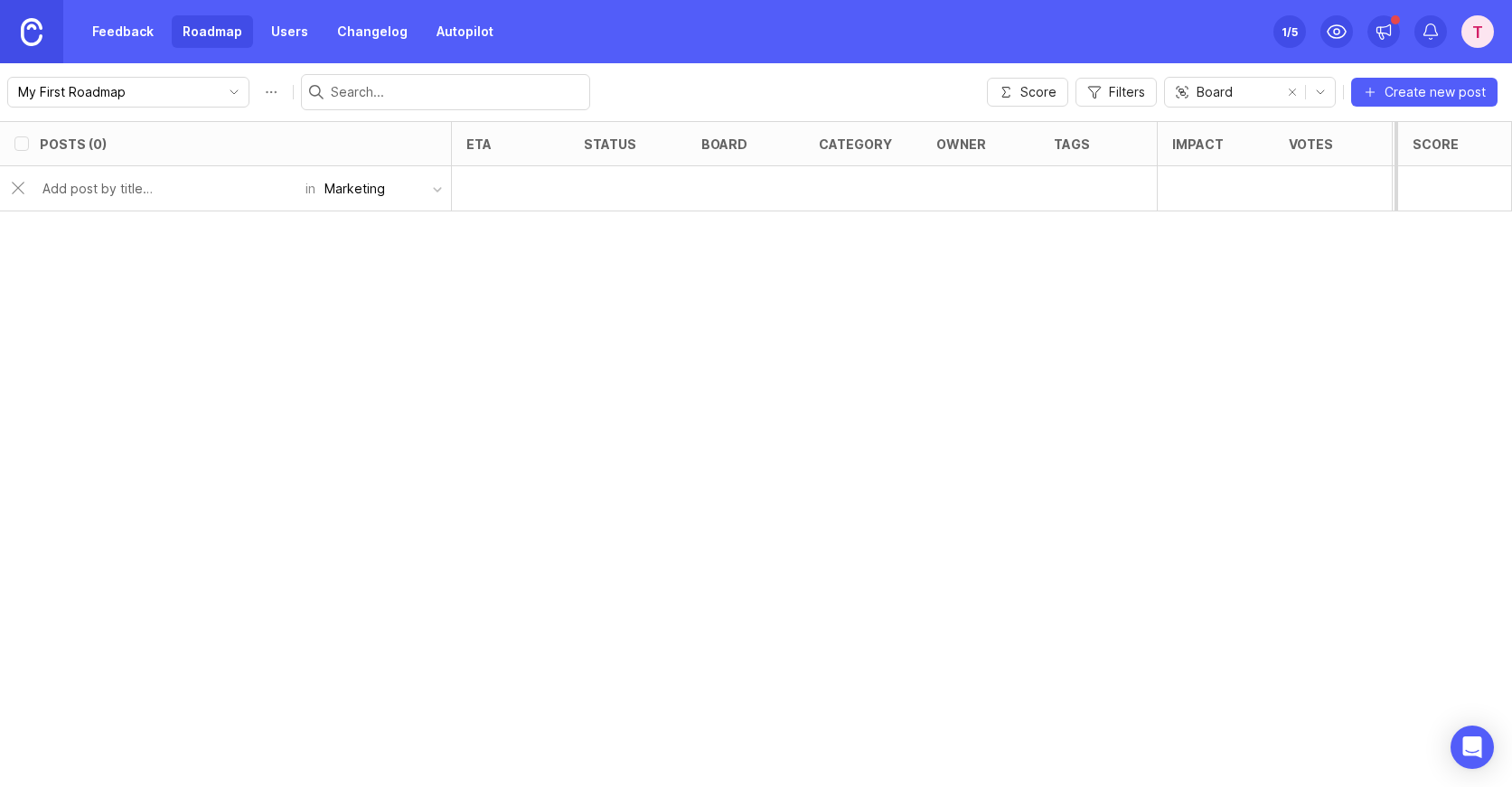
checkbox input "false"
click at [157, 276] on input "text" at bounding box center [167, 279] width 252 height 20
click at [112, 245] on div "1 test" at bounding box center [219, 233] width 361 height 44
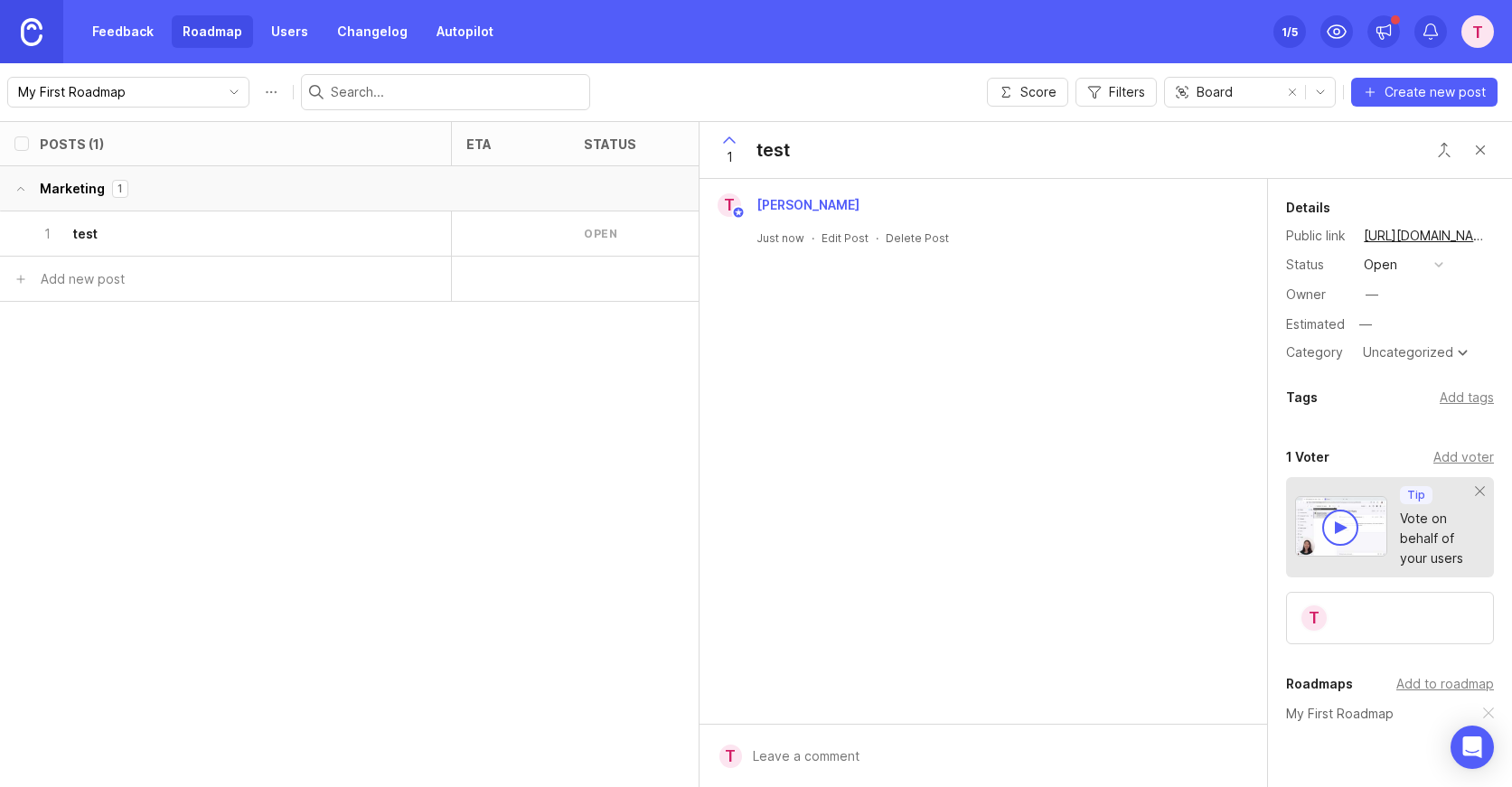
click at [799, 750] on div at bounding box center [997, 757] width 509 height 35
click at [159, 236] on div "1 test" at bounding box center [219, 233] width 361 height 44
click at [788, 151] on div "test" at bounding box center [772, 150] width 34 height 26
click at [773, 151] on div "test" at bounding box center [772, 150] width 34 height 26
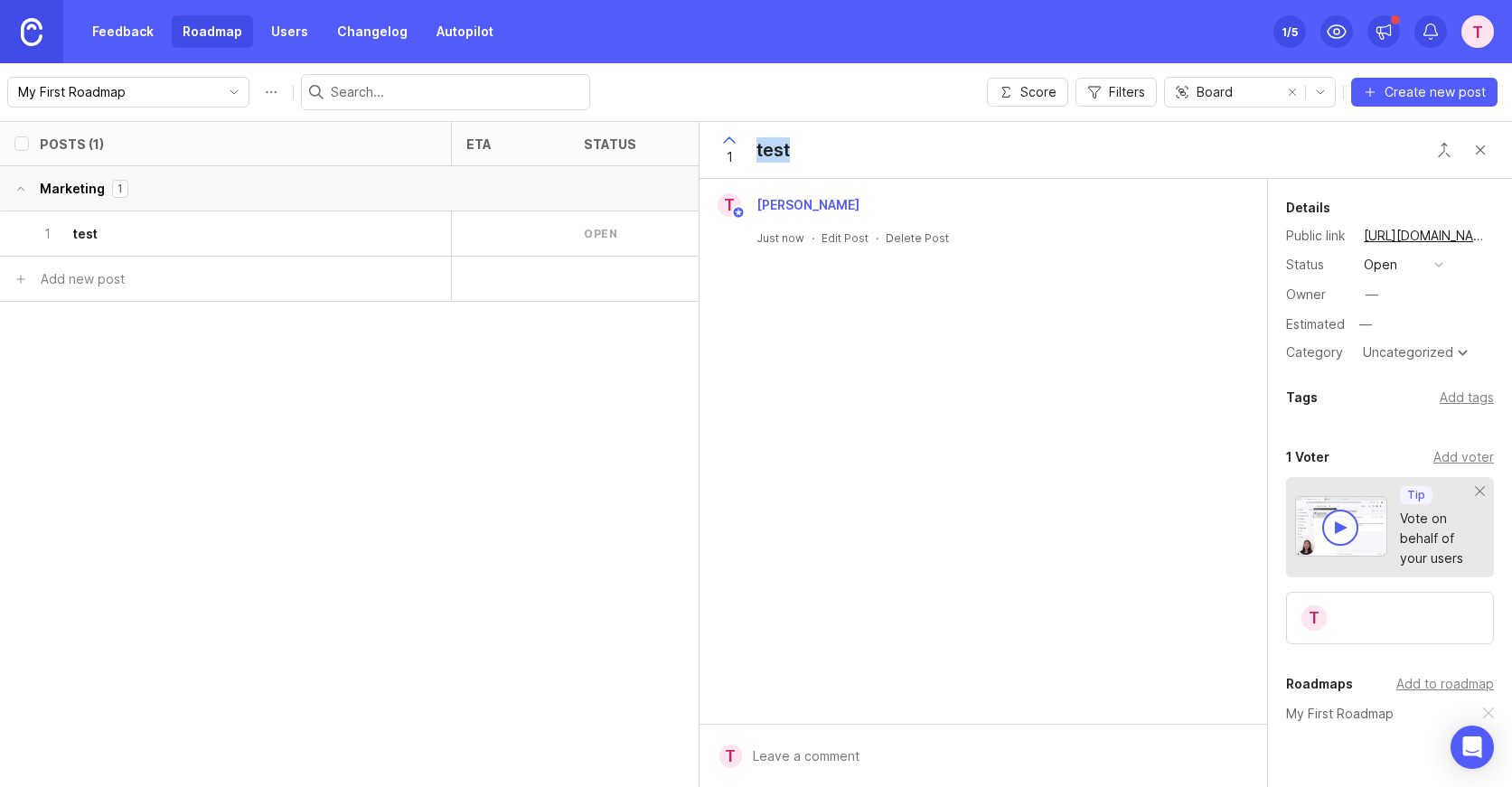
click at [773, 151] on div "test" at bounding box center [772, 150] width 34 height 26
click at [107, 234] on div "1 test" at bounding box center [219, 233] width 361 height 44
click at [92, 233] on h6 "test" at bounding box center [85, 234] width 25 height 18
click at [426, 231] on icon "delete post" at bounding box center [425, 234] width 16 height 18
click at [1418, 689] on div "Add to roadmap" at bounding box center [1444, 685] width 98 height 20
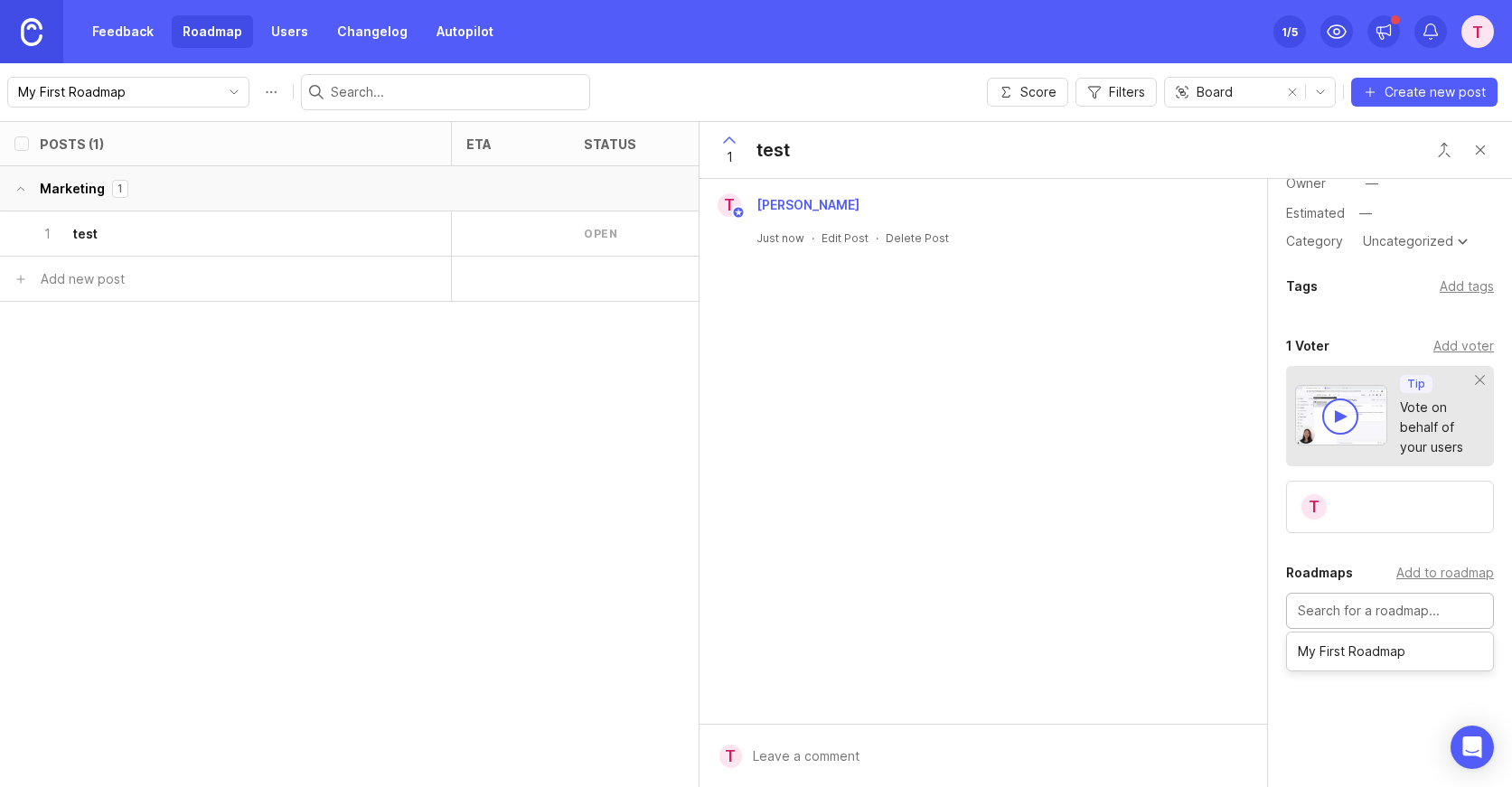
scroll to position [158, 0]
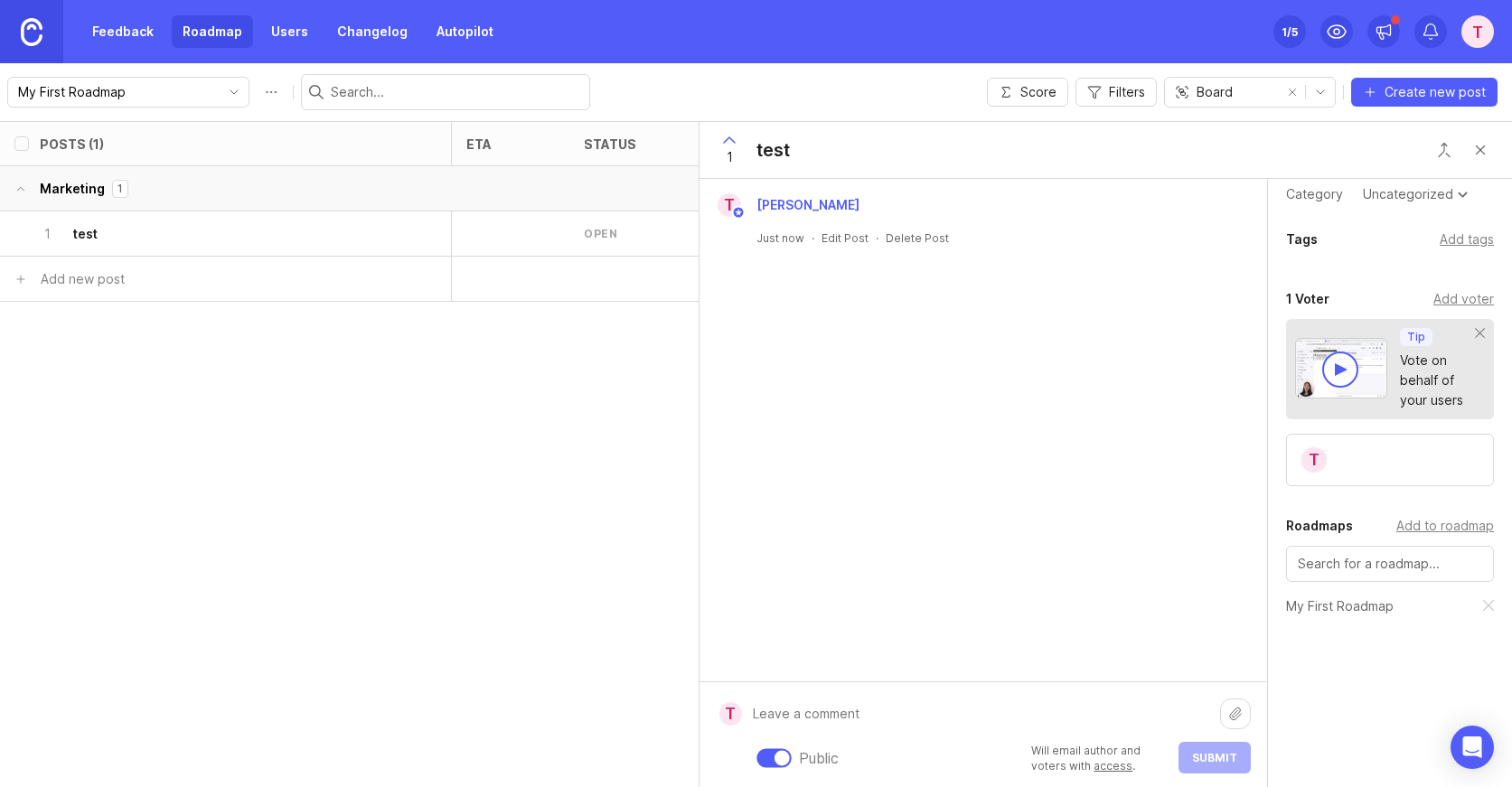
click at [801, 760] on div "Public Will email author and voters with access . Submit" at bounding box center [997, 735] width 509 height 77
type textarea "test comment"
click at [1252, 760] on form "T test comment test comment Public Will email author and voters with access . S…" at bounding box center [983, 725] width 567 height 126
click at [1221, 757] on span "Submit" at bounding box center [1214, 757] width 45 height 14
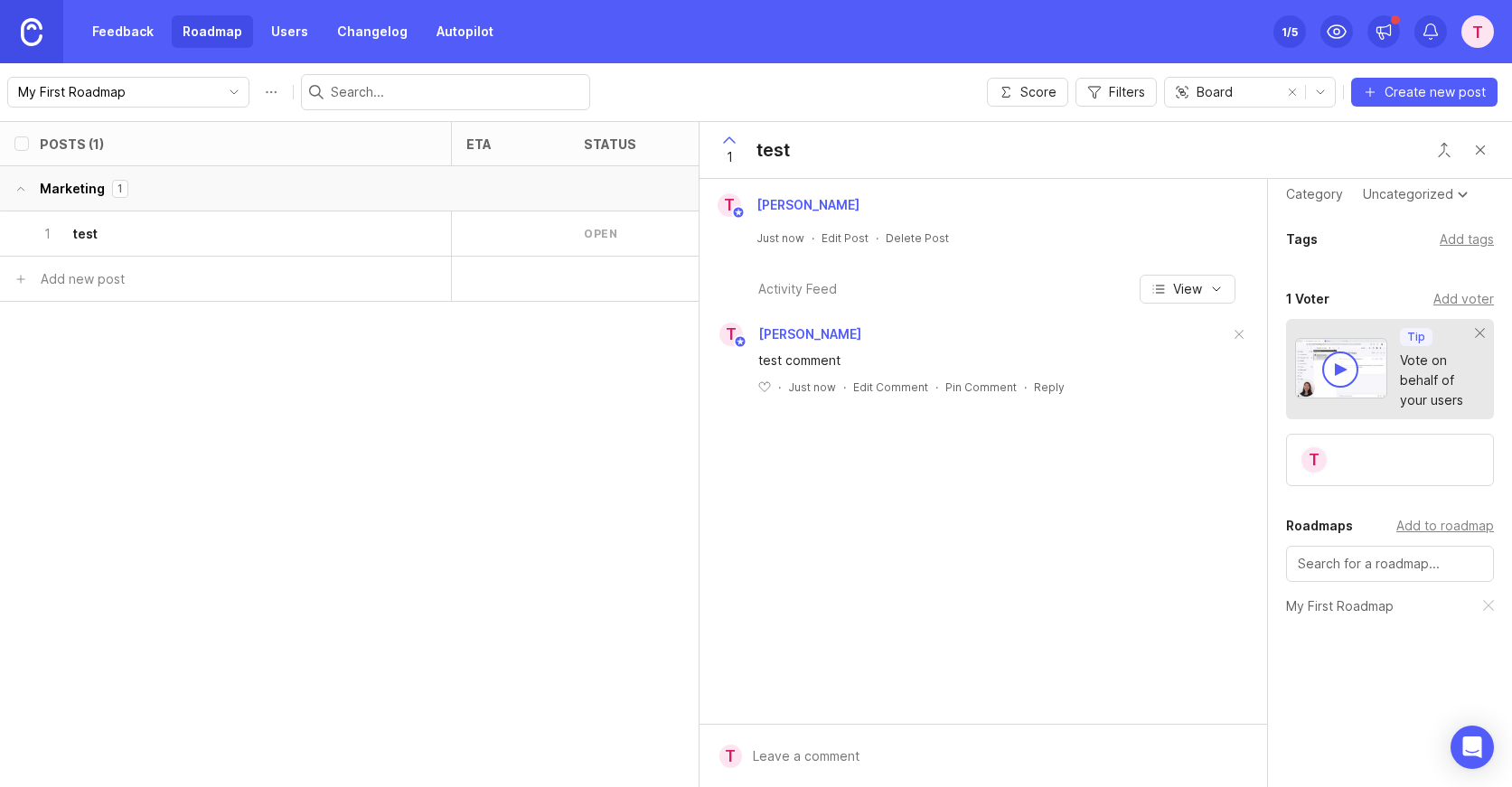
click at [1481, 145] on button "Close button" at bounding box center [1479, 149] width 36 height 36
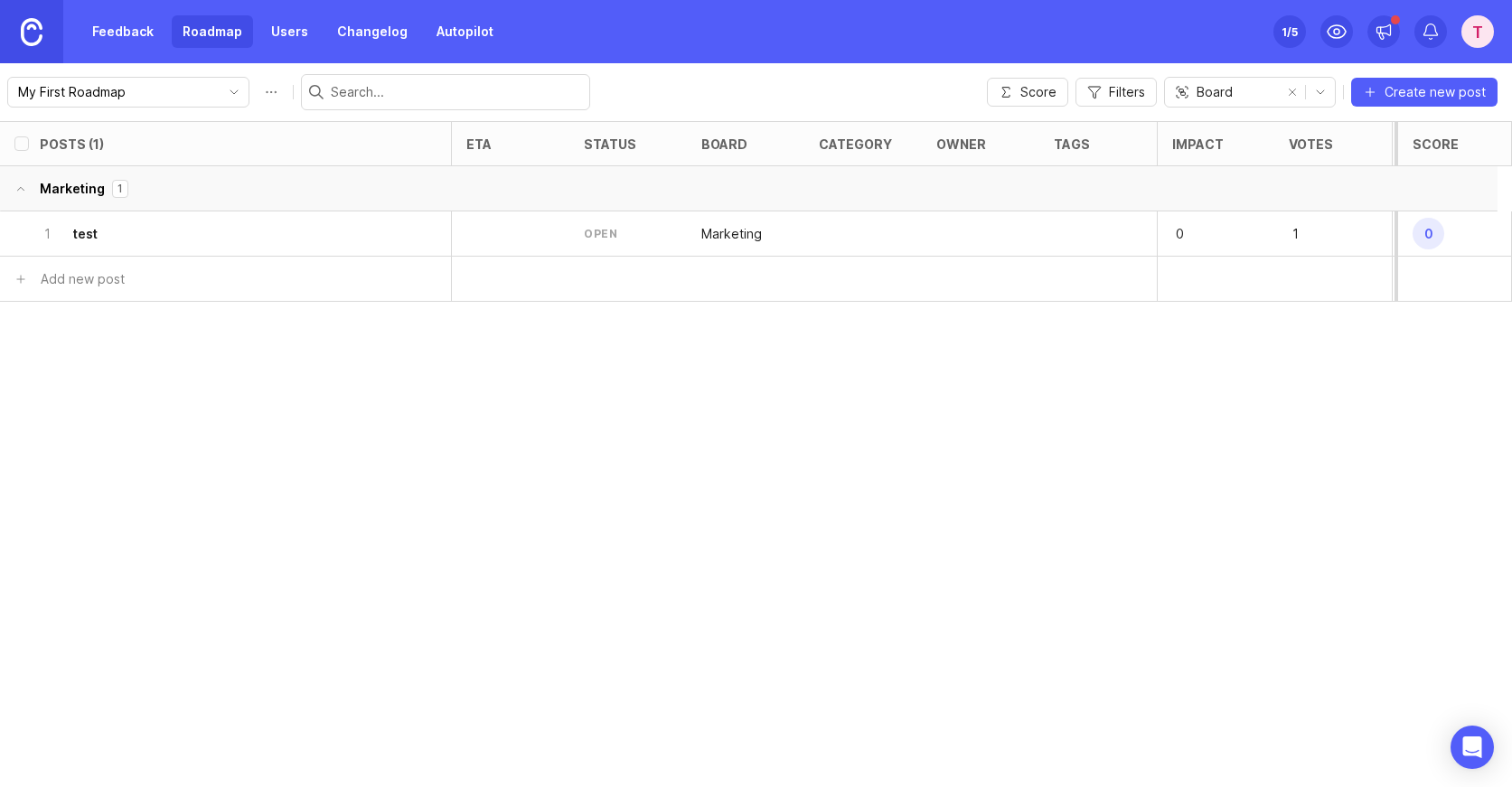
click at [66, 245] on div "1 test" at bounding box center [219, 233] width 361 height 44
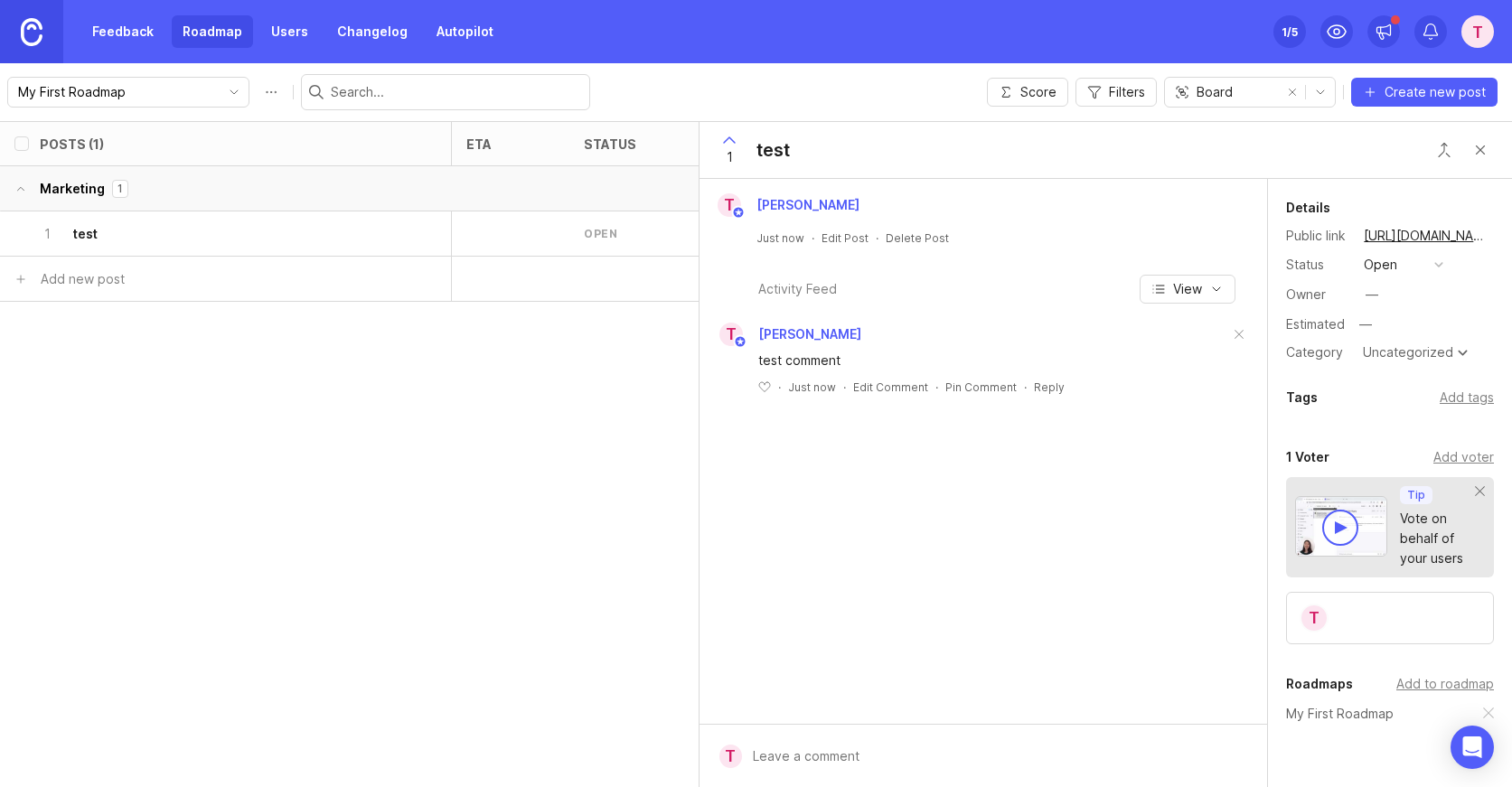
click at [774, 151] on div "test" at bounding box center [772, 150] width 34 height 26
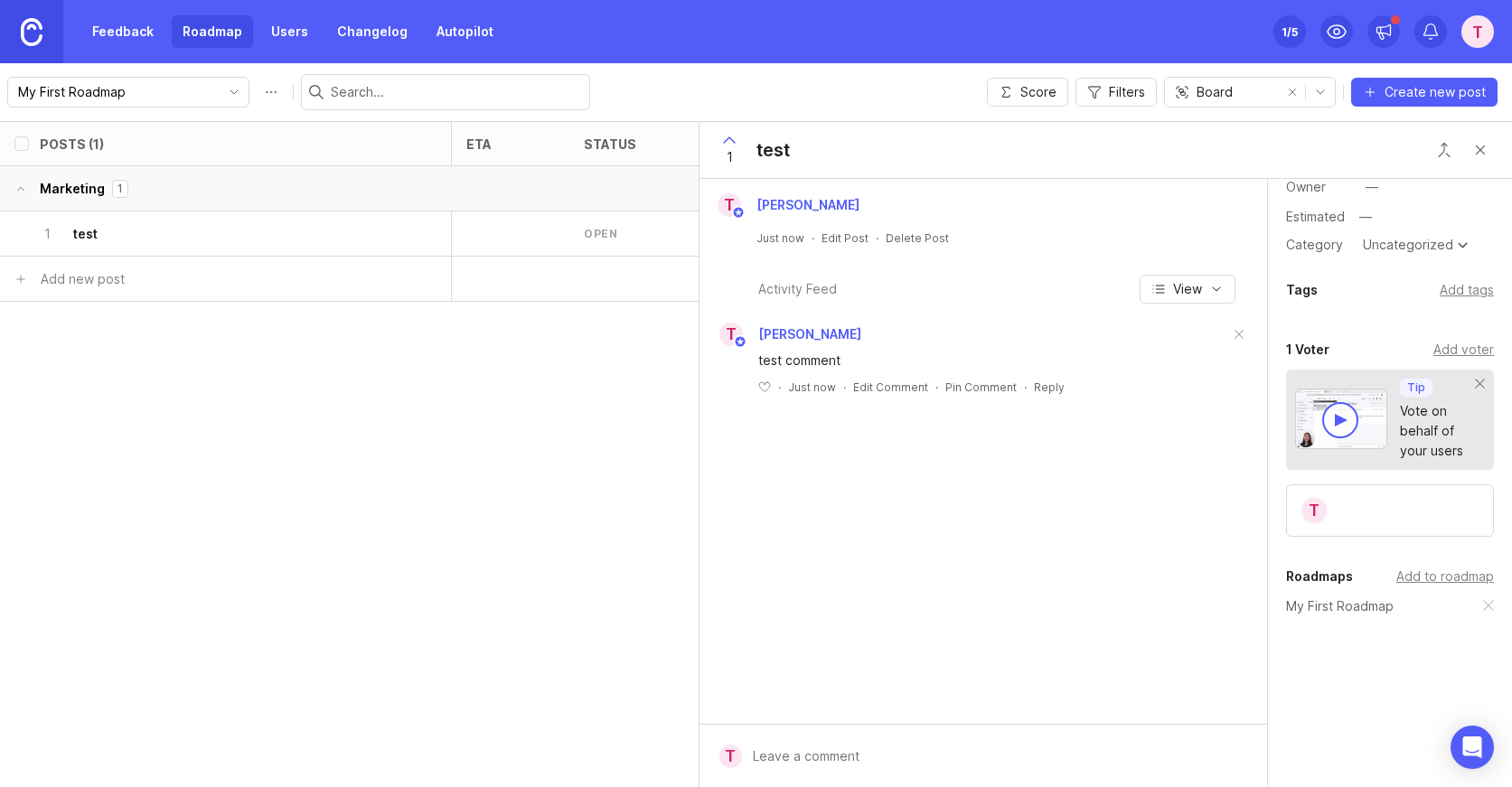
click at [729, 151] on span "1" at bounding box center [729, 157] width 6 height 20
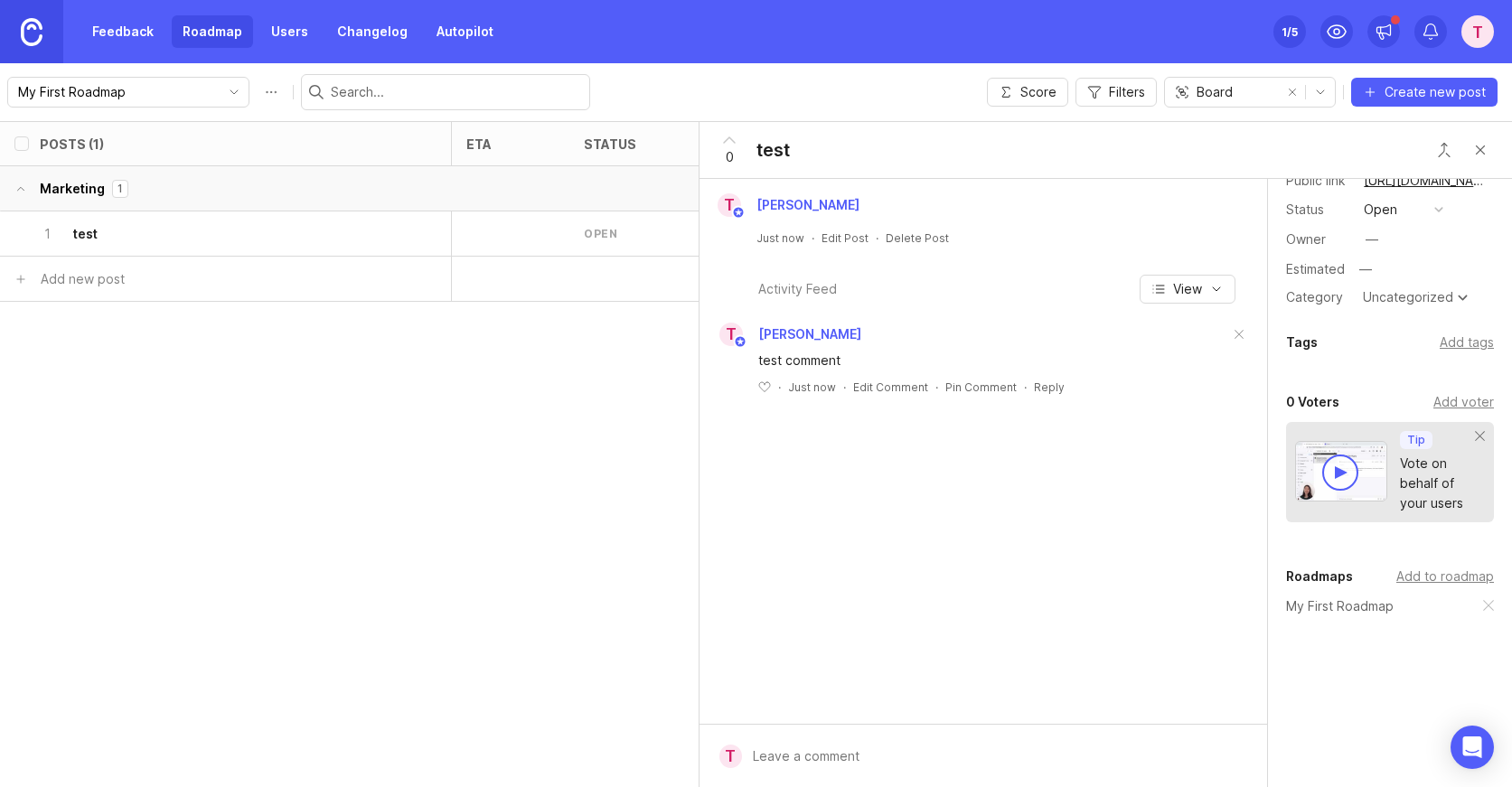
click at [733, 144] on icon at bounding box center [729, 140] width 22 height 22
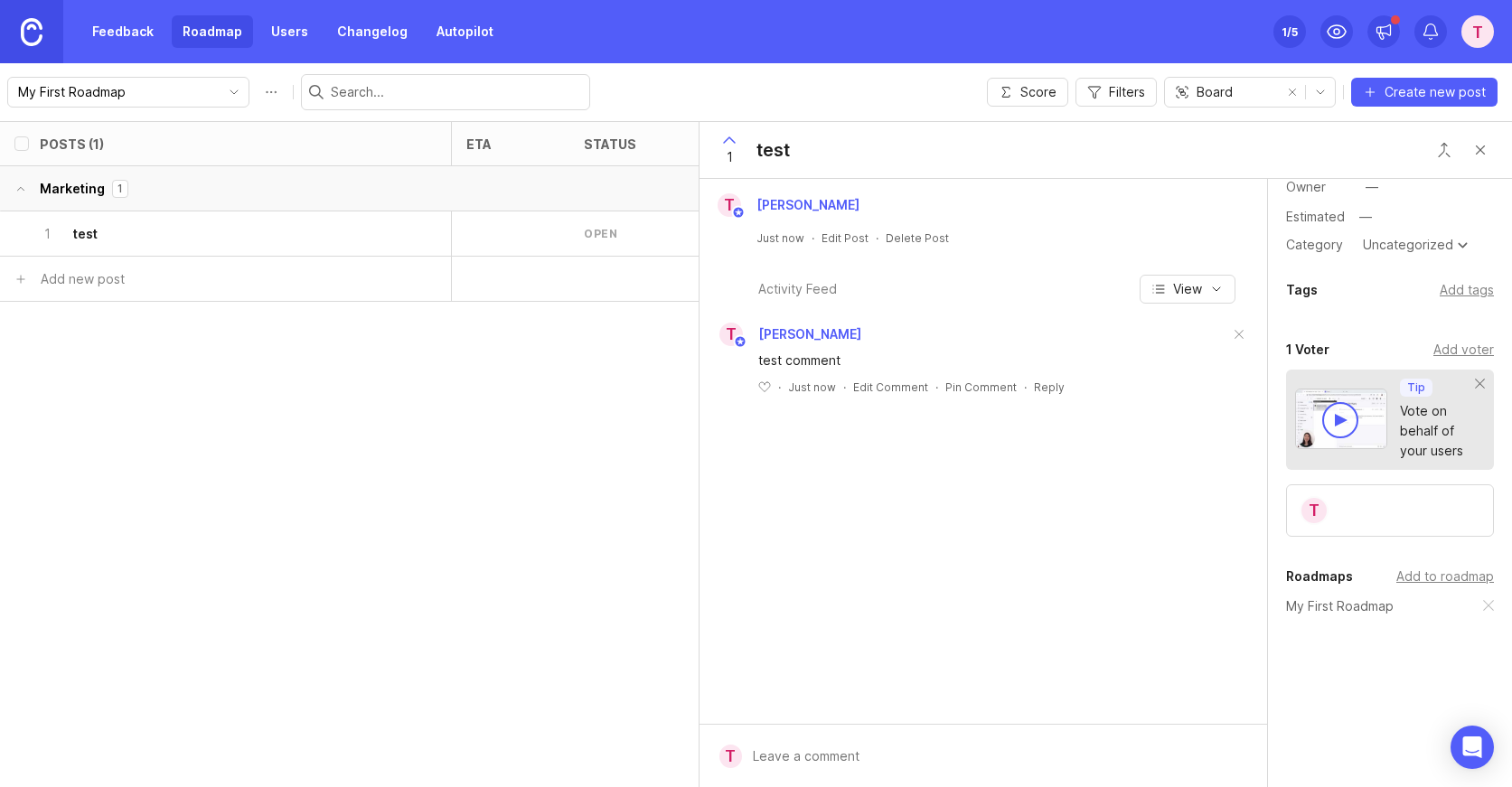
click at [775, 143] on div "test" at bounding box center [772, 150] width 34 height 26
click at [170, 221] on div "1 test" at bounding box center [219, 233] width 361 height 44
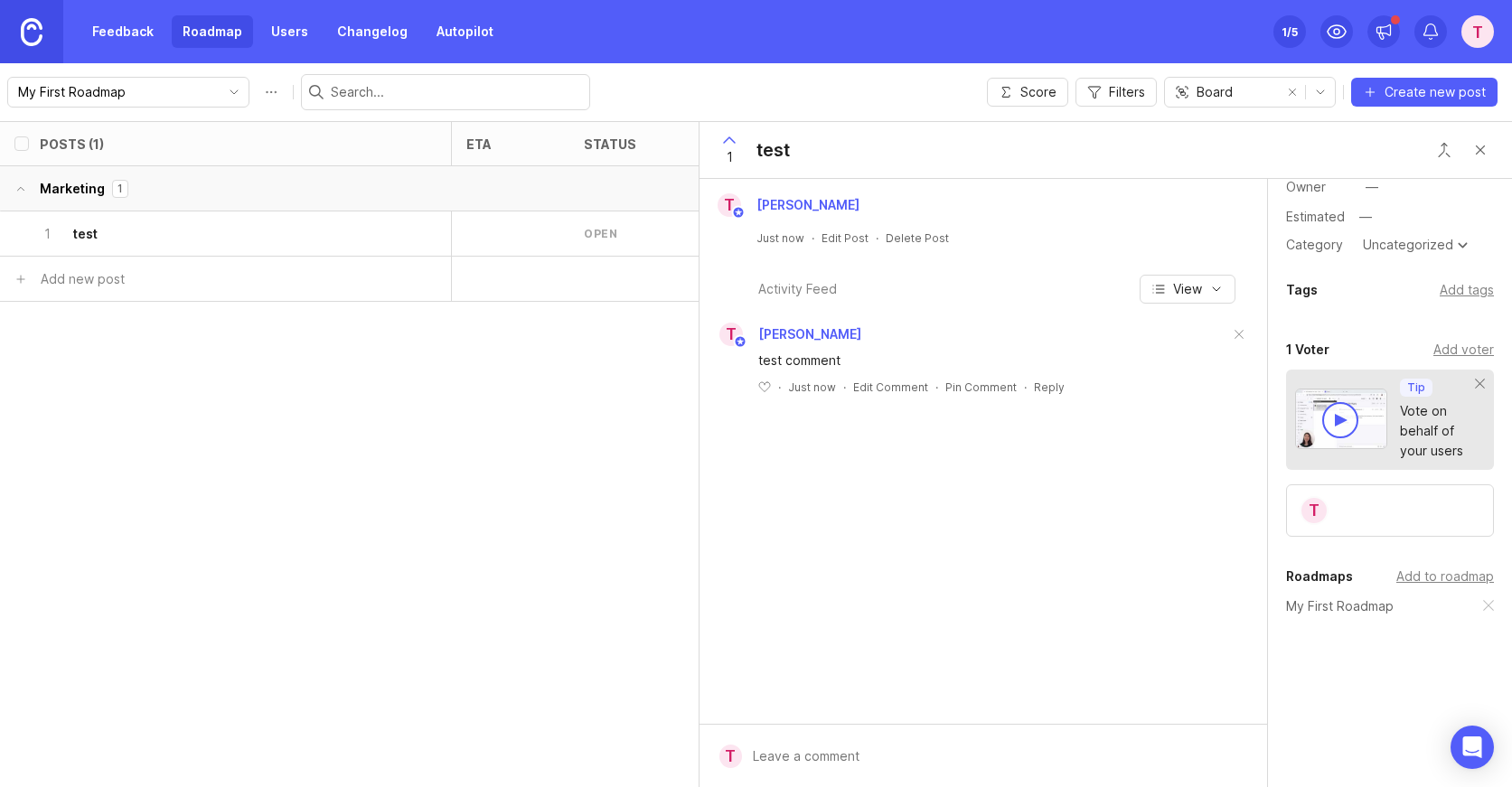
click at [30, 233] on div "1 test" at bounding box center [232, 233] width 437 height 44
click at [27, 238] on input "select post" at bounding box center [21, 234] width 15 height 15
checkbox input "true"
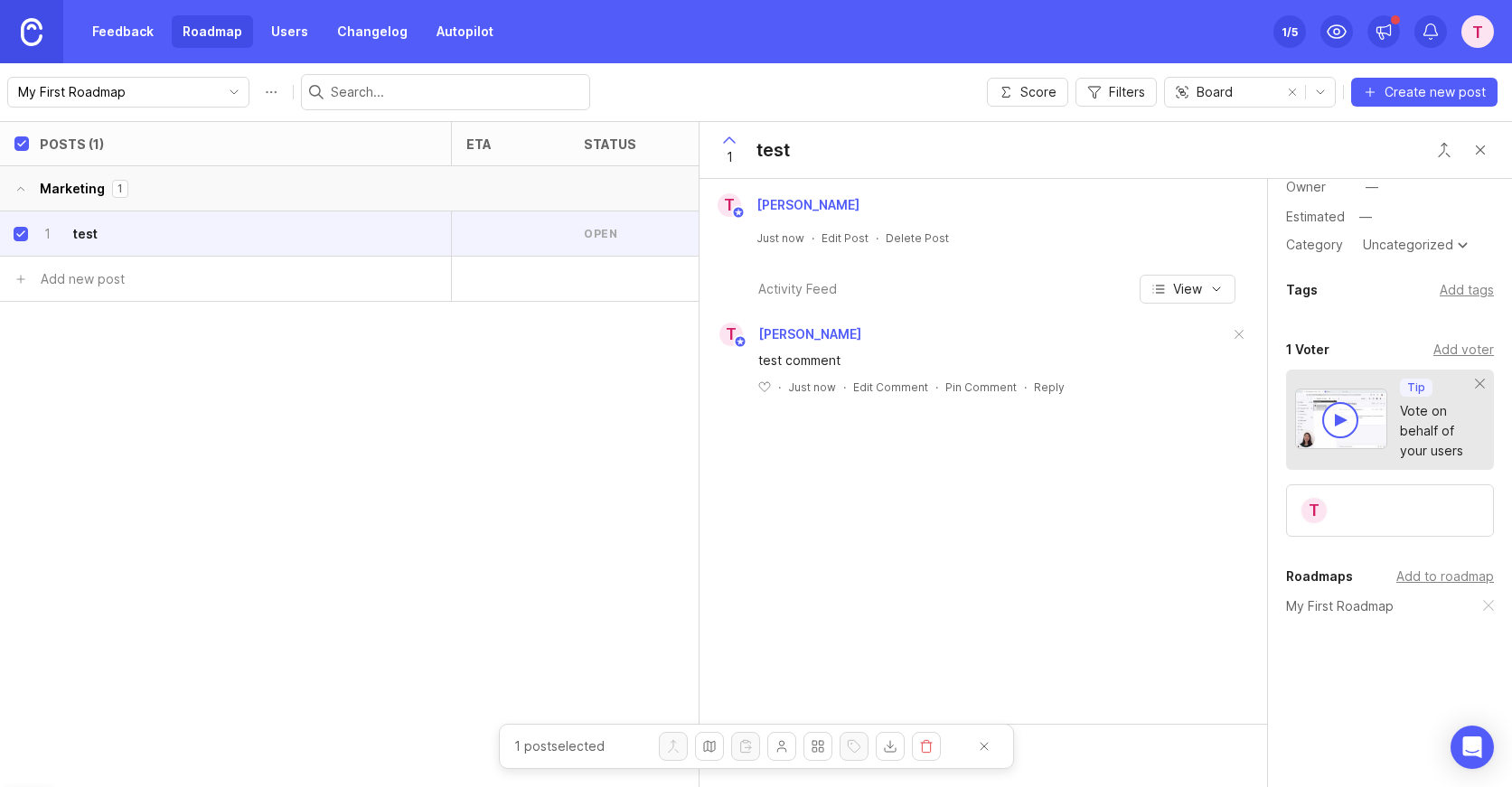
click at [992, 739] on button "close" at bounding box center [984, 747] width 29 height 29
checkbox input "false"
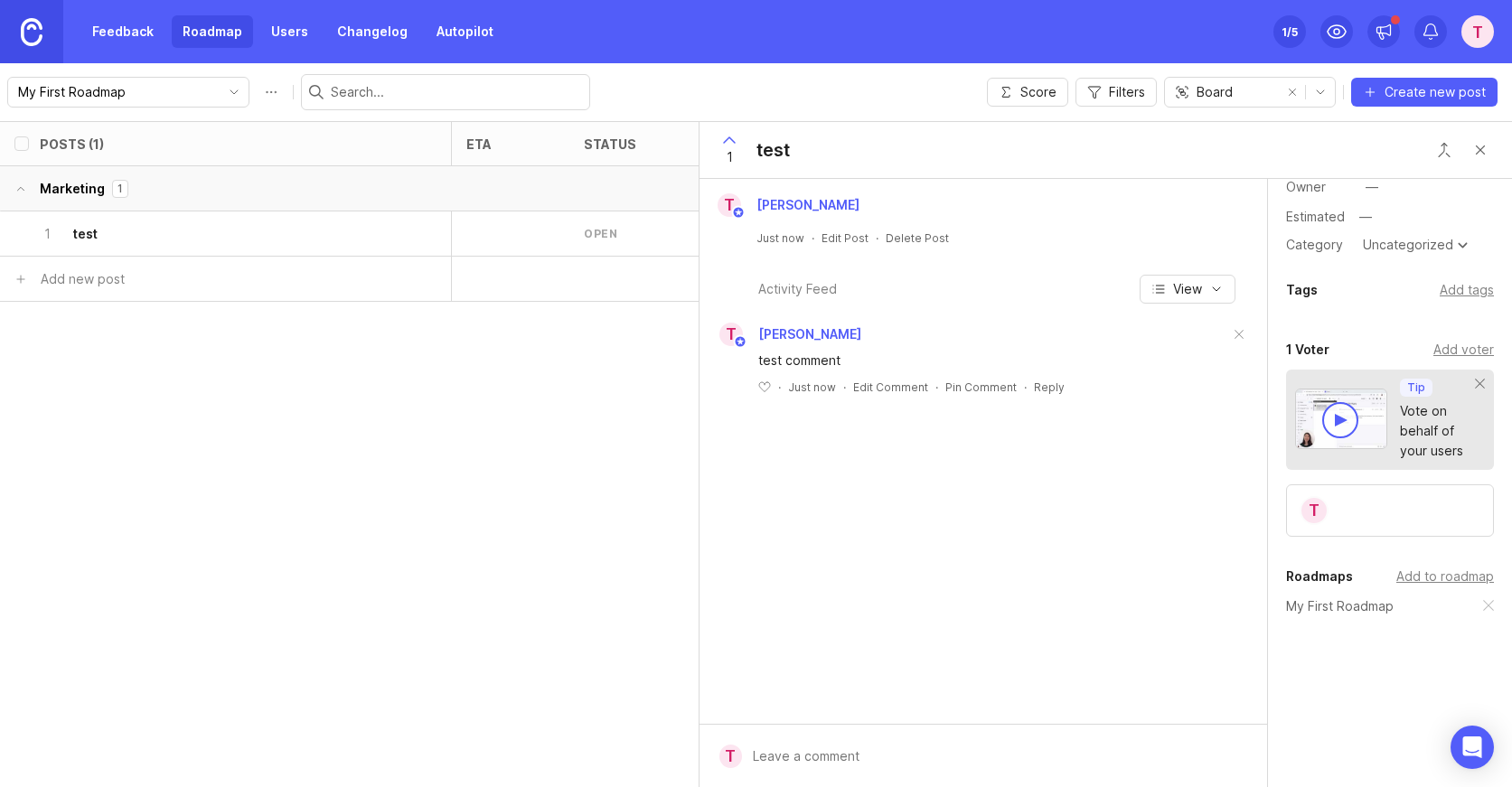
click at [1465, 293] on div "Add tags" at bounding box center [1466, 290] width 54 height 20
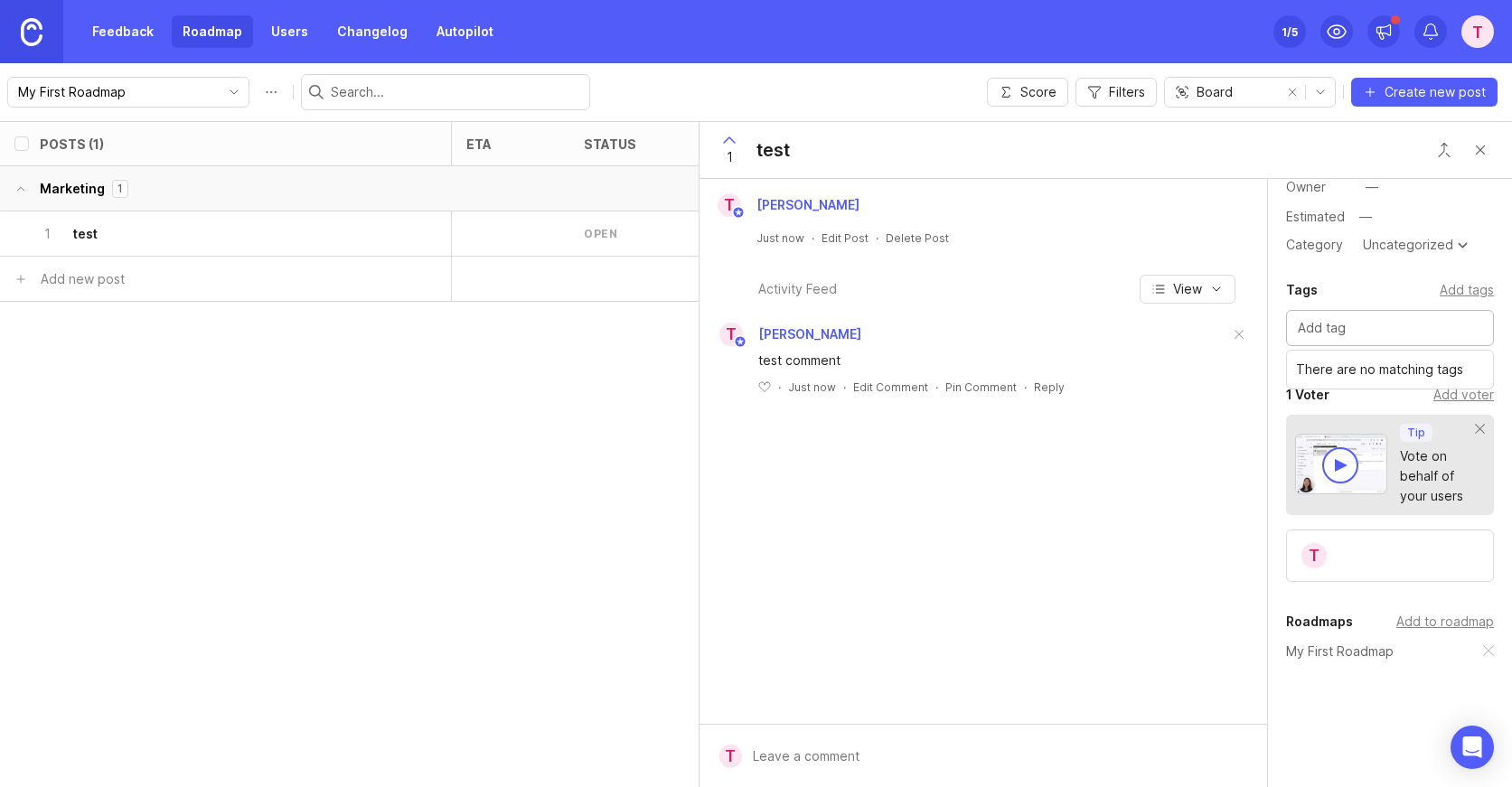
click at [1333, 330] on input "text" at bounding box center [1389, 329] width 184 height 20
type input "email"
click at [1349, 324] on input "text" at bounding box center [1389, 329] width 184 height 20
click at [1313, 331] on input "text" at bounding box center [1389, 329] width 184 height 20
type input "Email"
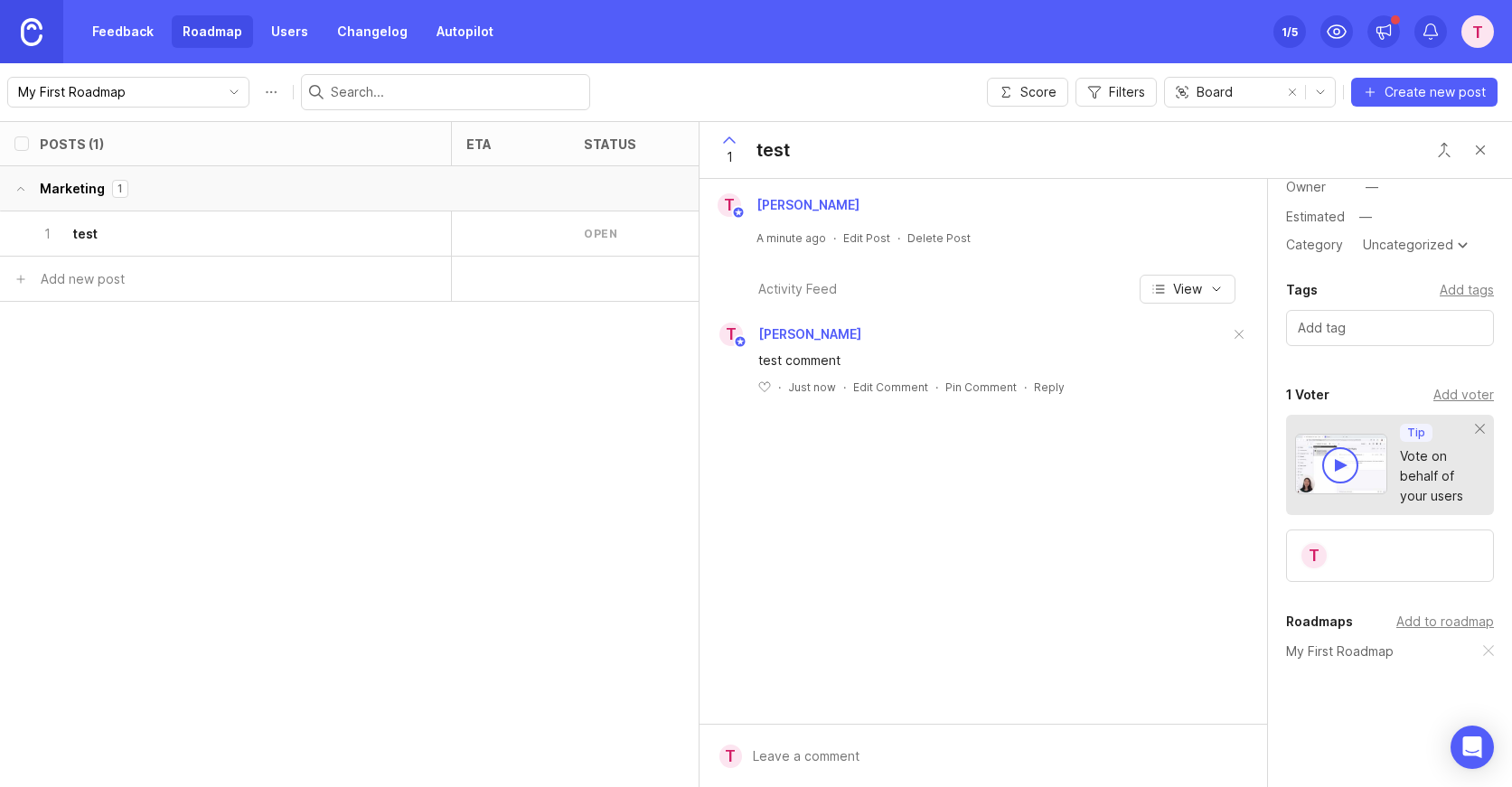
click at [1450, 307] on div "Tags Add tags" at bounding box center [1389, 317] width 244 height 76
click at [1456, 292] on div "Add tags" at bounding box center [1466, 290] width 54 height 20
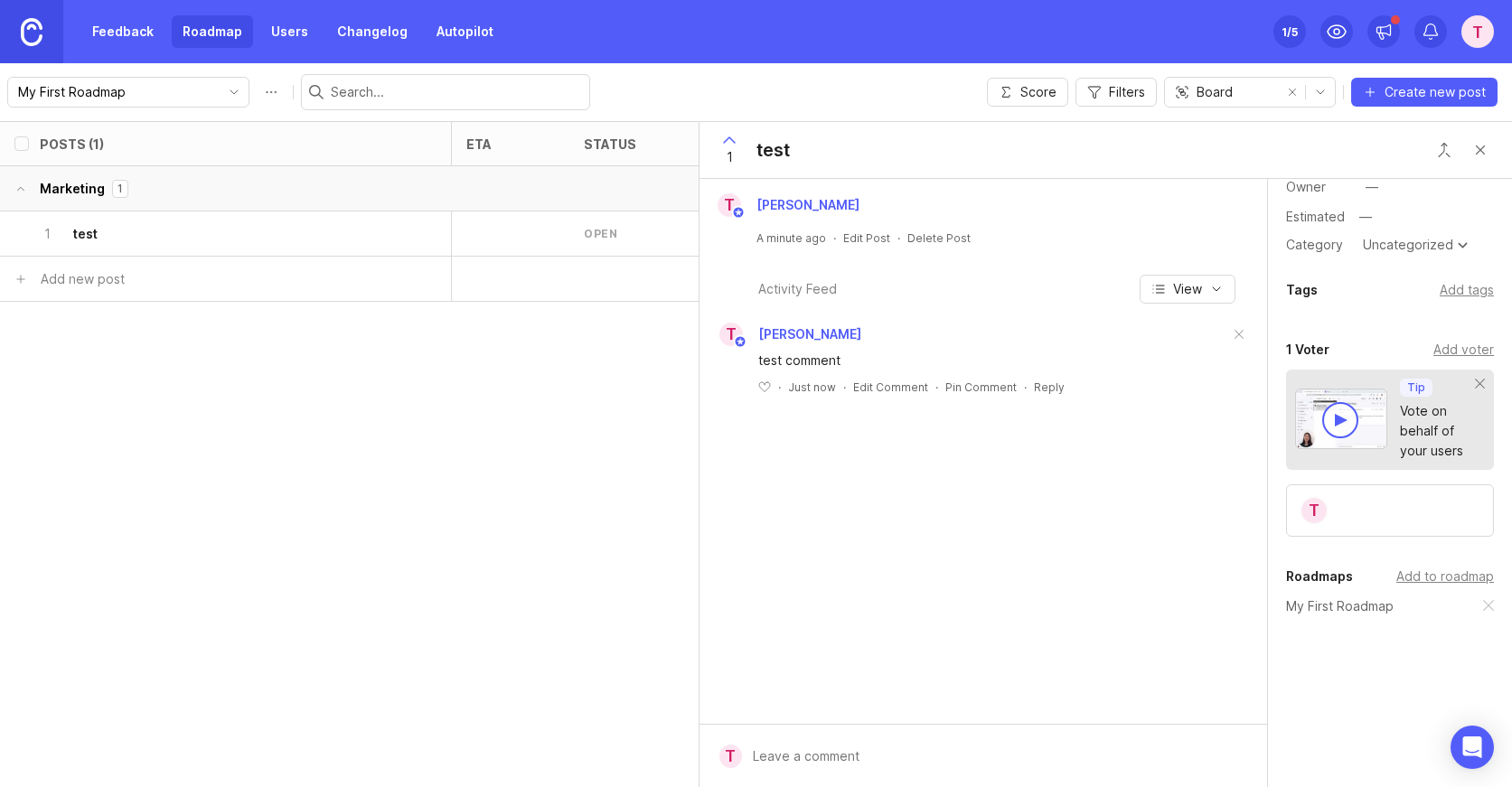
click at [1469, 280] on div "Add tags" at bounding box center [1466, 290] width 54 height 20
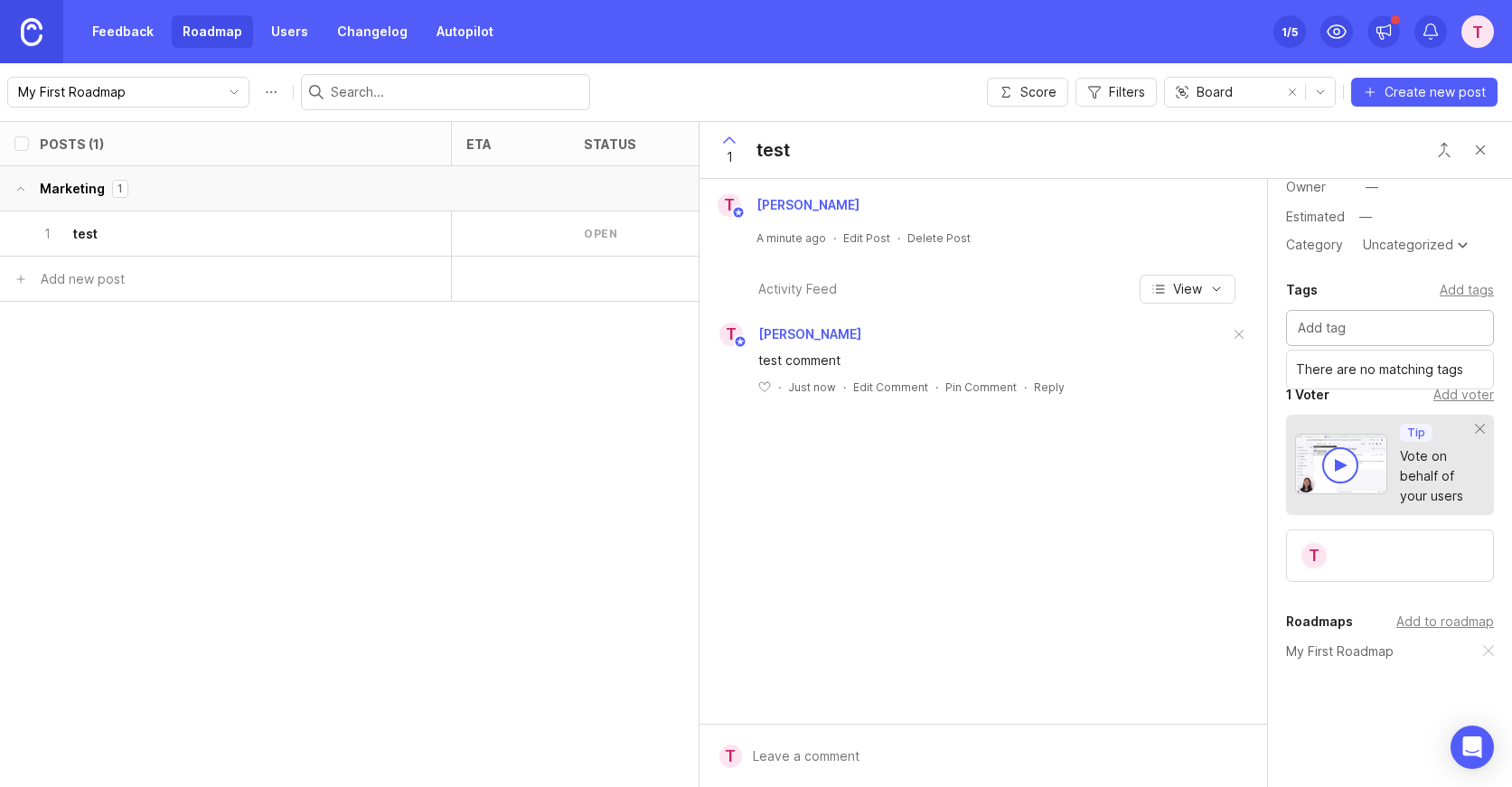
click at [1380, 326] on input "text" at bounding box center [1389, 329] width 184 height 20
type input "E"
click at [1319, 332] on input "text" at bounding box center [1389, 329] width 184 height 20
type input "Email"
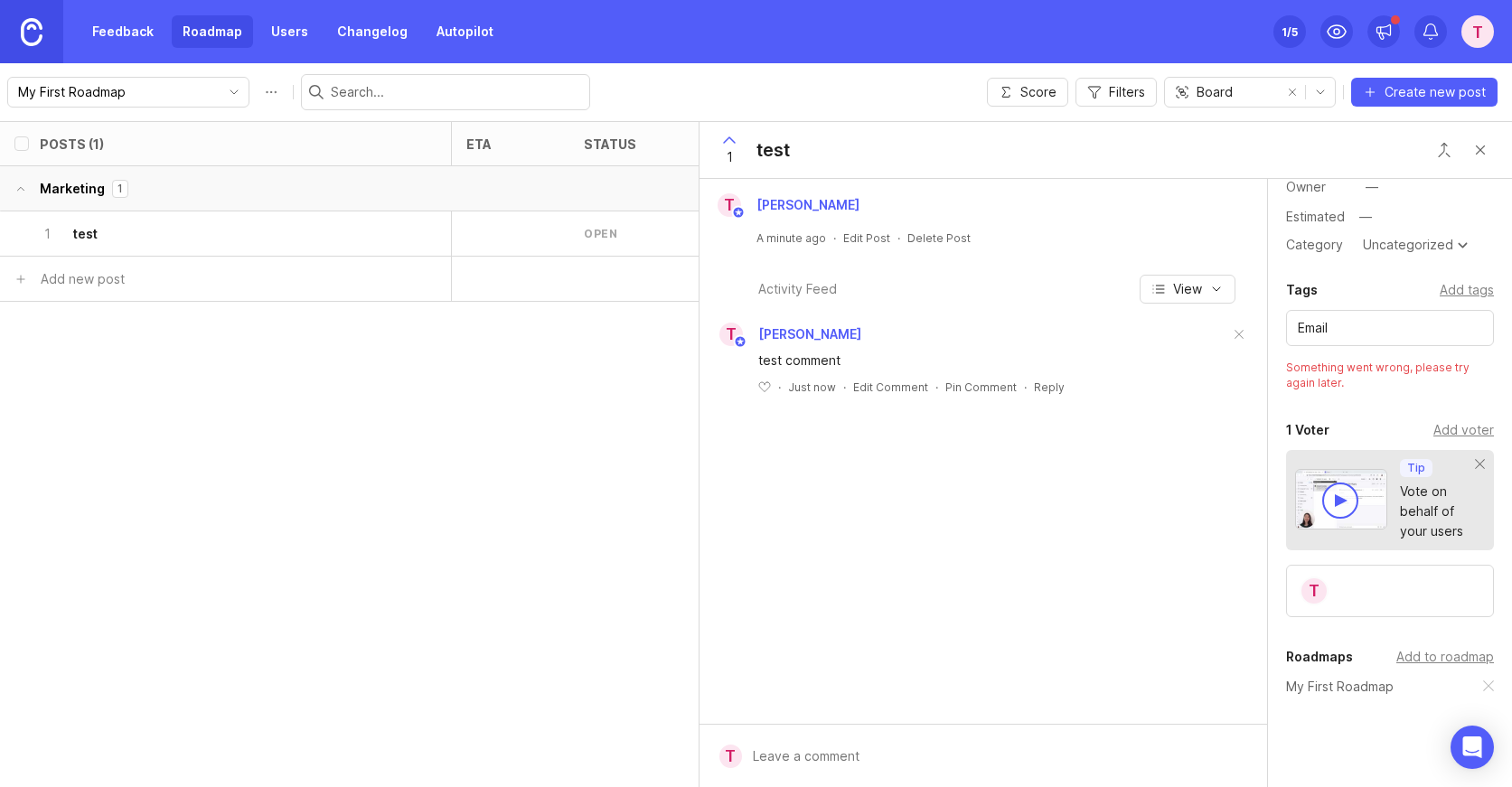
click at [1483, 149] on button "Close button" at bounding box center [1479, 149] width 36 height 36
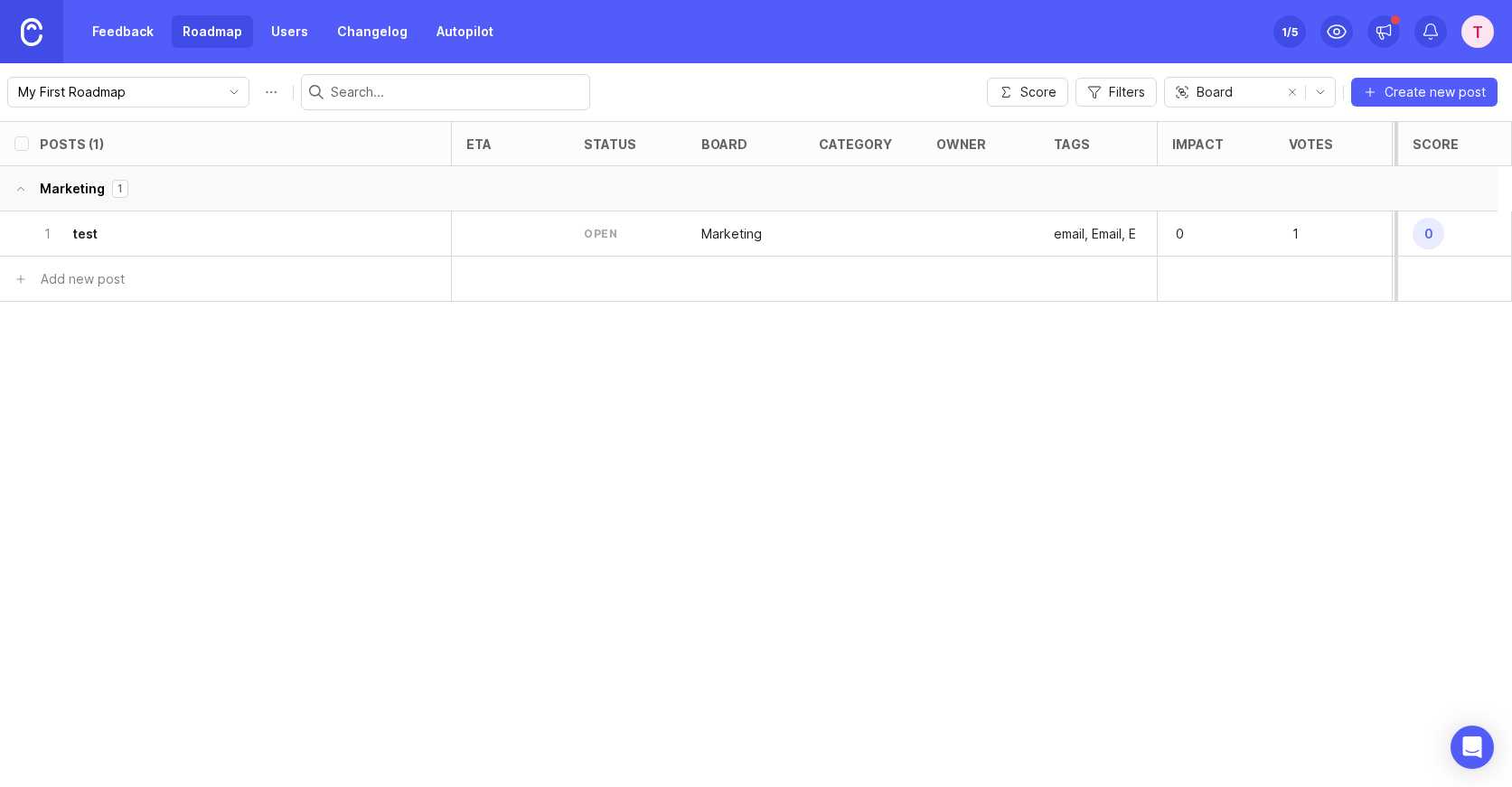
click at [1056, 243] on div "email, Email, E" at bounding box center [1097, 233] width 117 height 45
click at [1087, 242] on p "email, Email, E" at bounding box center [1095, 234] width 82 height 18
click at [96, 228] on h6 "test" at bounding box center [85, 234] width 25 height 18
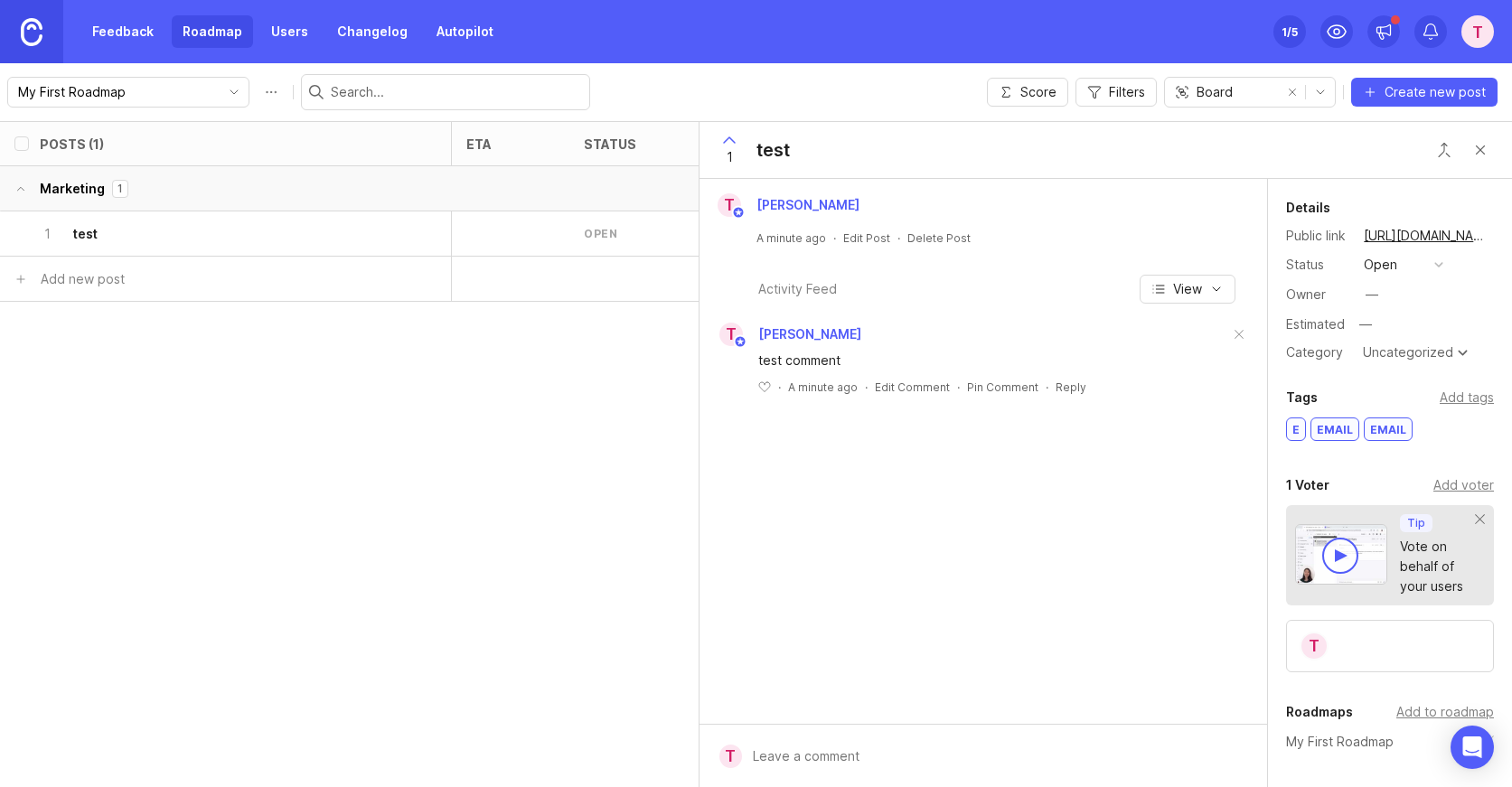
click at [1339, 425] on div "Email" at bounding box center [1334, 429] width 47 height 22
click at [1294, 424] on div "E" at bounding box center [1296, 429] width 18 height 22
click at [1238, 87] on div "Board" at bounding box center [1222, 92] width 114 height 29
click at [1296, 88] on button "remove selection" at bounding box center [1292, 92] width 26 height 26
click at [314, 31] on div "Feedback Roadmap Users Changelog Autopilot" at bounding box center [293, 32] width 423 height 33
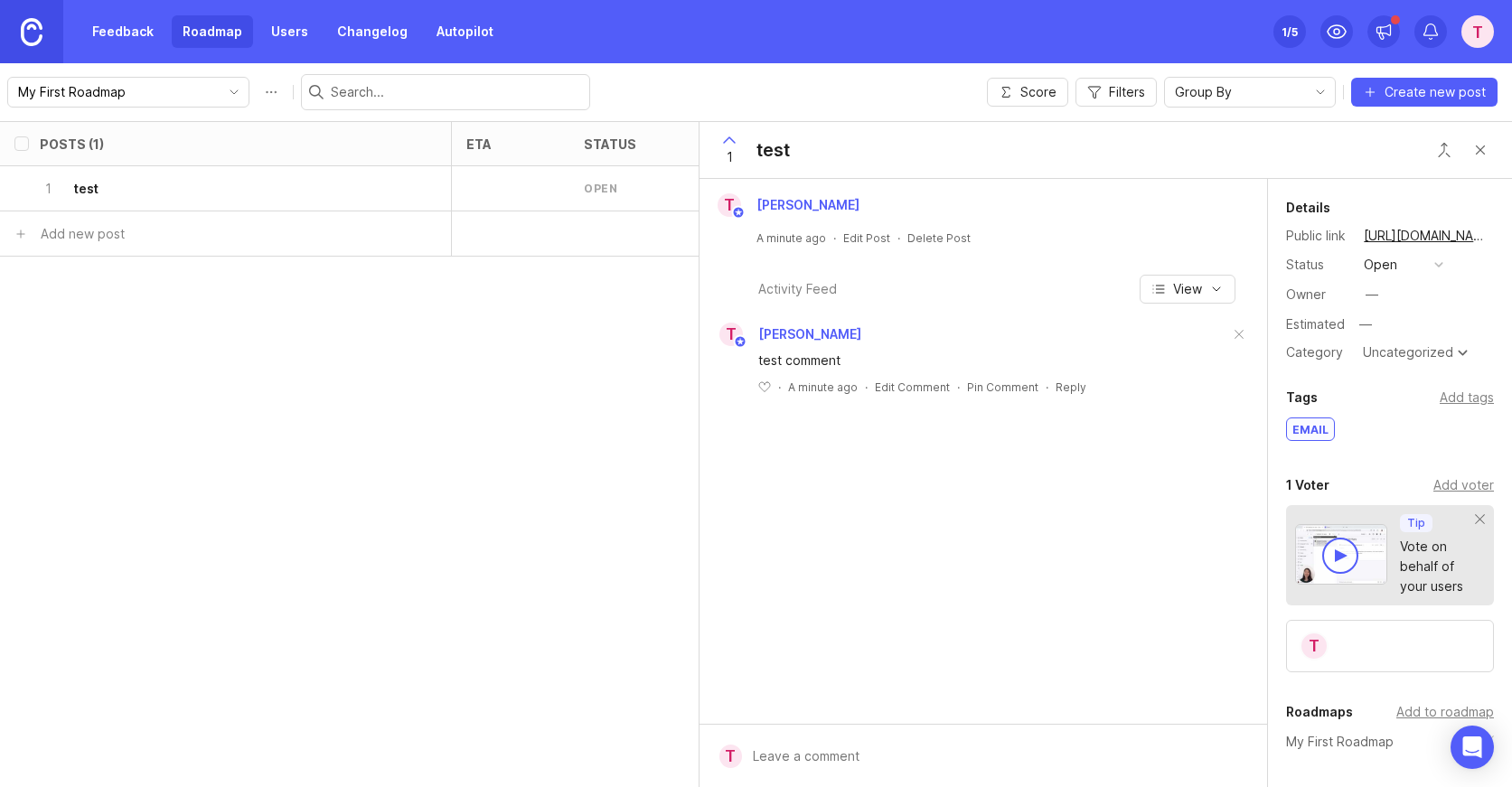
click at [350, 32] on link "Changelog" at bounding box center [372, 32] width 92 height 33
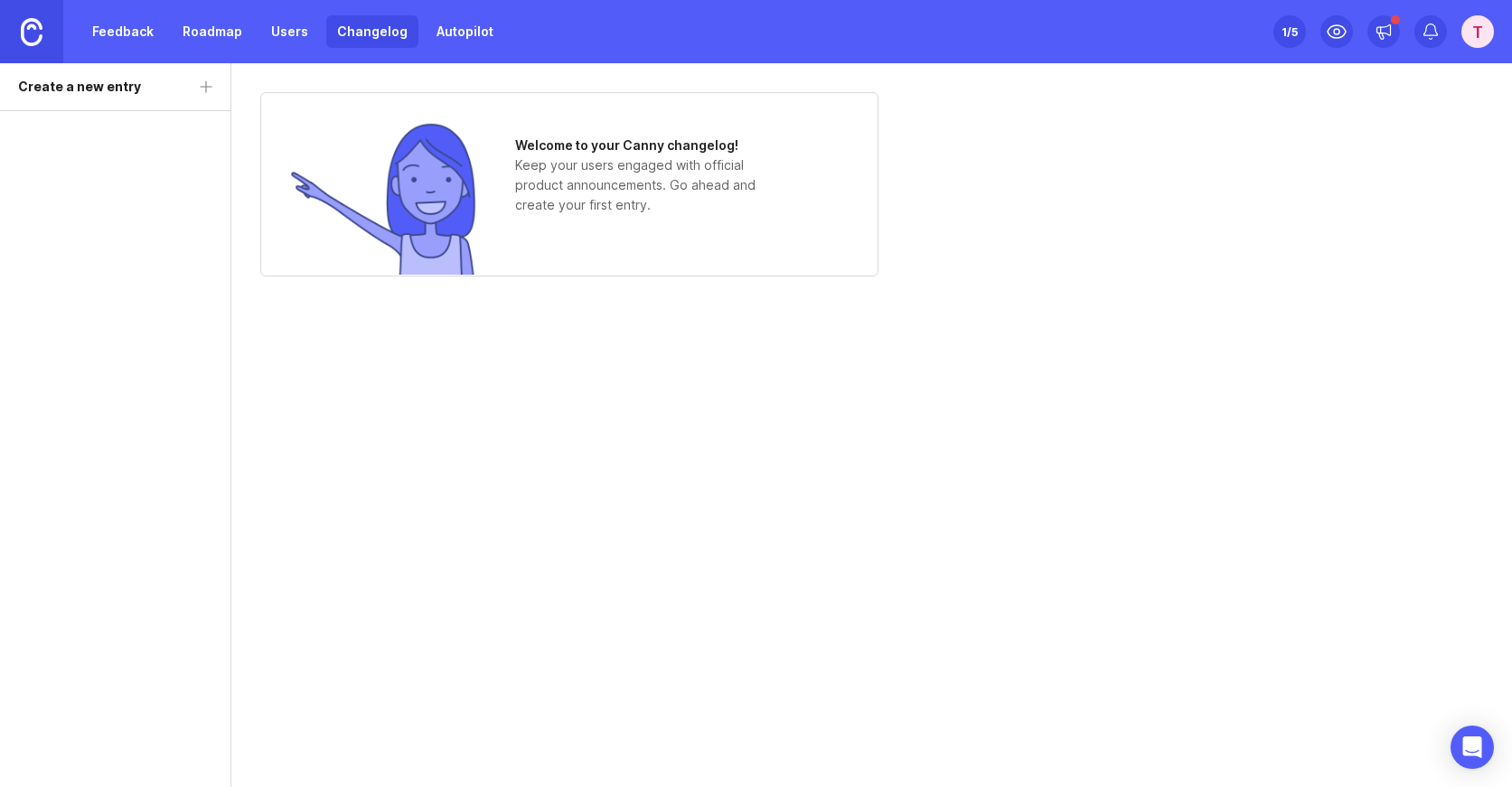
click at [222, 30] on link "Roadmap" at bounding box center [212, 32] width 81 height 33
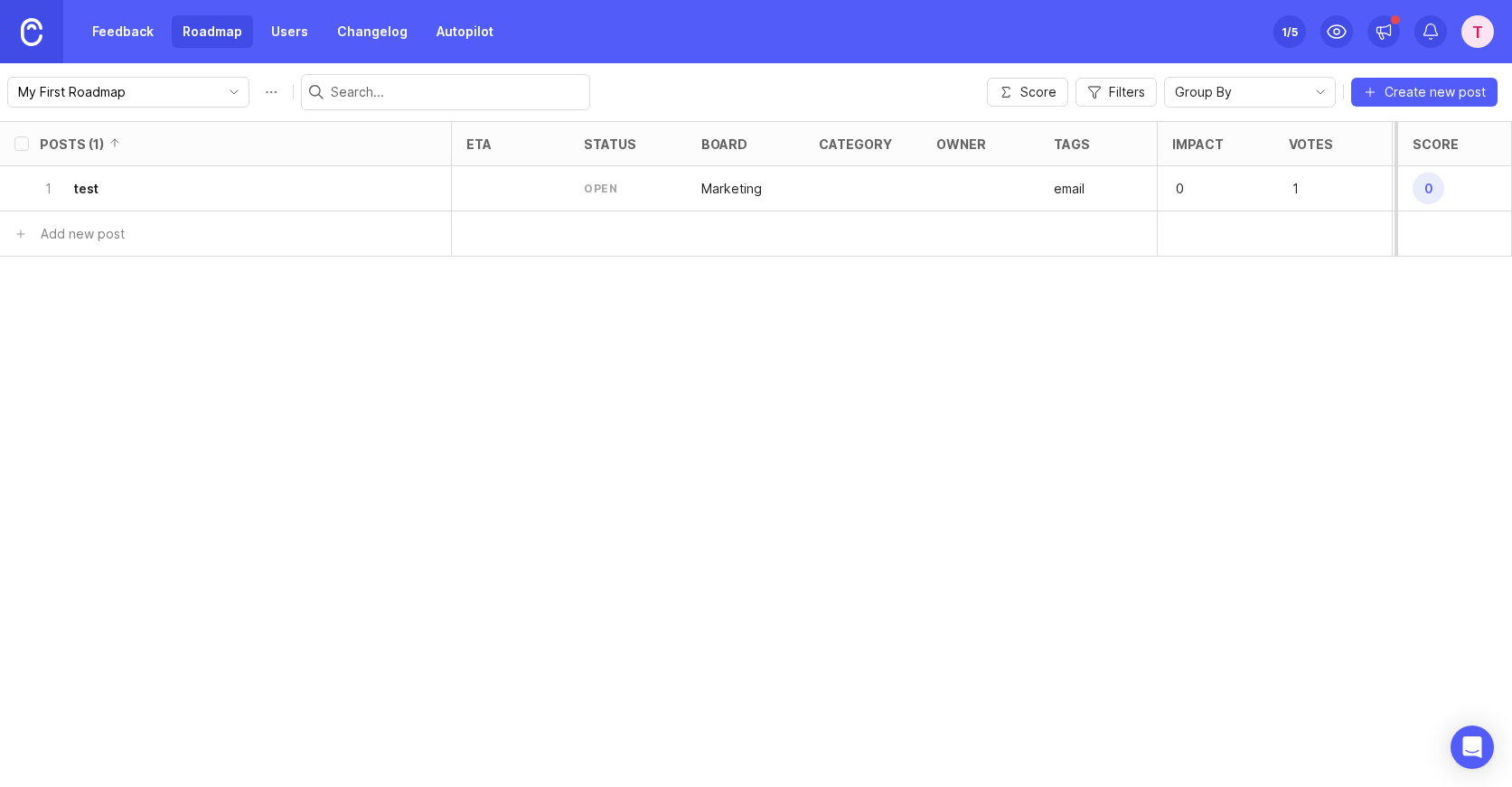
click at [150, 34] on link "Feedback" at bounding box center [123, 32] width 83 height 33
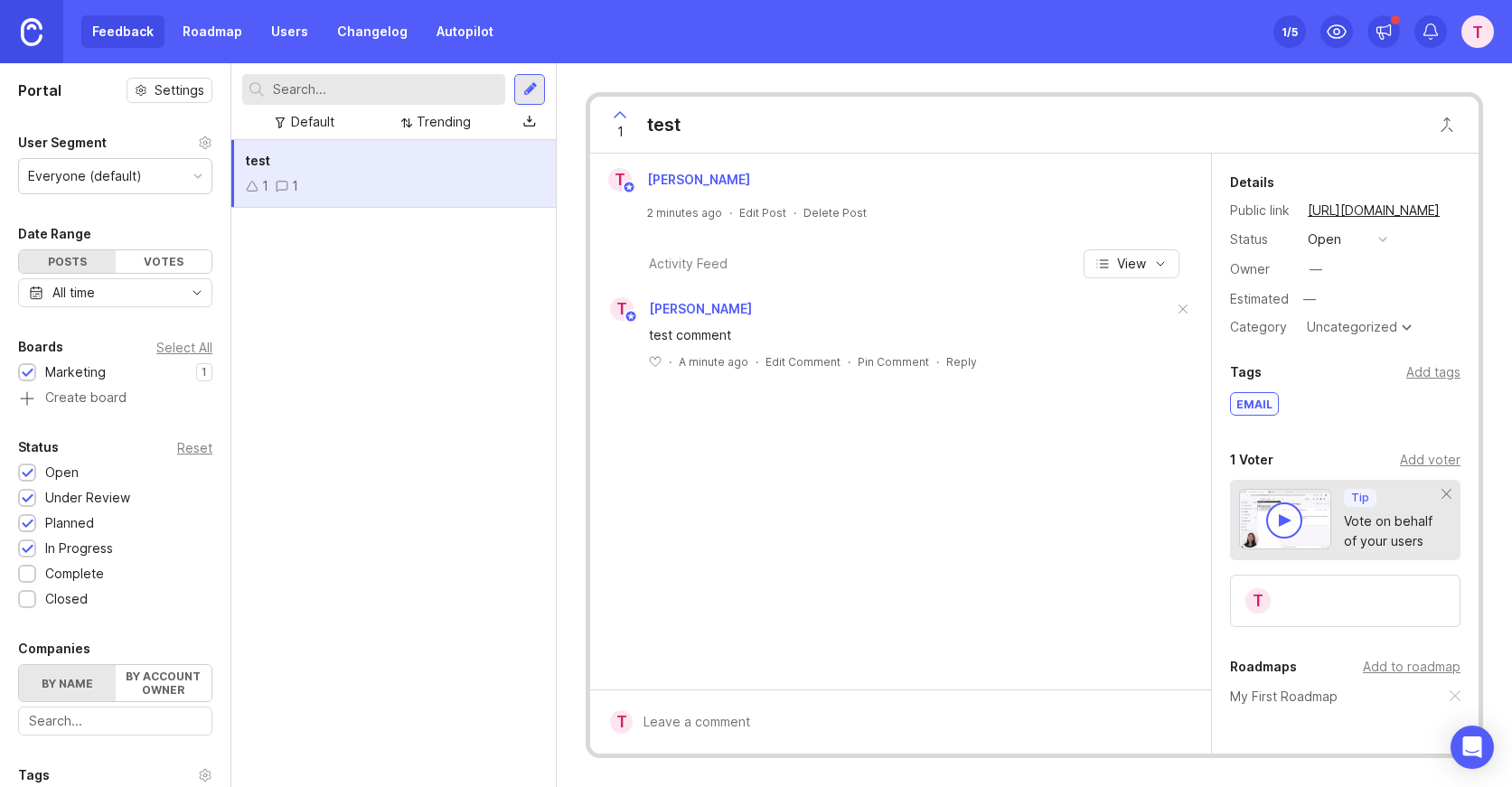
click at [197, 33] on link "Roadmap" at bounding box center [212, 32] width 81 height 33
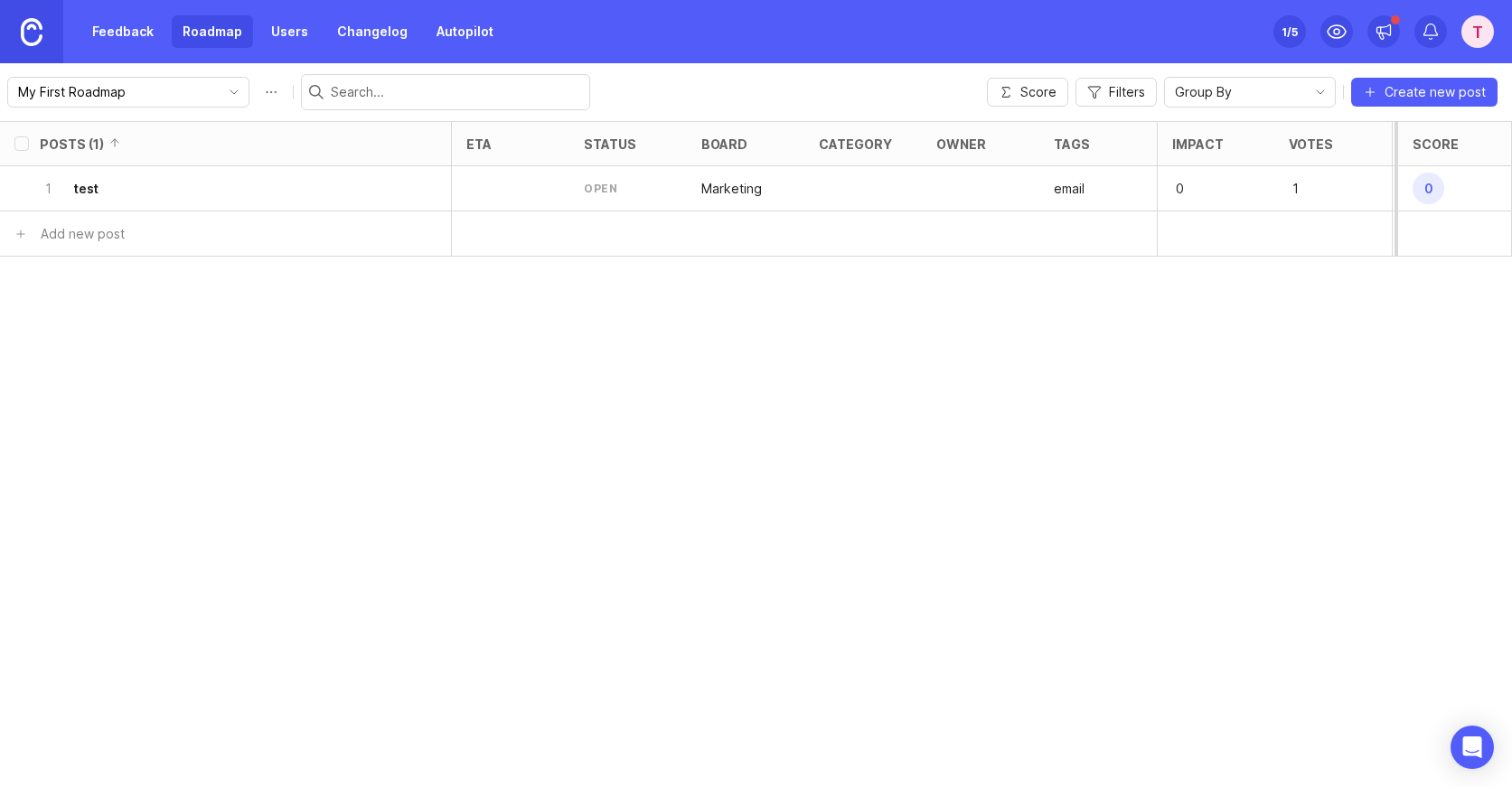
click at [264, 33] on link "Users" at bounding box center [289, 32] width 59 height 33
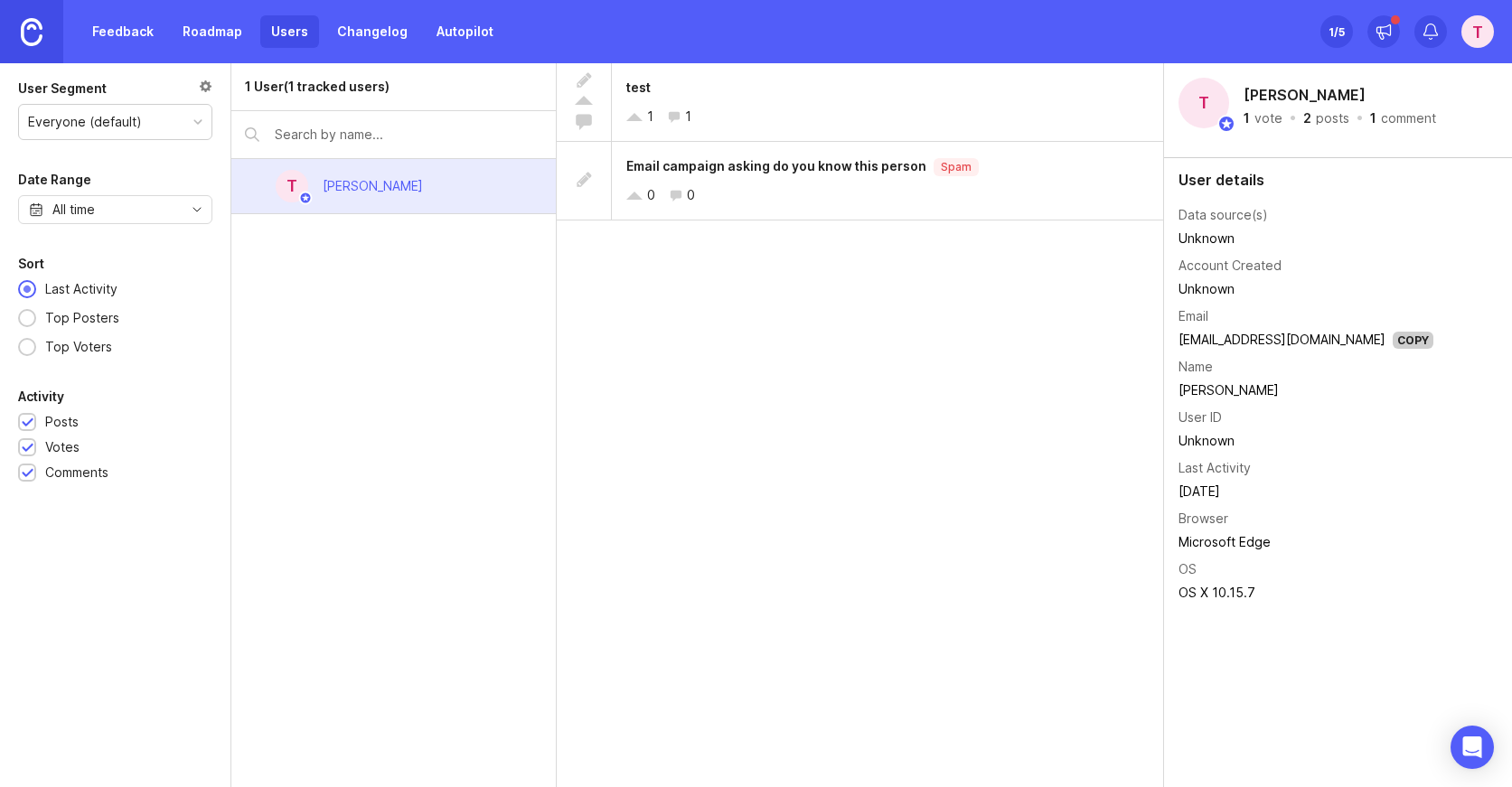
click at [426, 29] on link "Autopilot" at bounding box center [465, 32] width 79 height 33
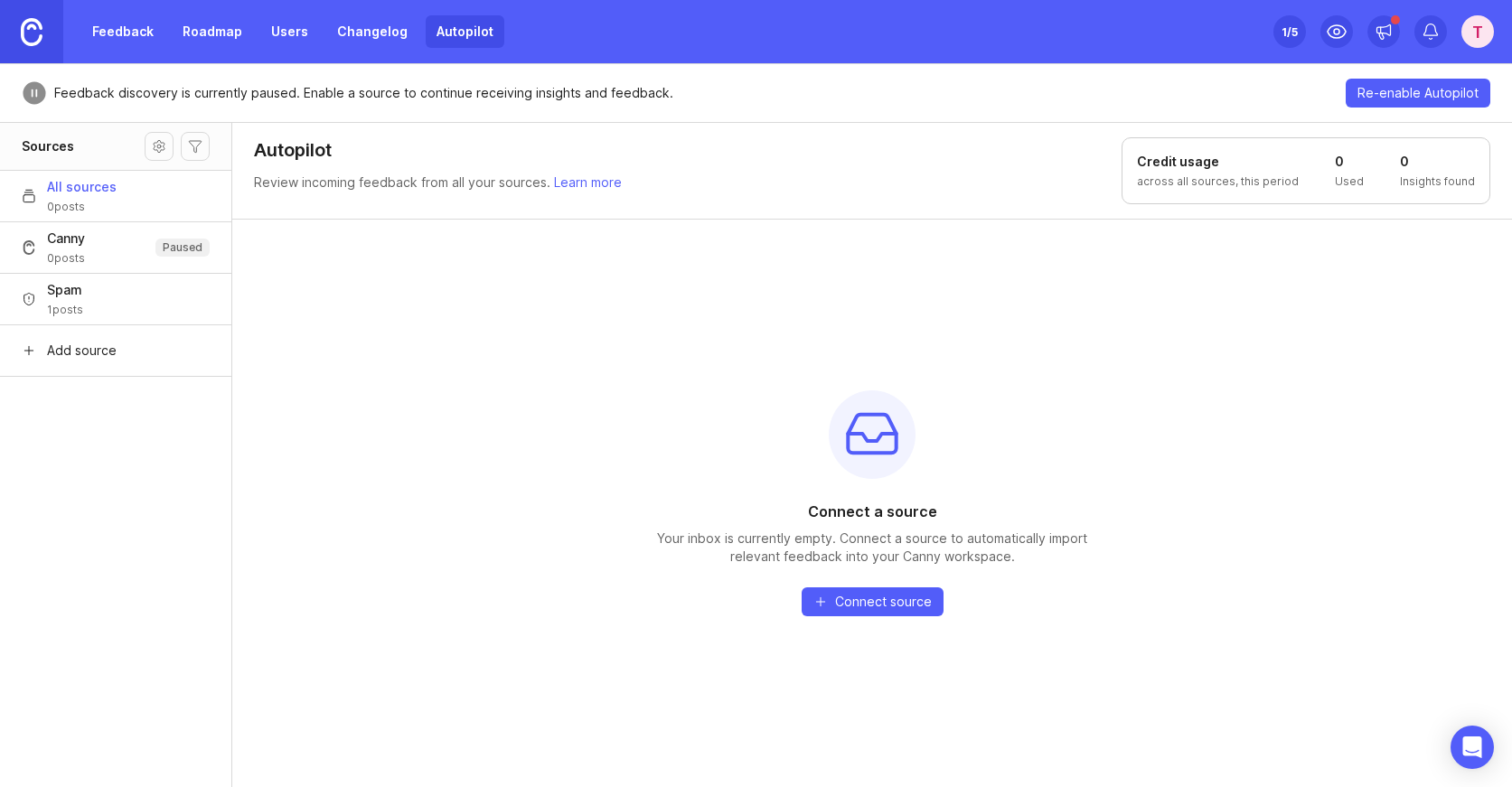
click at [326, 35] on link "Changelog" at bounding box center [372, 32] width 92 height 33
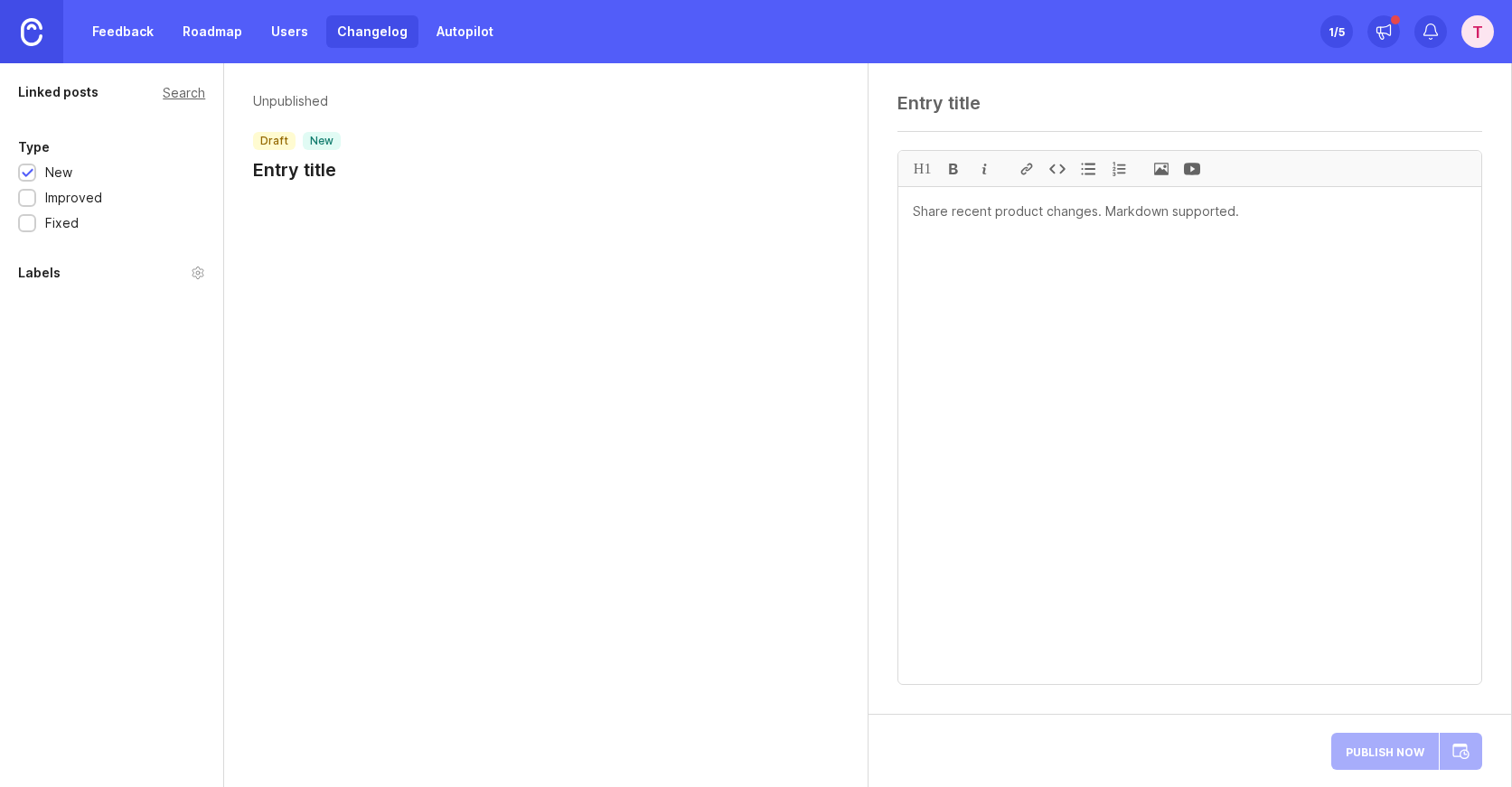
click at [934, 101] on textarea at bounding box center [1189, 103] width 585 height 22
type textarea "Test"
click at [1095, 391] on textarea at bounding box center [1189, 435] width 583 height 497
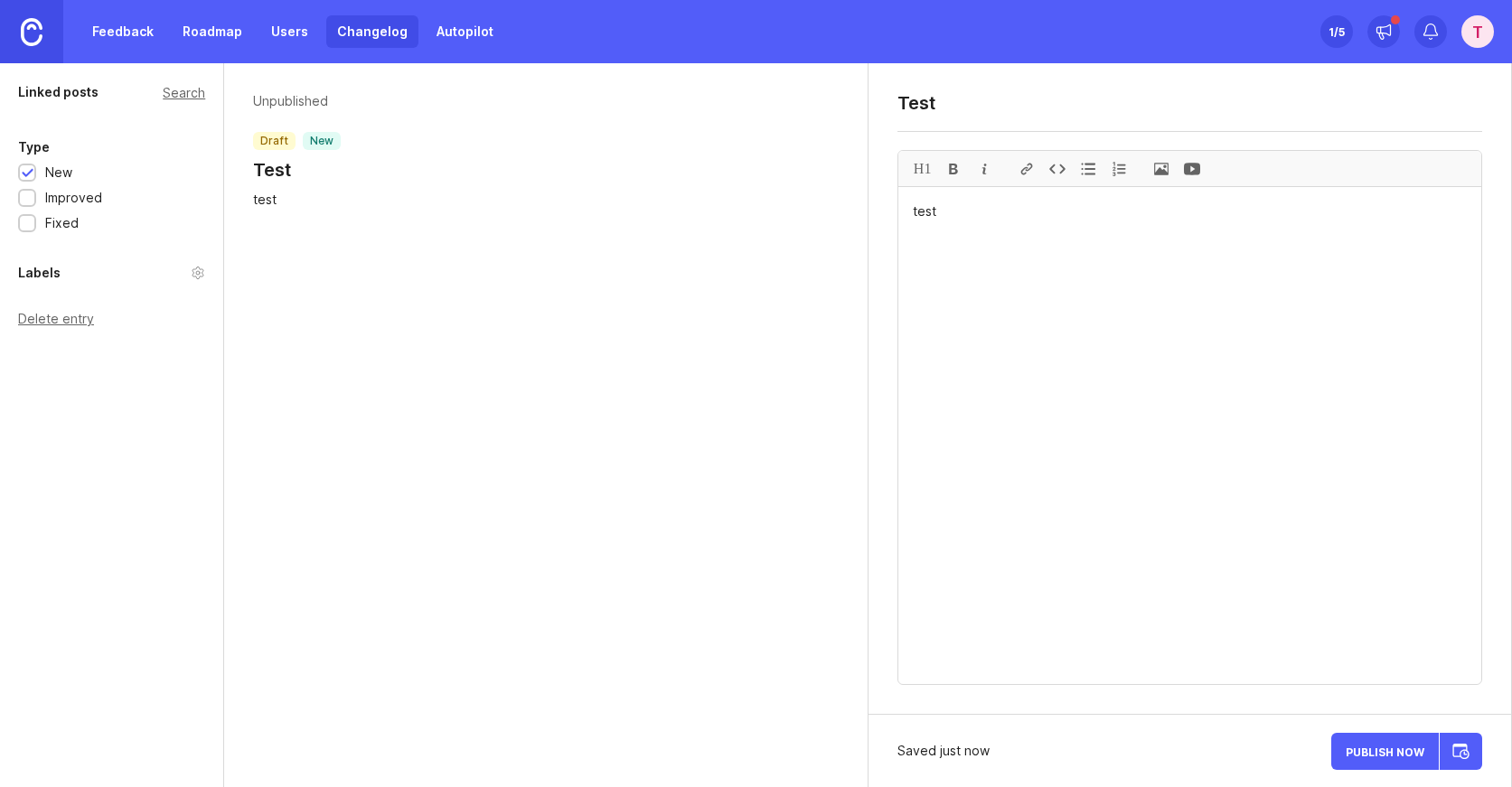
type textarea "test"
click at [1363, 741] on button "Publish Now" at bounding box center [1384, 751] width 107 height 37
click at [1396, 749] on span "Publish Now" at bounding box center [1385, 751] width 79 height 12
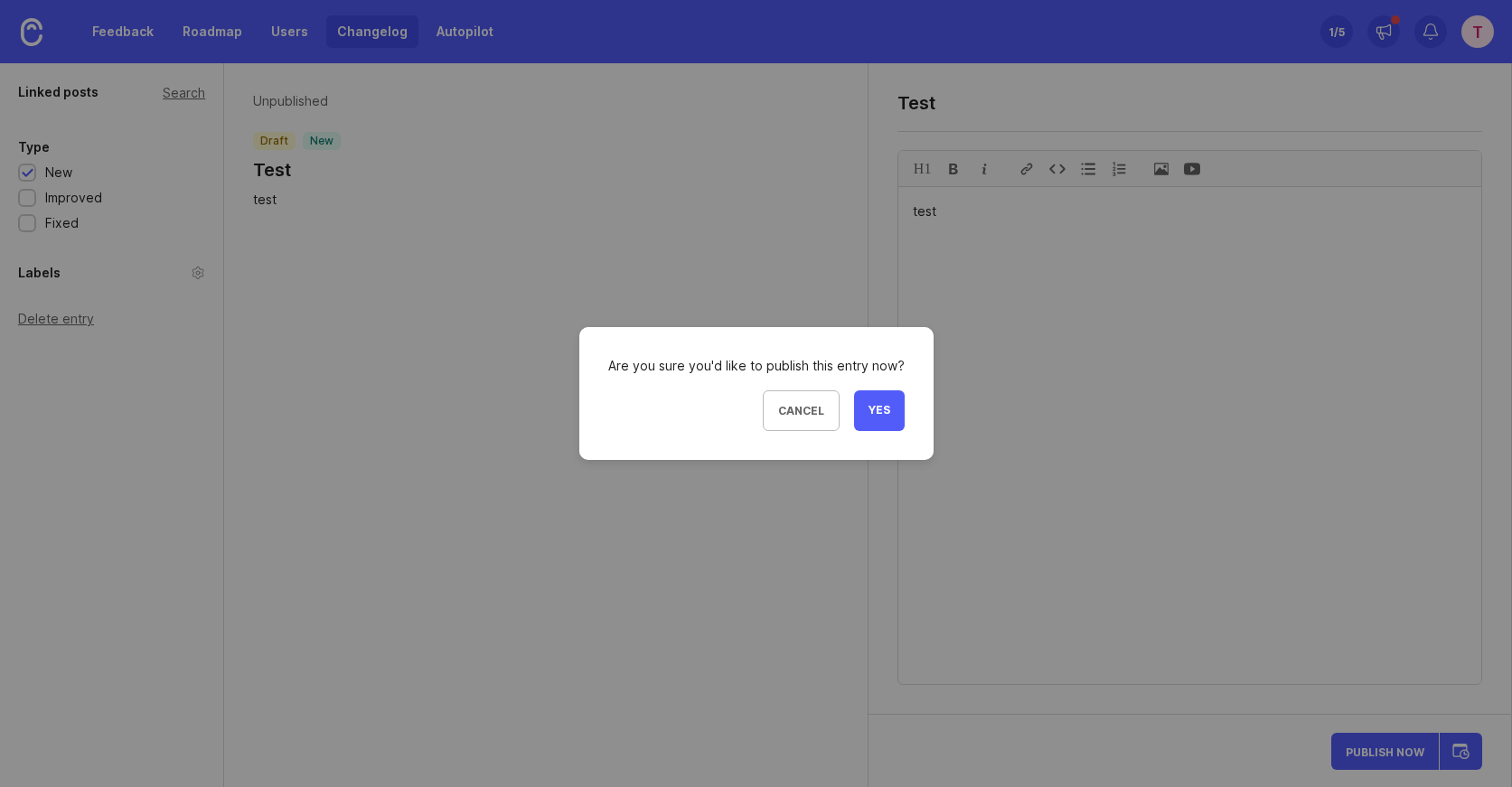
click at [883, 412] on span "Yes" at bounding box center [880, 410] width 22 height 16
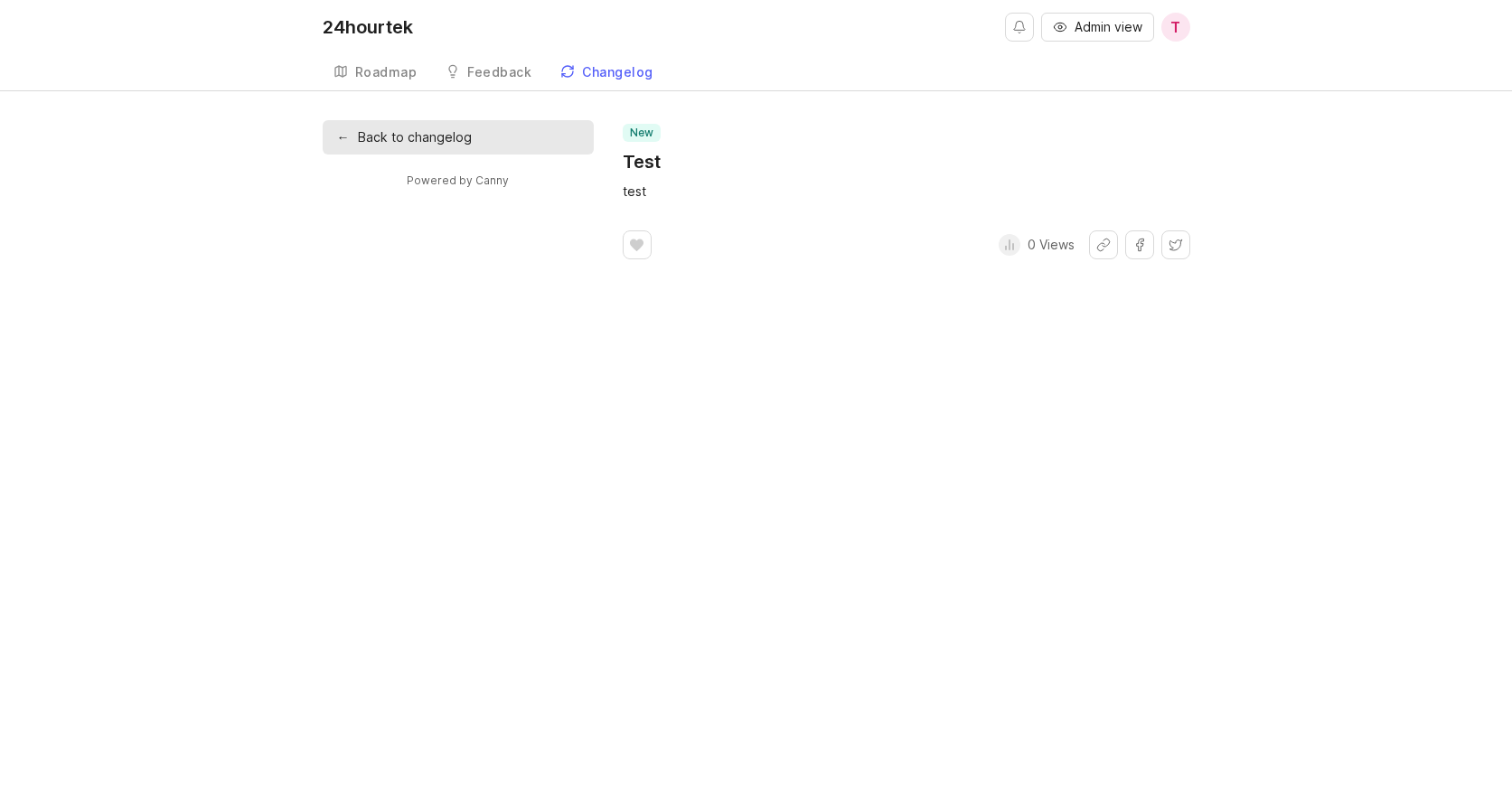
click at [491, 80] on link "Feedback" at bounding box center [488, 72] width 107 height 37
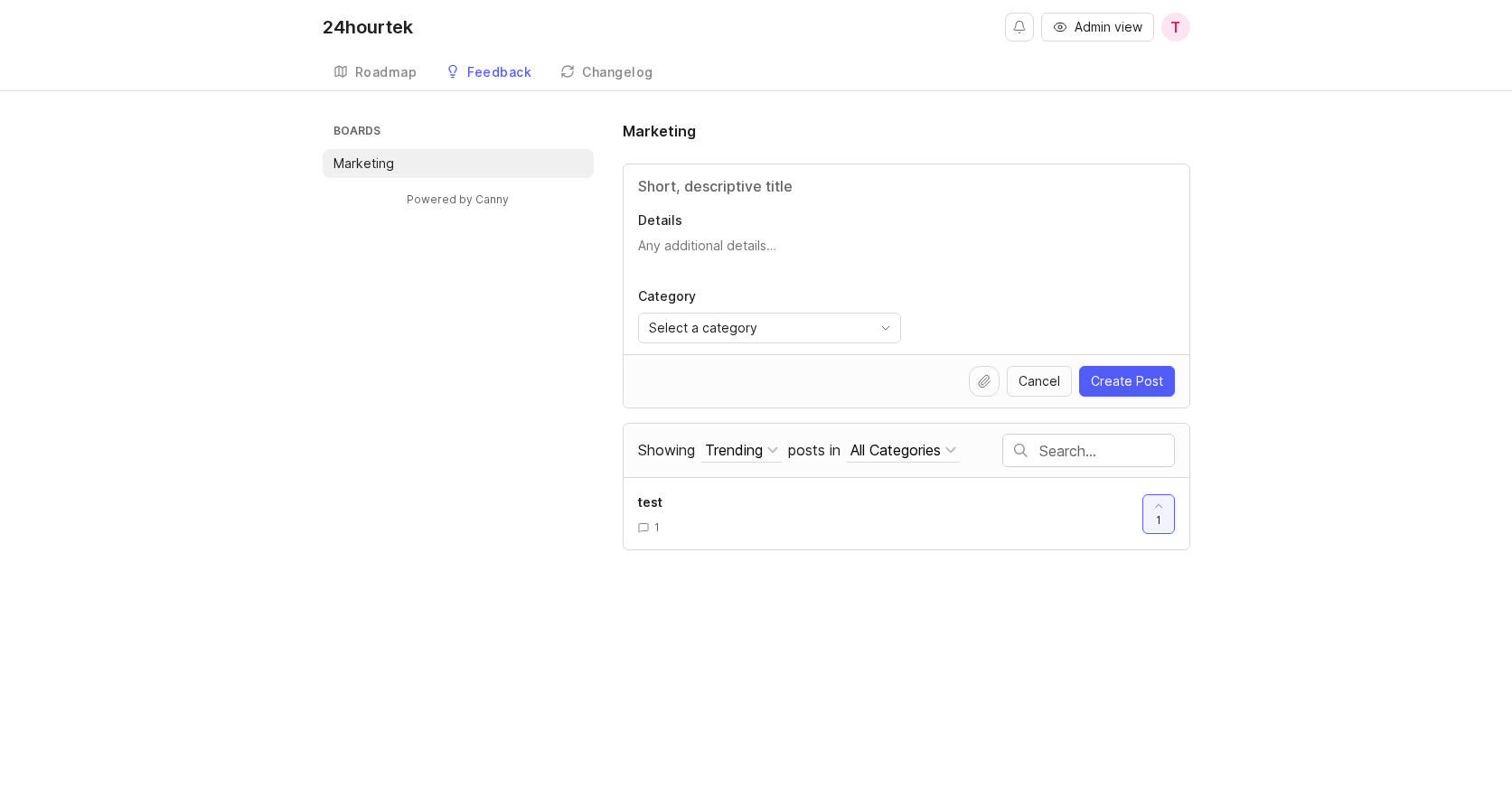
click at [407, 73] on div "Roadmap" at bounding box center [386, 72] width 62 height 13
click at [376, 79] on div "Roadmap" at bounding box center [386, 72] width 62 height 13
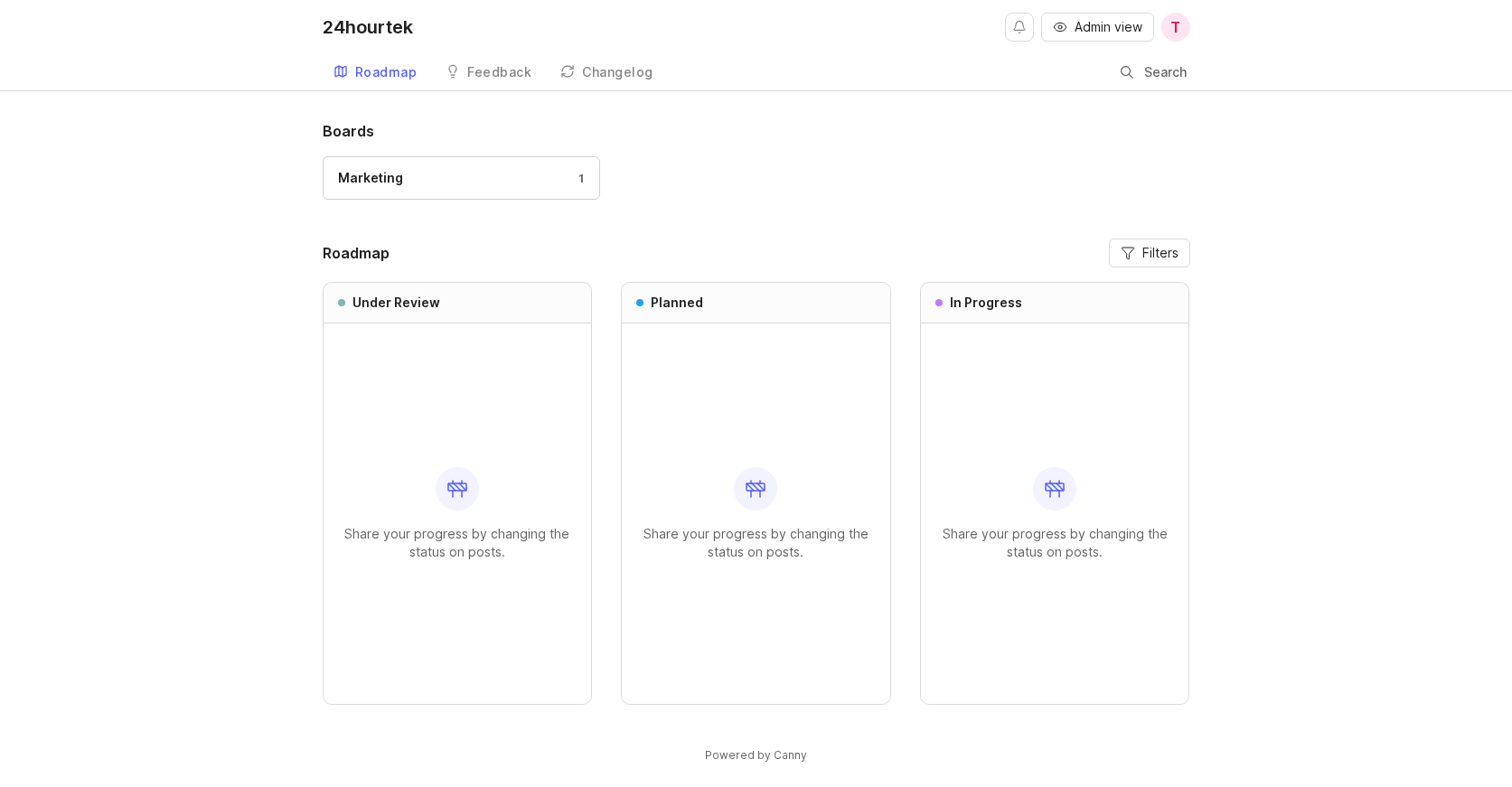
scroll to position [16, 0]
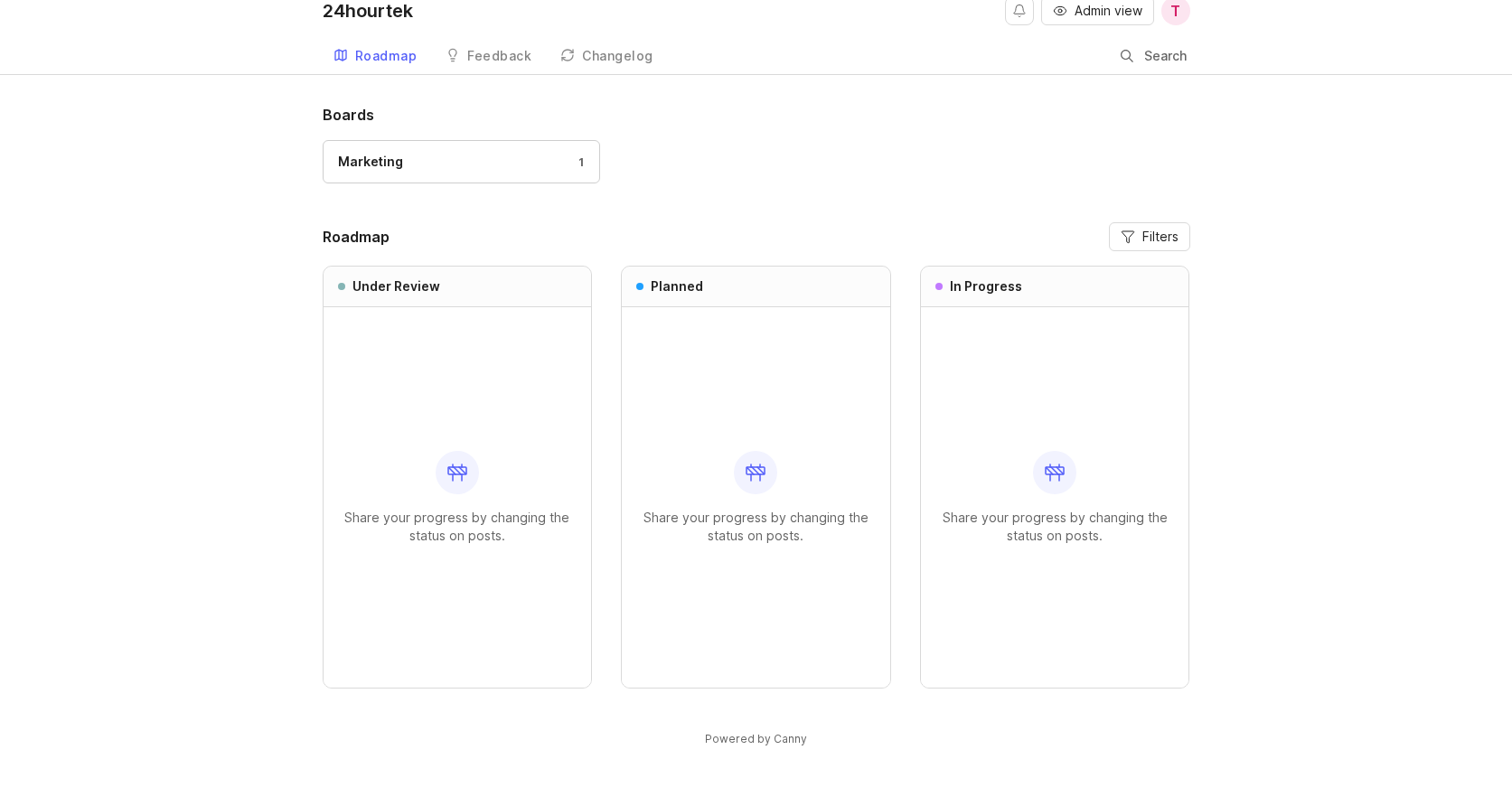
click at [457, 466] on icon at bounding box center [458, 473] width 22 height 22
click at [1148, 242] on span "Filters" at bounding box center [1160, 237] width 36 height 18
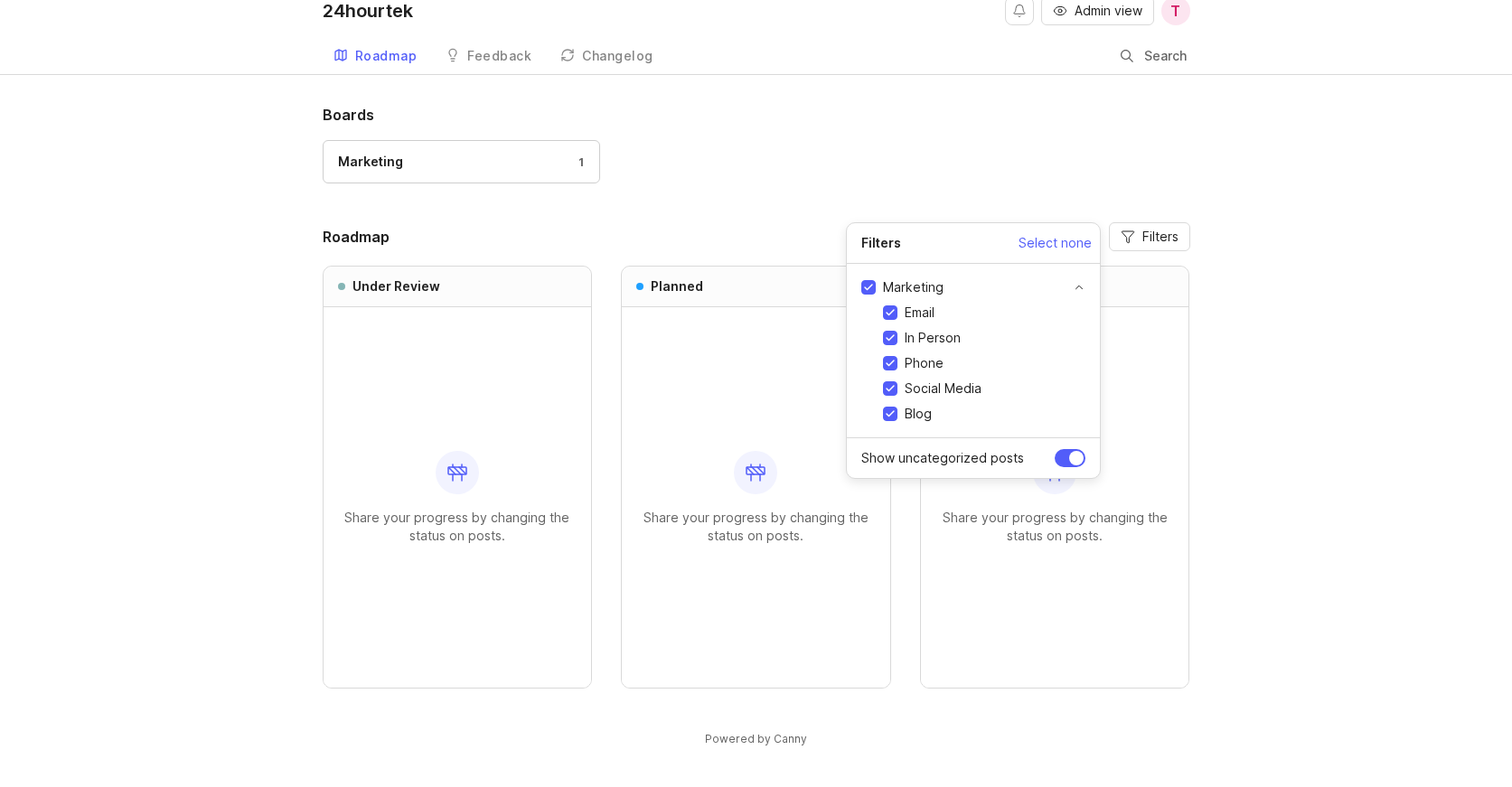
click at [955, 224] on section "Filters Select none Marketing Email In Person Phone Social Media Blog Show unca…" at bounding box center [973, 350] width 254 height 256
click at [891, 184] on div "Marketing 1" at bounding box center [756, 170] width 868 height 60
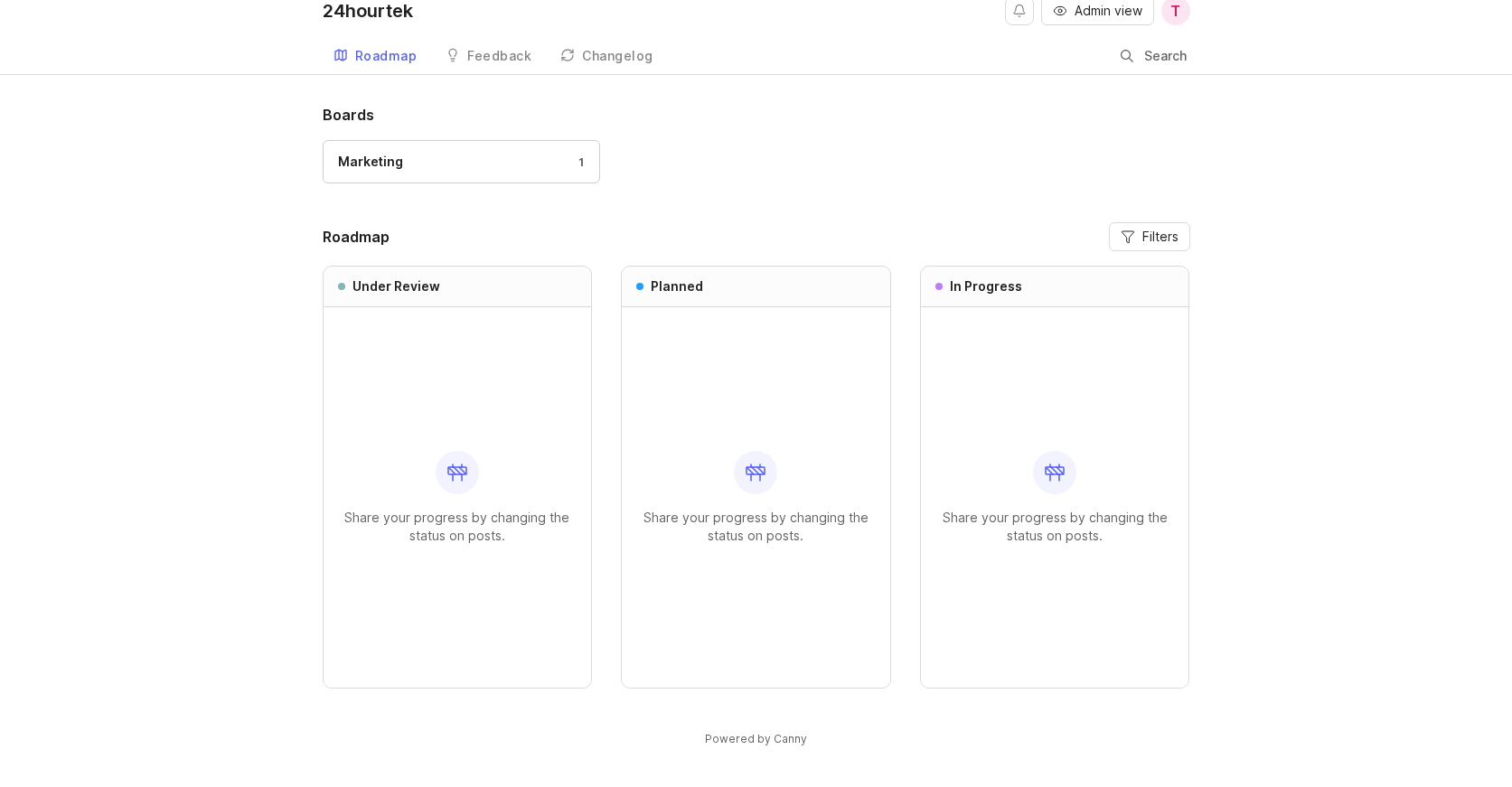
scroll to position [0, 0]
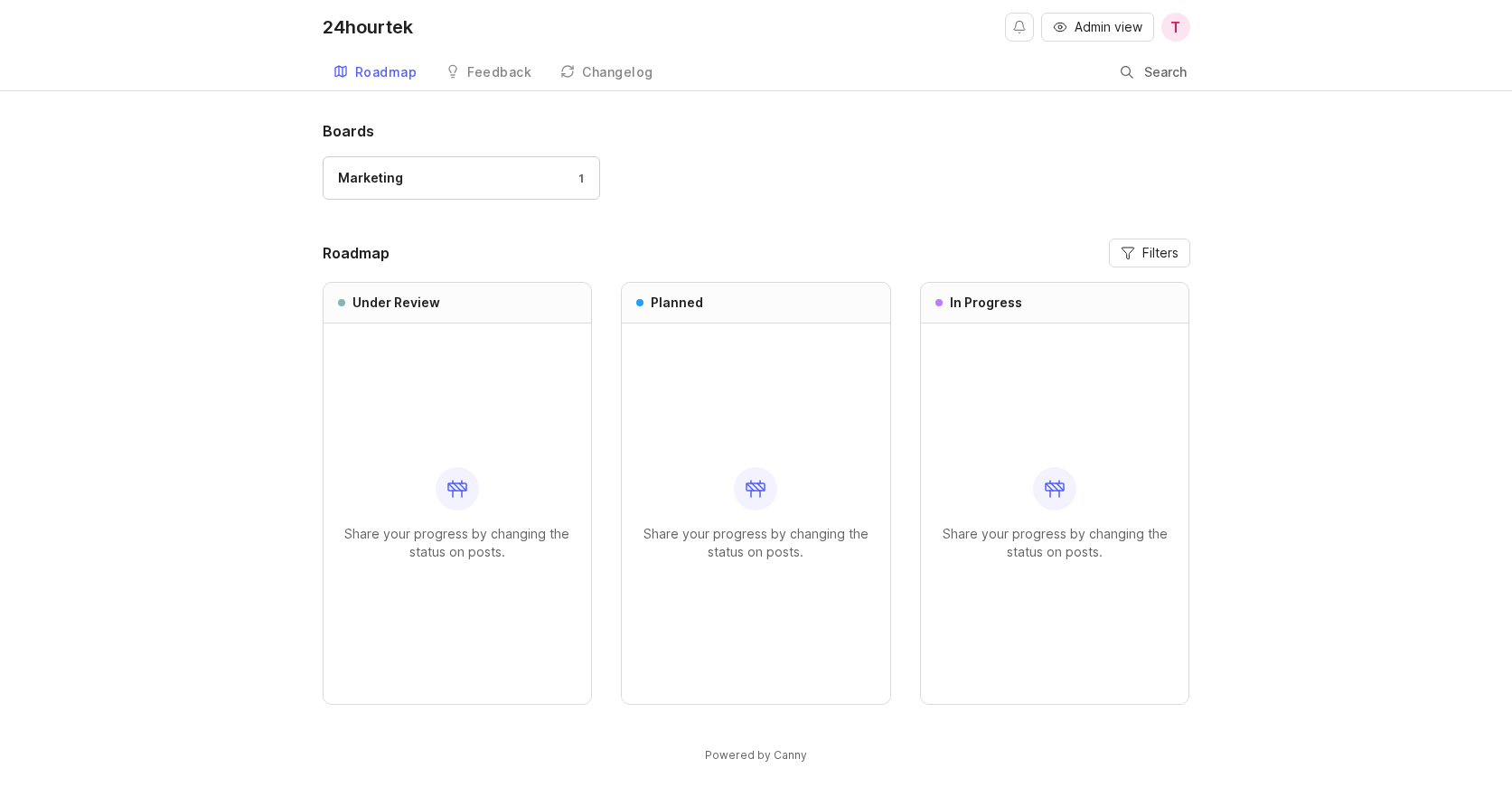
click at [376, 29] on div "24hourtek" at bounding box center [367, 27] width 91 height 18
click at [1103, 14] on button "Admin view" at bounding box center [1096, 27] width 113 height 29
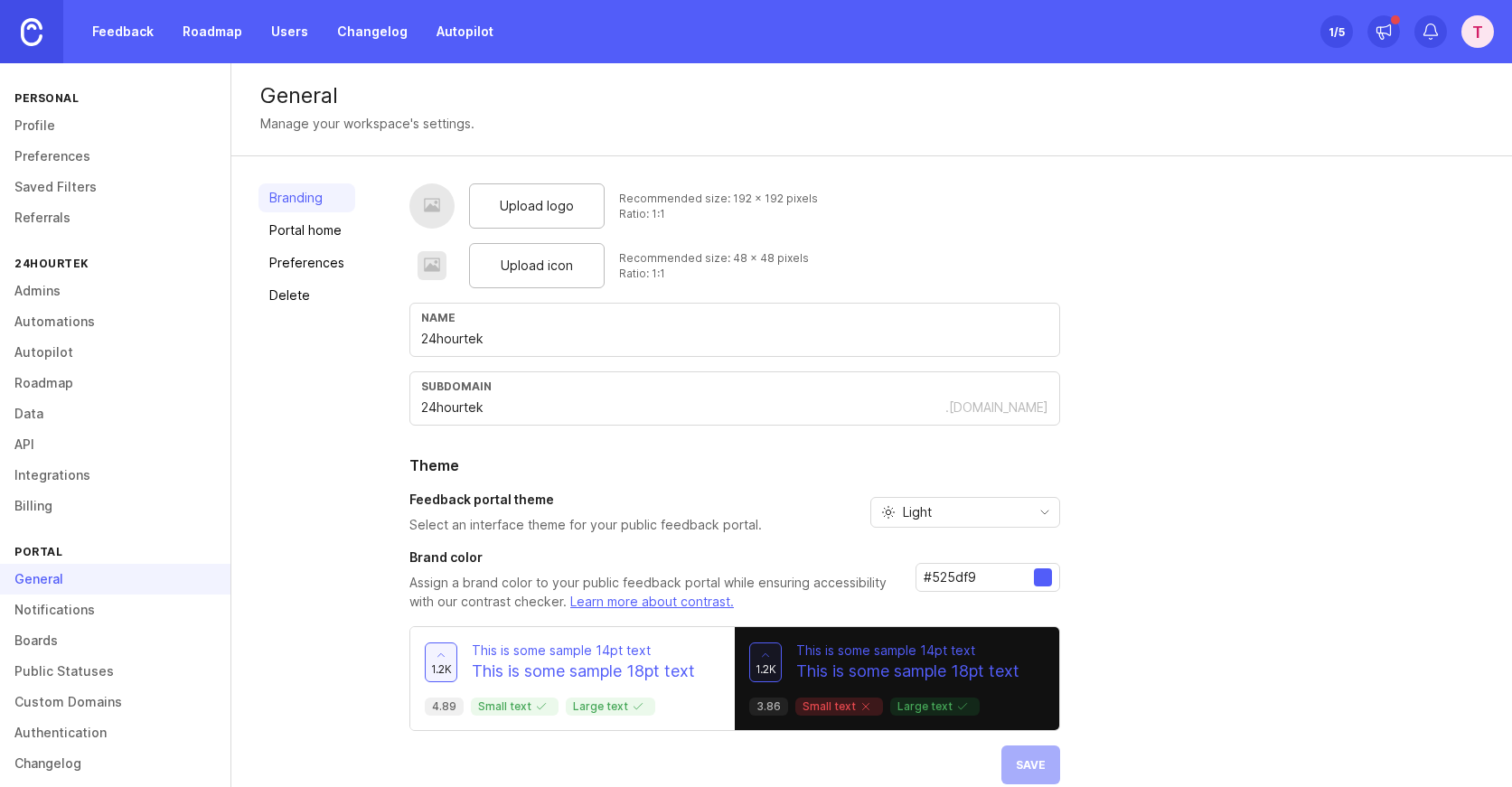
scroll to position [24, 0]
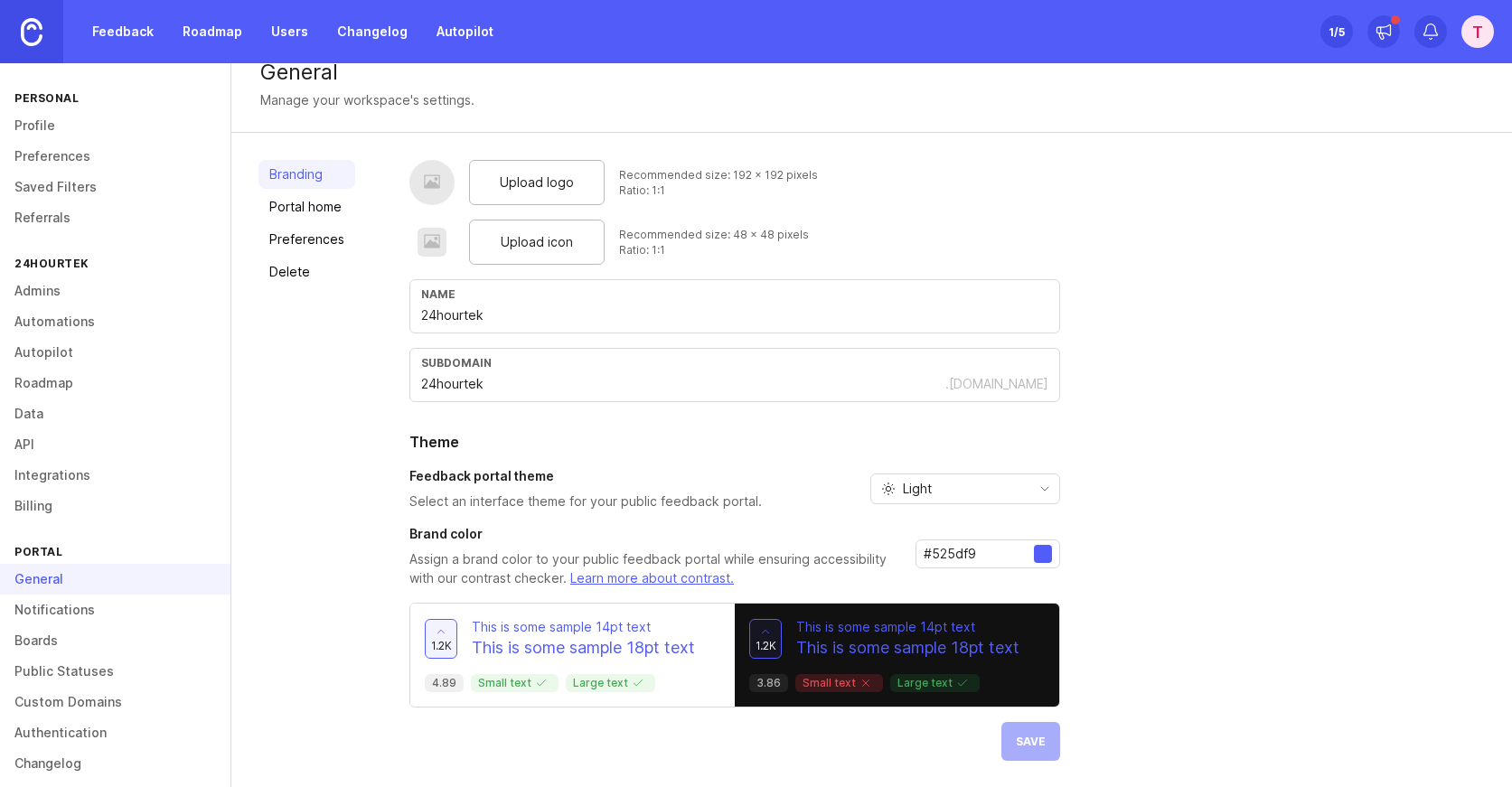
click at [315, 210] on link "Portal home" at bounding box center [307, 207] width 97 height 29
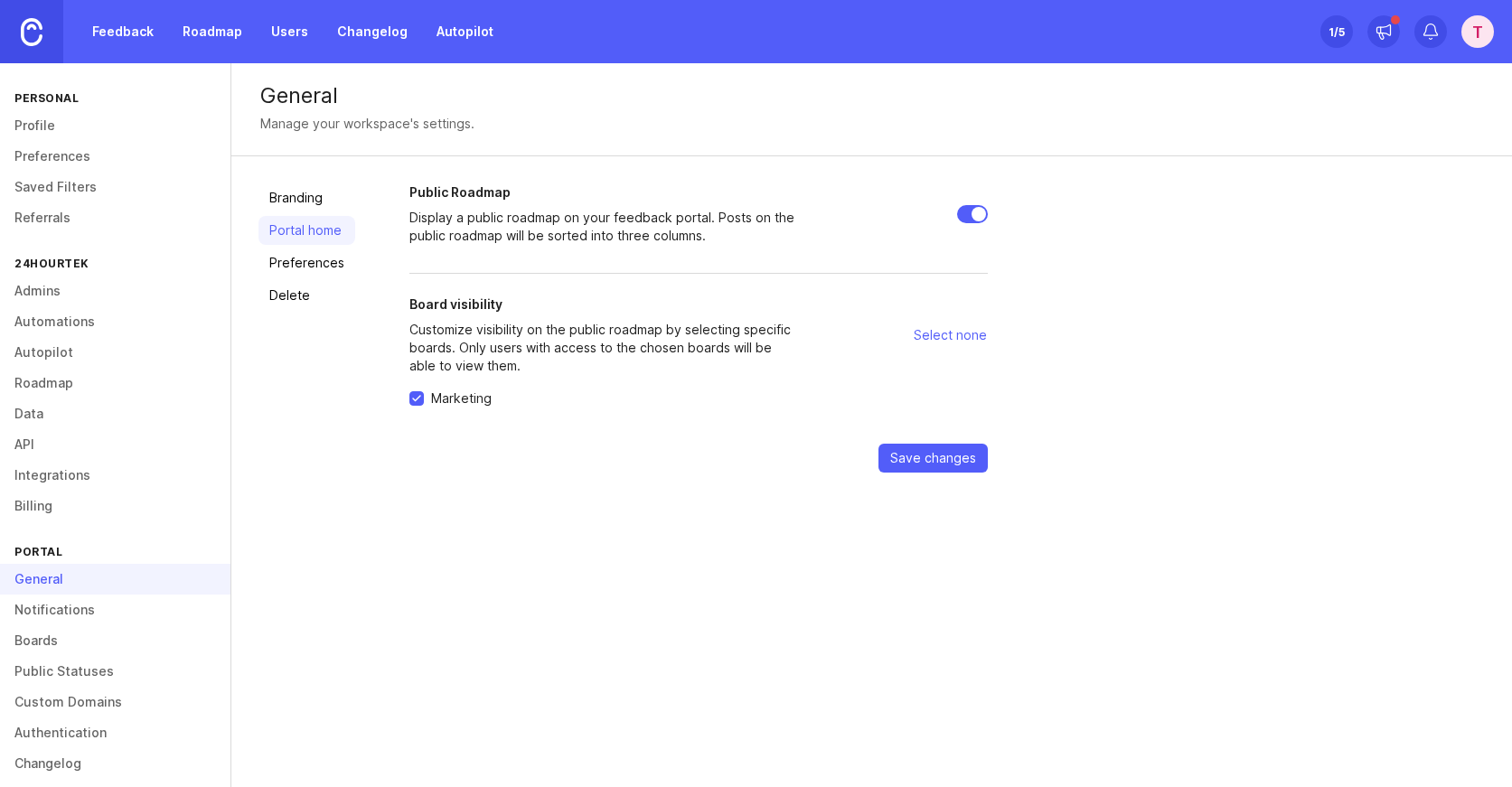
click at [962, 205] on input "Public Roadmap" at bounding box center [973, 214] width 31 height 18
checkbox input "false"
click at [945, 336] on span "Select none" at bounding box center [950, 335] width 73 height 18
click at [945, 336] on span "Select all" at bounding box center [959, 335] width 55 height 18
checkbox input "true"
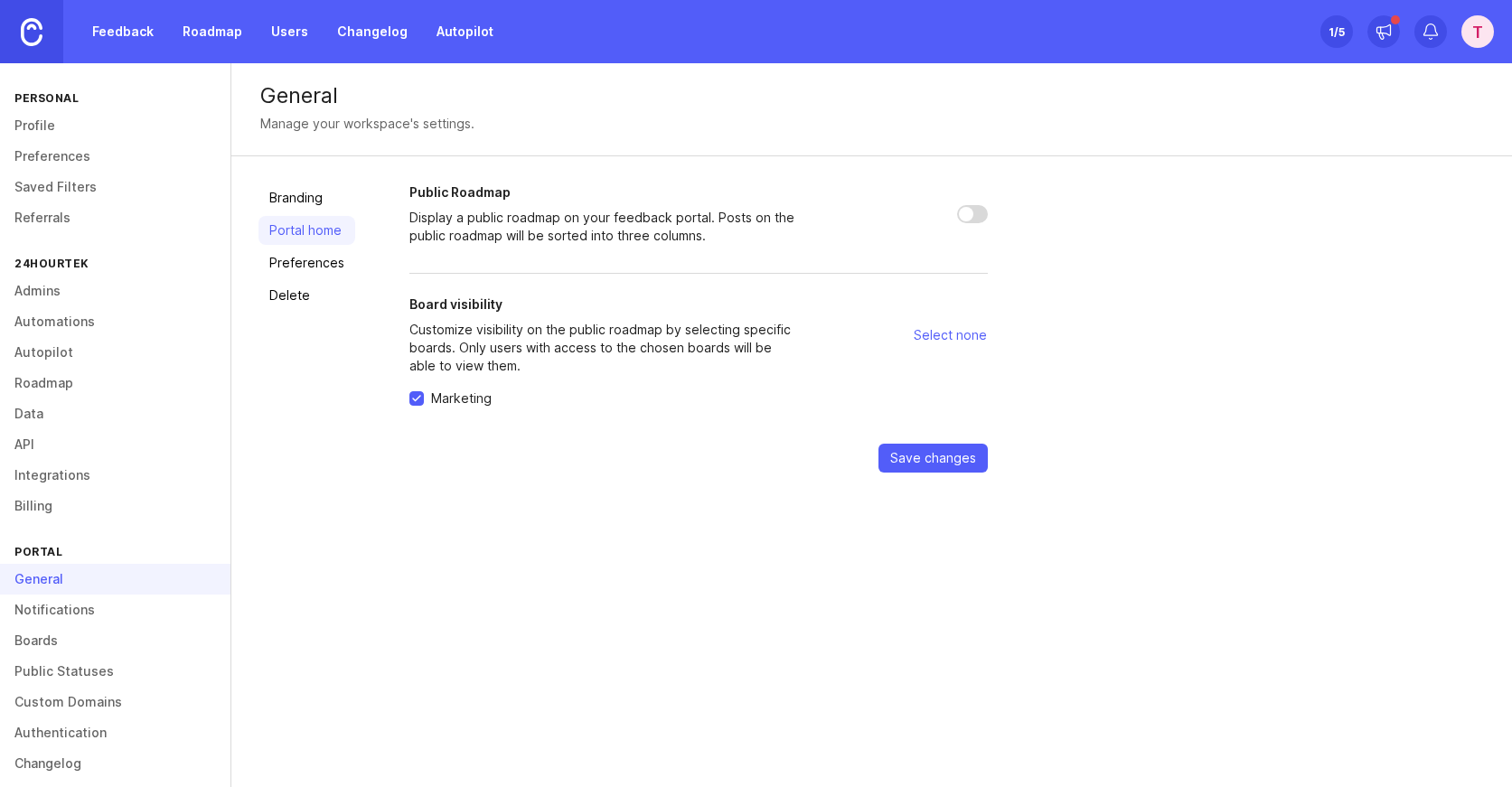
click at [929, 453] on span "Save changes" at bounding box center [934, 458] width 86 height 18
click at [297, 252] on link "Preferences" at bounding box center [307, 264] width 97 height 29
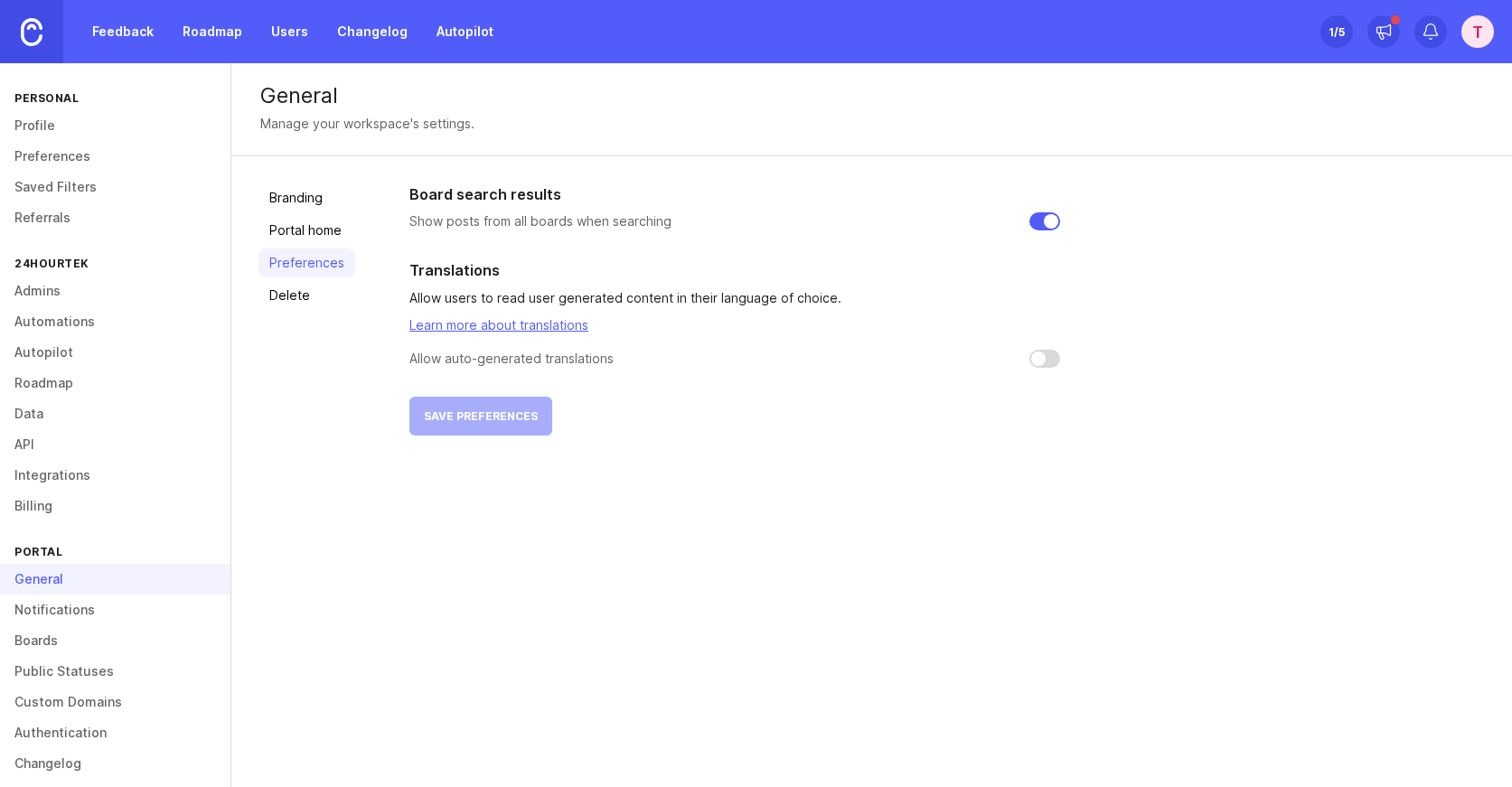
click at [286, 286] on link "Delete" at bounding box center [307, 296] width 97 height 29
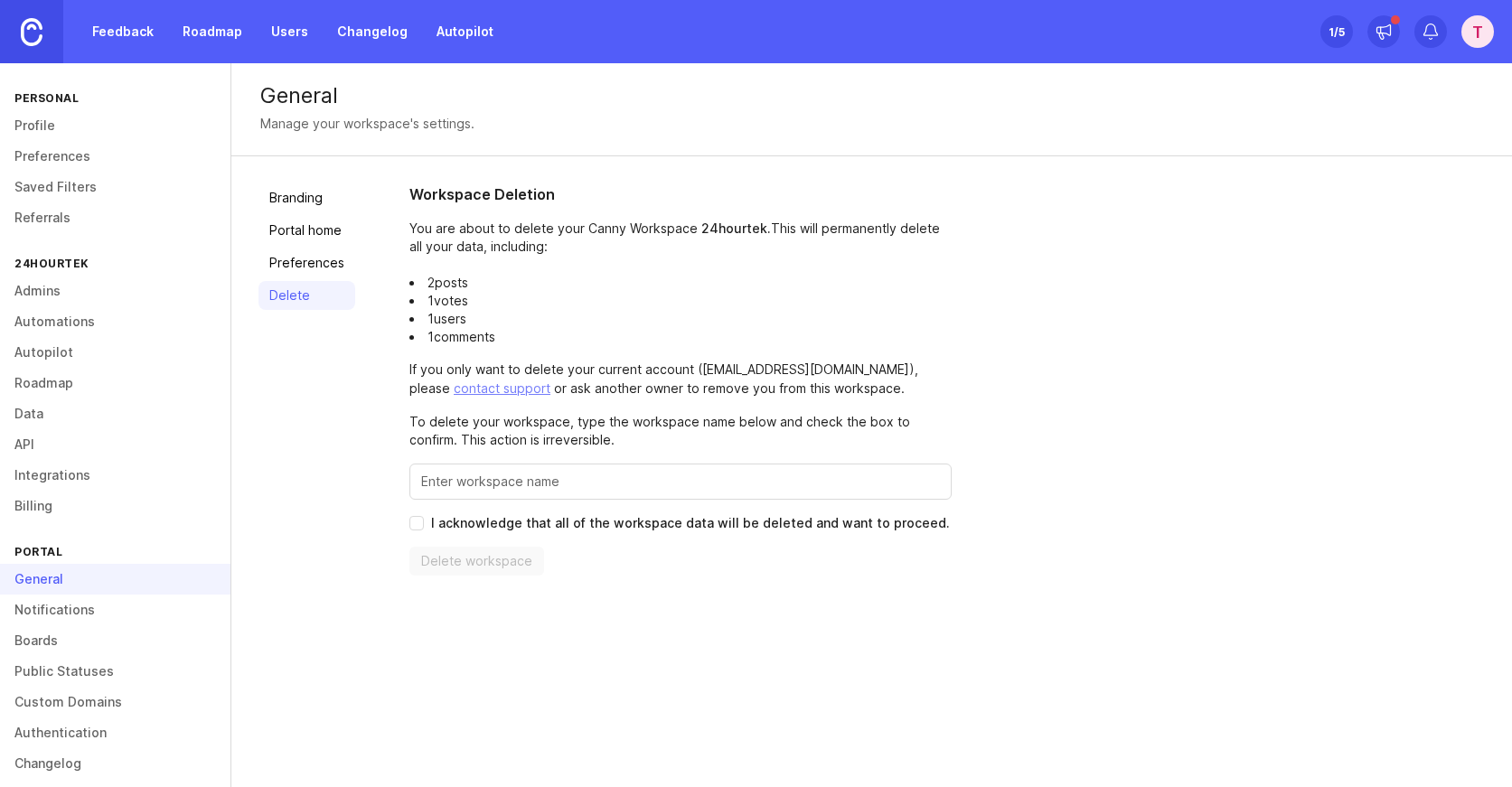
click at [304, 200] on link "Branding" at bounding box center [307, 198] width 97 height 29
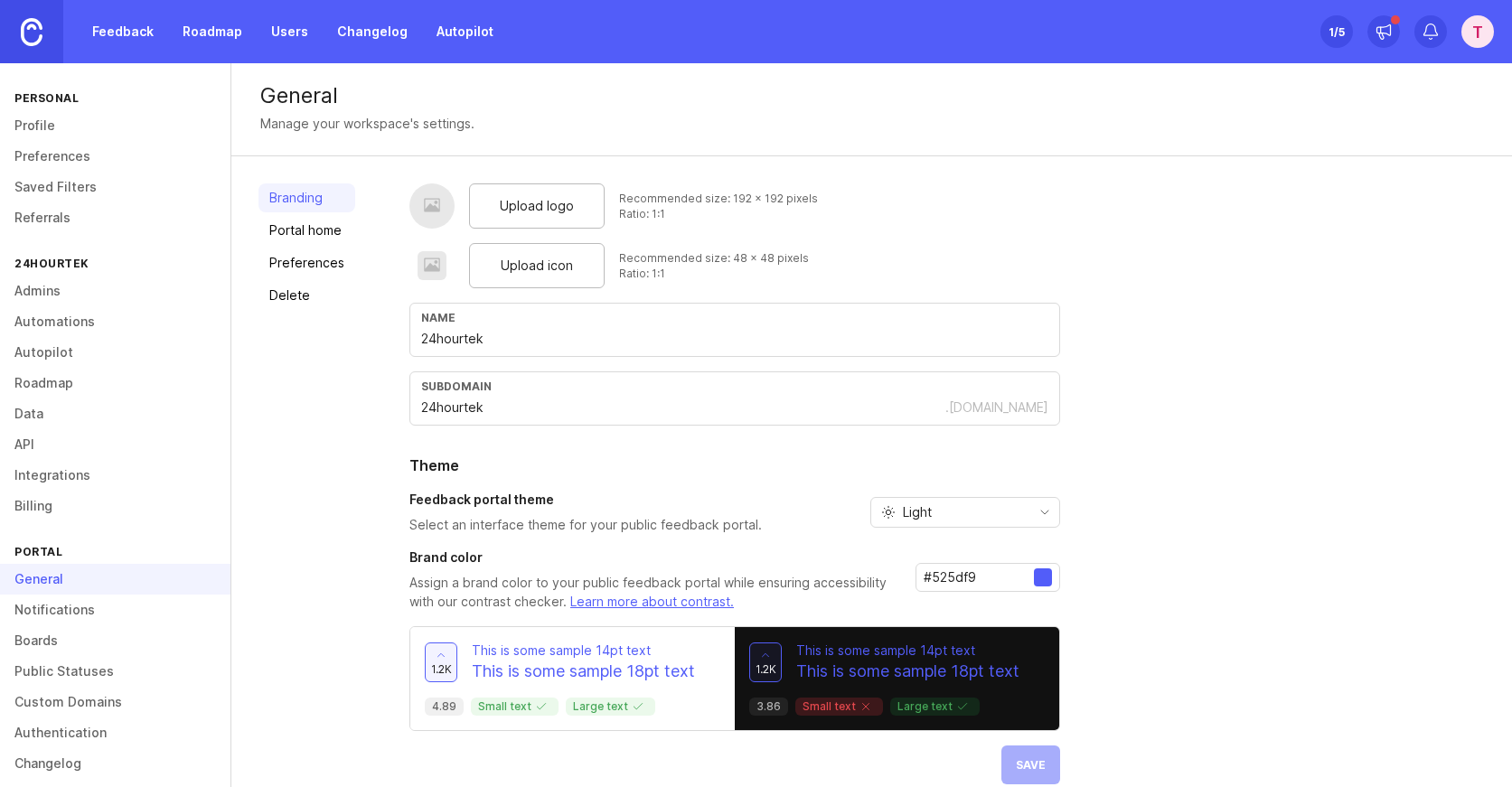
scroll to position [24, 0]
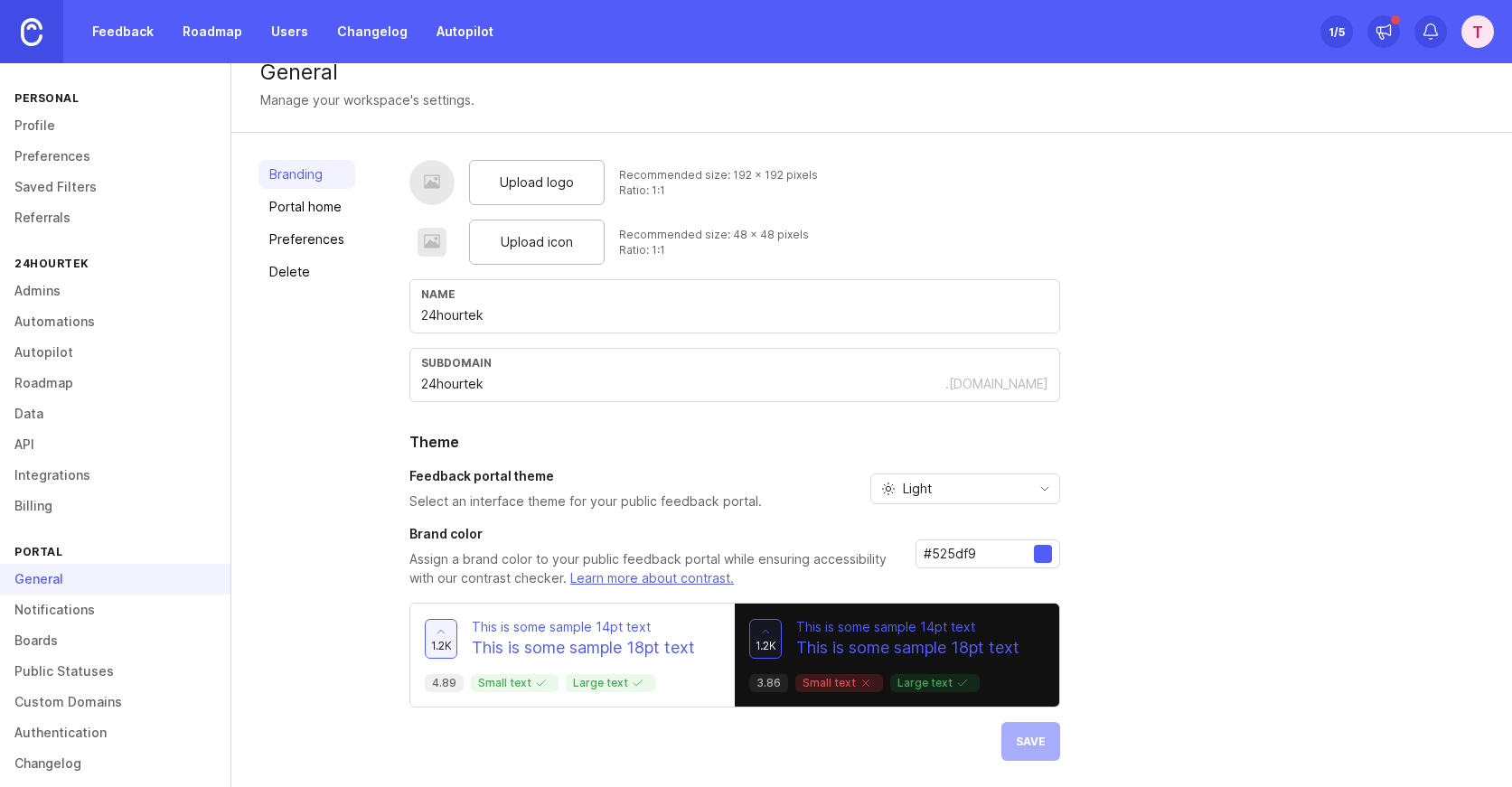
click at [1037, 562] on div "#525df9" at bounding box center [988, 554] width 145 height 29
click at [1042, 555] on div at bounding box center [1042, 554] width 18 height 18
click at [1012, 553] on input "#525df9" at bounding box center [978, 554] width 110 height 20
click at [1059, 555] on div "Upload logo Recommended size: 192 x 192 pixels Ratio: 1:1 Upload icon Recommend…" at bounding box center [946, 460] width 1075 height 601
click at [1036, 552] on div at bounding box center [1042, 554] width 18 height 18
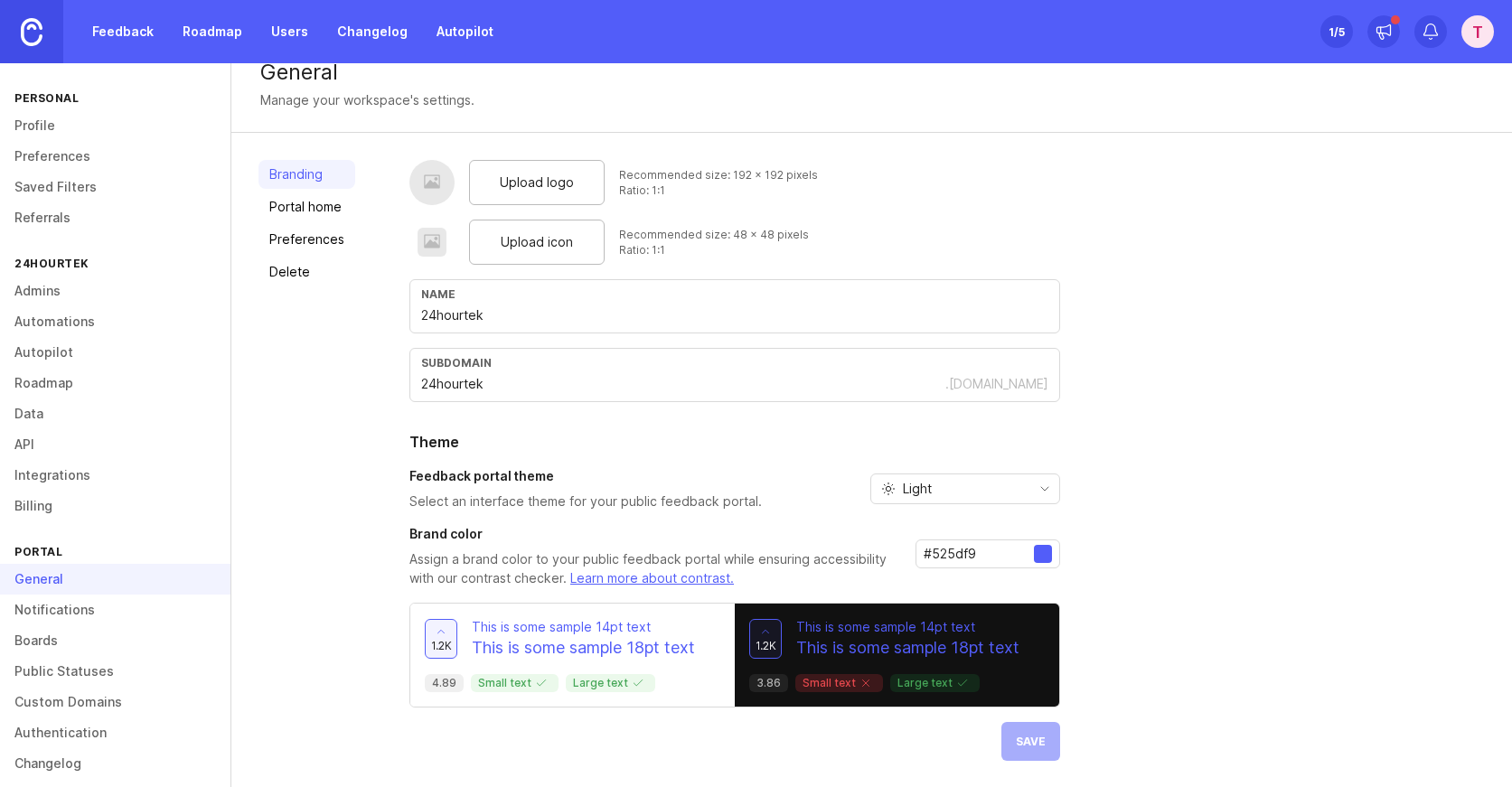
click at [1036, 552] on div at bounding box center [1042, 554] width 18 height 18
click at [117, 30] on link "Feedback" at bounding box center [123, 32] width 83 height 33
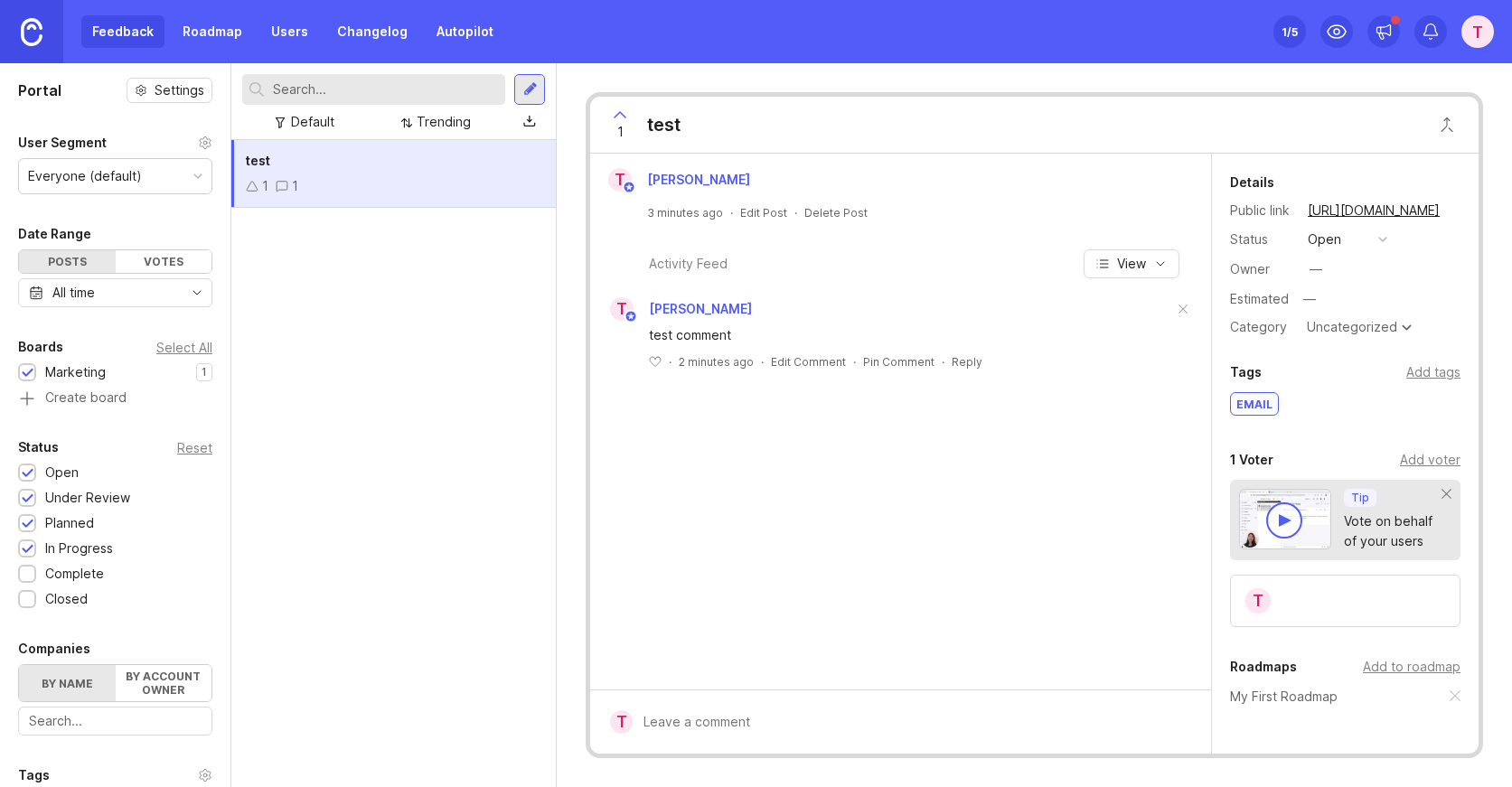
click at [117, 28] on div "Feedback Roadmap Users Changelog Autopilot" at bounding box center [293, 32] width 423 height 33
click at [106, 33] on div "Feedback Roadmap Users Changelog Autopilot" at bounding box center [293, 32] width 423 height 33
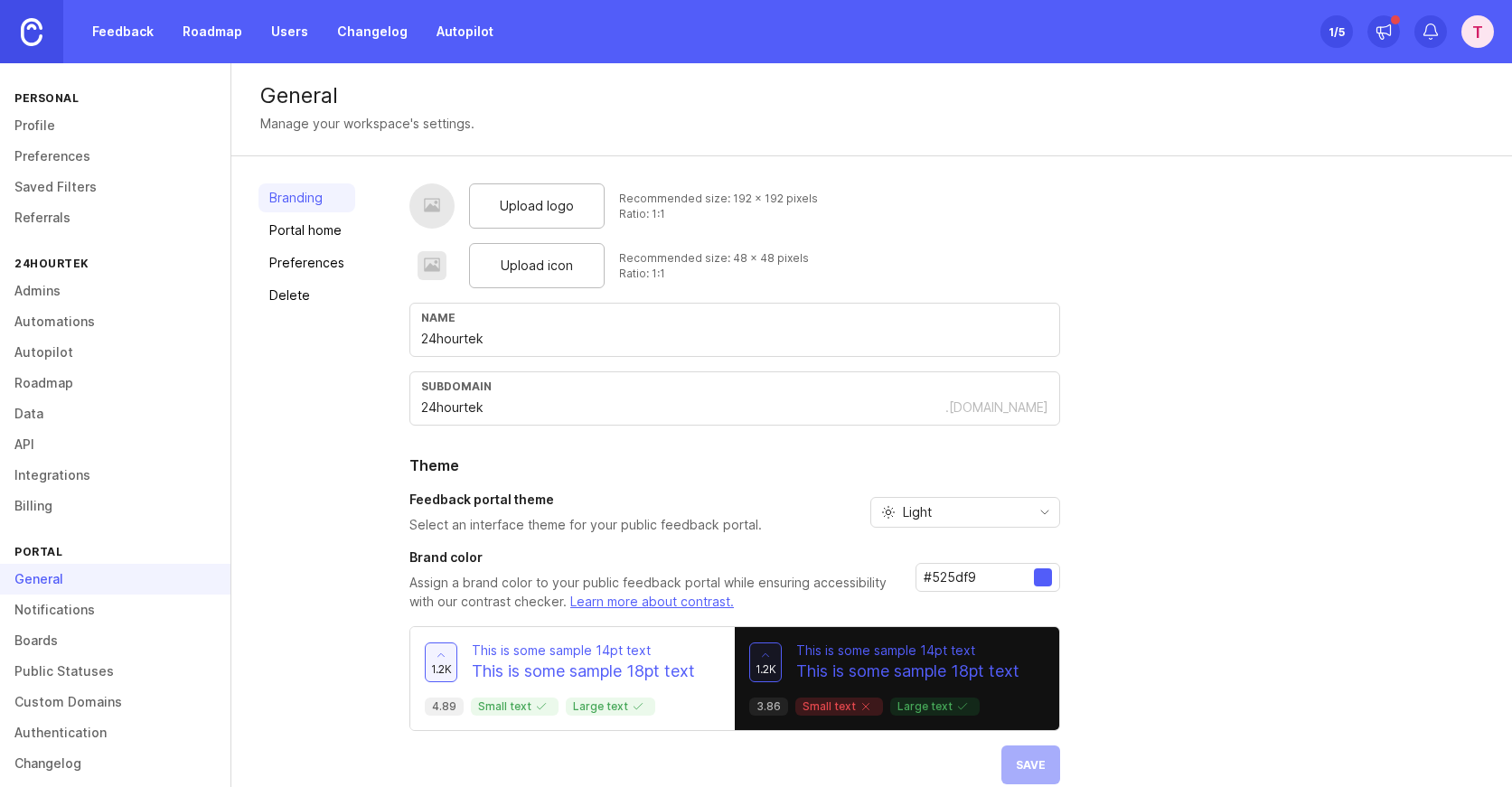
click at [122, 56] on div "Feedback Roadmap Users Changelog Autopilot" at bounding box center [252, 31] width 504 height 63
click at [120, 35] on link "Feedback" at bounding box center [123, 32] width 83 height 33
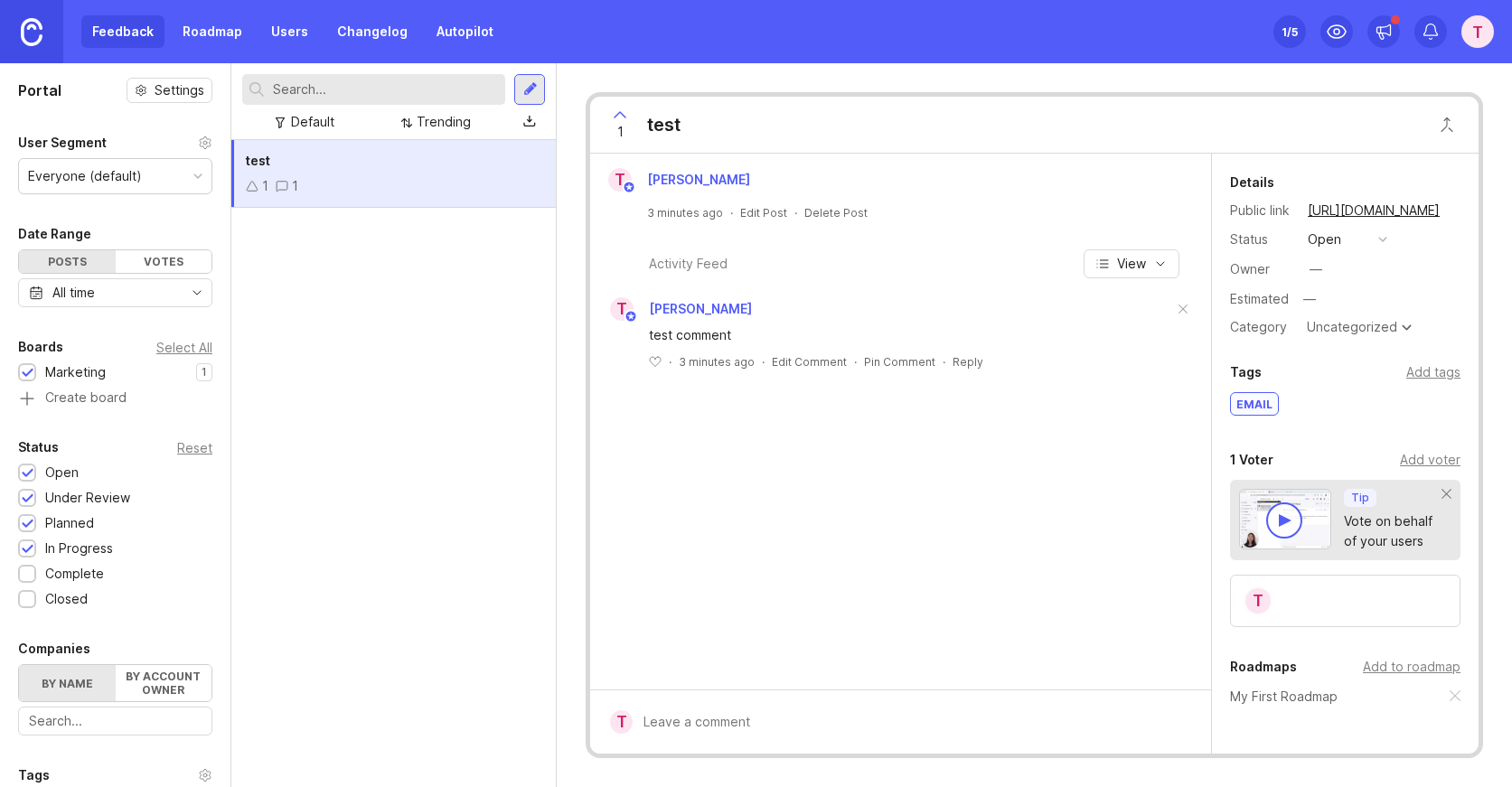
click at [144, 256] on div "Votes" at bounding box center [164, 261] width 97 height 23
click at [71, 255] on div "Posts" at bounding box center [68, 261] width 97 height 23
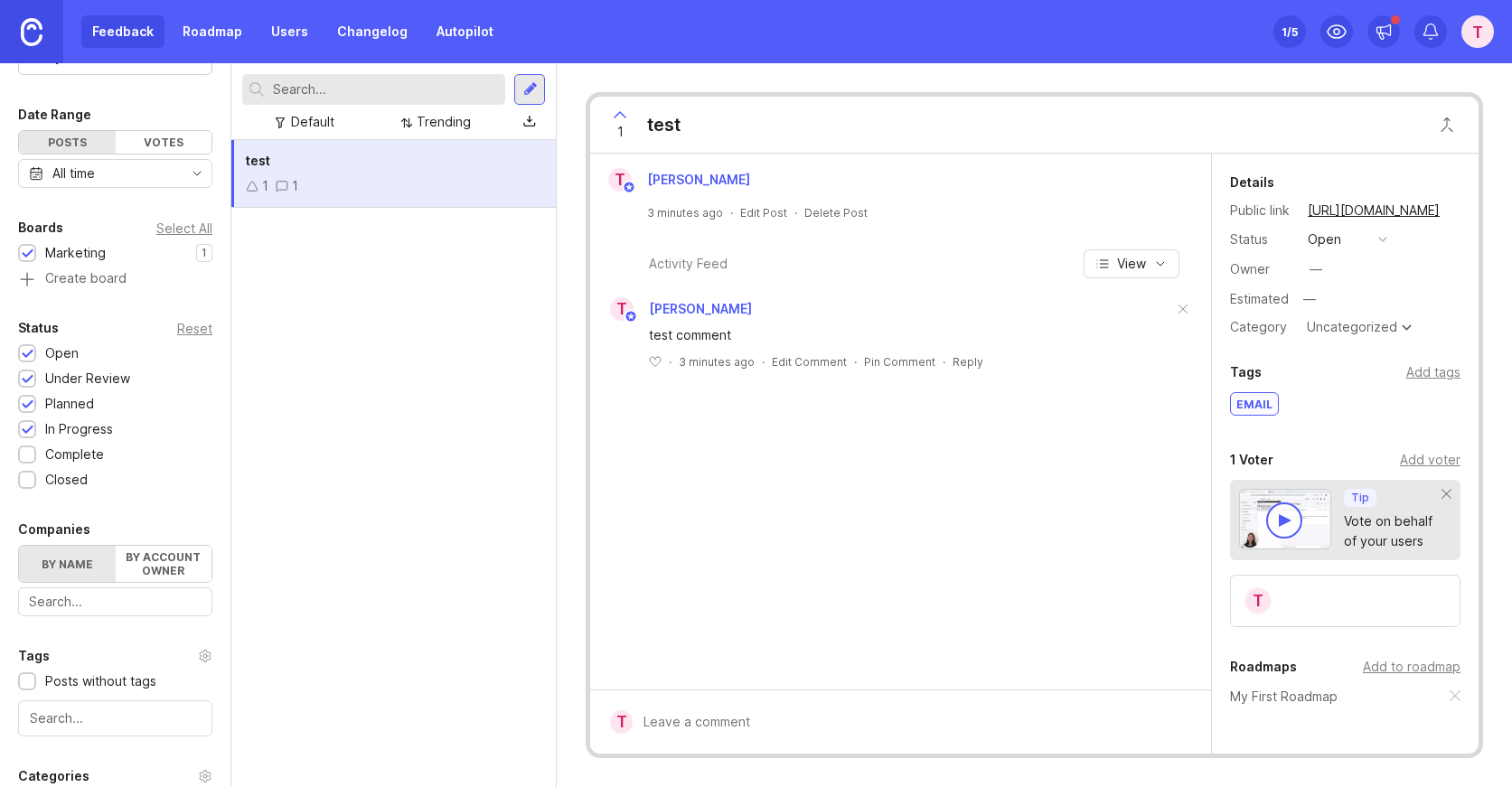
scroll to position [122, 0]
click at [27, 457] on div at bounding box center [27, 453] width 12 height 14
click at [27, 480] on div at bounding box center [27, 478] width 12 height 14
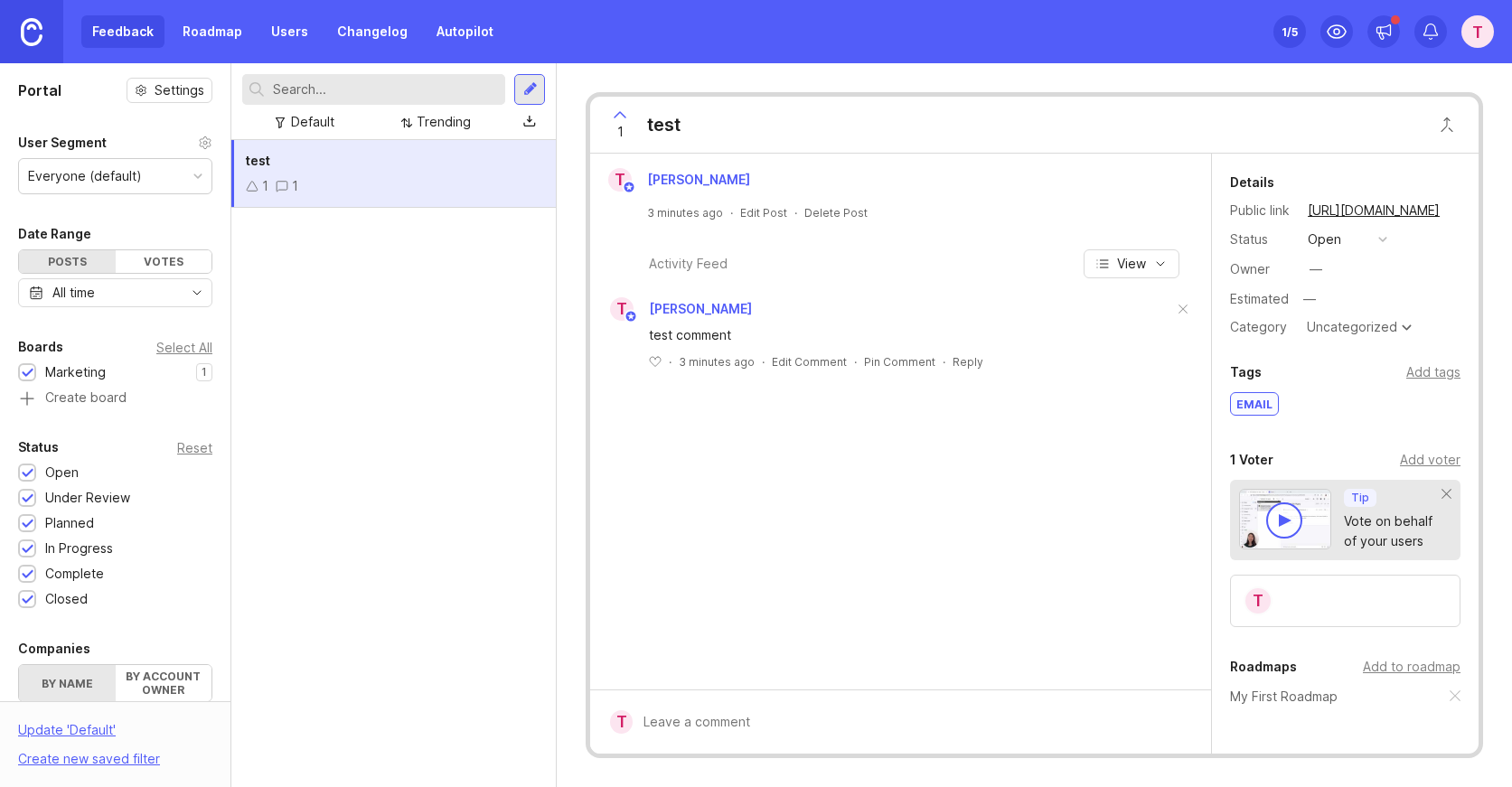
click at [217, 34] on link "Roadmap" at bounding box center [212, 32] width 81 height 33
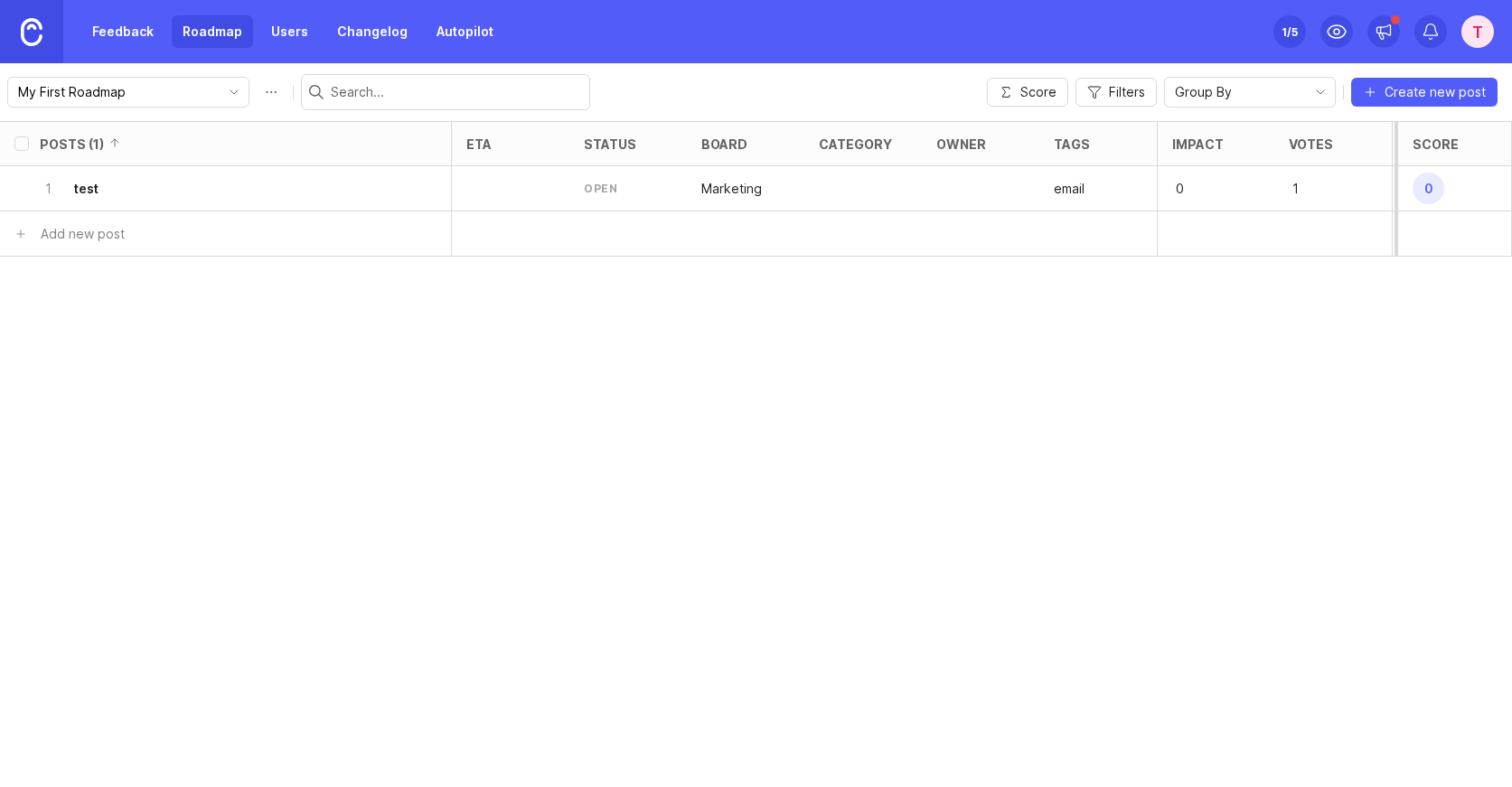
click at [113, 182] on div "1 test" at bounding box center [220, 189] width 361 height 44
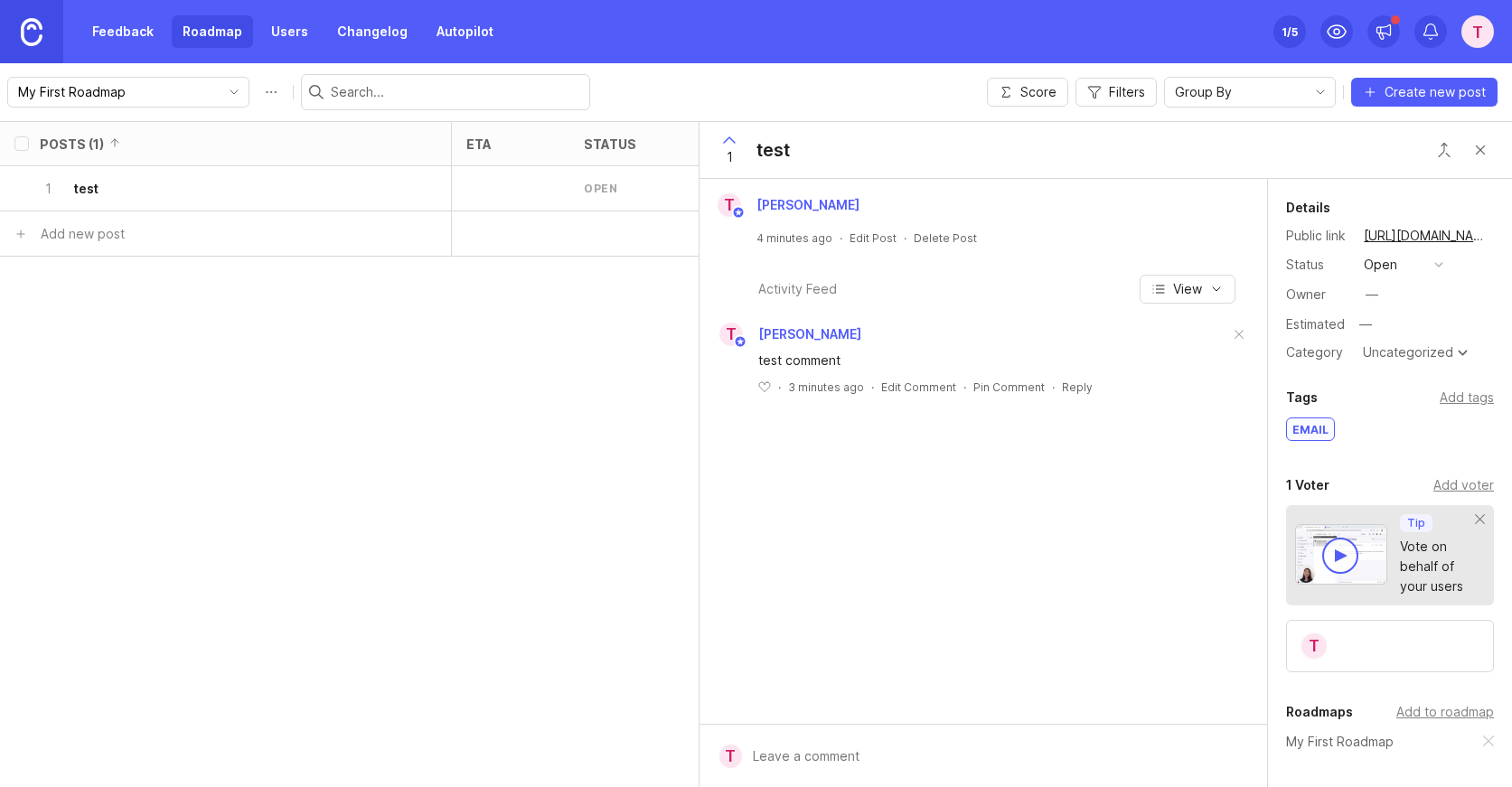
click at [785, 145] on div "test" at bounding box center [772, 150] width 34 height 26
click at [1278, 28] on div "Set up Canny 1 /5" at bounding box center [1290, 32] width 33 height 26
click at [1065, 73] on div "Canny Onboarding" at bounding box center [1036, 81] width 135 height 15
click at [1310, 68] on div "Canny Onboarding" at bounding box center [1136, 81] width 362 height 44
click at [1296, 71] on div "Canny Onboarding" at bounding box center [1136, 81] width 362 height 44
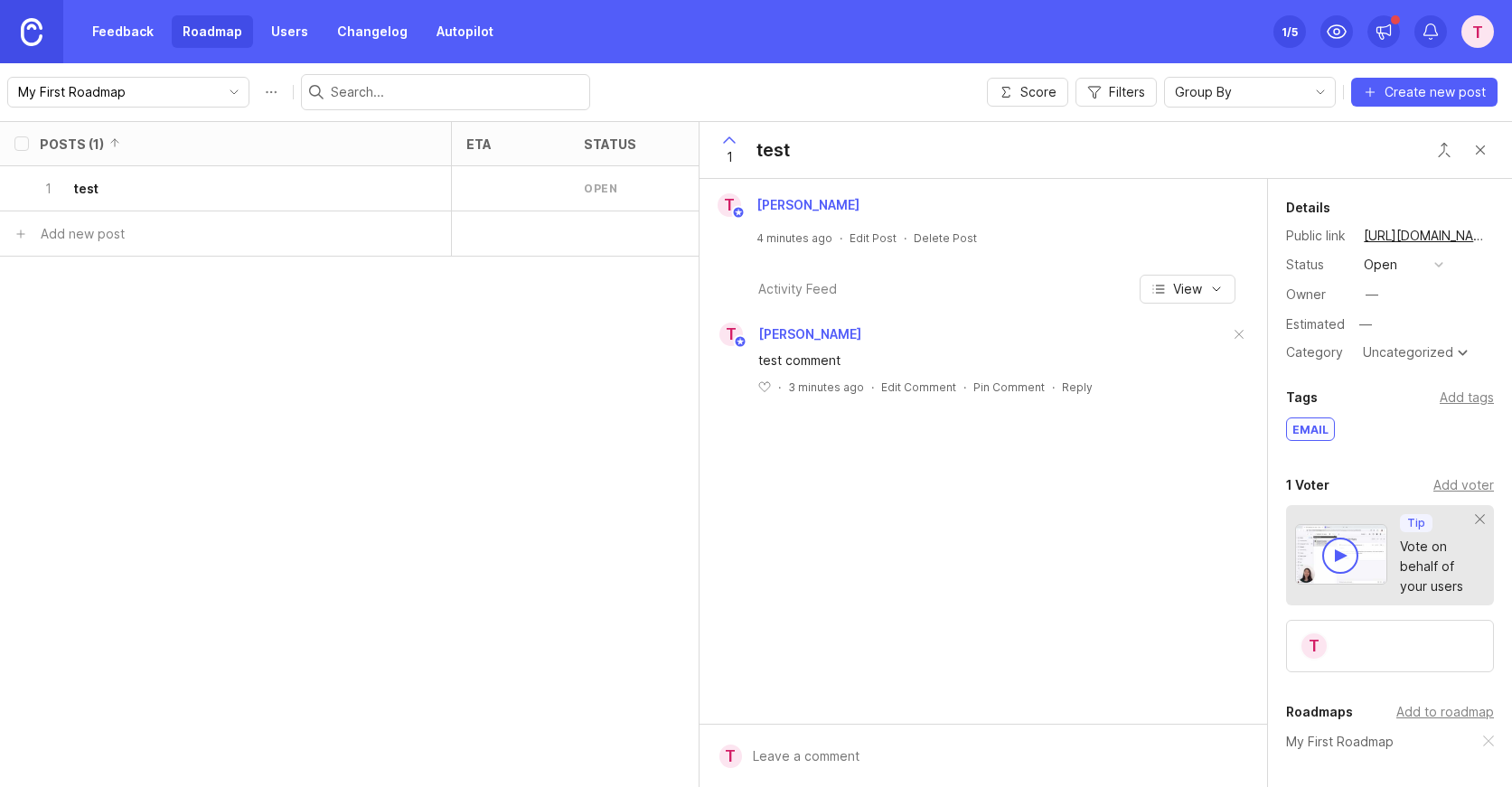
click at [1477, 149] on button "Close button" at bounding box center [1479, 149] width 36 height 36
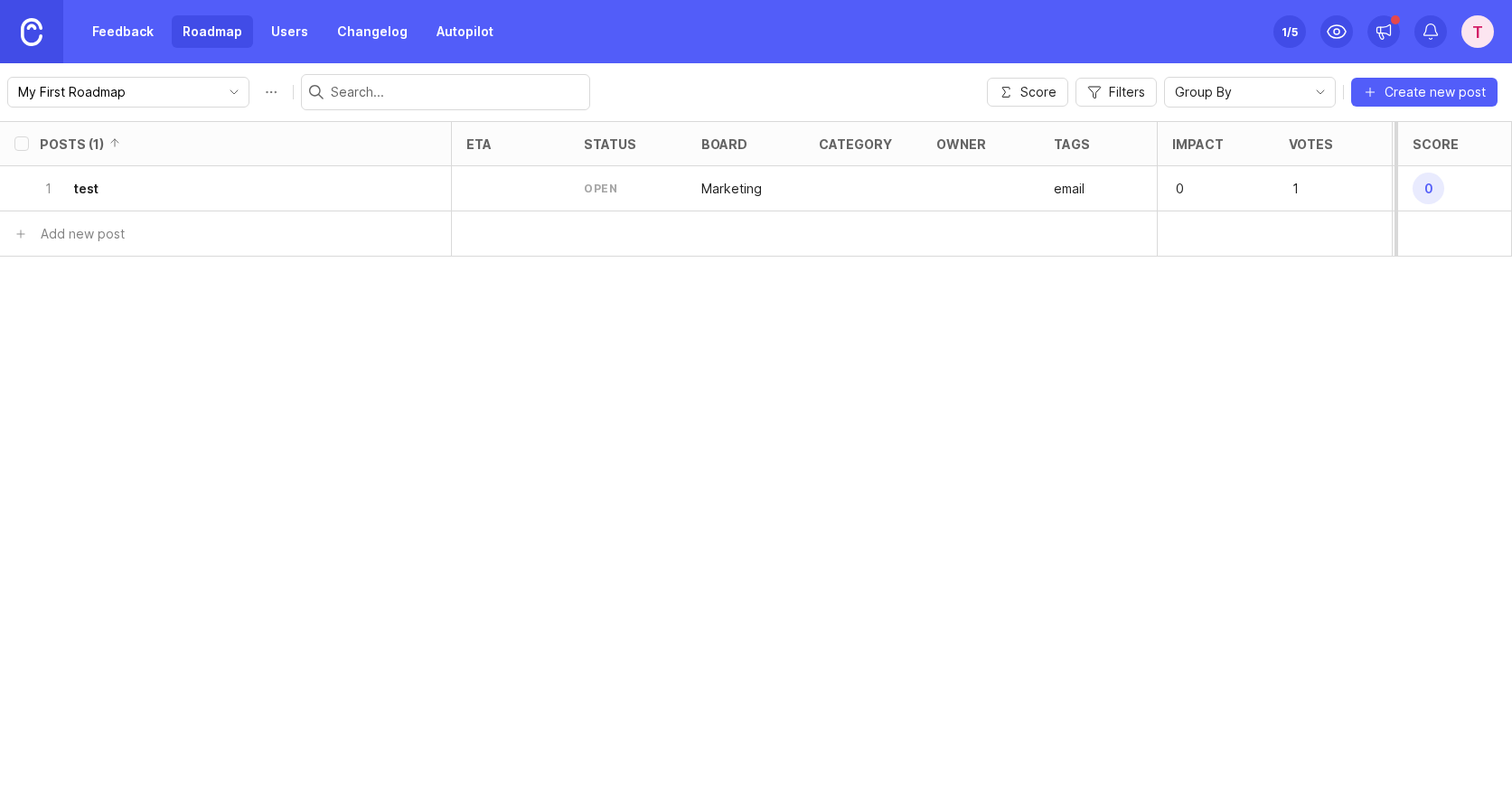
click at [1423, 86] on span "Create new post" at bounding box center [1435, 92] width 102 height 18
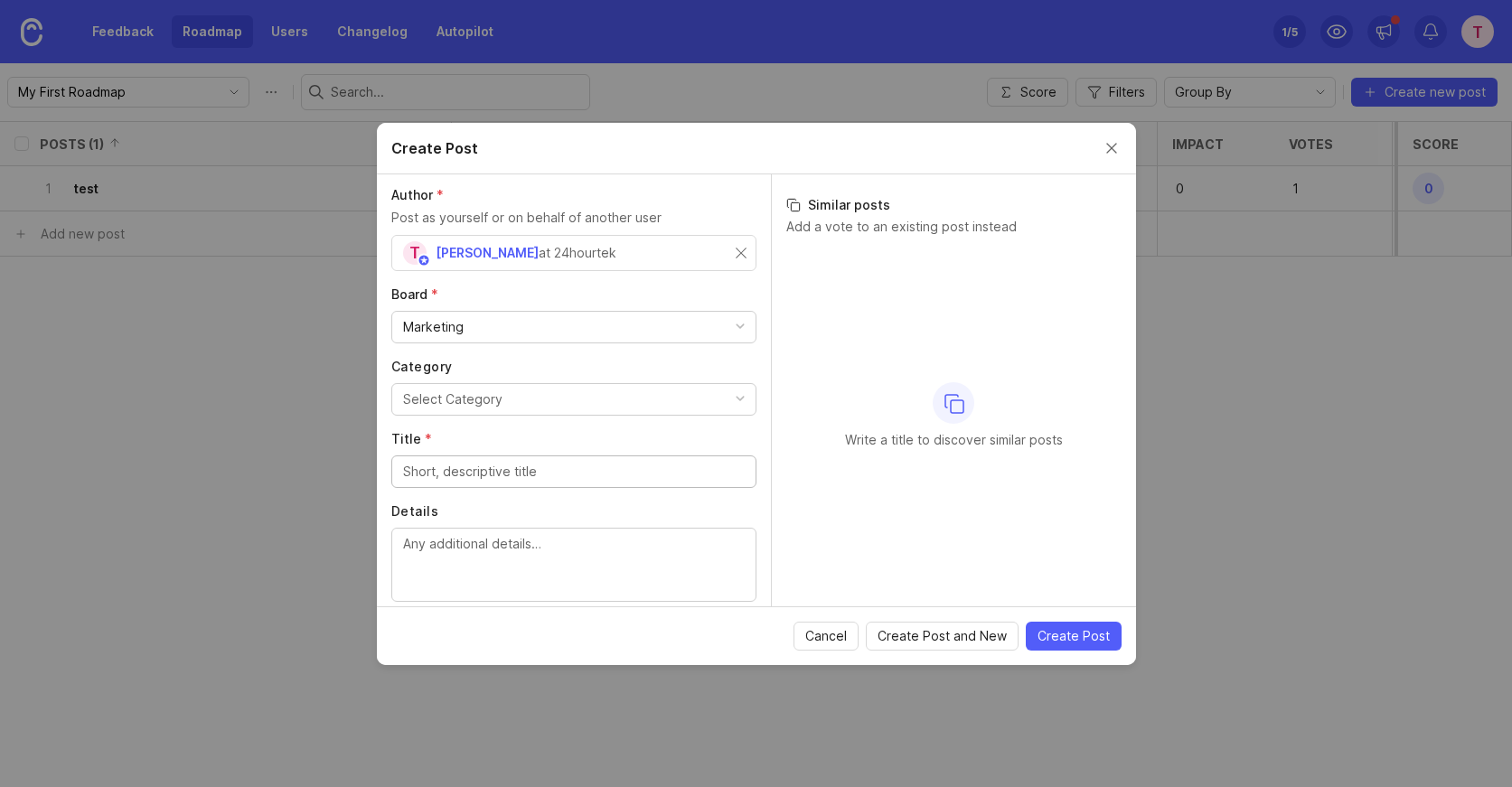
scroll to position [19, 0]
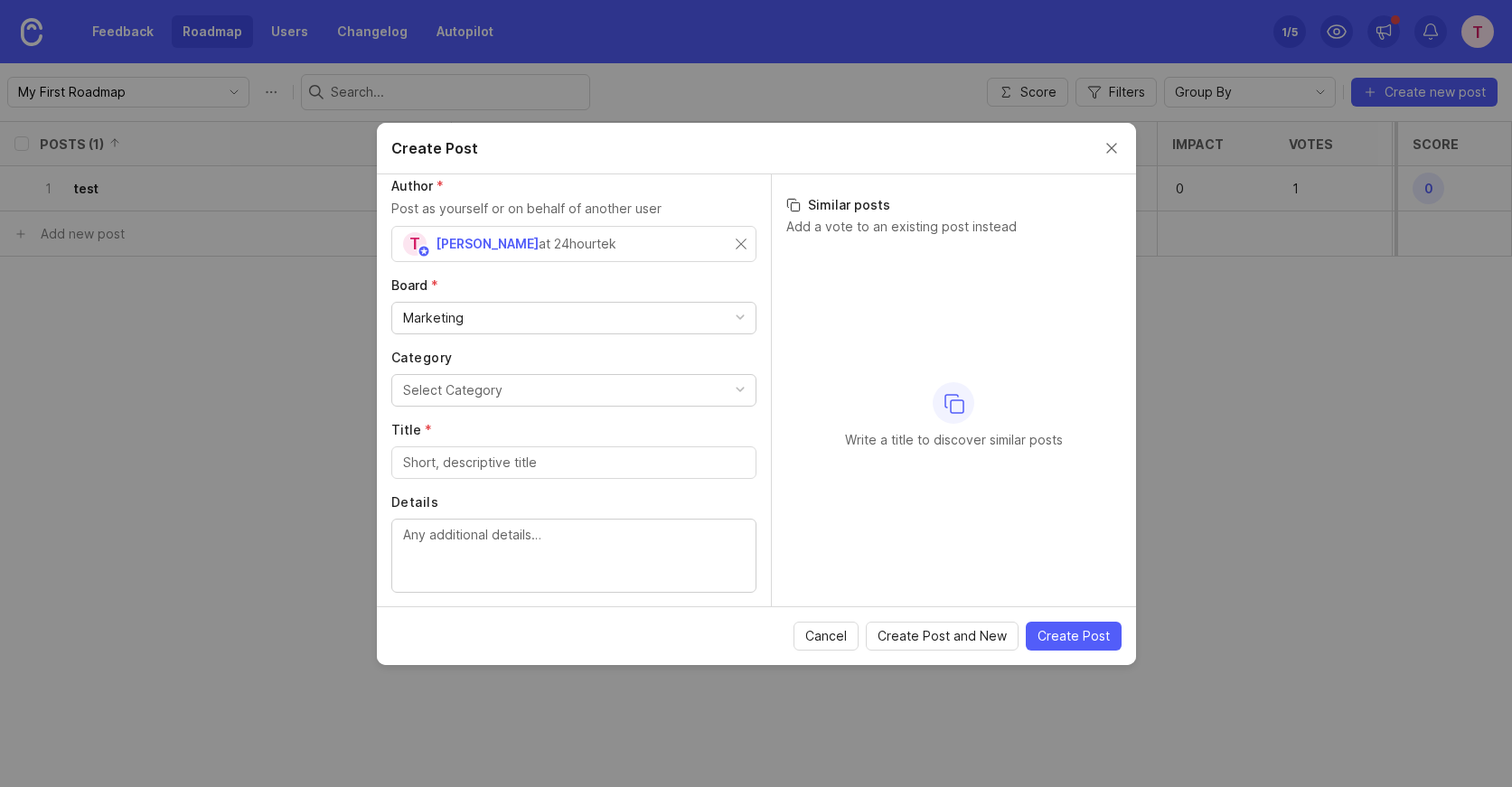
click at [529, 394] on button "Select Category" at bounding box center [574, 391] width 365 height 33
click at [458, 464] on input "Title *" at bounding box center [573, 463] width 341 height 20
type input "Networking events in [GEOGRAPHIC_DATA]"
click at [1088, 636] on span "Create Post" at bounding box center [1073, 636] width 72 height 18
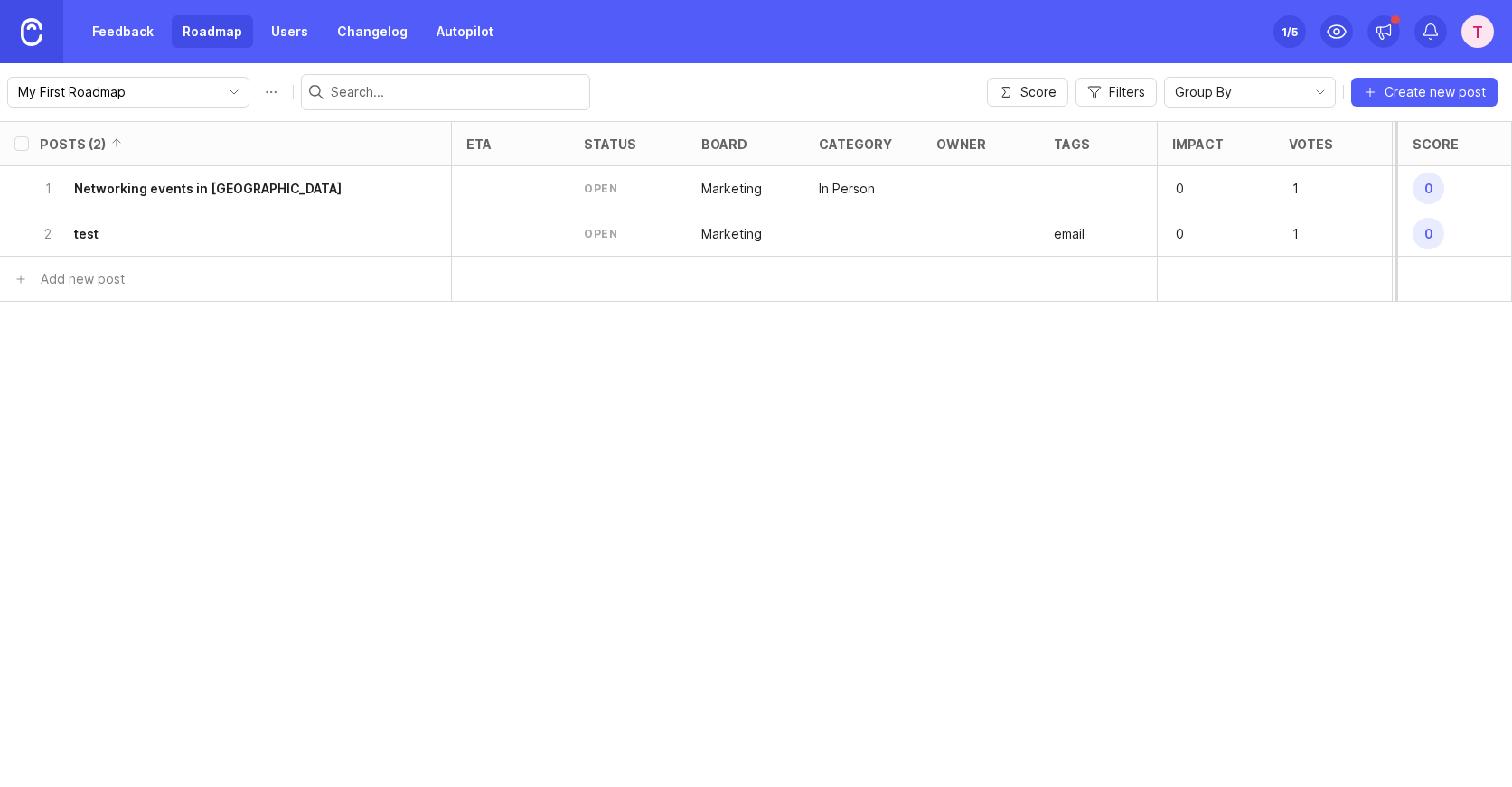
click at [812, 229] on div at bounding box center [863, 233] width 117 height 45
click at [610, 219] on div "open" at bounding box center [628, 233] width 117 height 45
click at [563, 229] on div at bounding box center [511, 233] width 117 height 45
click at [225, 183] on h6 "Networking events in [GEOGRAPHIC_DATA]" at bounding box center [208, 189] width 267 height 18
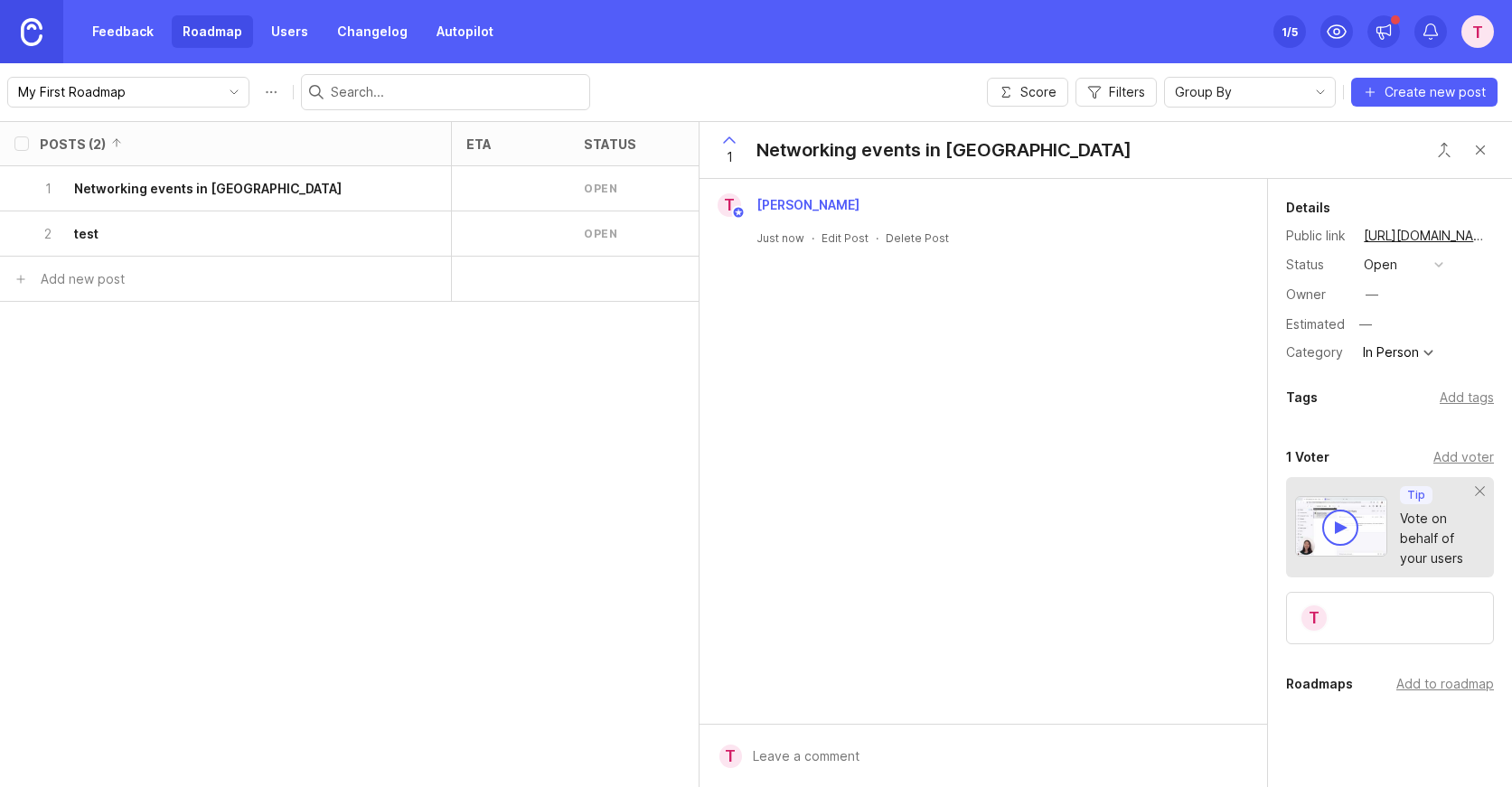
click at [1413, 264] on button "open" at bounding box center [1403, 264] width 91 height 24
click at [1399, 331] on div "under review" at bounding box center [1413, 329] width 92 height 16
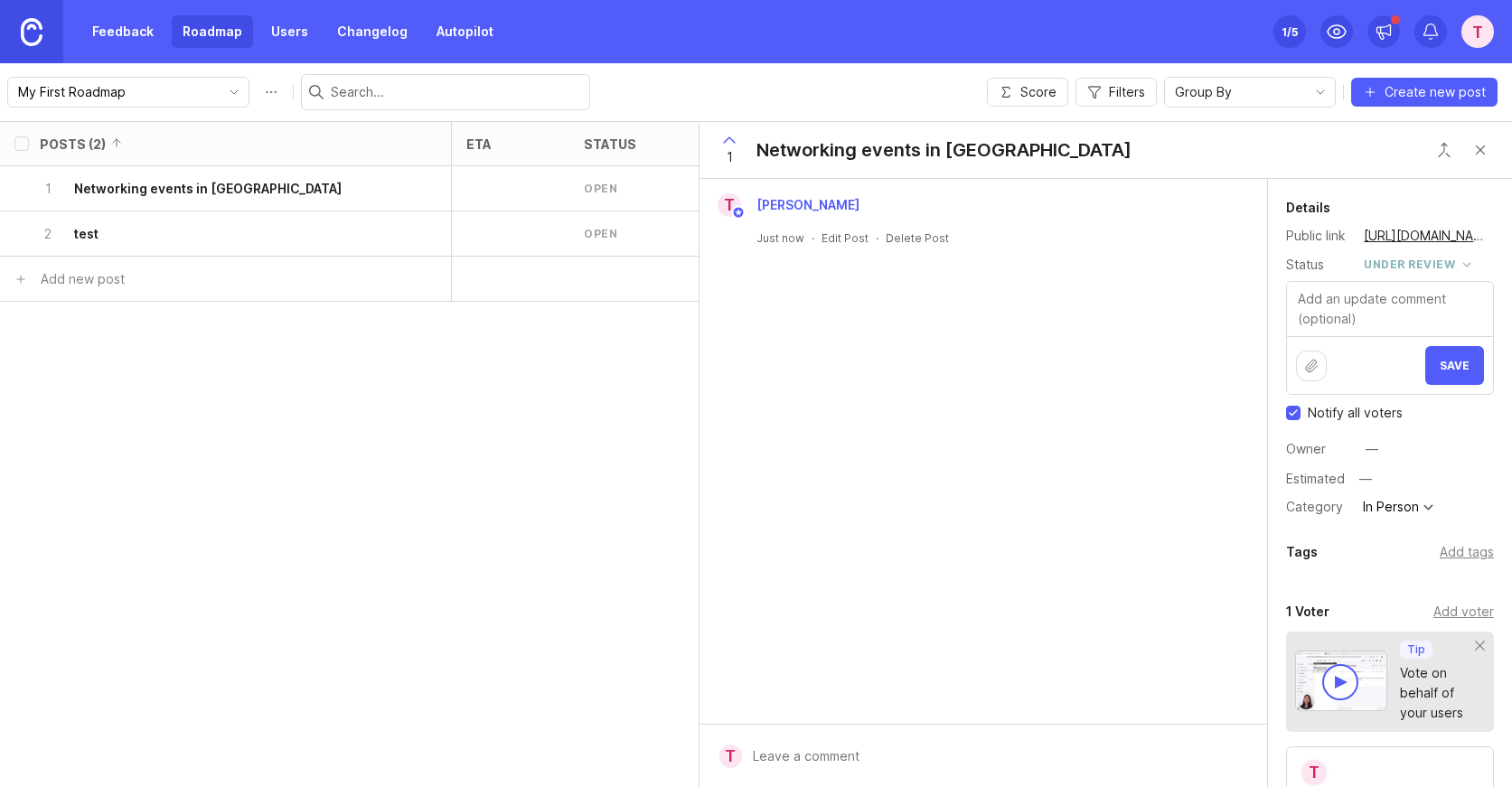
click at [93, 240] on h6 "test" at bounding box center [86, 234] width 25 height 18
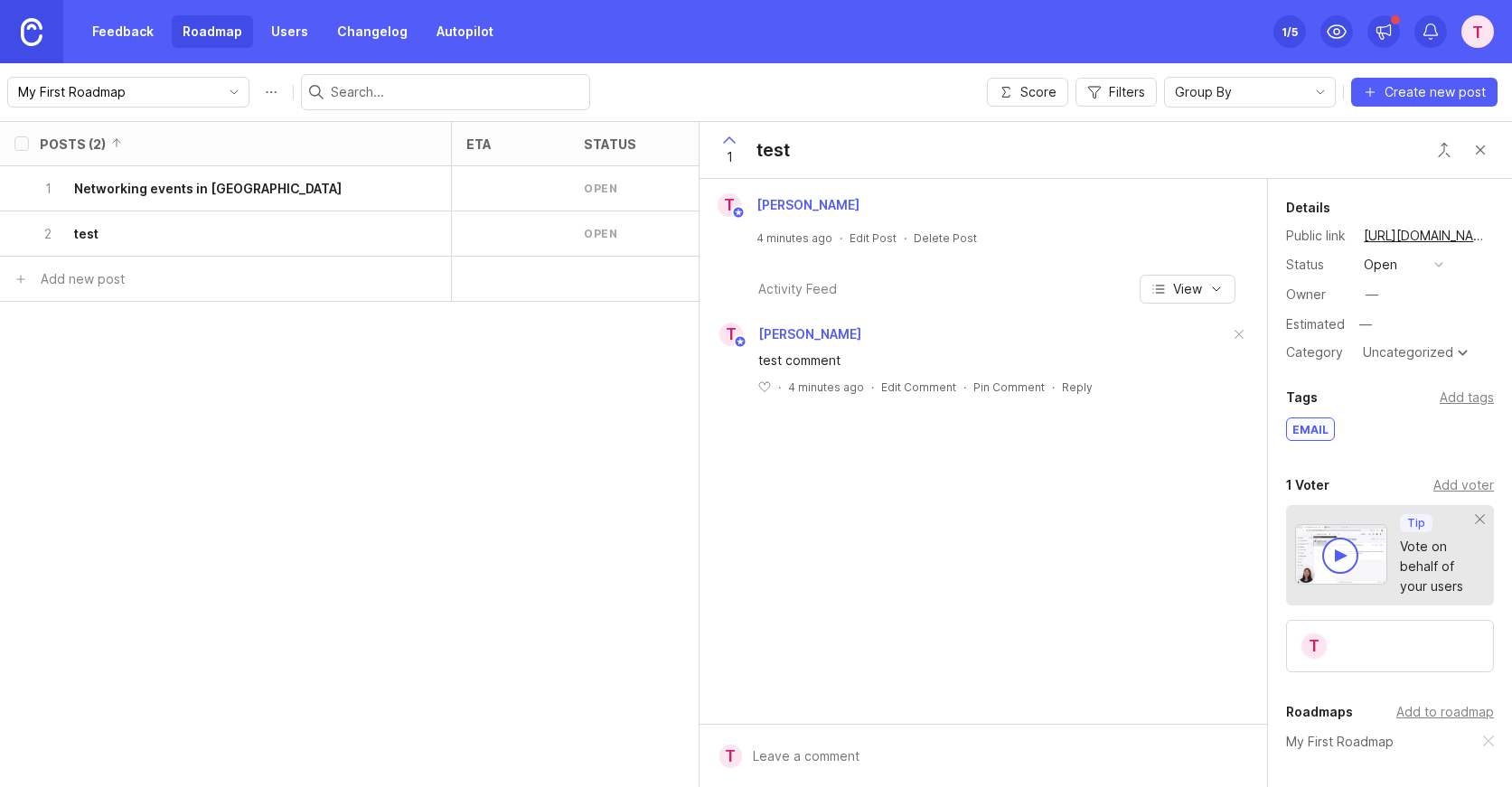
click at [1391, 259] on div "open" at bounding box center [1380, 264] width 34 height 20
click at [1389, 329] on div "under review" at bounding box center [1413, 329] width 92 height 16
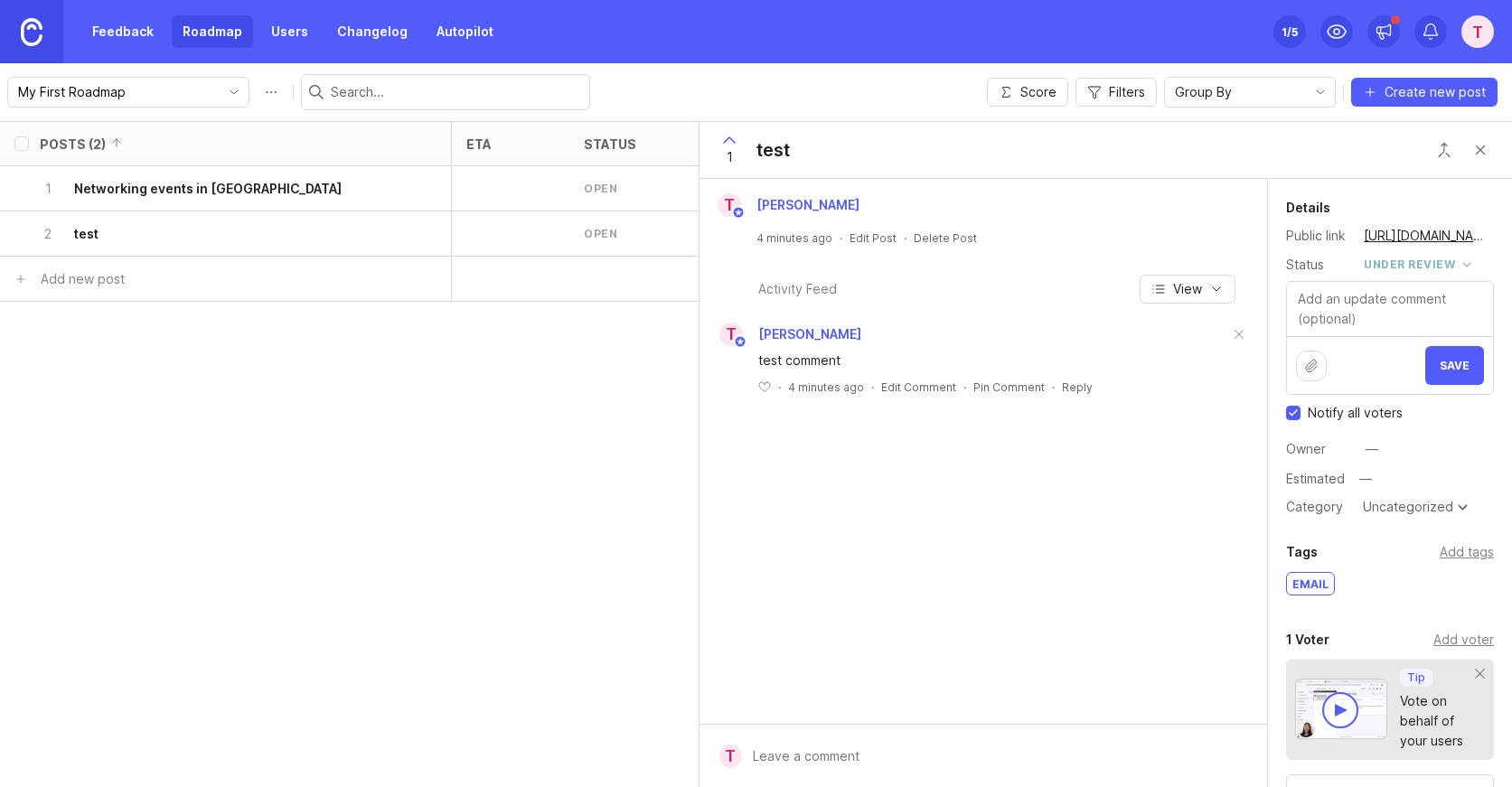
click at [1452, 365] on span "Save" at bounding box center [1454, 365] width 30 height 14
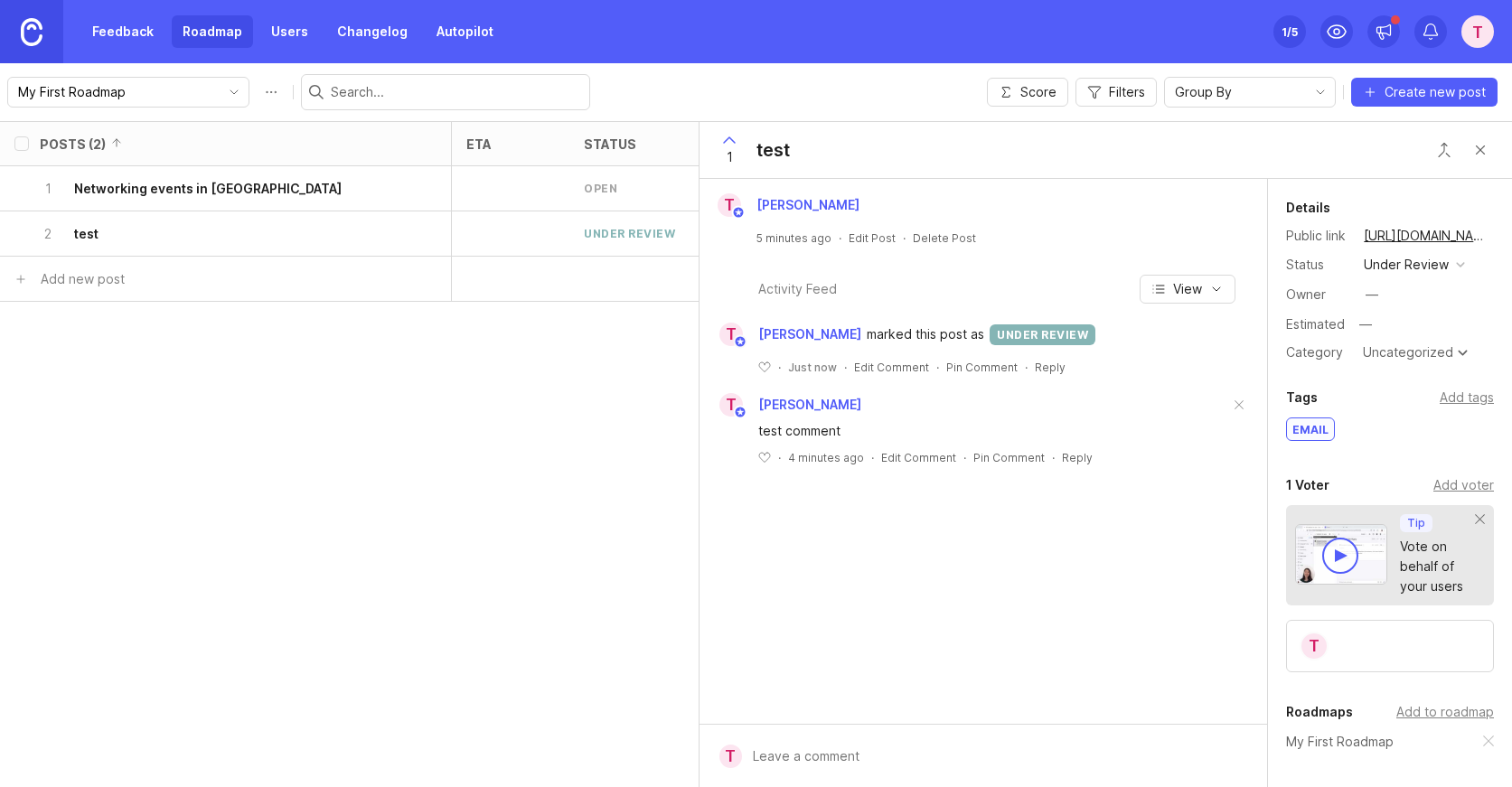
click at [250, 179] on h6 "Networking events in [GEOGRAPHIC_DATA]" at bounding box center [208, 189] width 267 height 18
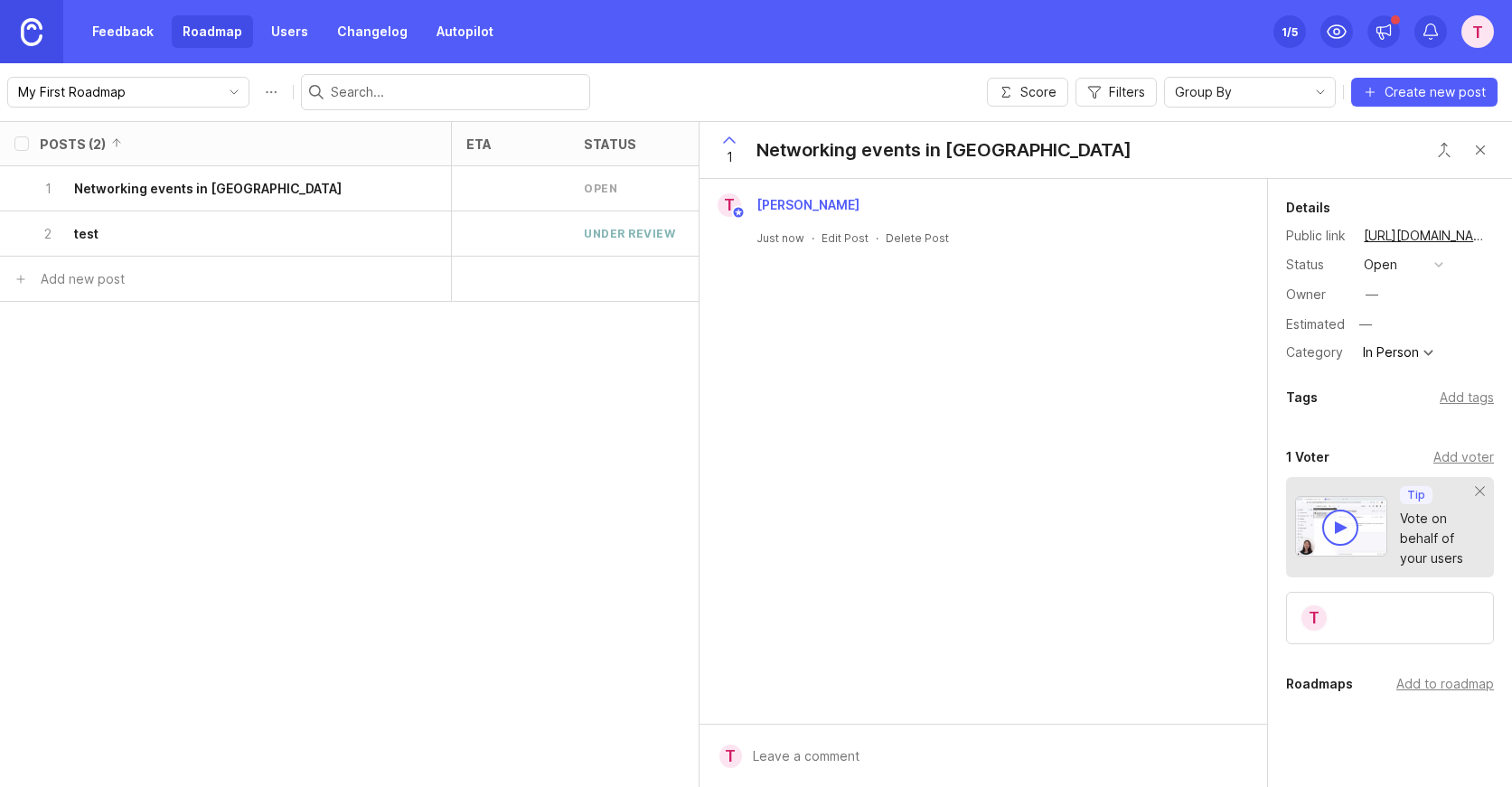
click at [1421, 261] on button "open" at bounding box center [1403, 264] width 91 height 24
click at [1383, 335] on div "under review" at bounding box center [1413, 329] width 92 height 16
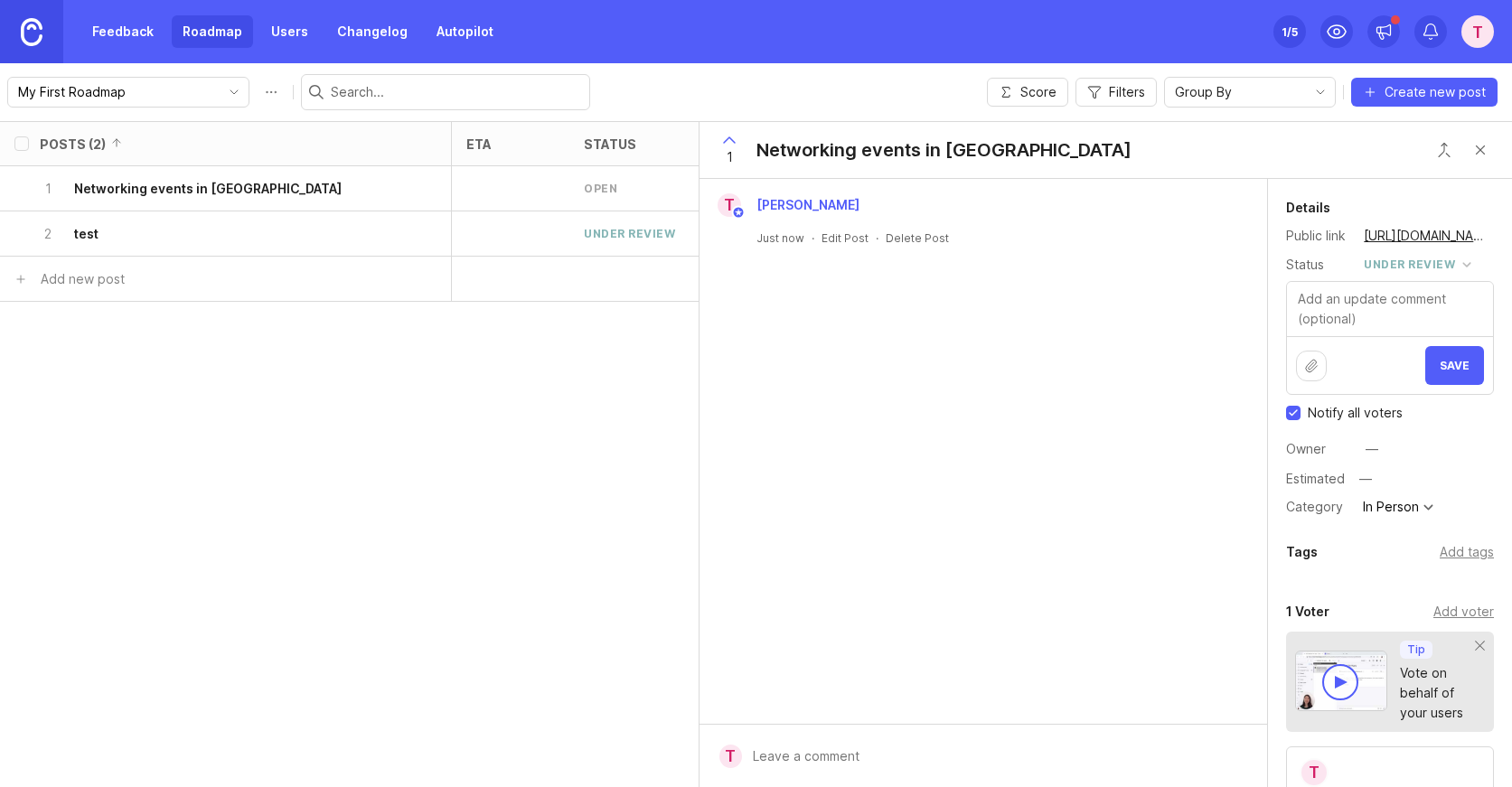
click at [1456, 372] on button "Save" at bounding box center [1454, 365] width 59 height 38
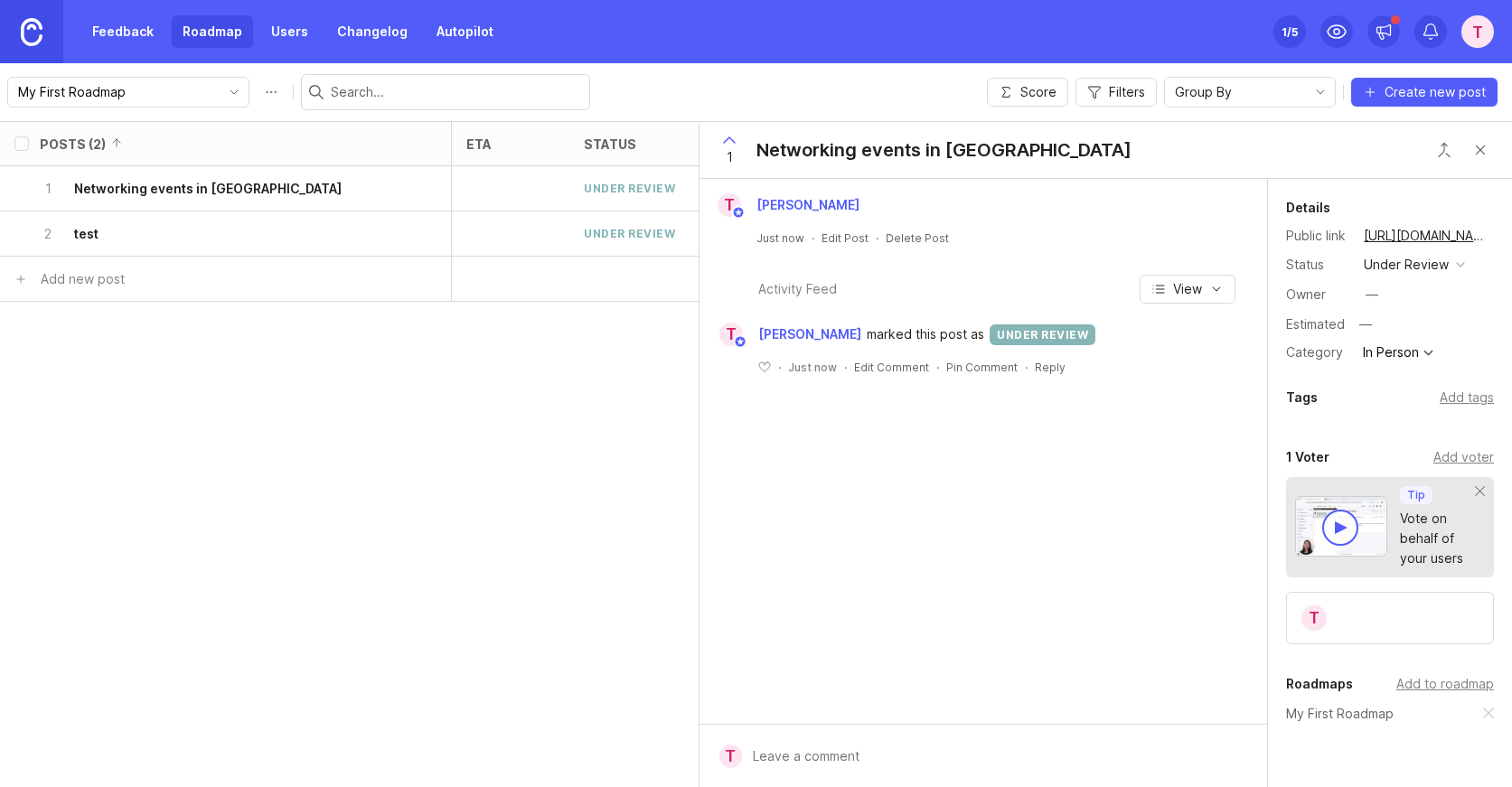
click at [268, 25] on link "Users" at bounding box center [289, 32] width 59 height 33
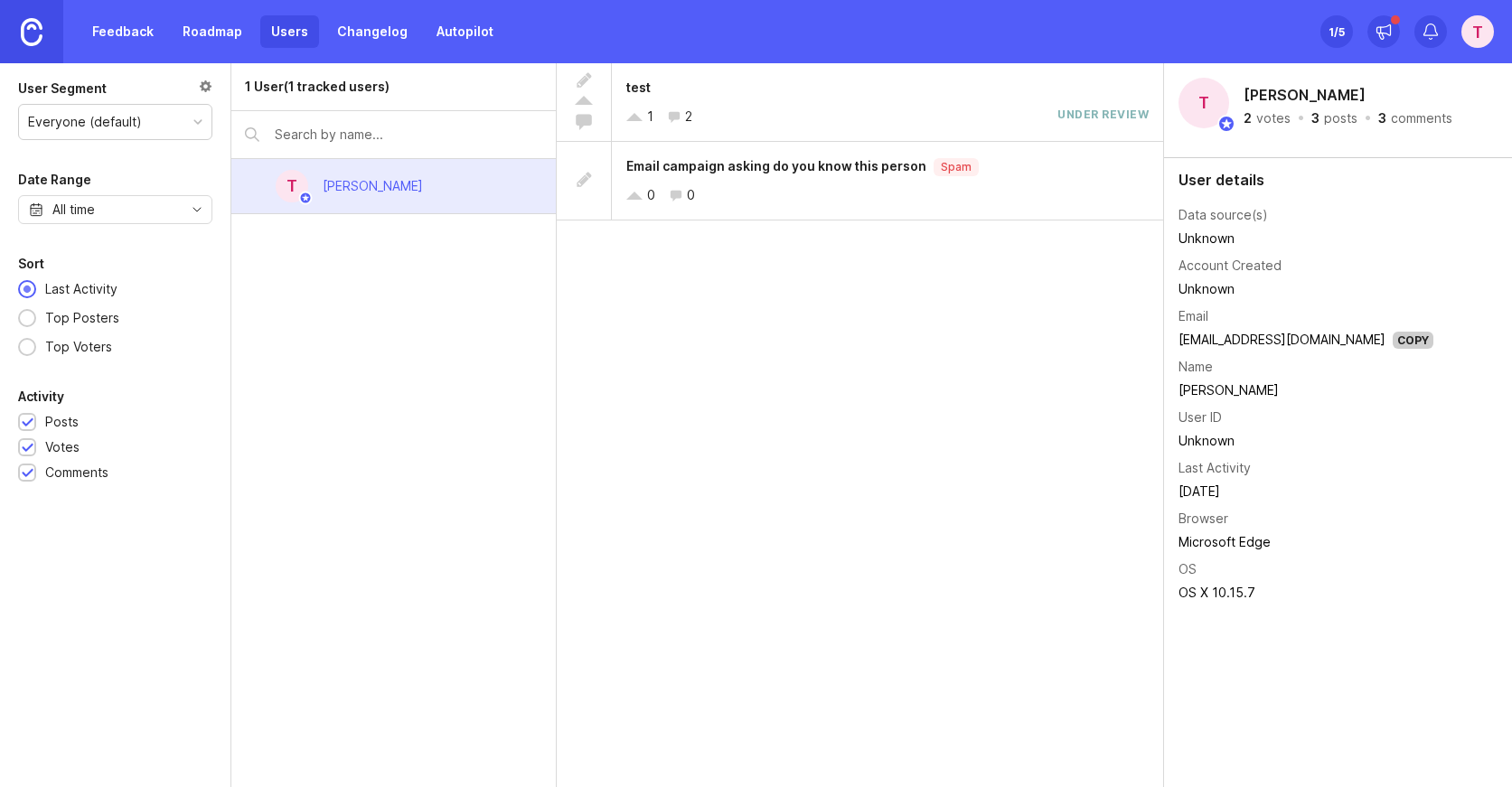
click at [367, 29] on link "Changelog" at bounding box center [372, 32] width 92 height 33
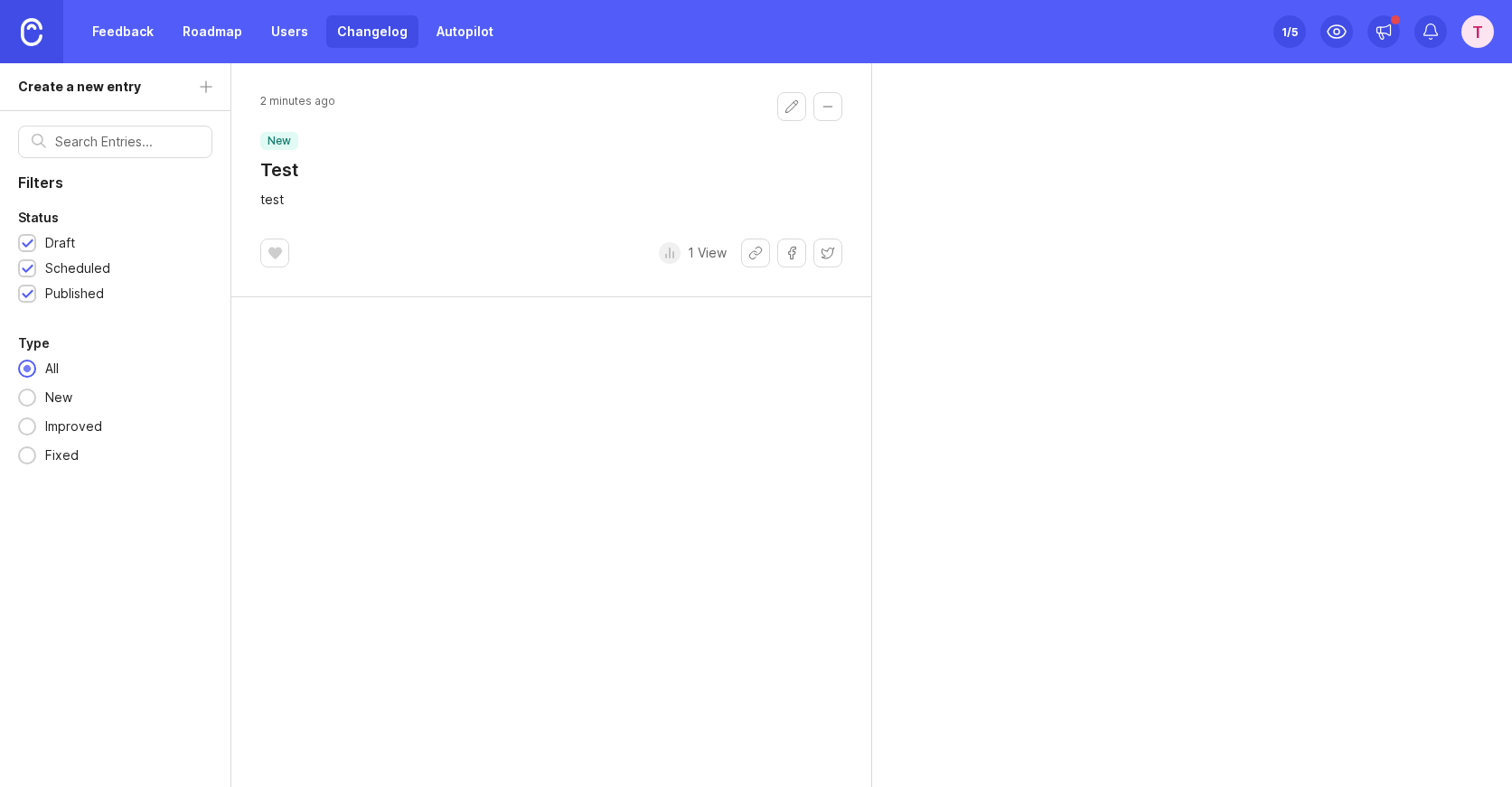
click at [447, 36] on link "Autopilot" at bounding box center [465, 32] width 79 height 33
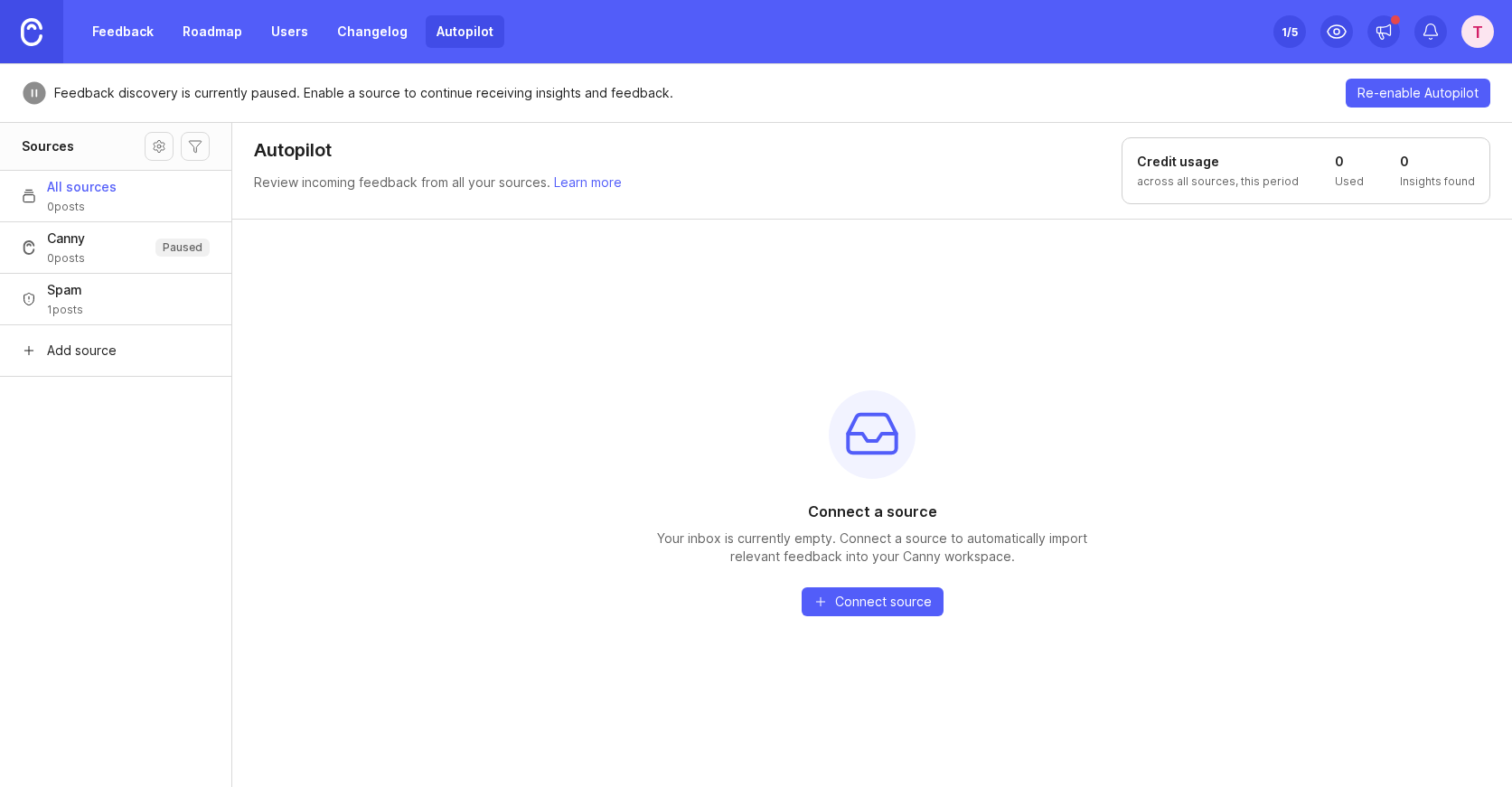
click at [372, 33] on link "Changelog" at bounding box center [372, 32] width 92 height 33
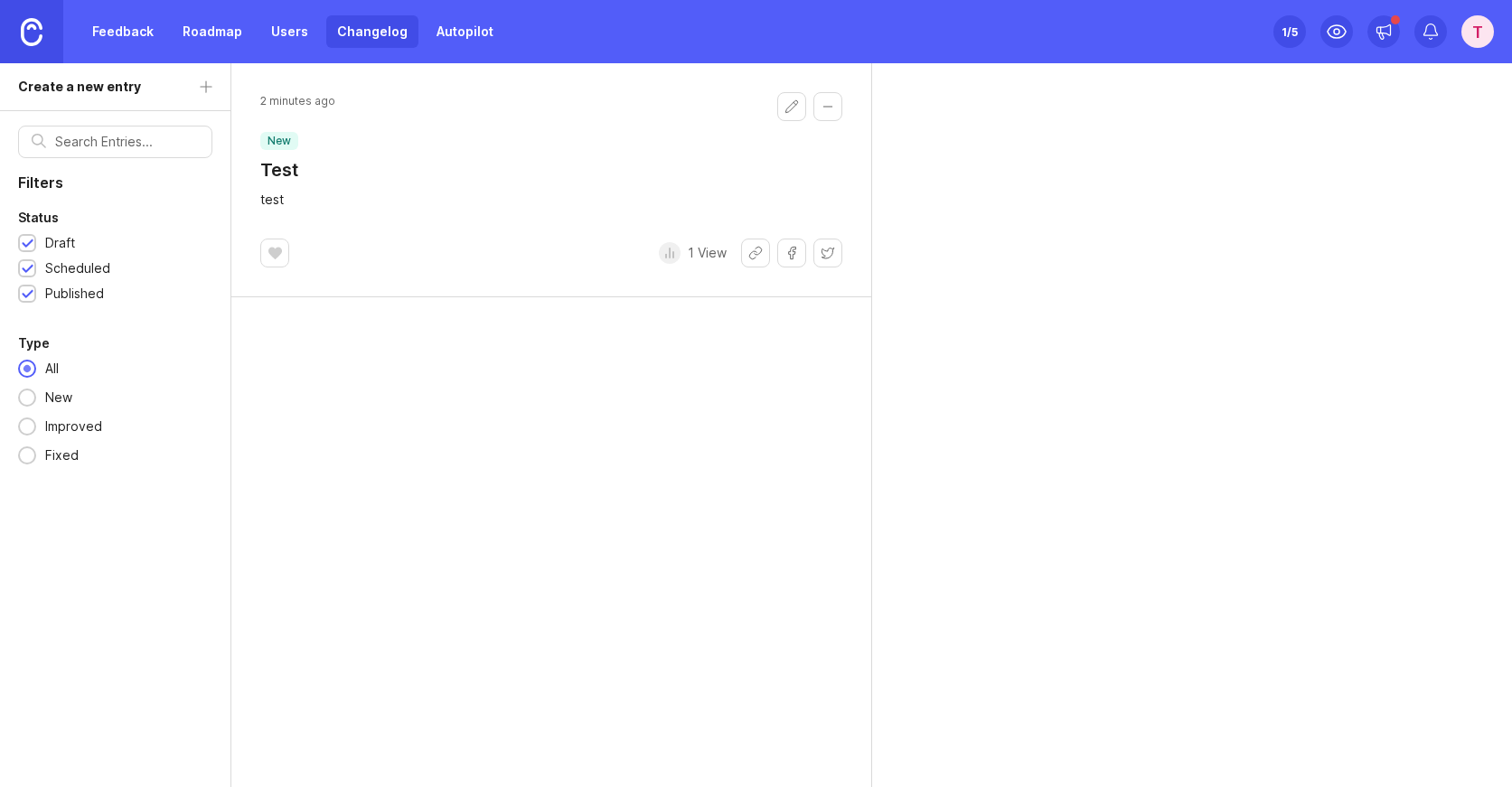
click at [291, 30] on link "Users" at bounding box center [289, 32] width 59 height 33
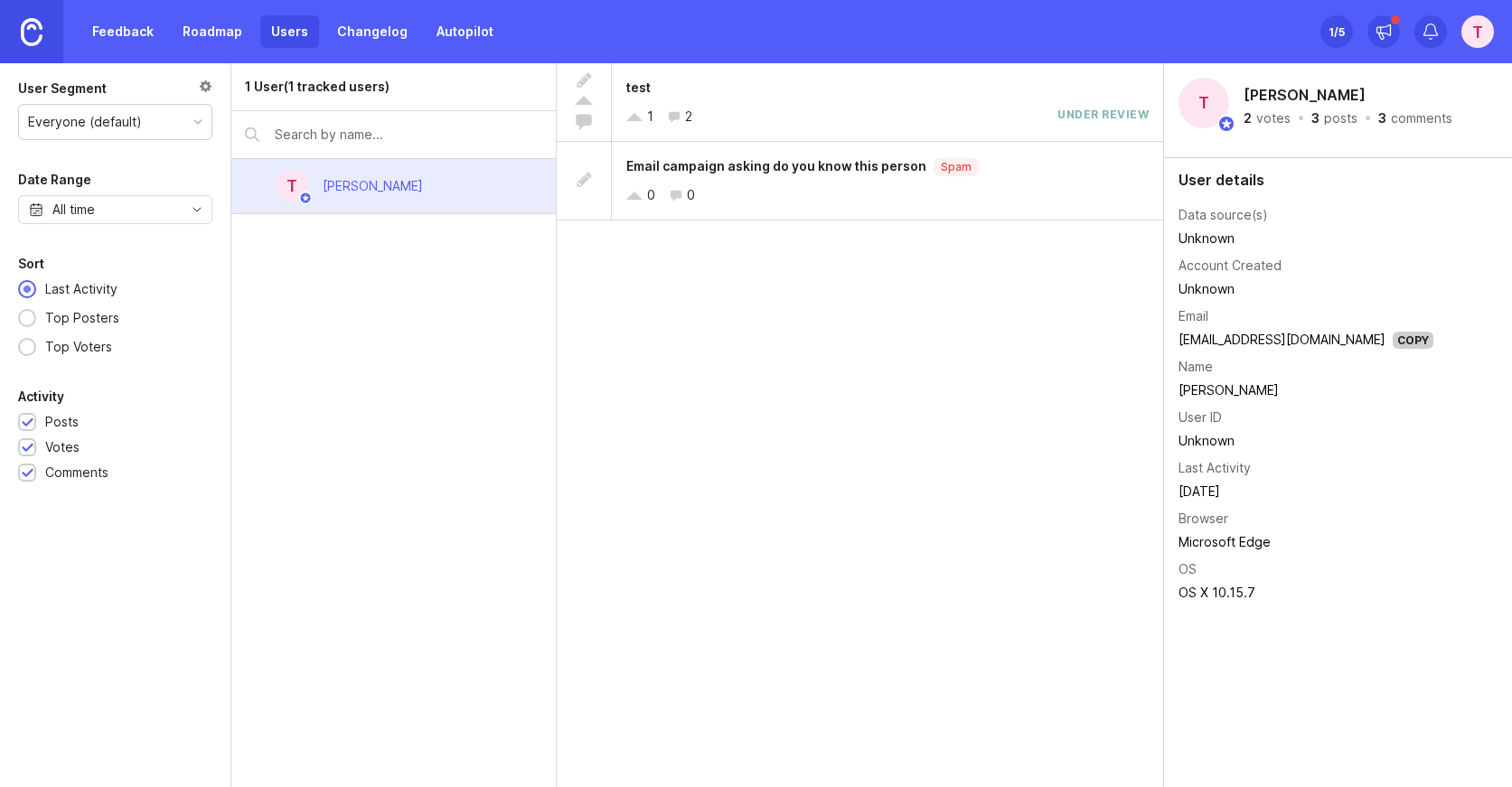
click at [220, 38] on link "Roadmap" at bounding box center [212, 32] width 81 height 33
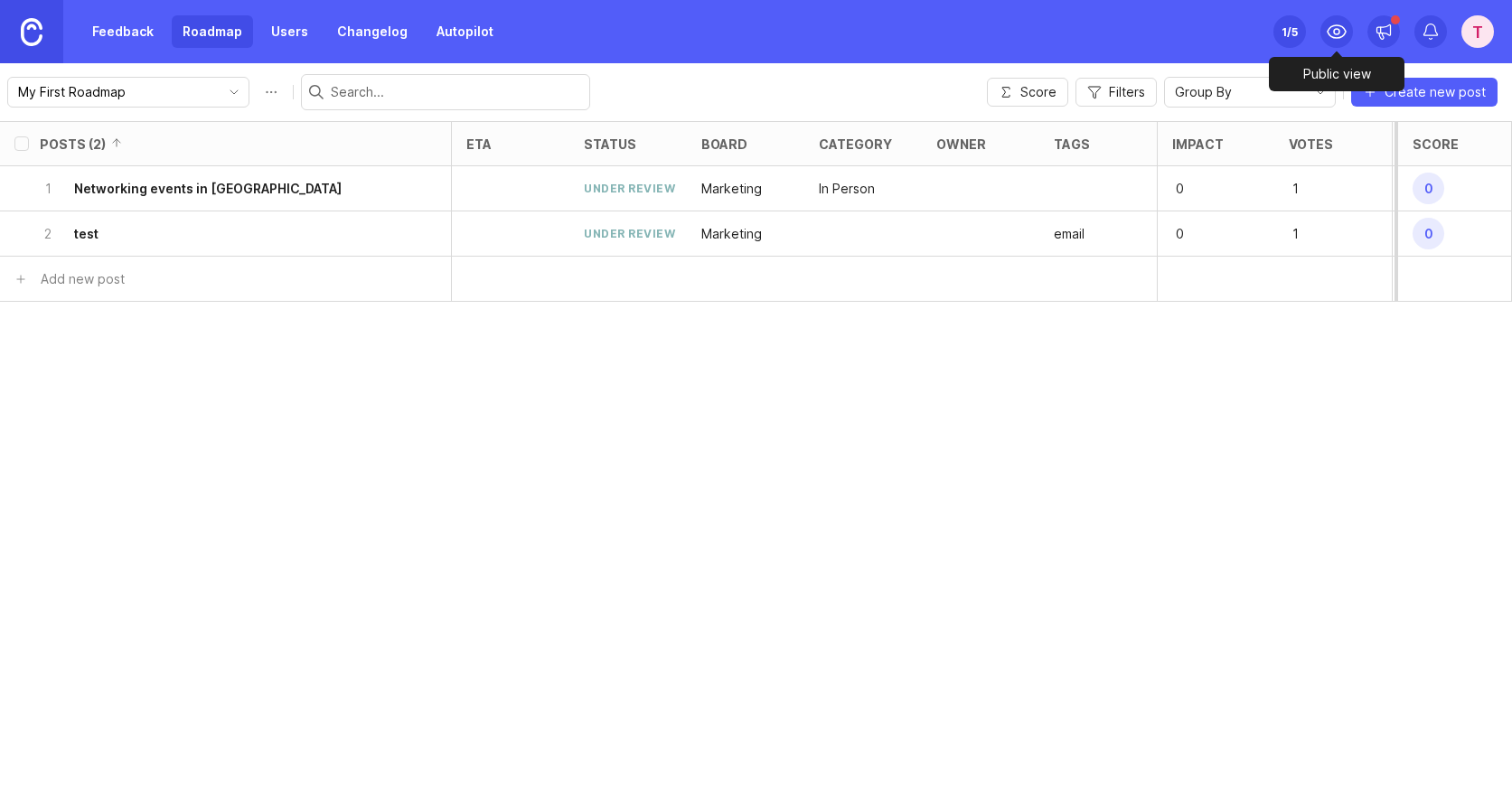
click at [1341, 27] on icon at bounding box center [1336, 32] width 22 height 22
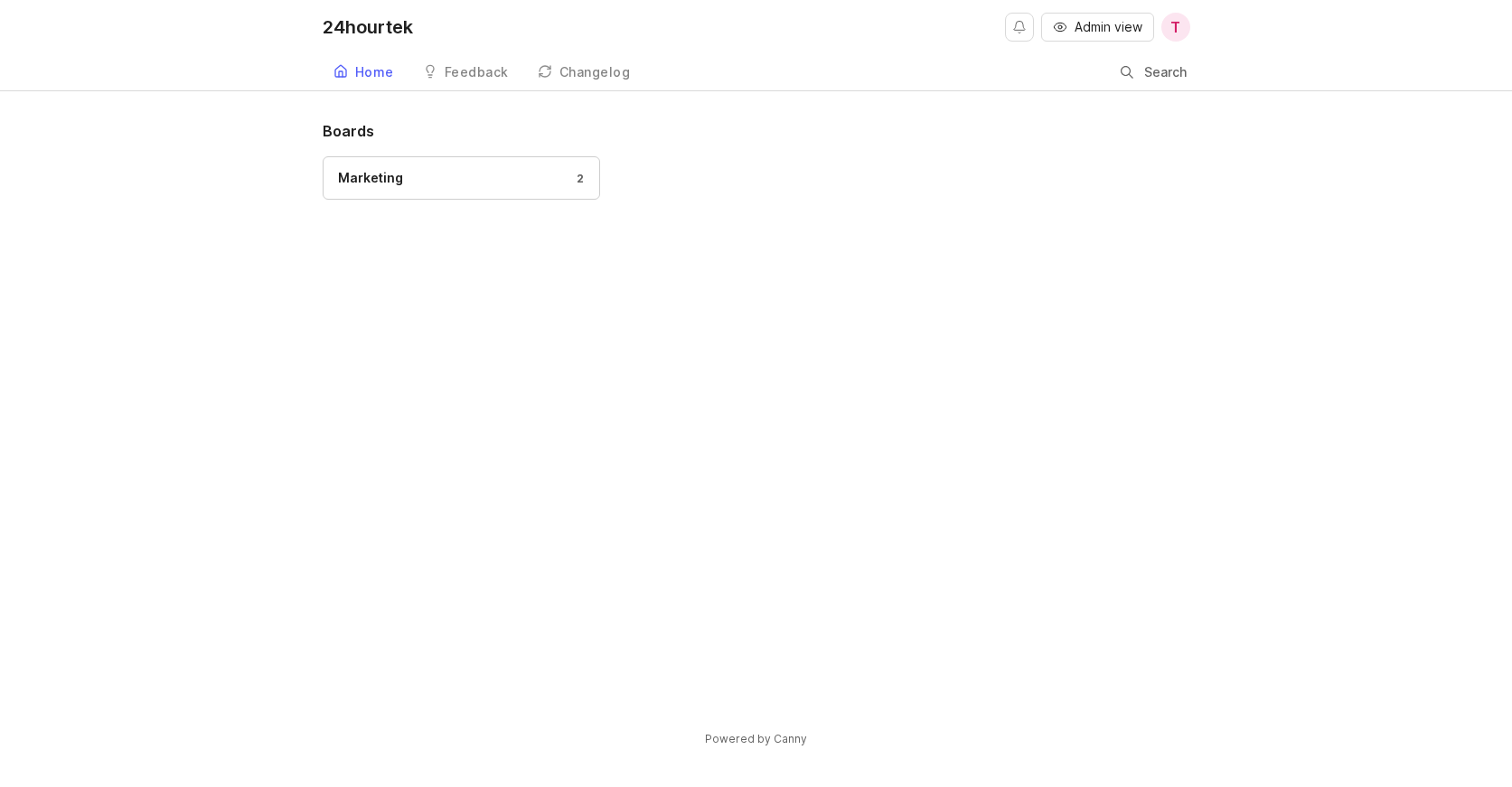
click at [474, 178] on div "Marketing 2" at bounding box center [461, 178] width 247 height 20
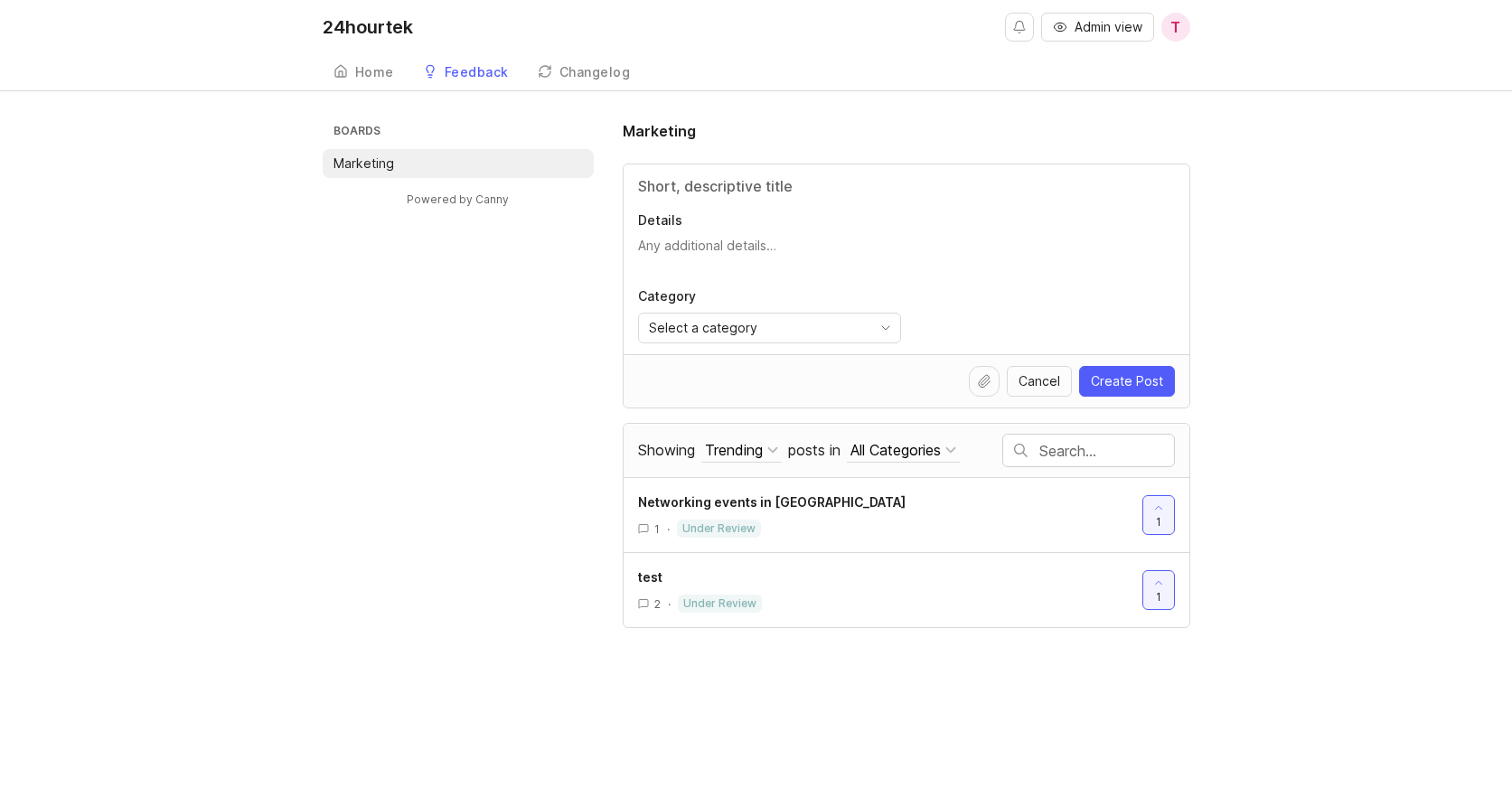
click at [474, 178] on div "Powered by Canny" at bounding box center [458, 209] width 271 height 60
click at [369, 72] on div "Home" at bounding box center [374, 72] width 38 height 13
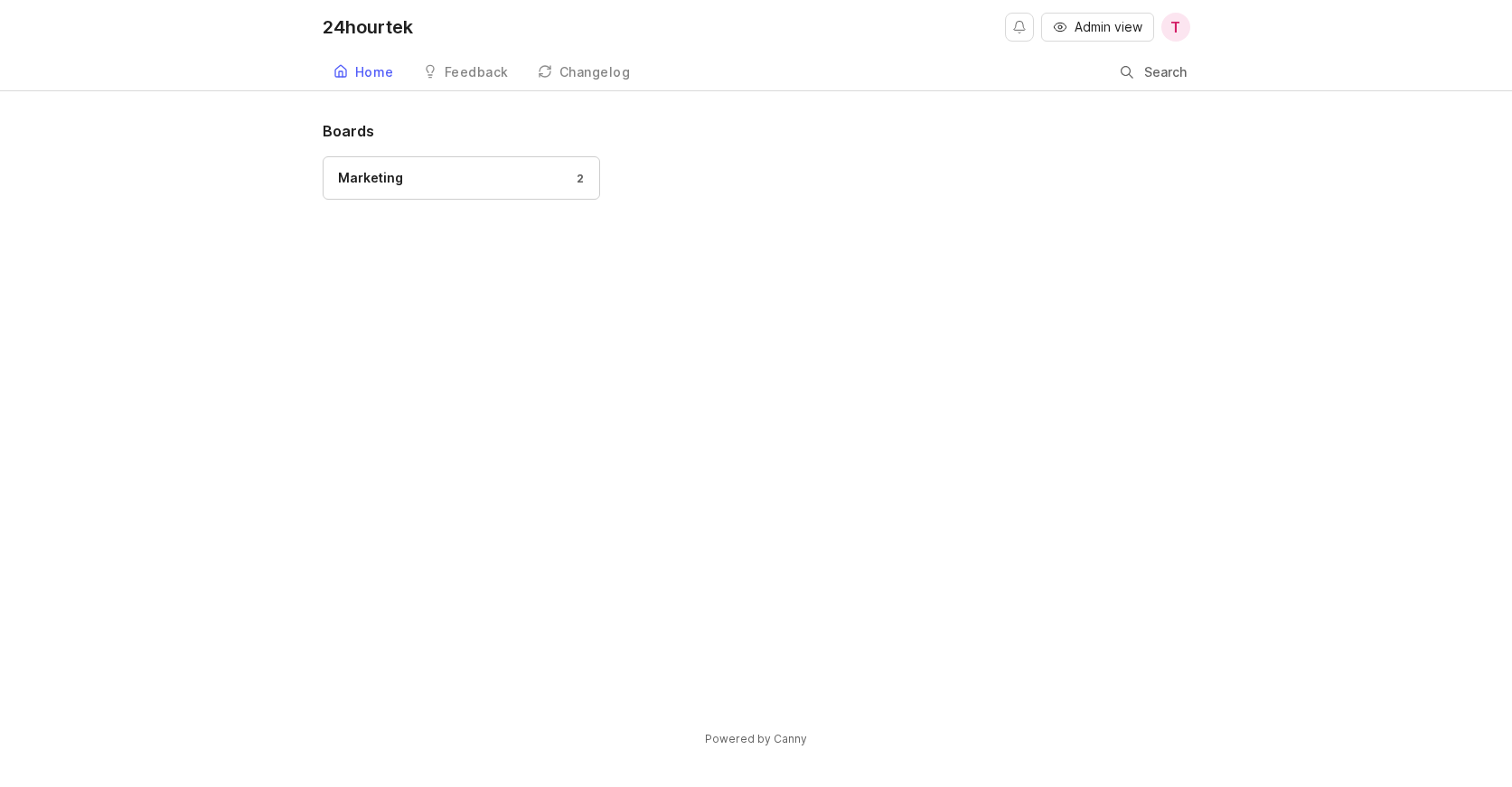
click at [569, 76] on div "Changelog" at bounding box center [595, 72] width 71 height 13
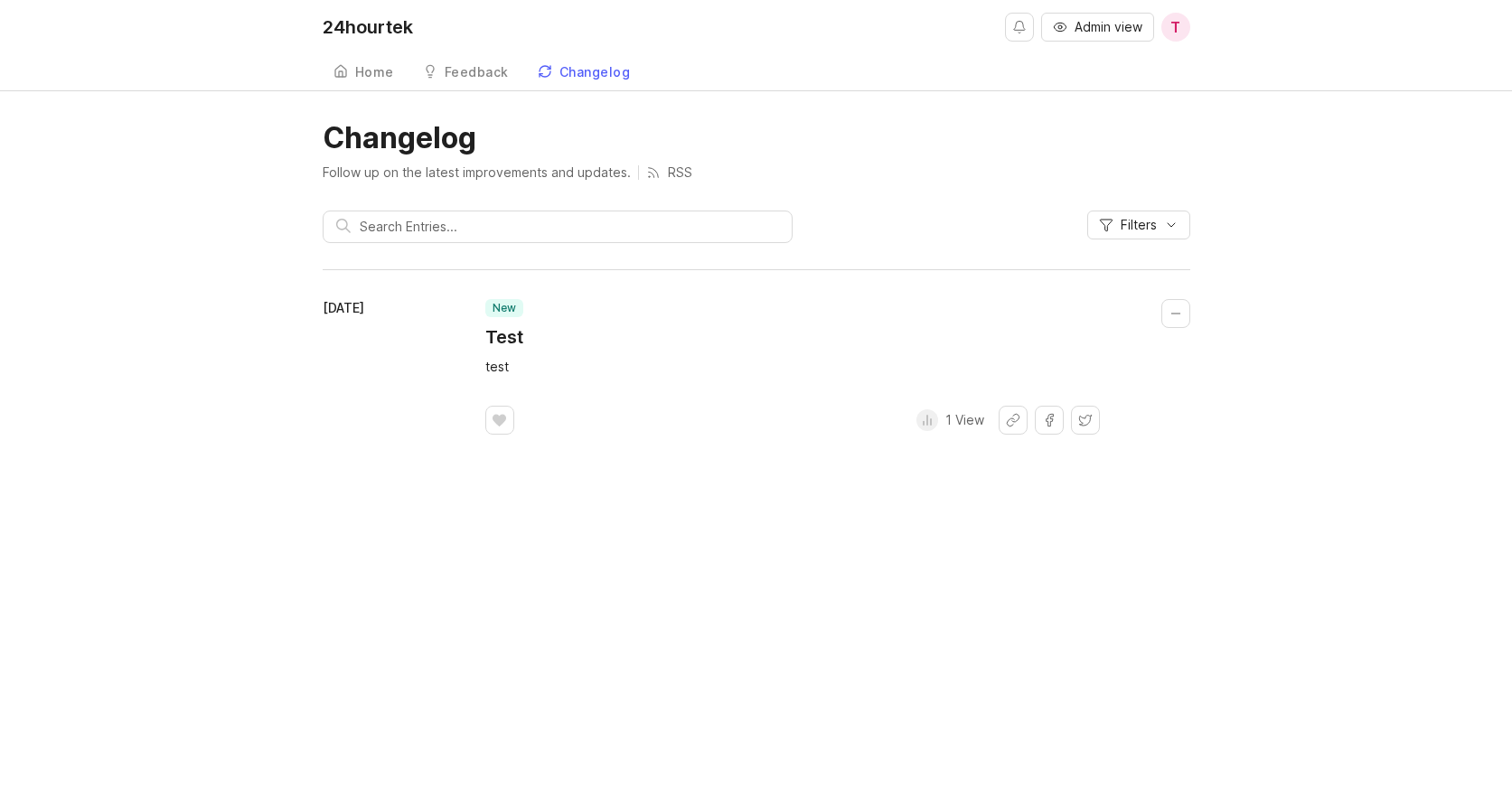
click at [483, 71] on div "Feedback" at bounding box center [477, 72] width 64 height 13
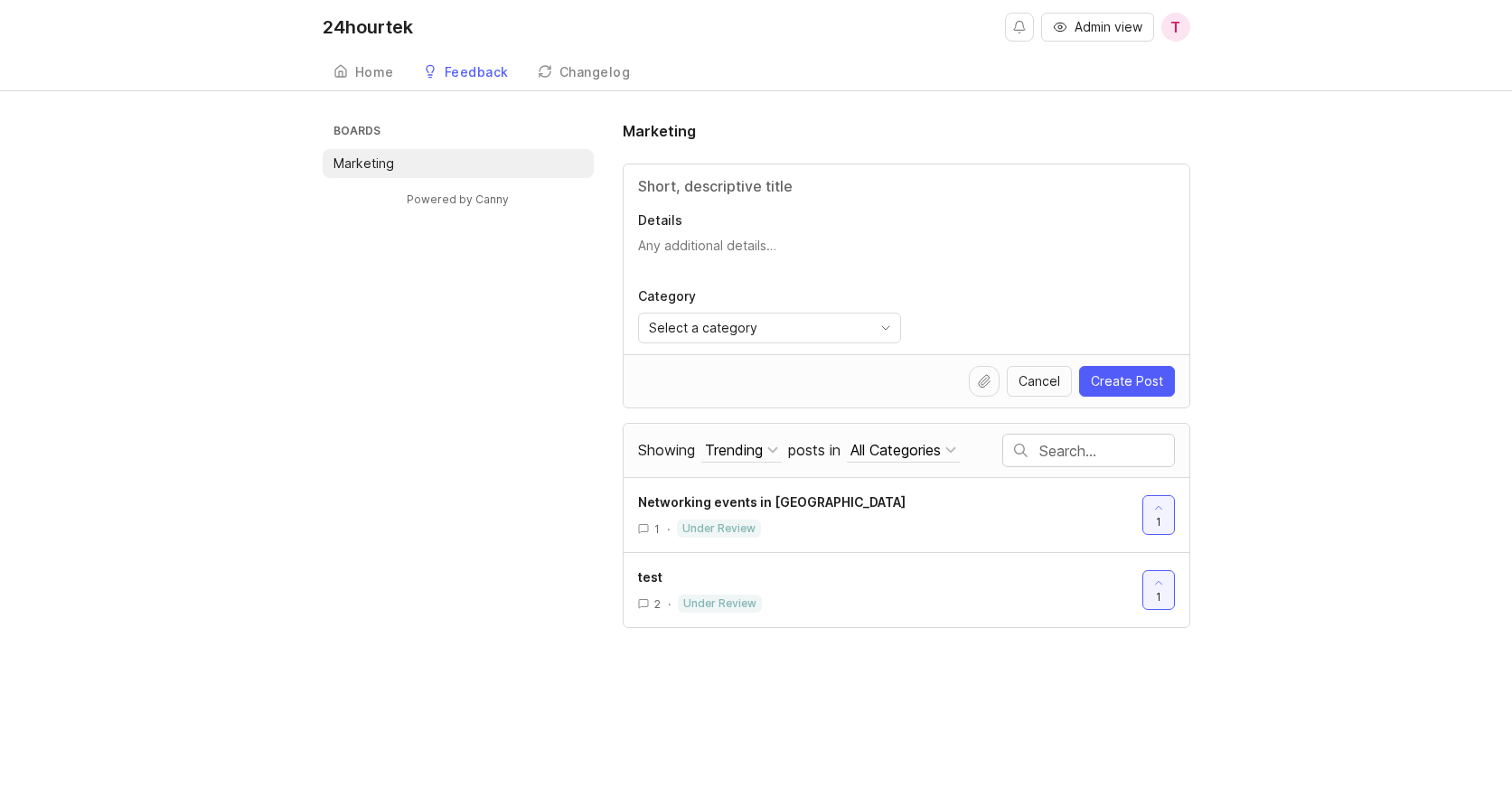
click at [576, 66] on div "Changelog" at bounding box center [595, 72] width 71 height 13
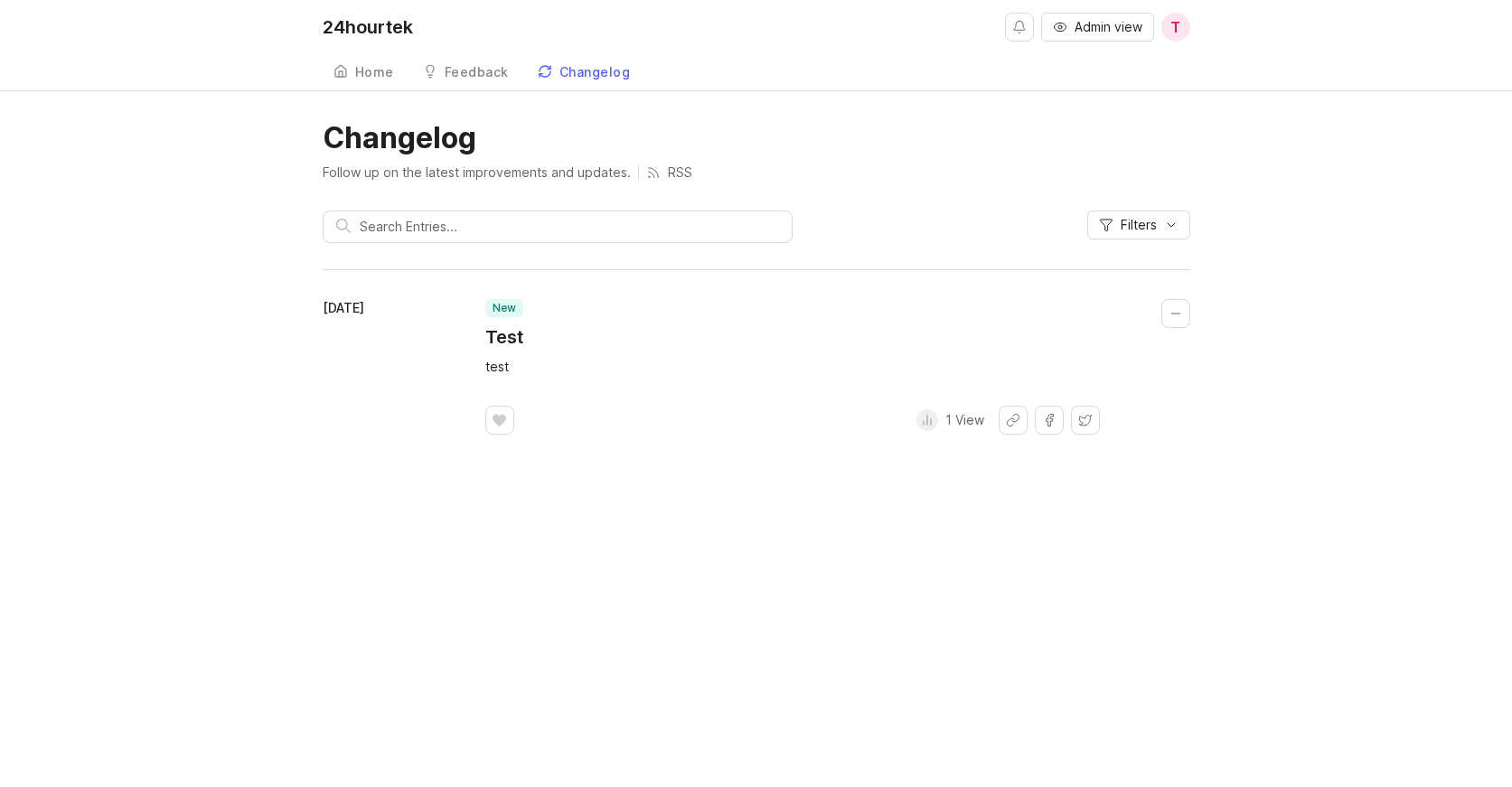
click at [450, 61] on link "Feedback" at bounding box center [465, 72] width 107 height 37
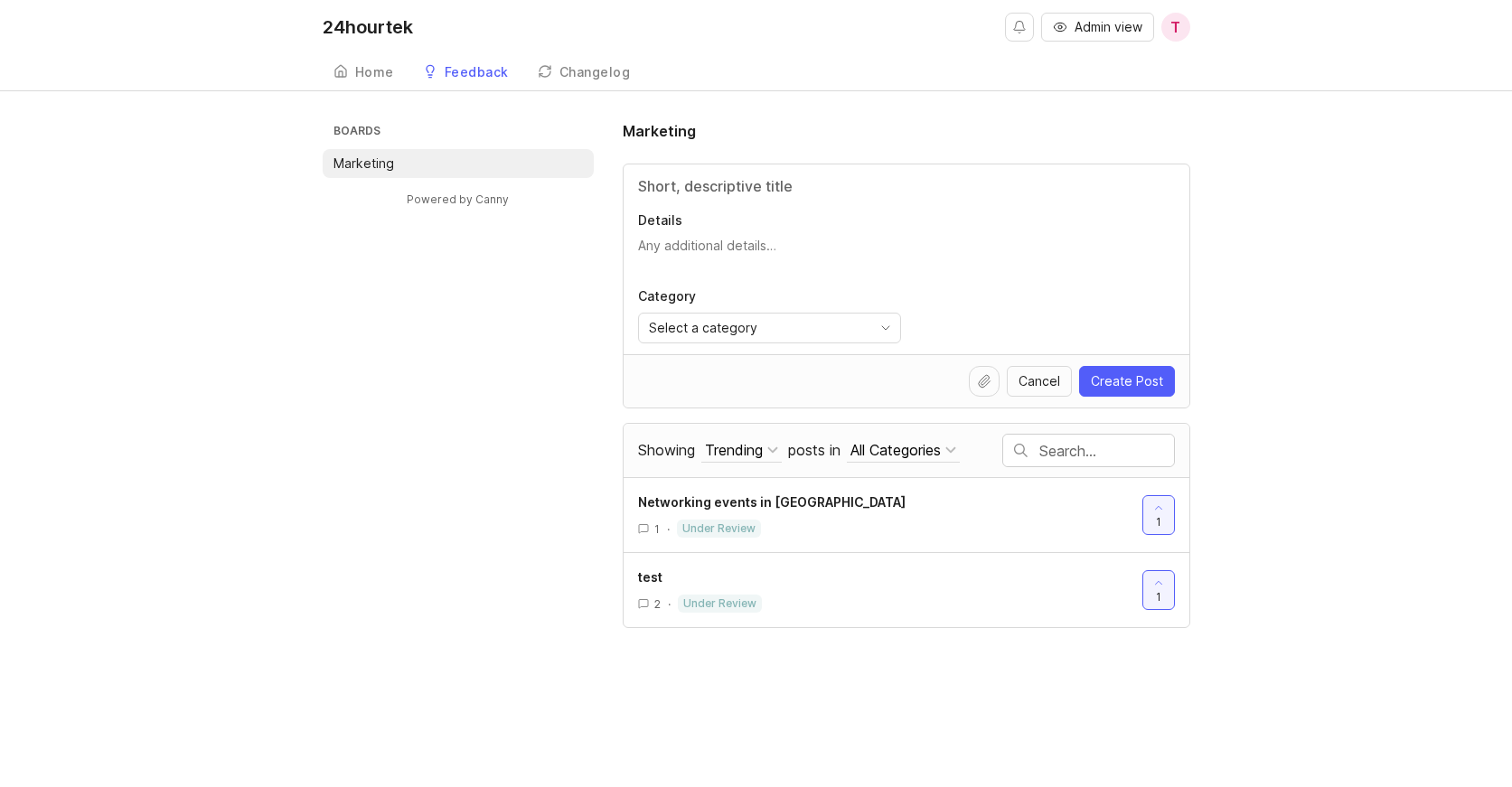
click at [381, 79] on div "Home" at bounding box center [374, 72] width 38 height 13
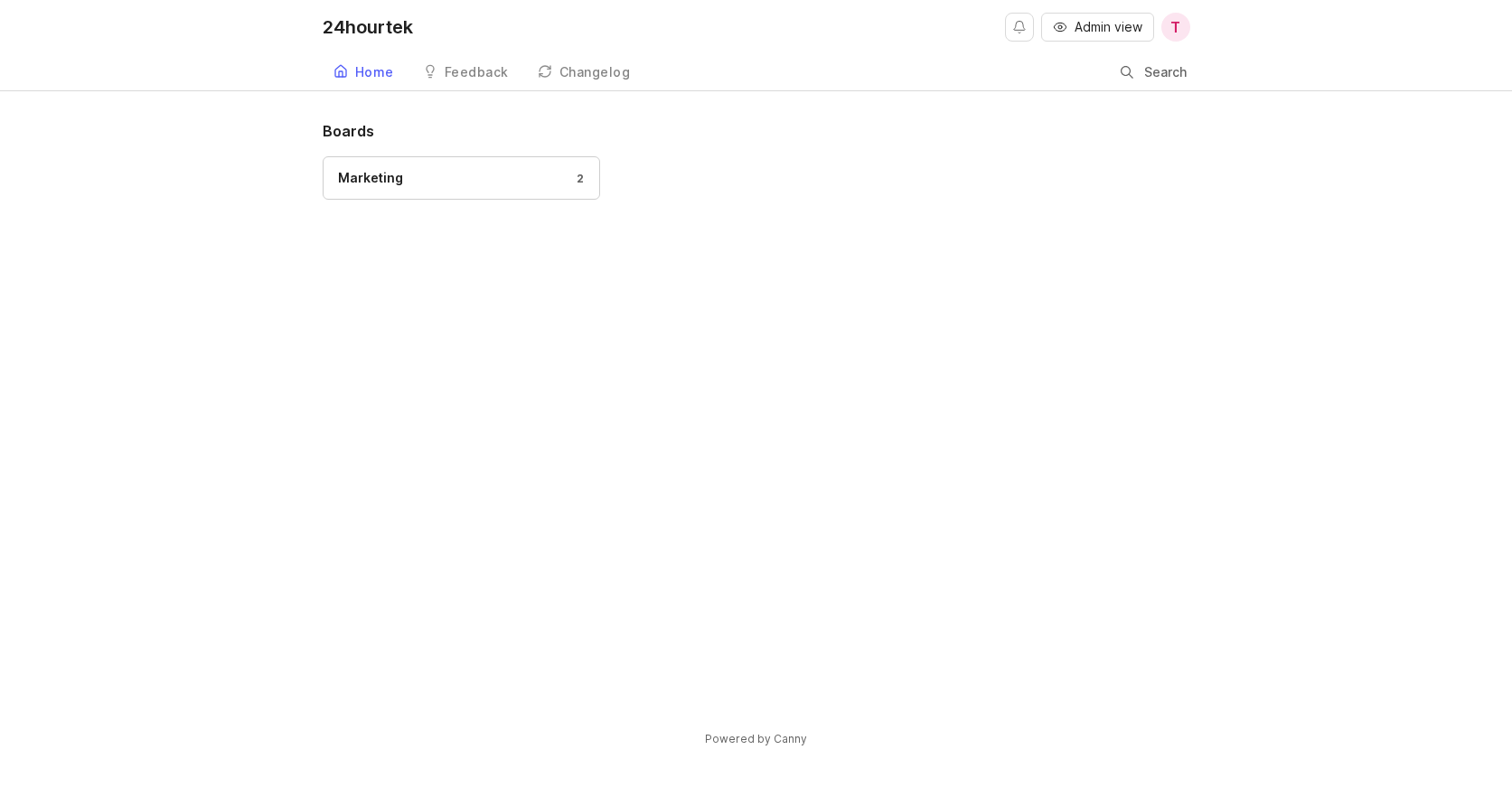
click at [1120, 28] on span "Admin view" at bounding box center [1108, 27] width 68 height 18
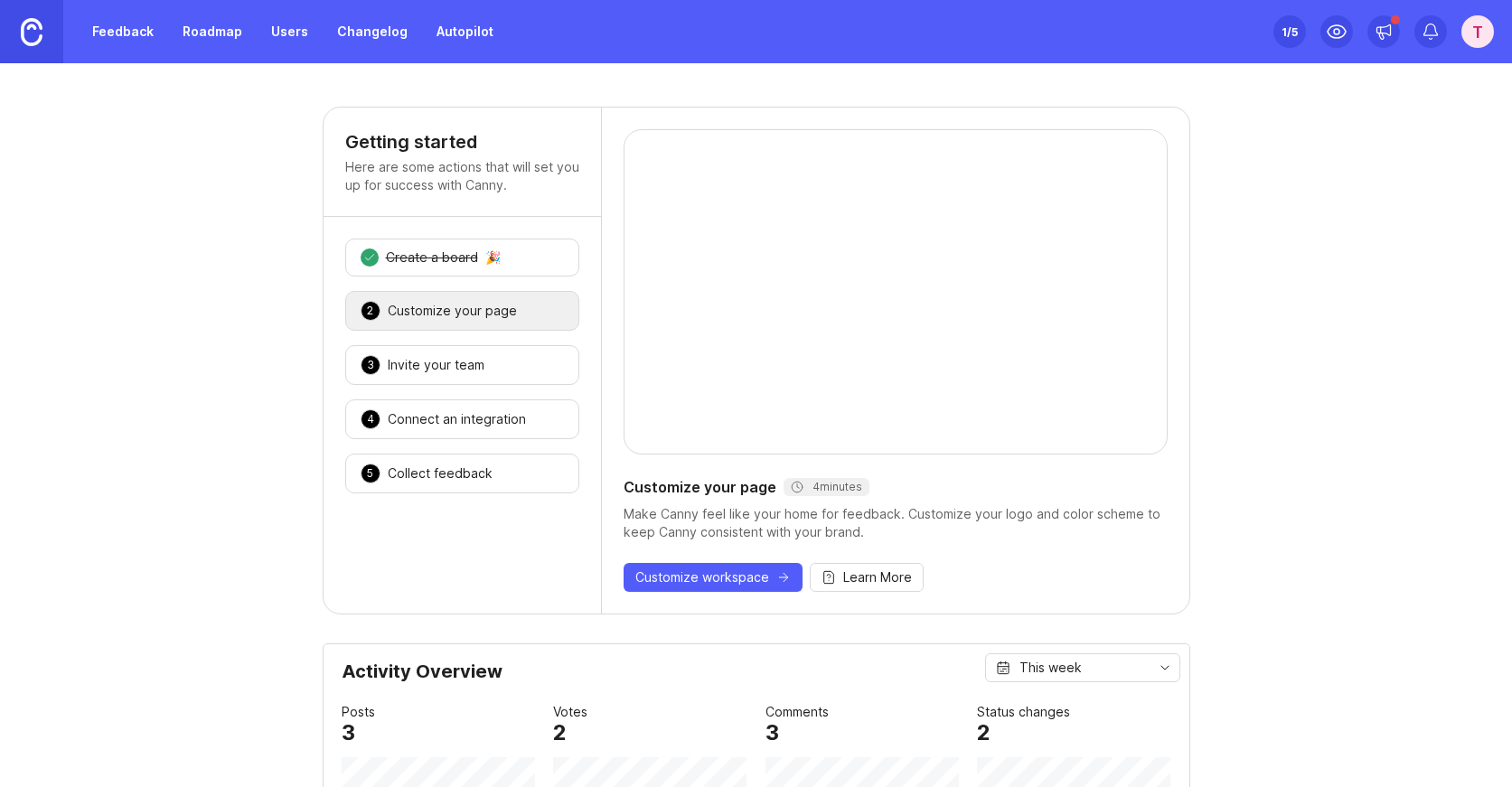
click at [1475, 30] on div "T" at bounding box center [1477, 32] width 33 height 33
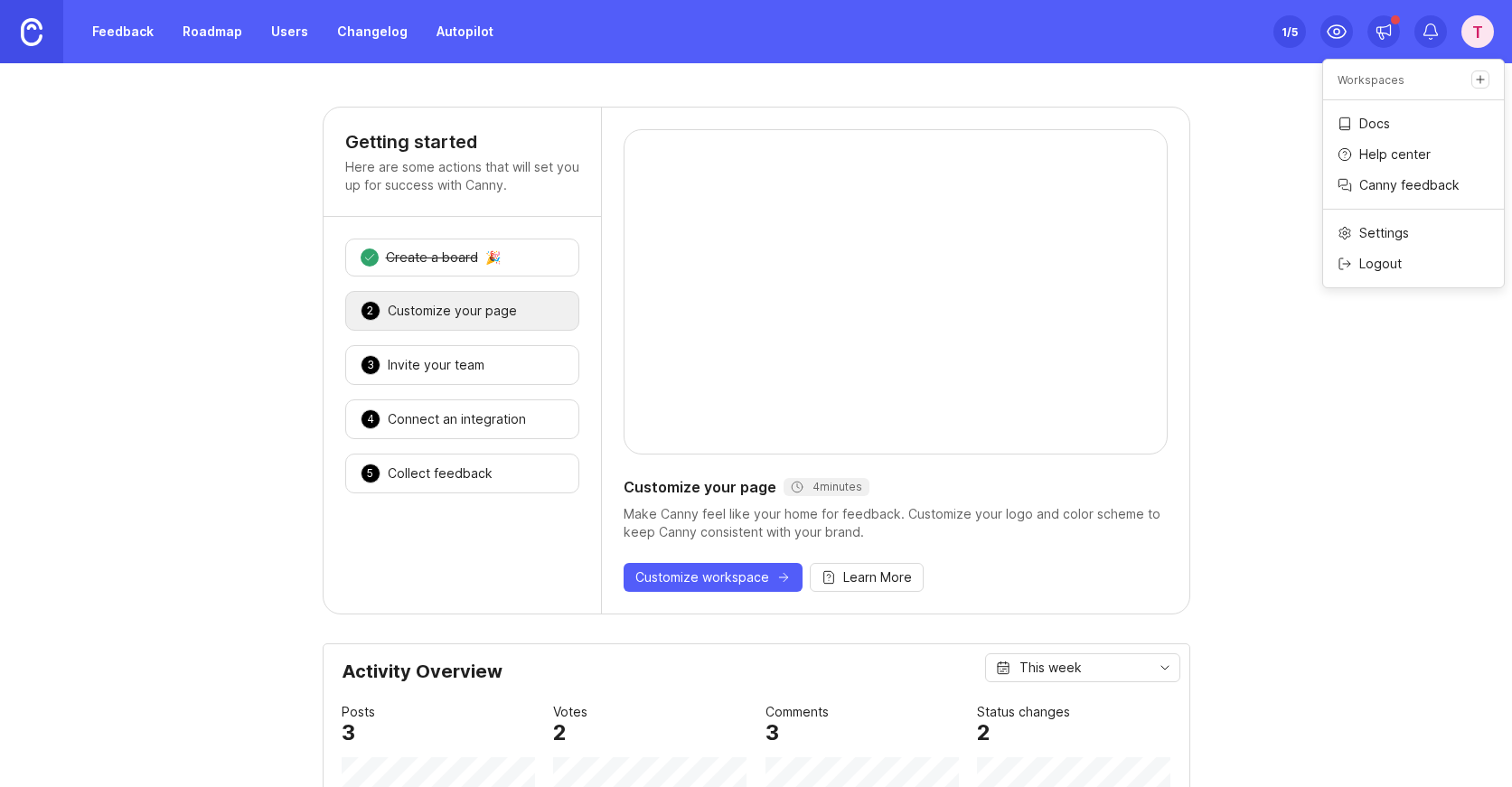
click at [1370, 152] on p "Help center" at bounding box center [1395, 155] width 71 height 18
